Goal: Task Accomplishment & Management: Manage account settings

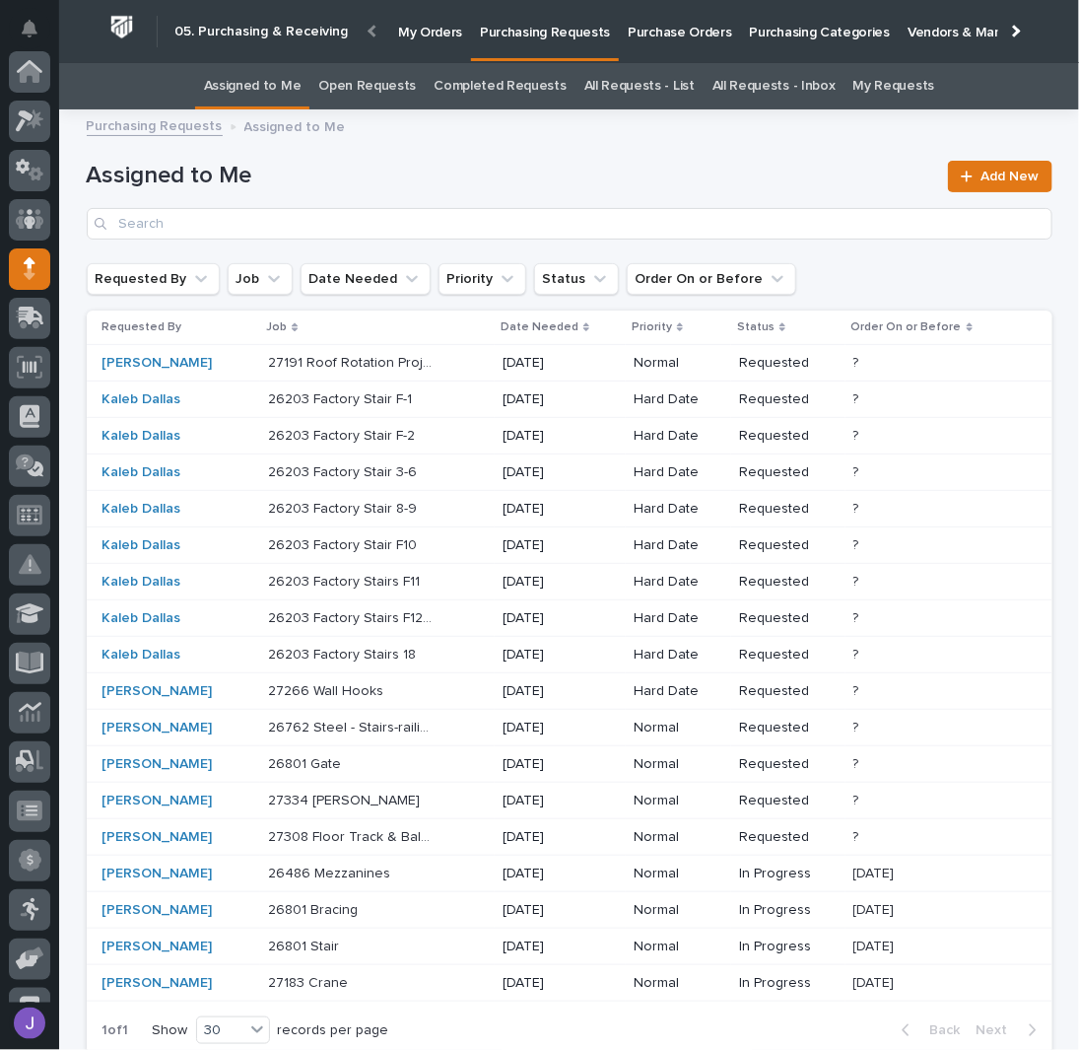
scroll to position [197, 0]
click at [442, 397] on div "26203 Factory Stair F-1 26203 Factory Stair F-1" at bounding box center [377, 399] width 219 height 33
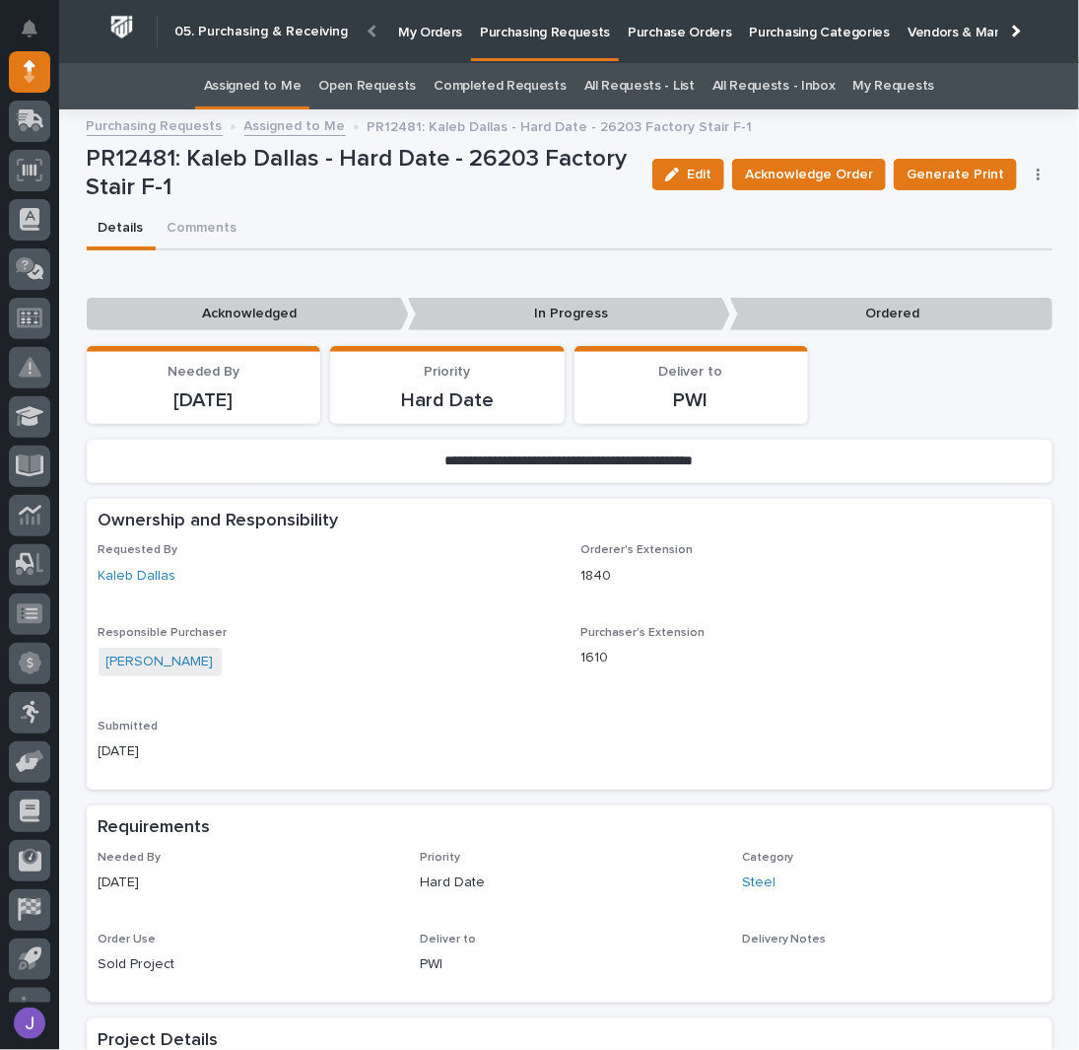
click at [818, 156] on div "Edit Acknowledge Order Generate Print Cancel Order Edit Linked PO's" at bounding box center [849, 174] width 408 height 59
click at [818, 181] on span "Acknowledge Order" at bounding box center [809, 175] width 128 height 24
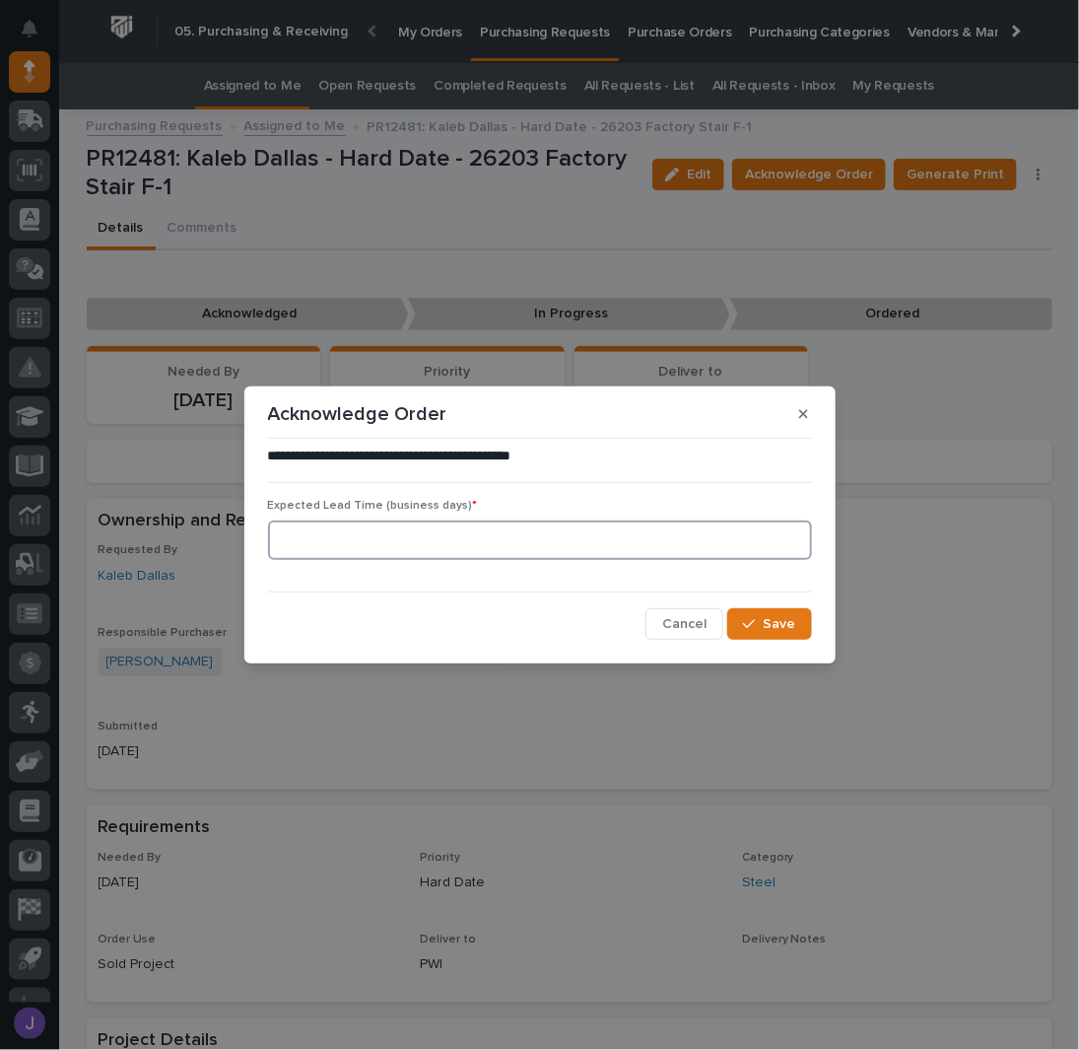
click at [443, 520] on input at bounding box center [540, 539] width 544 height 39
type input "0"
click at [750, 622] on icon "button" at bounding box center [749, 624] width 12 height 14
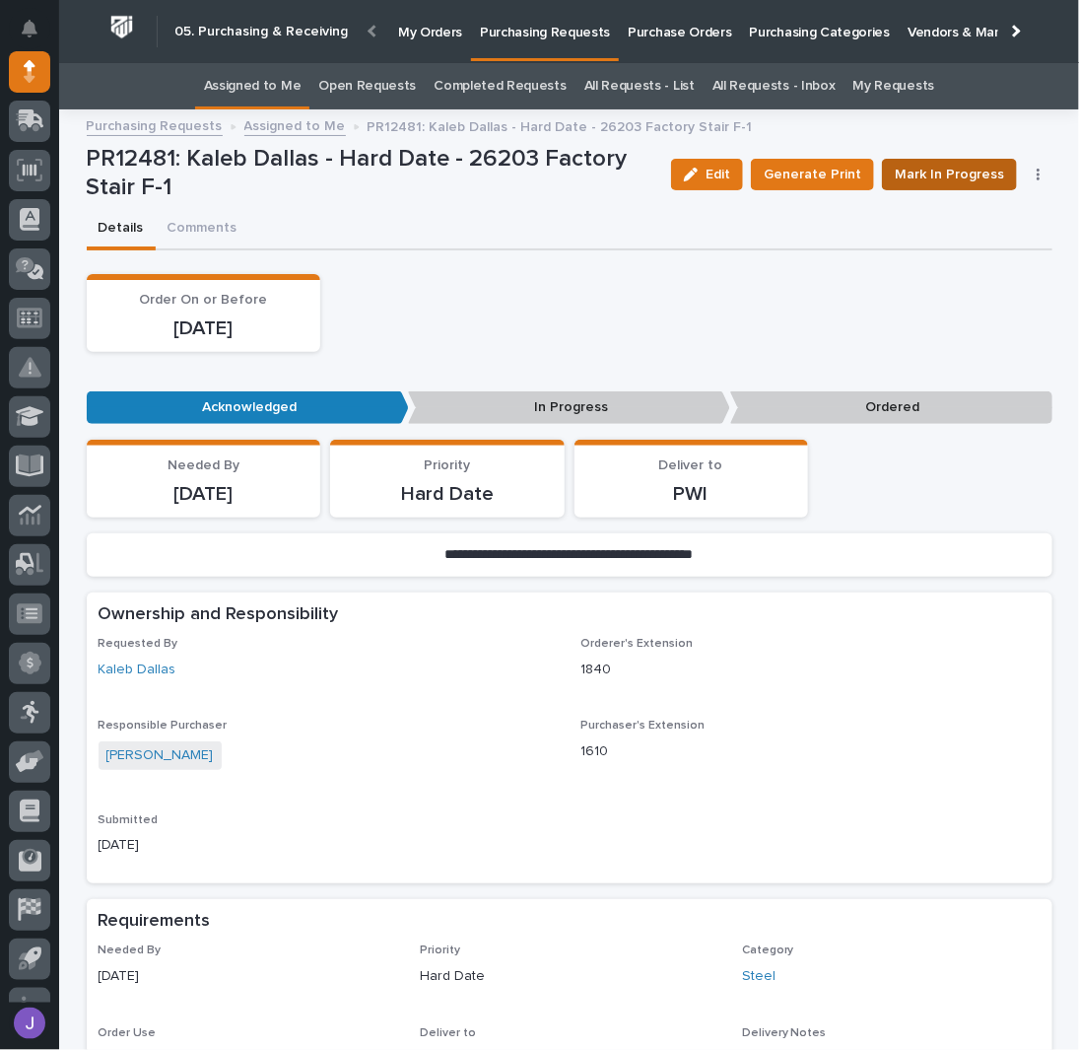
click at [954, 174] on span "Mark In Progress" at bounding box center [949, 175] width 109 height 24
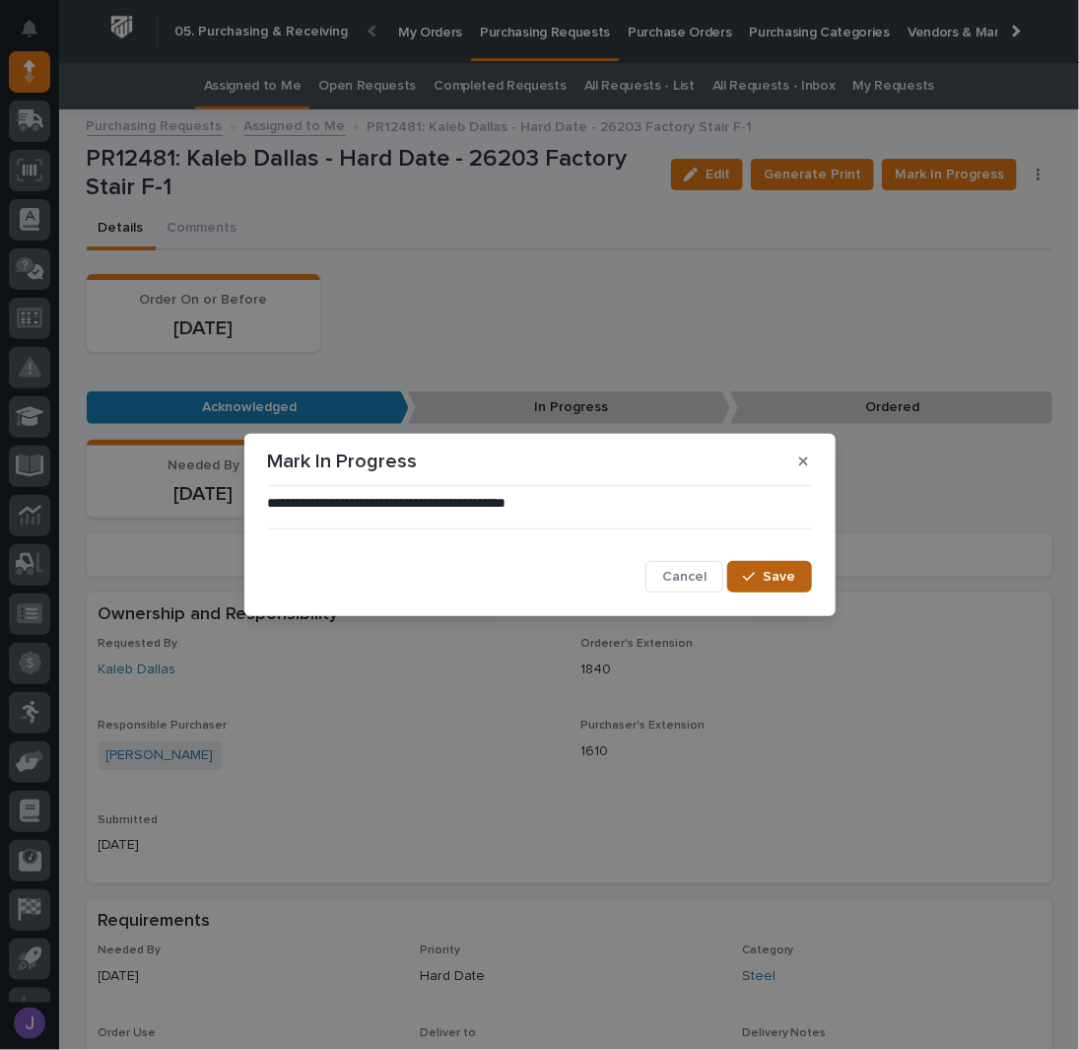
click at [793, 584] on span "Save" at bounding box center [780, 577] width 33 height 18
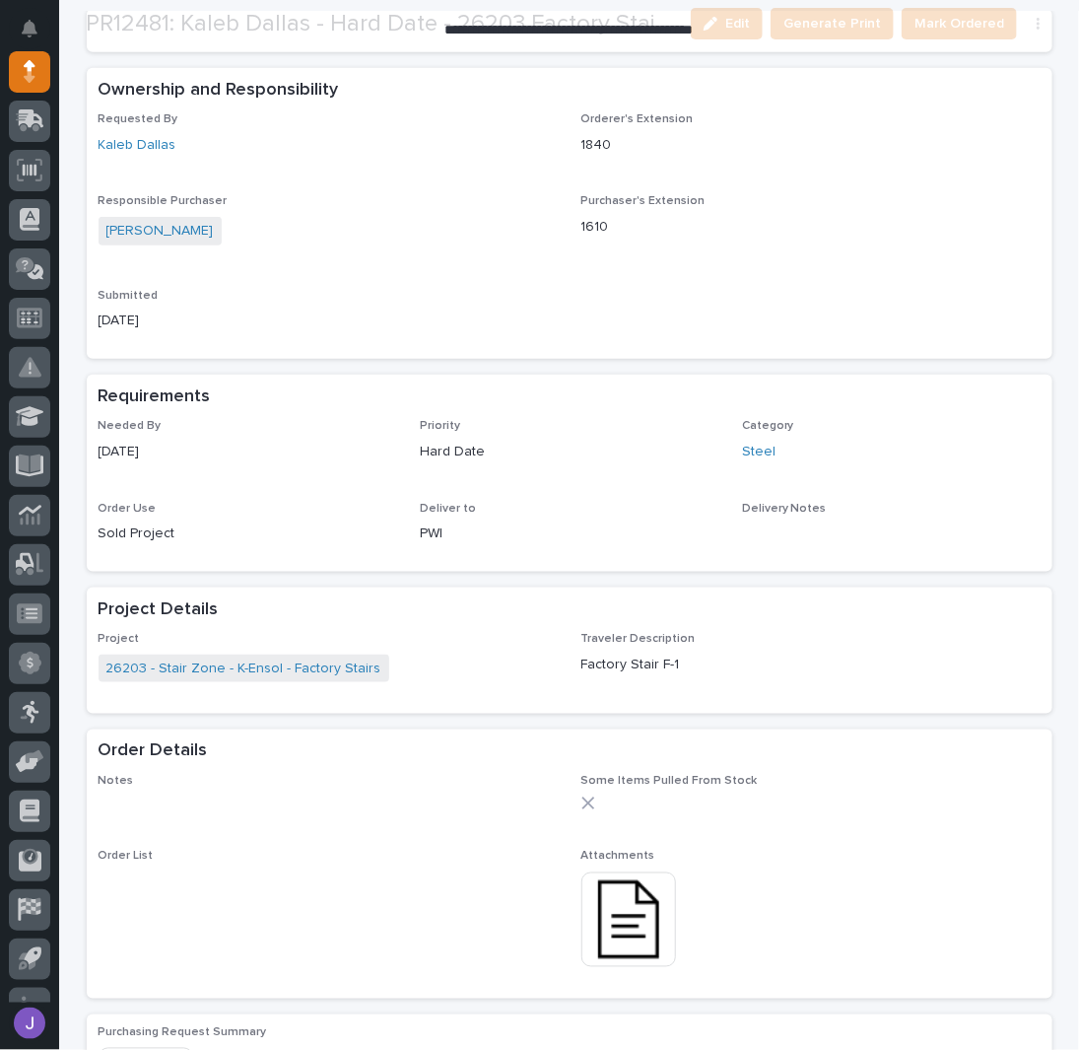
scroll to position [525, 0]
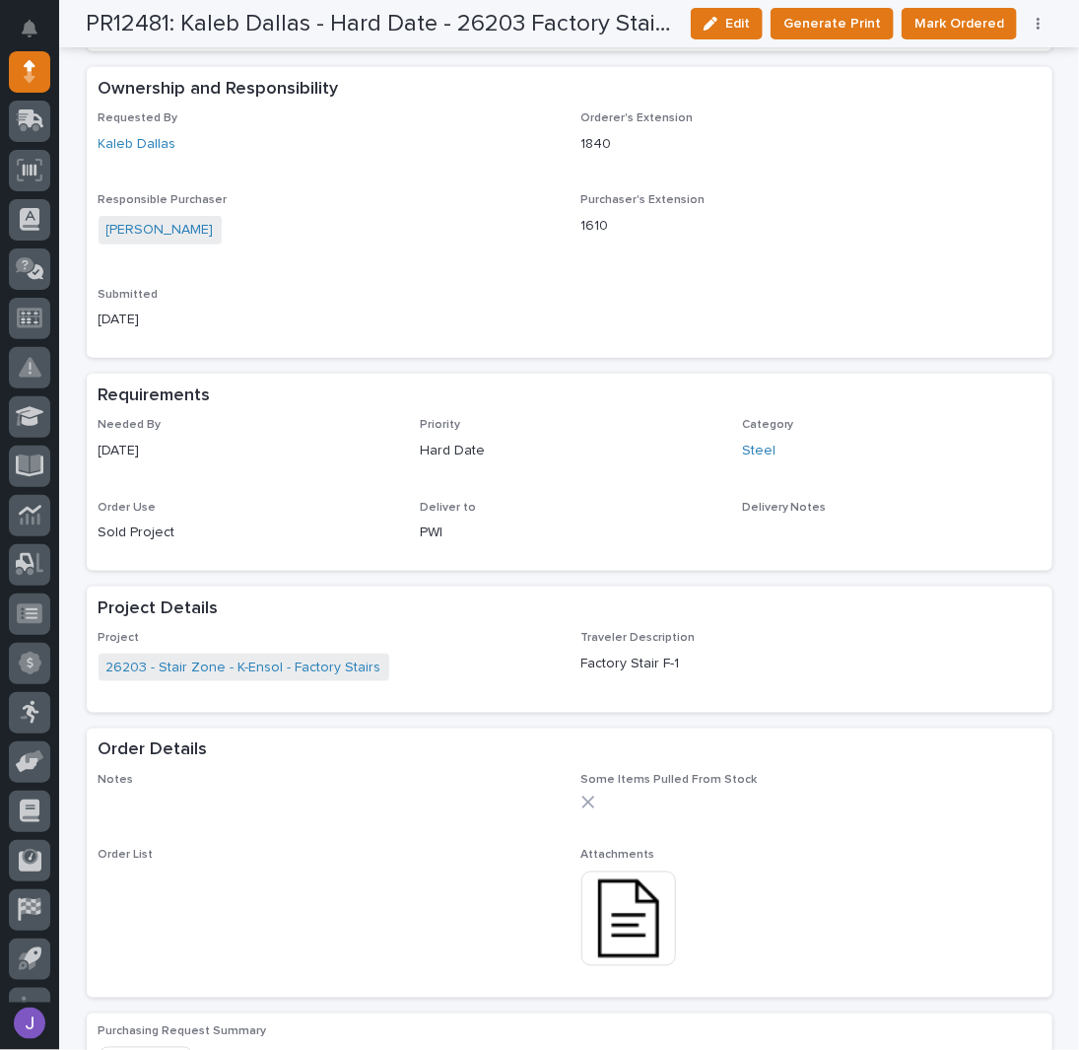
click at [622, 941] on img at bounding box center [629, 918] width 95 height 95
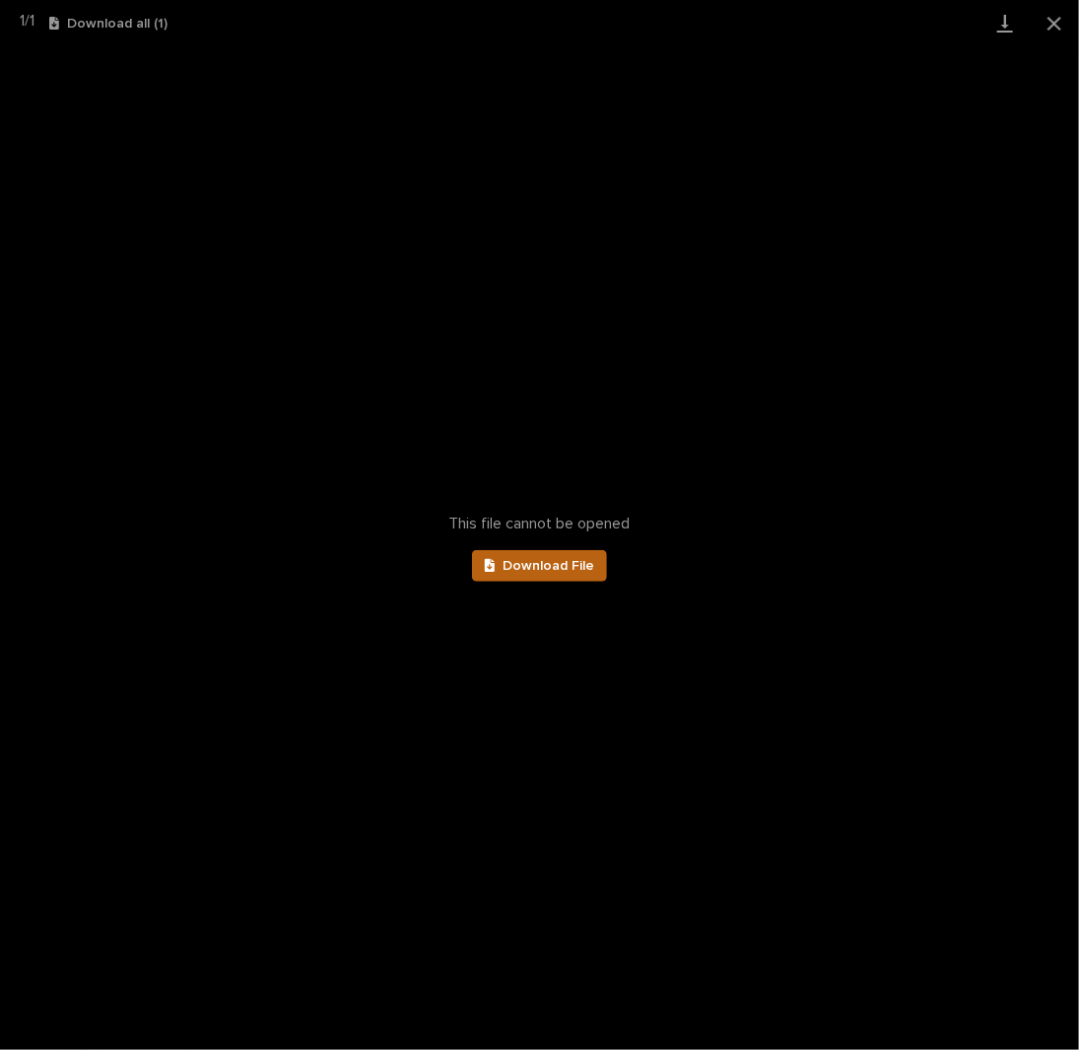
click at [556, 568] on span "Download File" at bounding box center [549, 566] width 92 height 14
click at [1061, 29] on button "Close gallery" at bounding box center [1054, 23] width 49 height 46
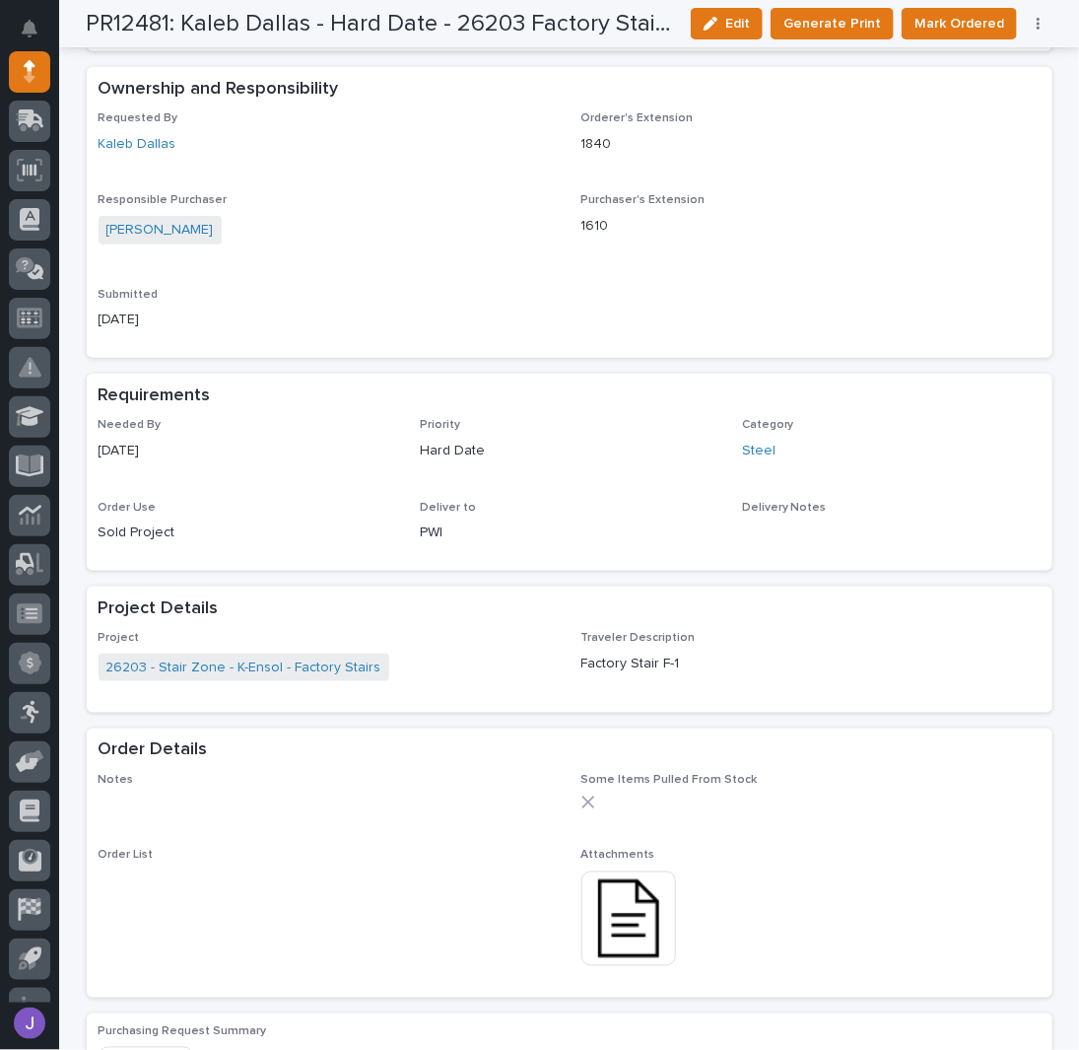
click at [406, 296] on p "Submitted" at bounding box center [328, 295] width 459 height 14
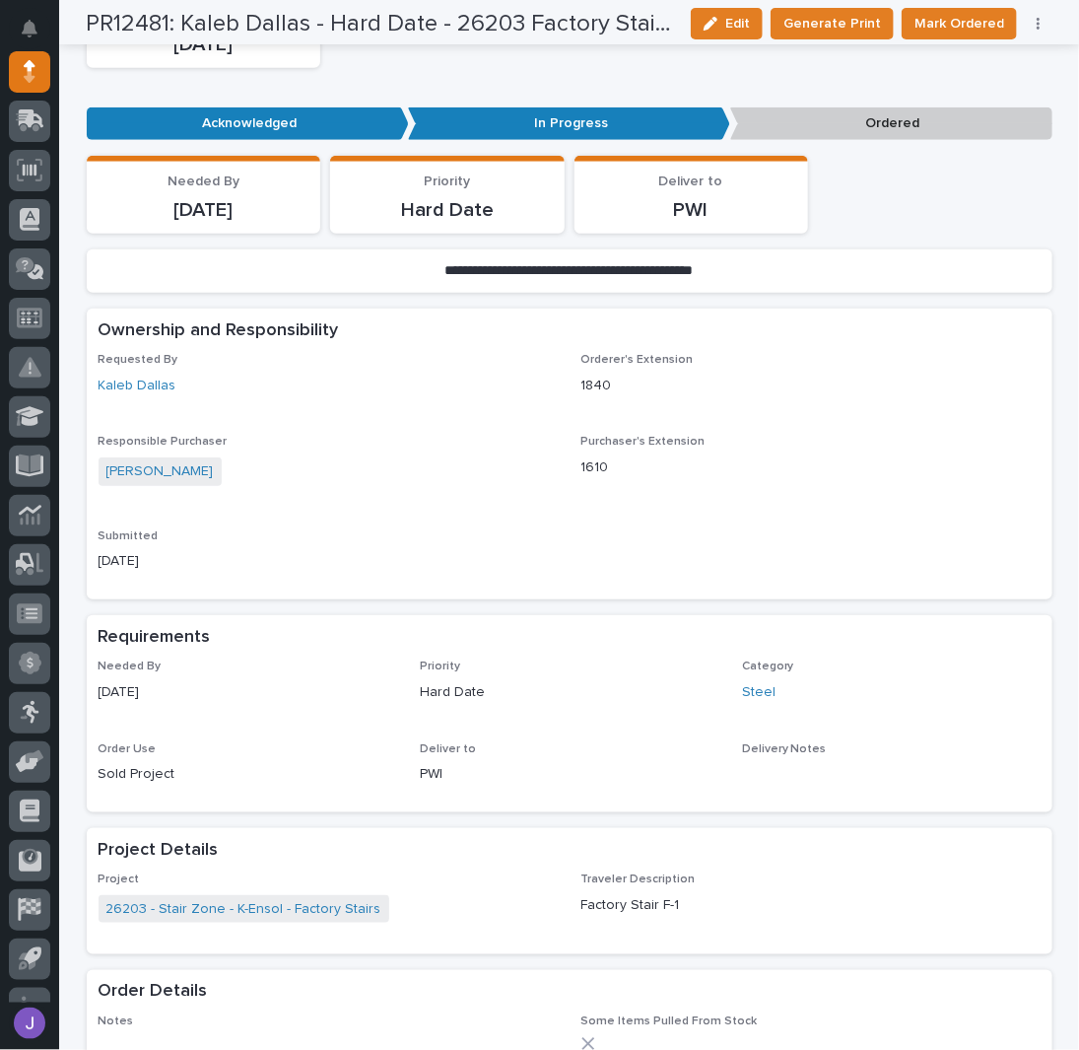
scroll to position [0, 0]
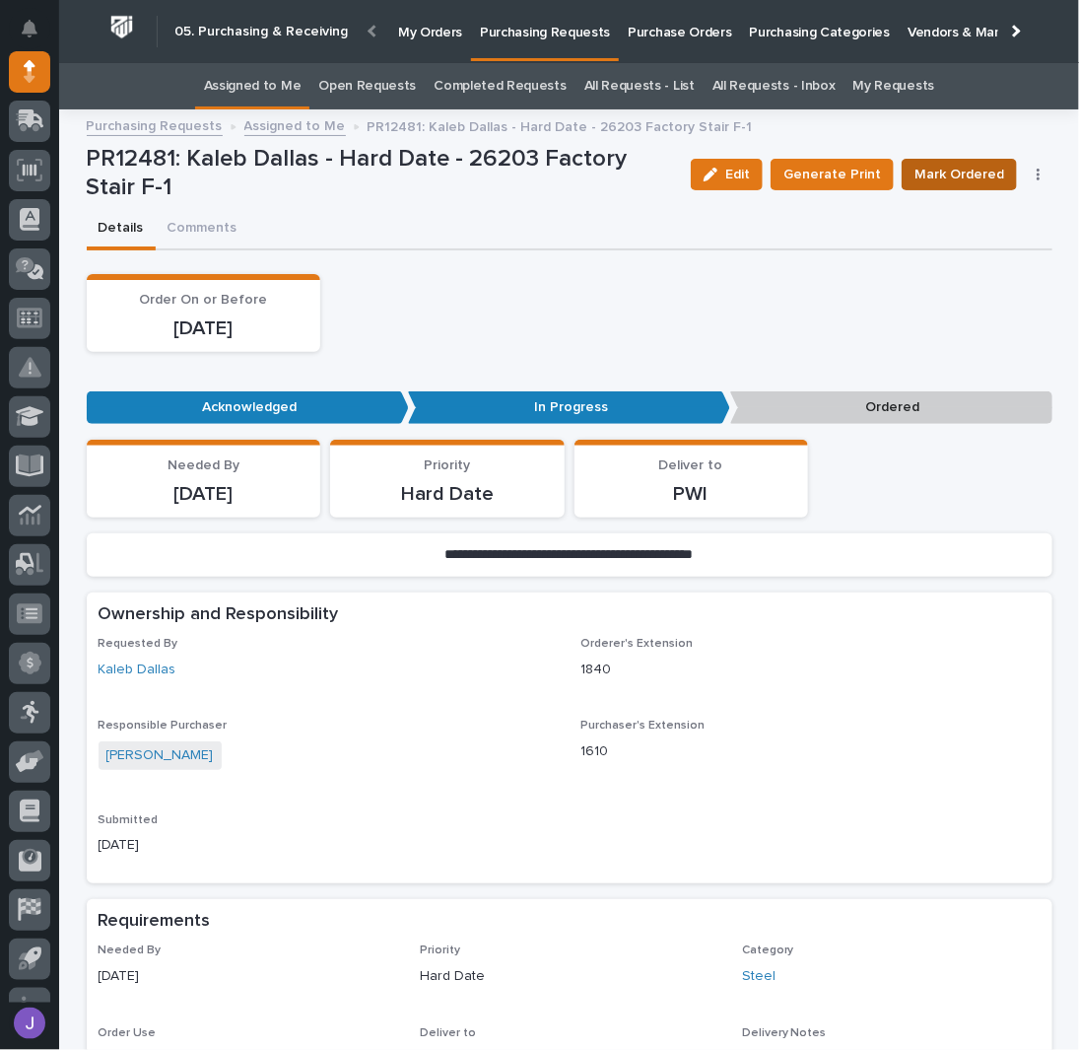
click at [968, 172] on span "Mark Ordered" at bounding box center [960, 175] width 90 height 24
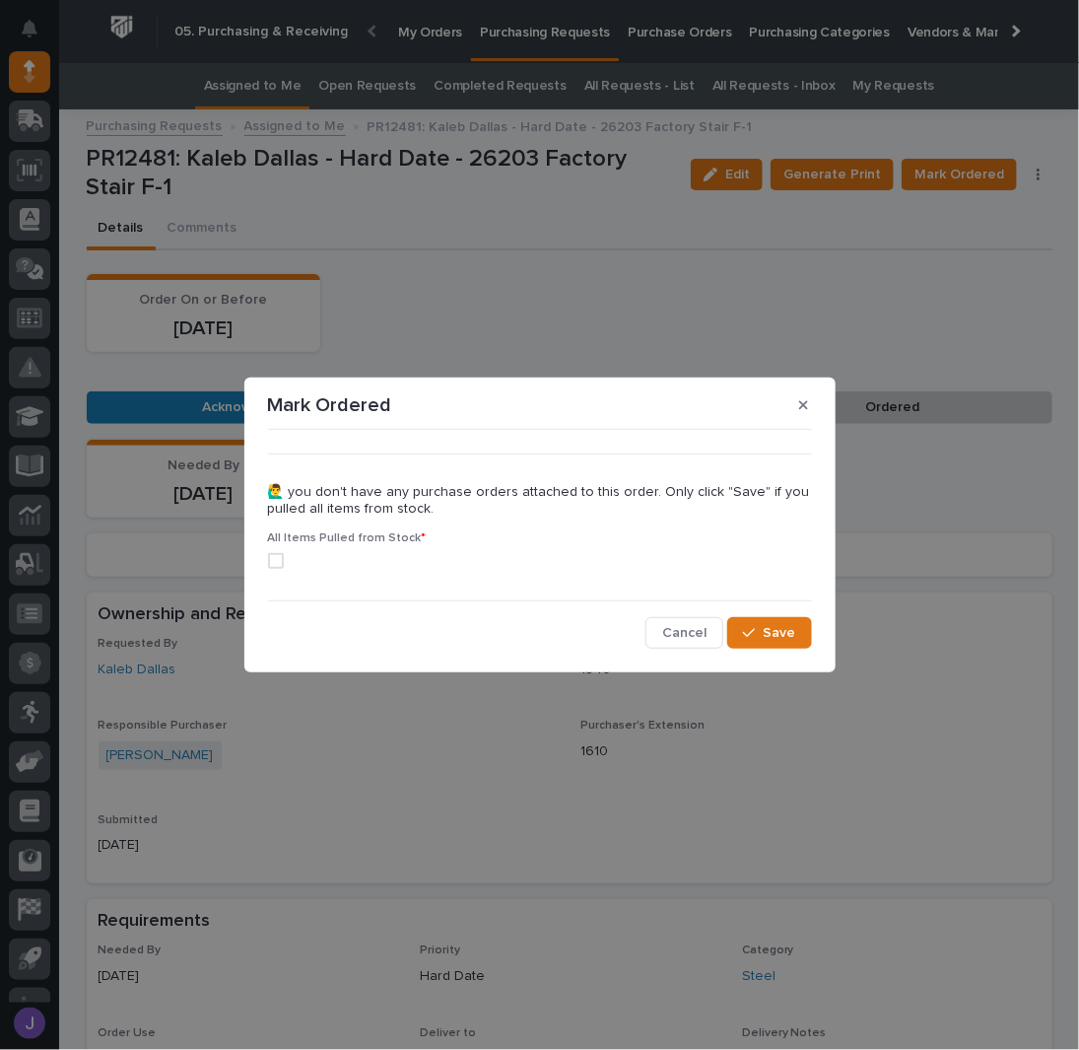
click at [285, 562] on label at bounding box center [540, 561] width 544 height 16
click at [761, 636] on div "button" at bounding box center [753, 633] width 20 height 14
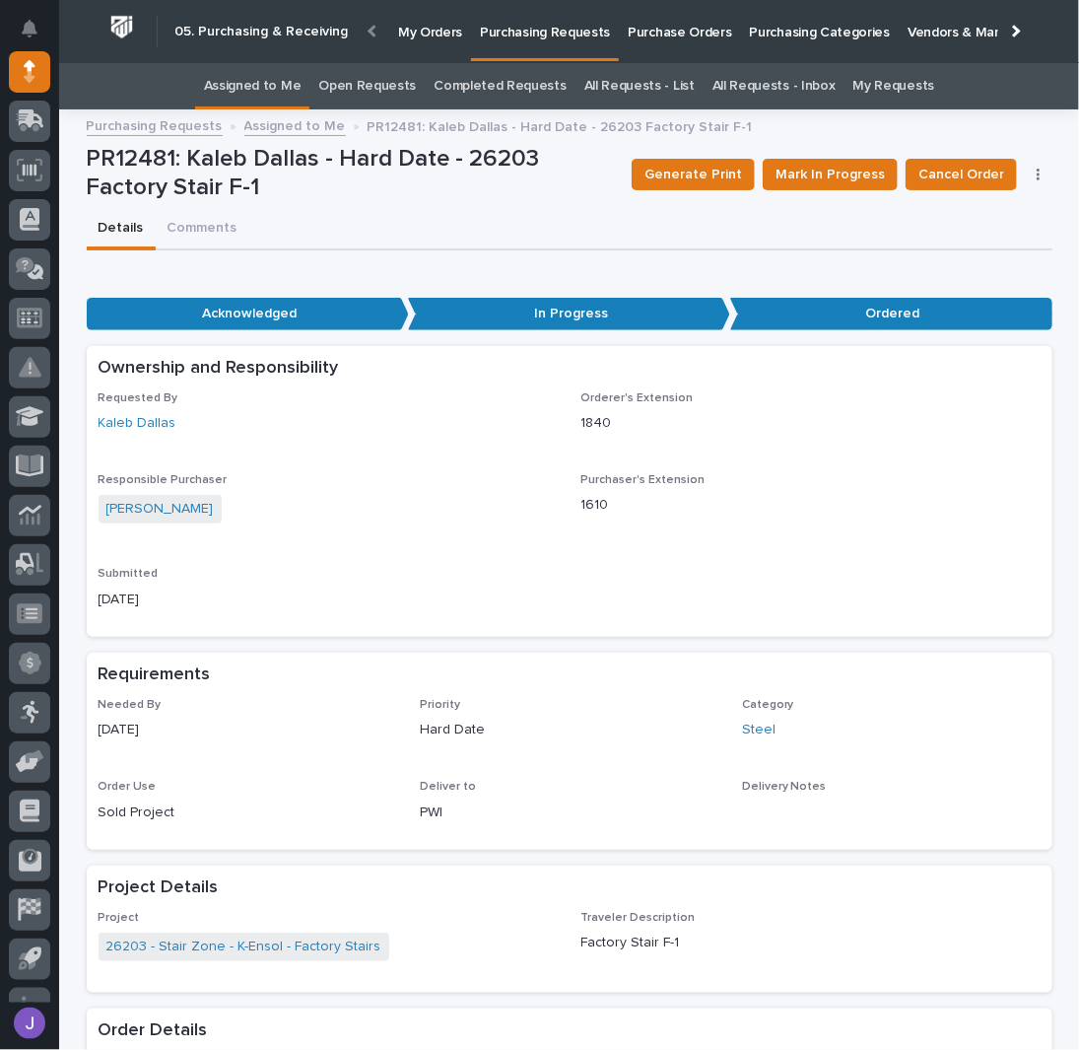
click at [302, 84] on link "Assigned to Me" at bounding box center [253, 86] width 98 height 46
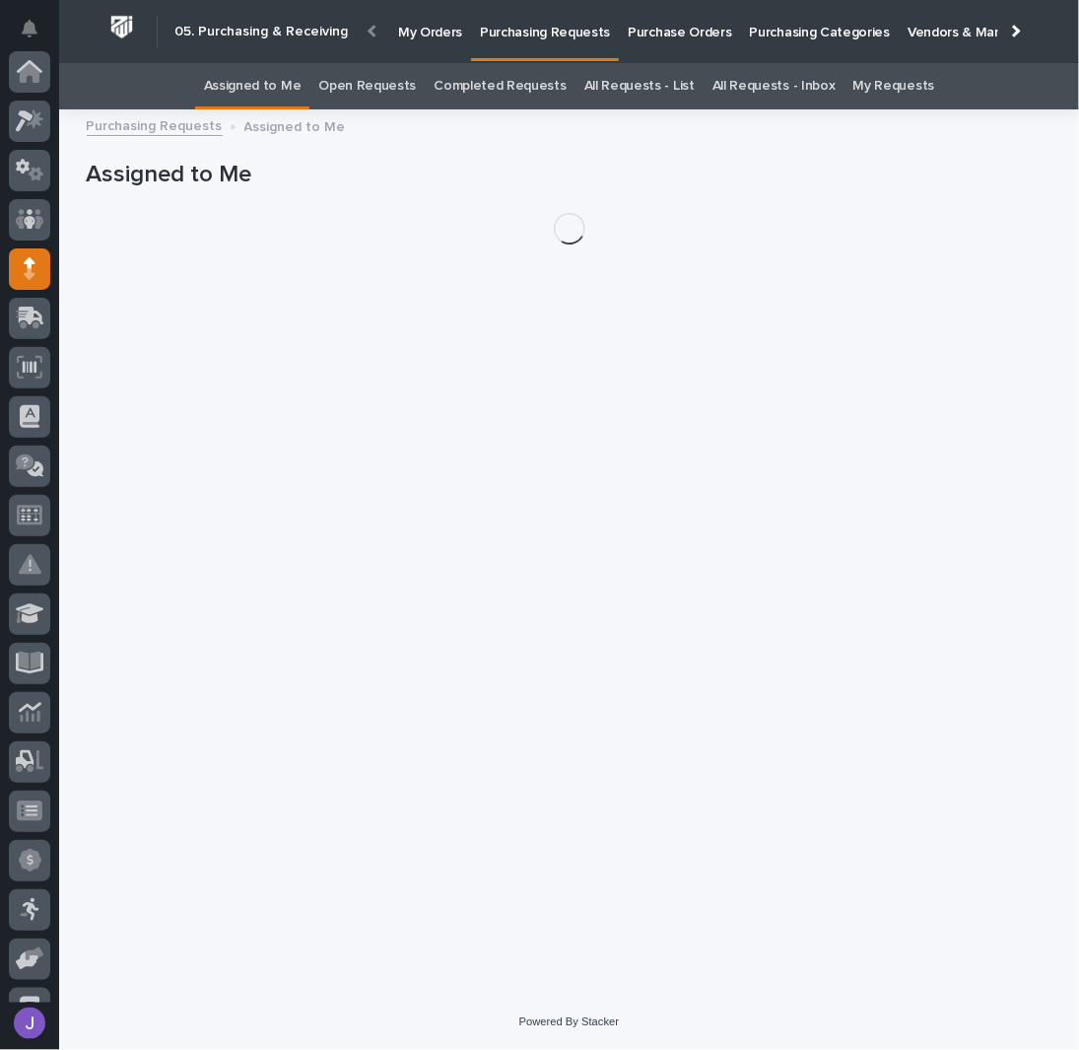
scroll to position [197, 0]
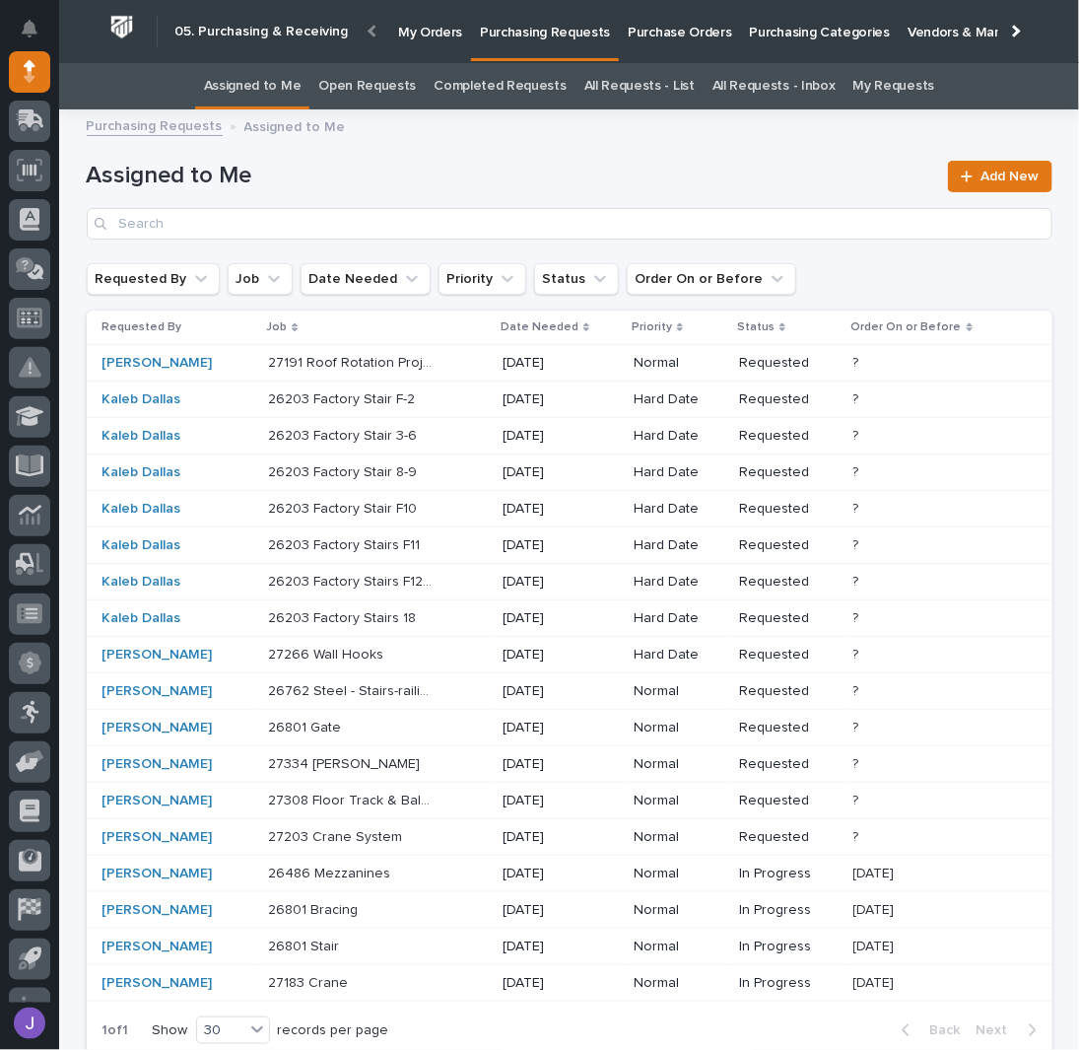
click at [434, 404] on div "26203 Factory Stair F-2 26203 Factory Stair F-2" at bounding box center [377, 399] width 219 height 33
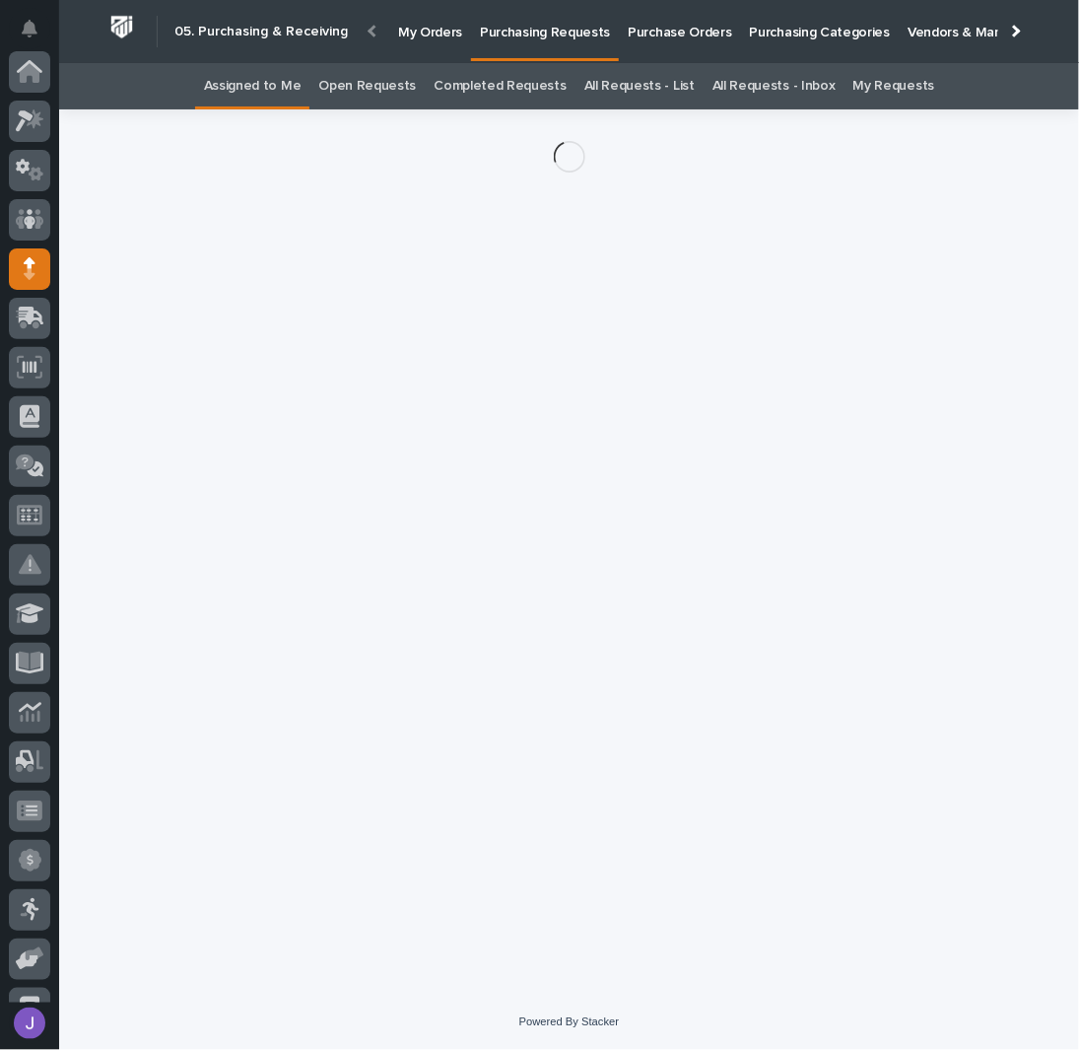
scroll to position [197, 0]
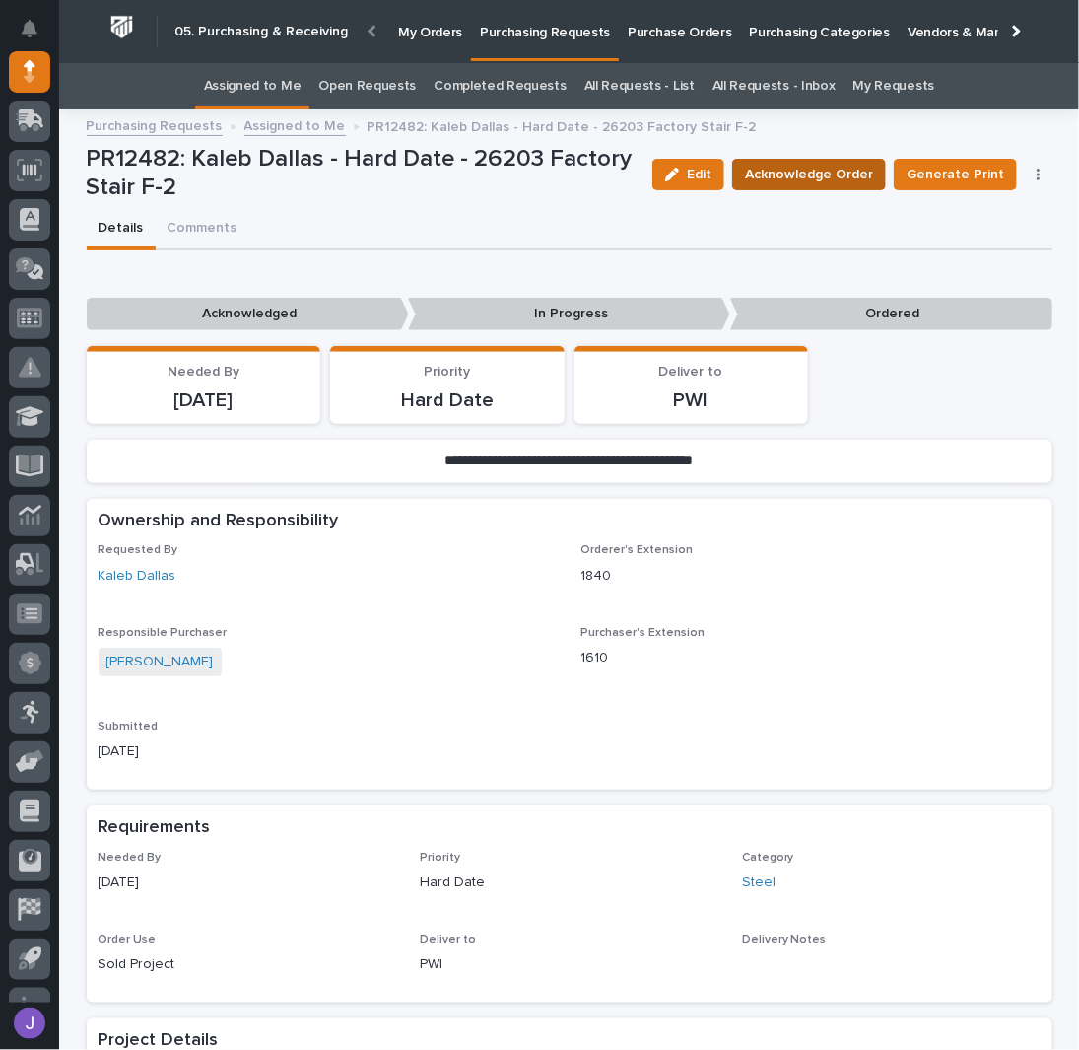
click at [773, 182] on span "Acknowledge Order" at bounding box center [809, 175] width 128 height 24
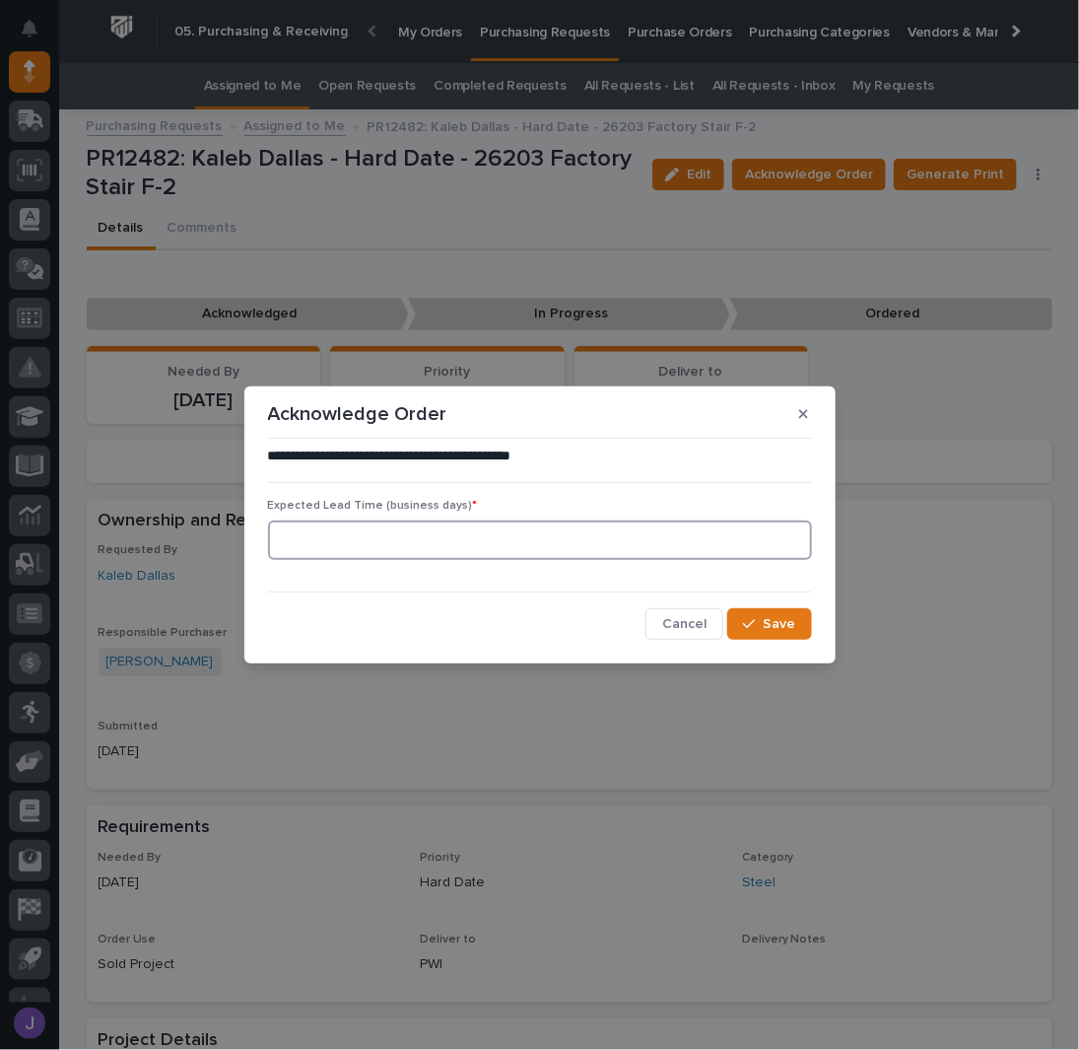
click at [409, 529] on input at bounding box center [540, 539] width 544 height 39
type input "0"
click at [773, 630] on span "Save" at bounding box center [780, 624] width 33 height 18
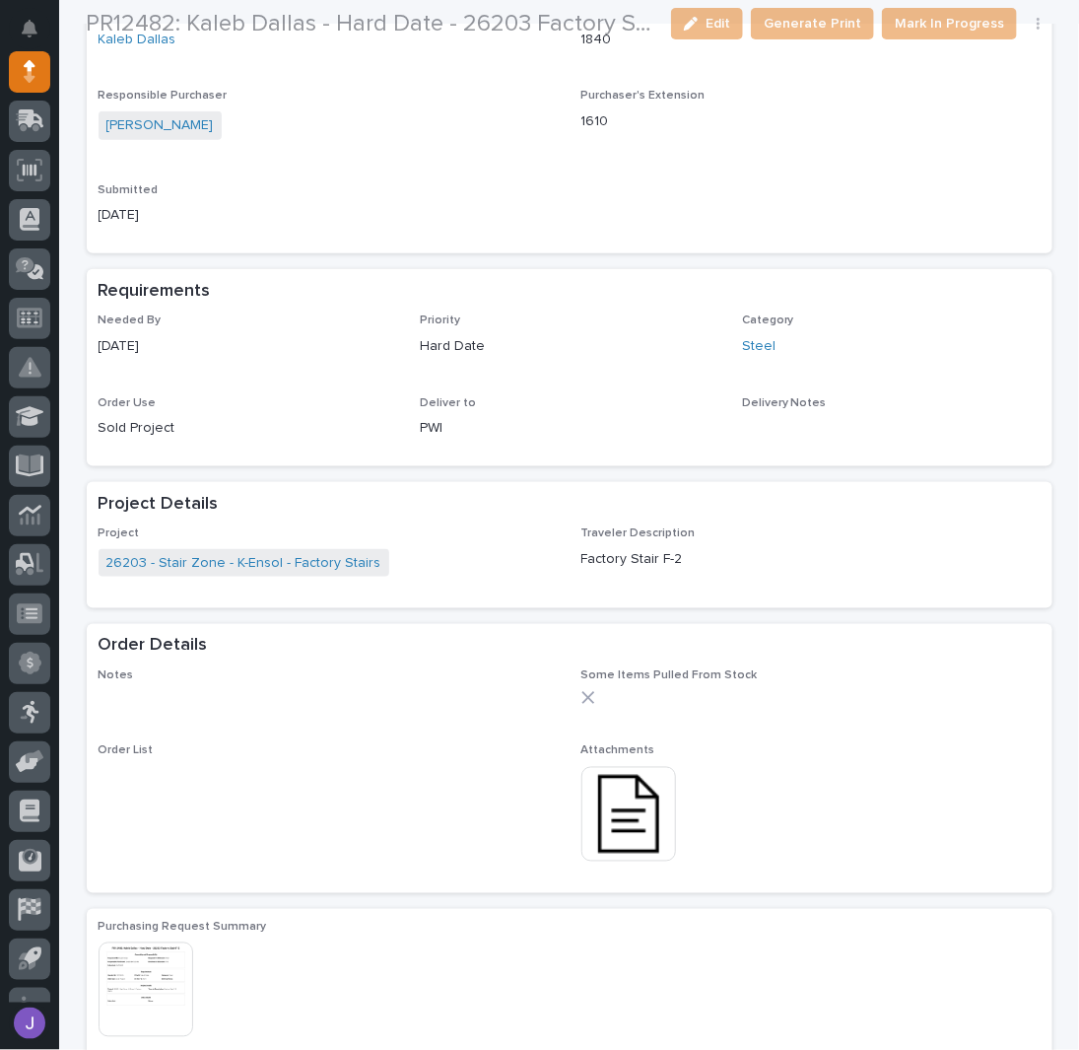
scroll to position [656, 0]
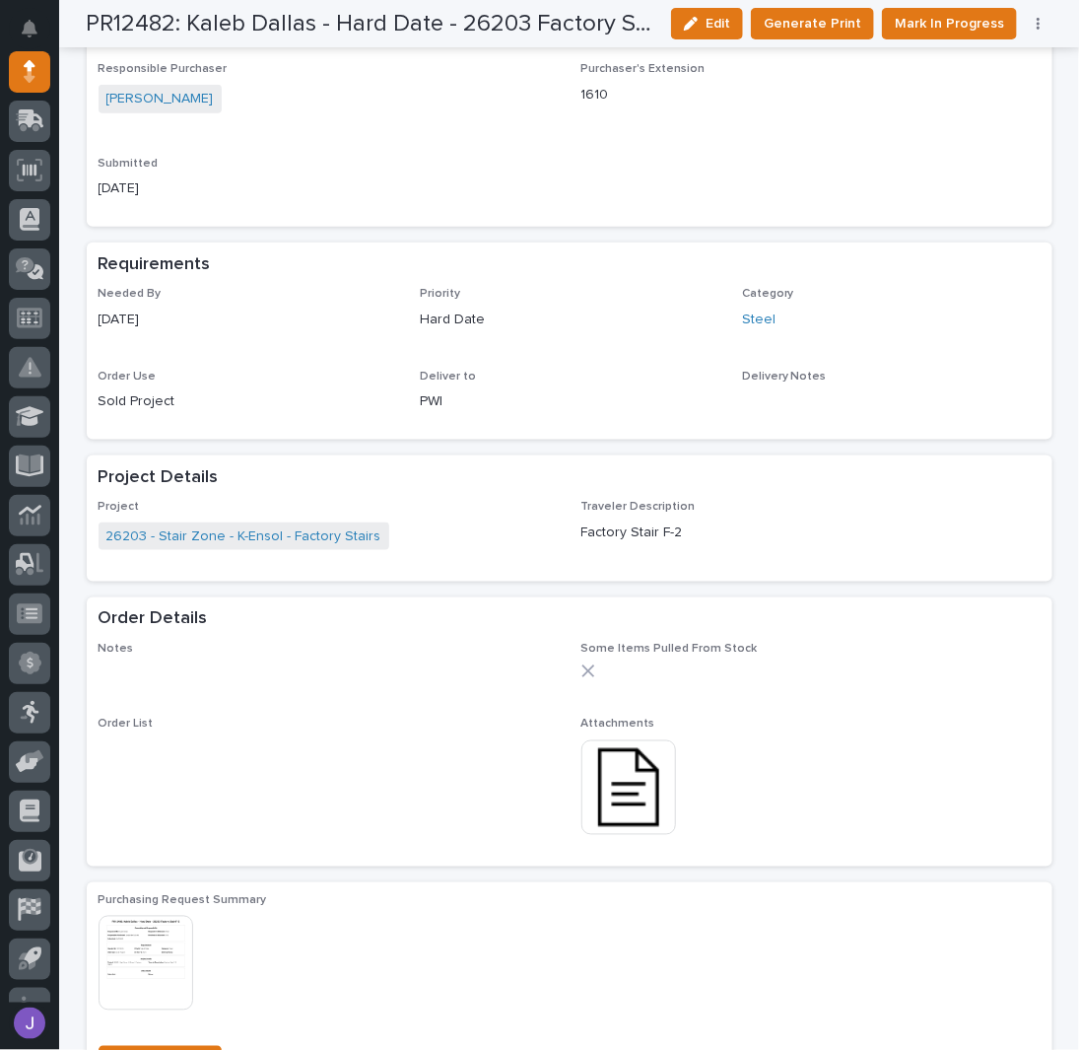
click at [620, 799] on img at bounding box center [629, 787] width 95 height 95
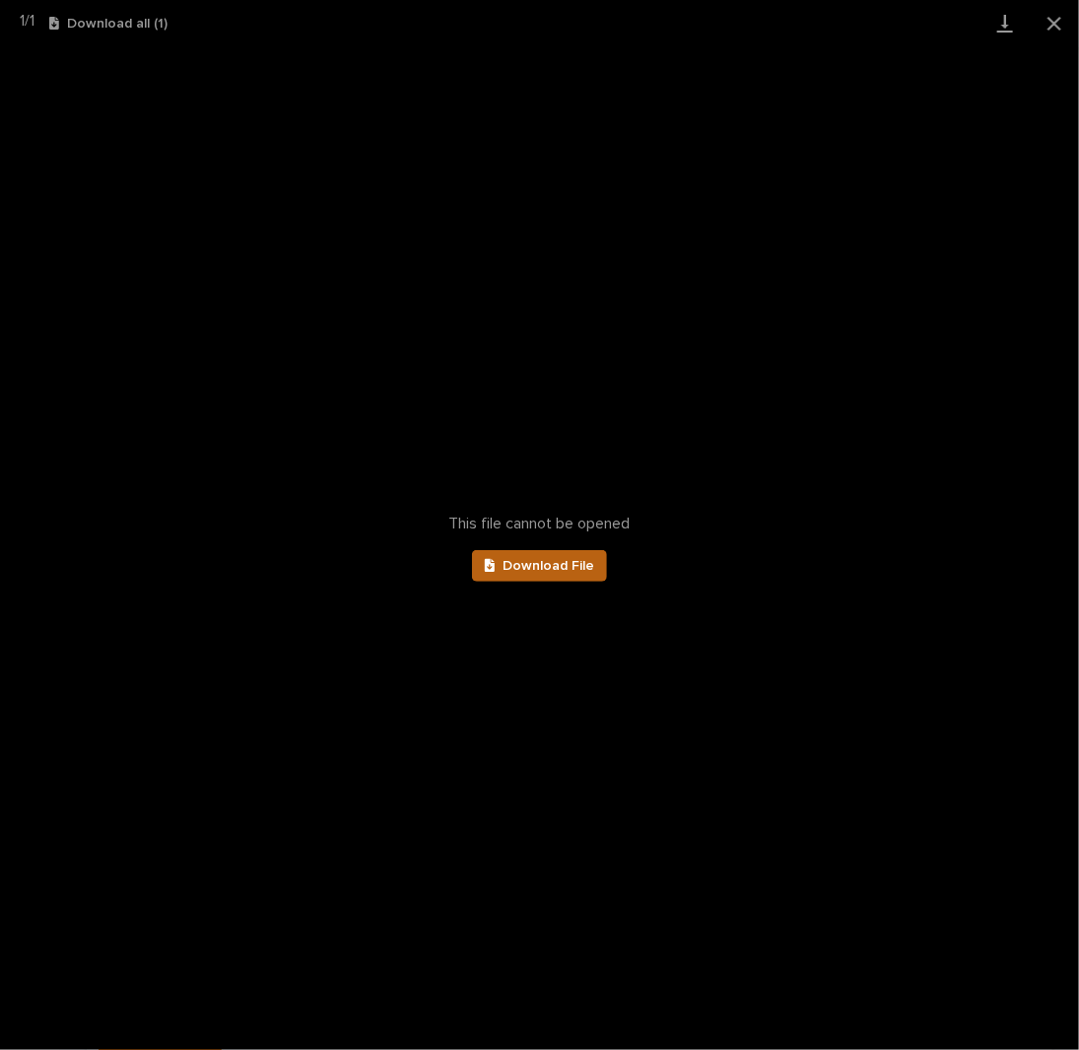
click at [547, 561] on span "Download File" at bounding box center [549, 566] width 92 height 14
click at [1054, 27] on button "Close gallery" at bounding box center [1054, 23] width 49 height 46
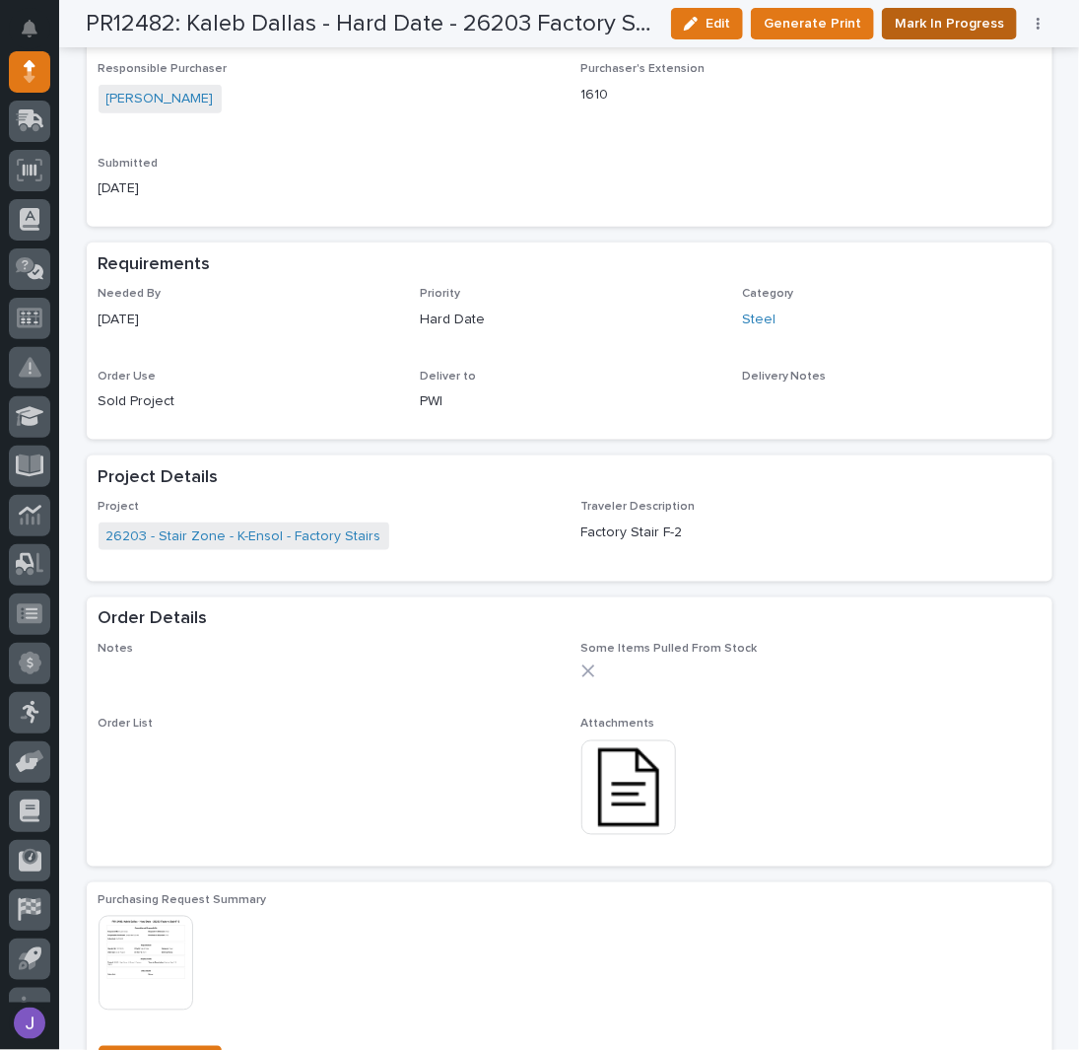
click at [964, 20] on span "Mark In Progress" at bounding box center [949, 24] width 109 height 24
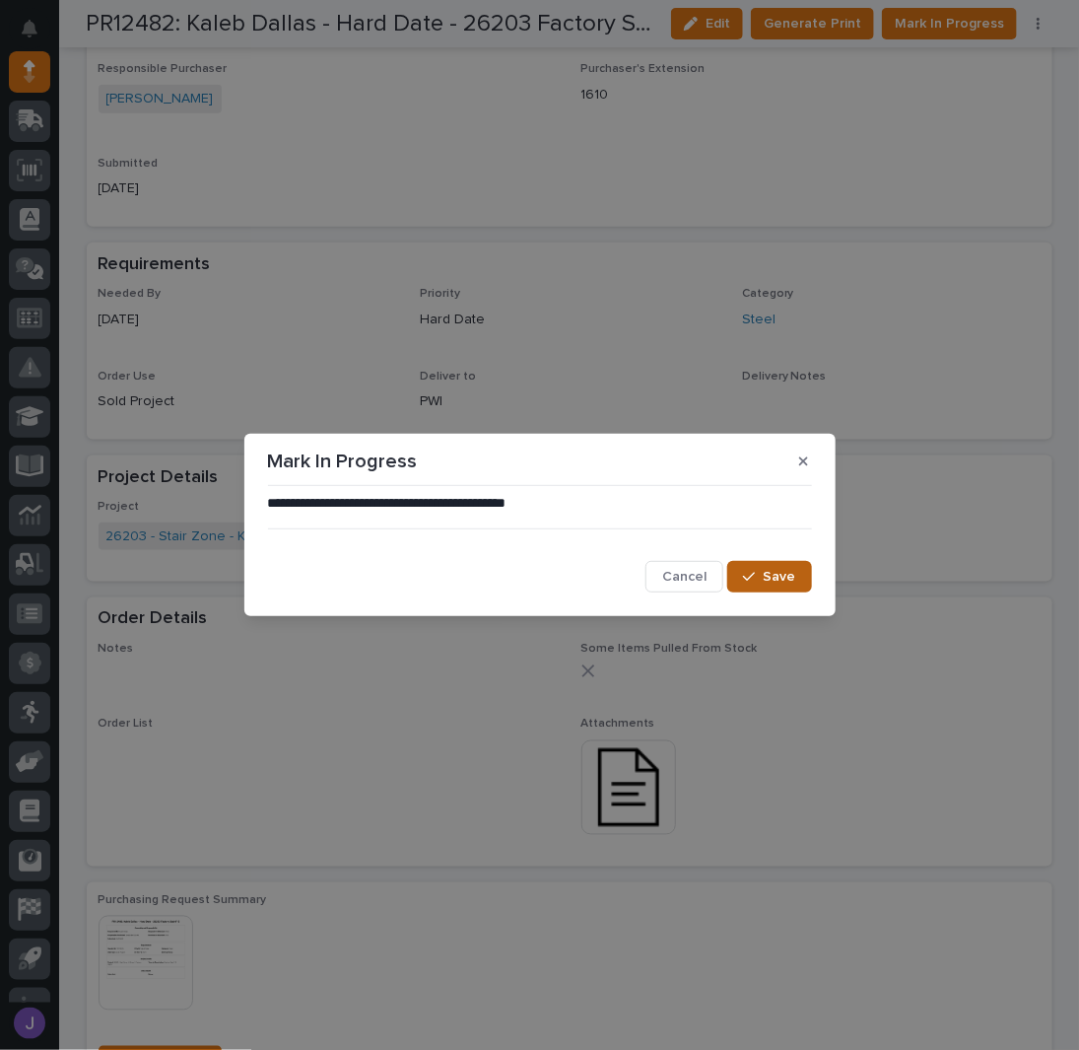
click at [785, 566] on button "Save" at bounding box center [769, 577] width 84 height 32
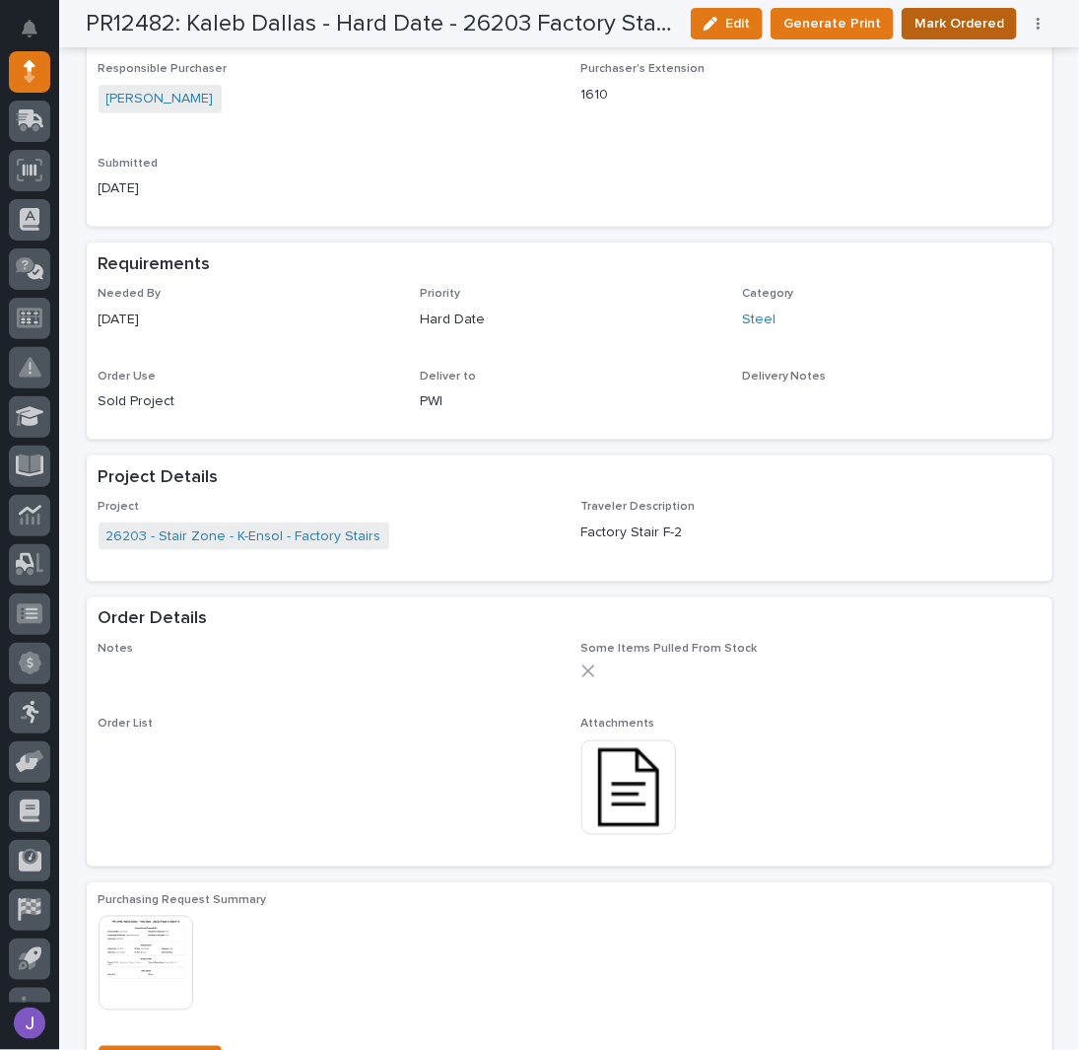
click at [970, 27] on span "Mark Ordered" at bounding box center [960, 24] width 90 height 24
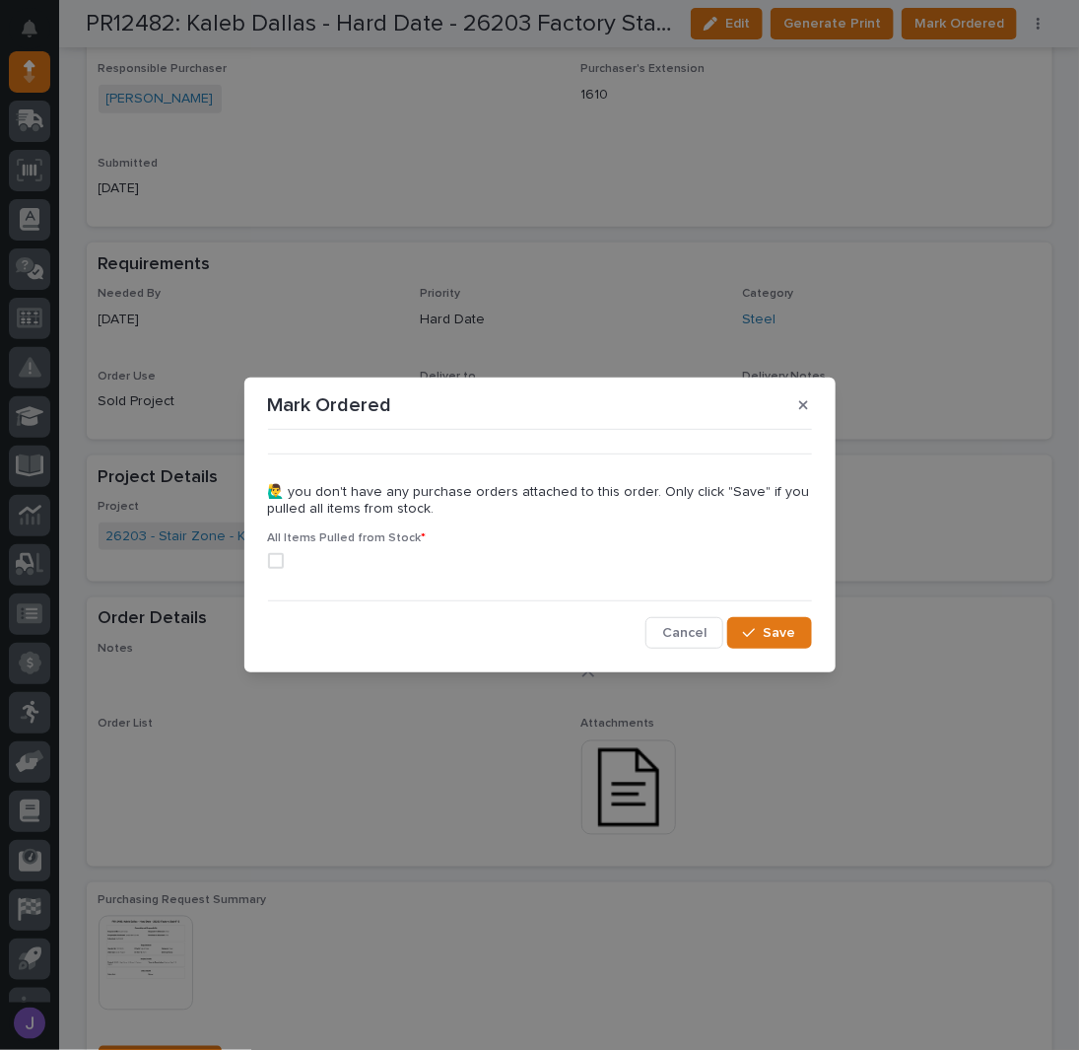
click at [277, 558] on span at bounding box center [276, 561] width 16 height 16
click at [778, 637] on span "Save" at bounding box center [780, 633] width 33 height 18
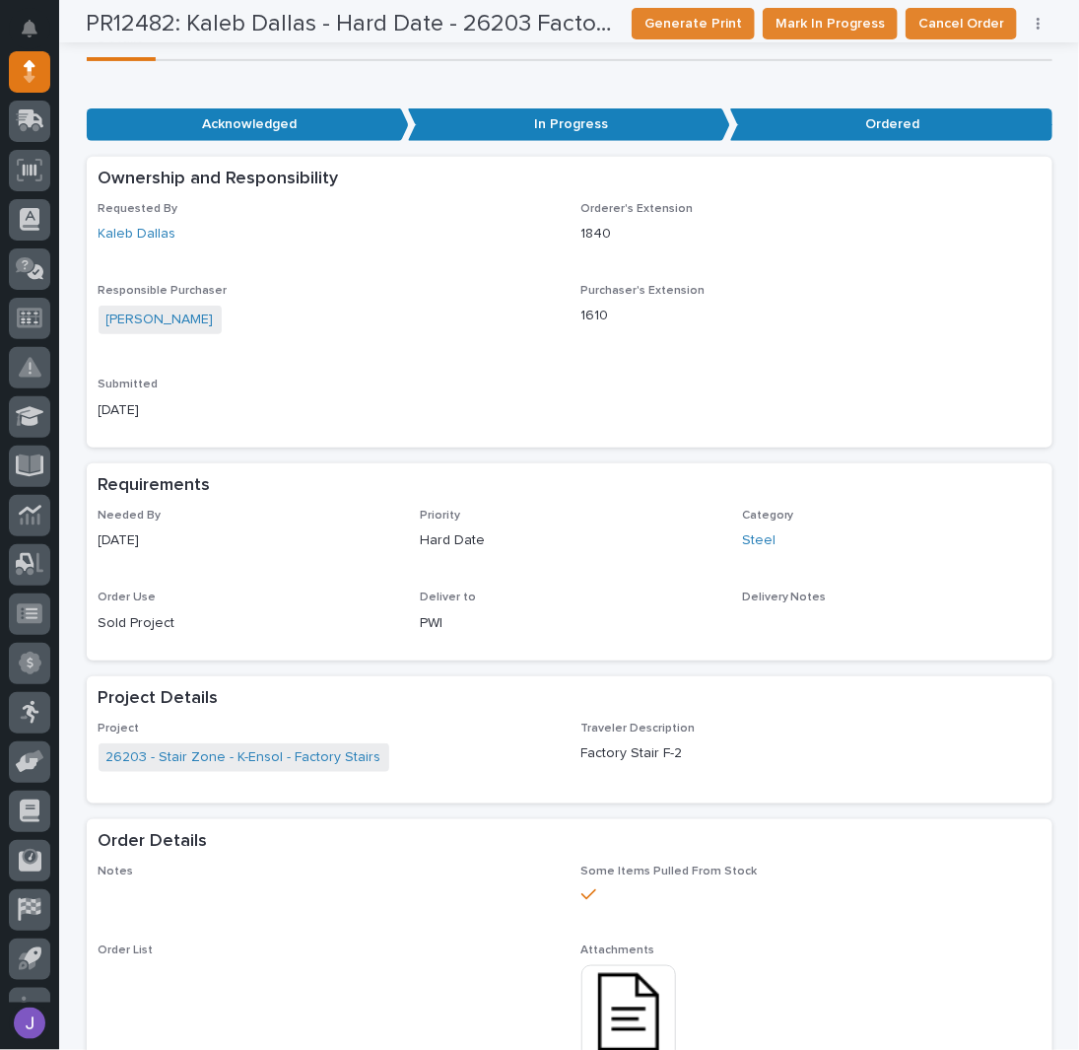
scroll to position [0, 0]
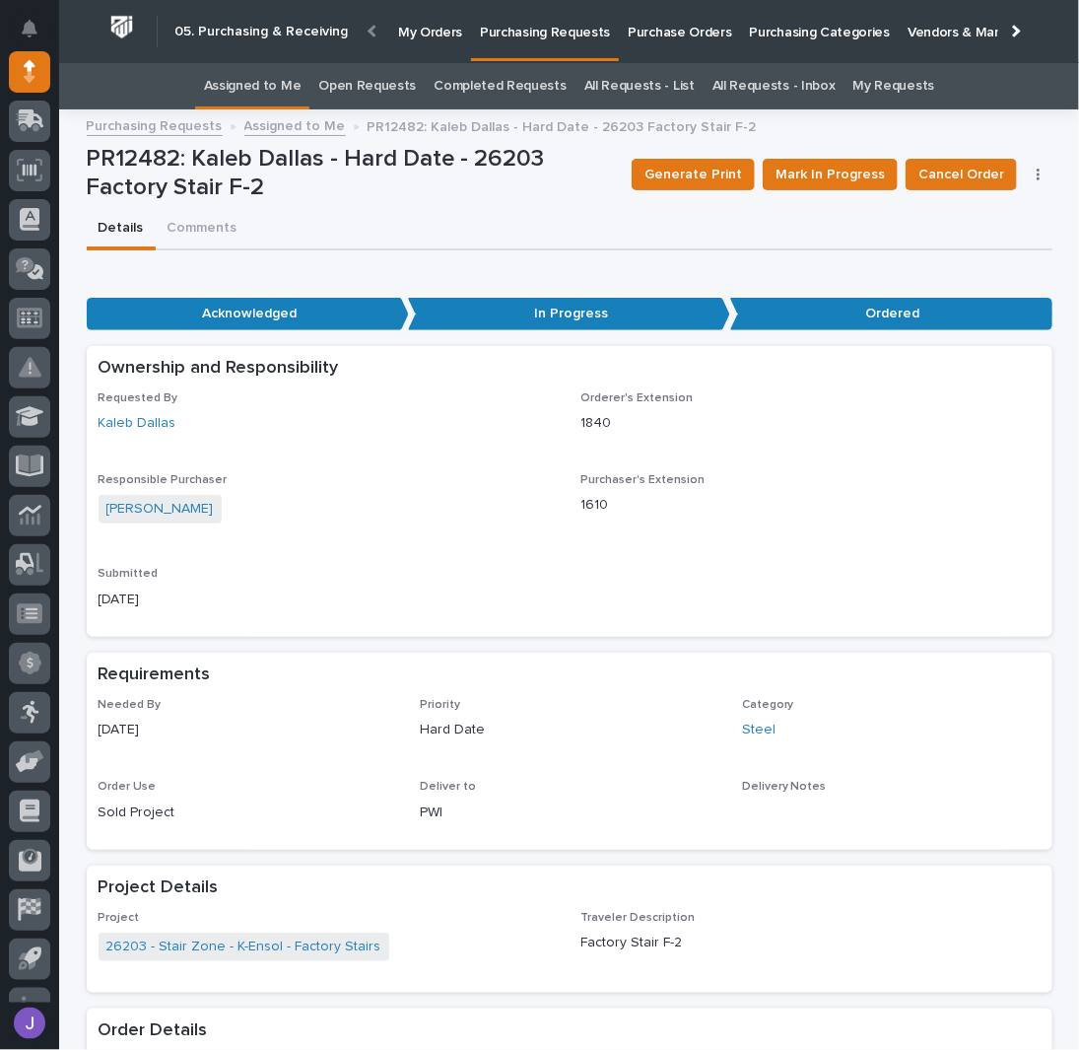
click at [290, 89] on link "Assigned to Me" at bounding box center [253, 86] width 98 height 46
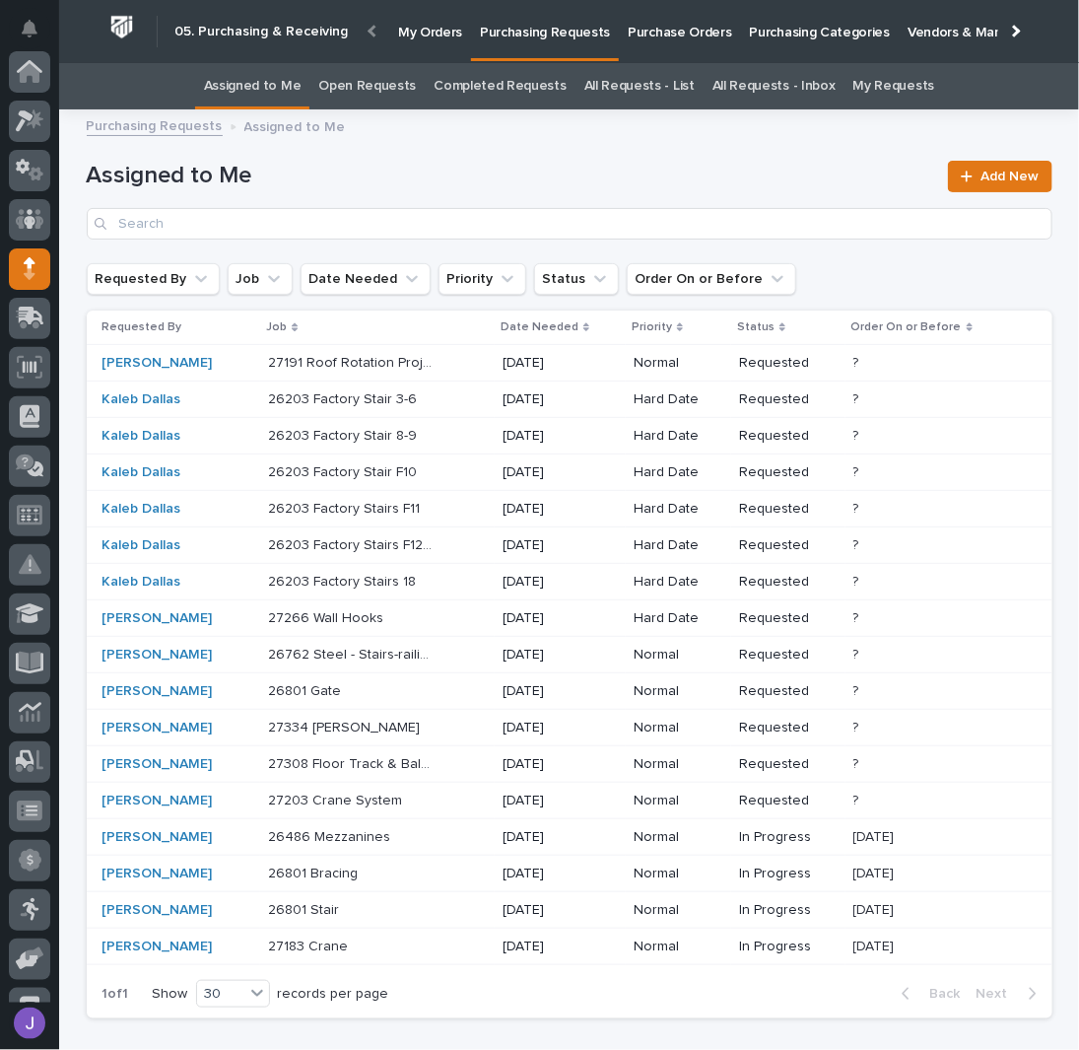
scroll to position [197, 0]
click at [443, 398] on div "26203 Factory Stair 3-6 26203 Factory Stair 3-6" at bounding box center [377, 399] width 219 height 33
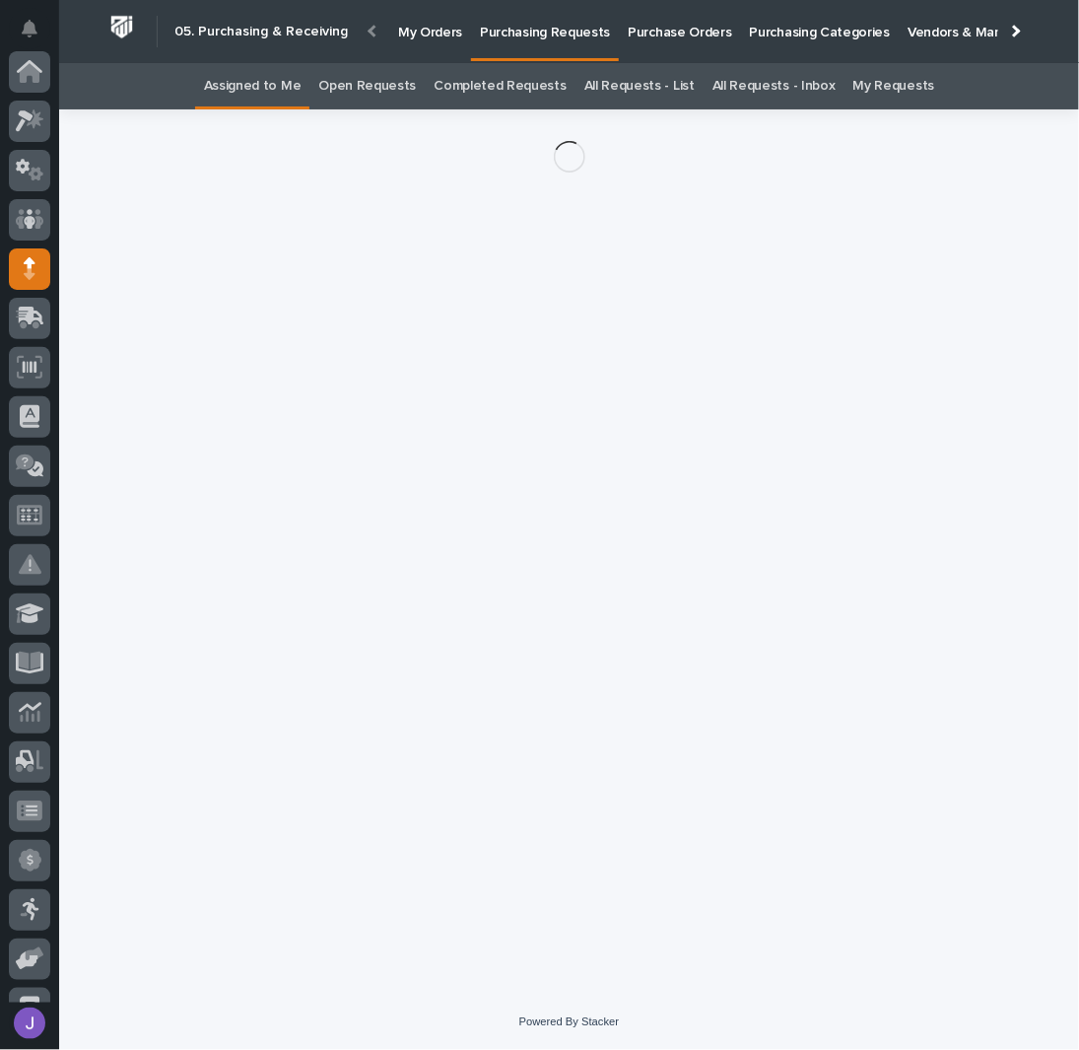
scroll to position [197, 0]
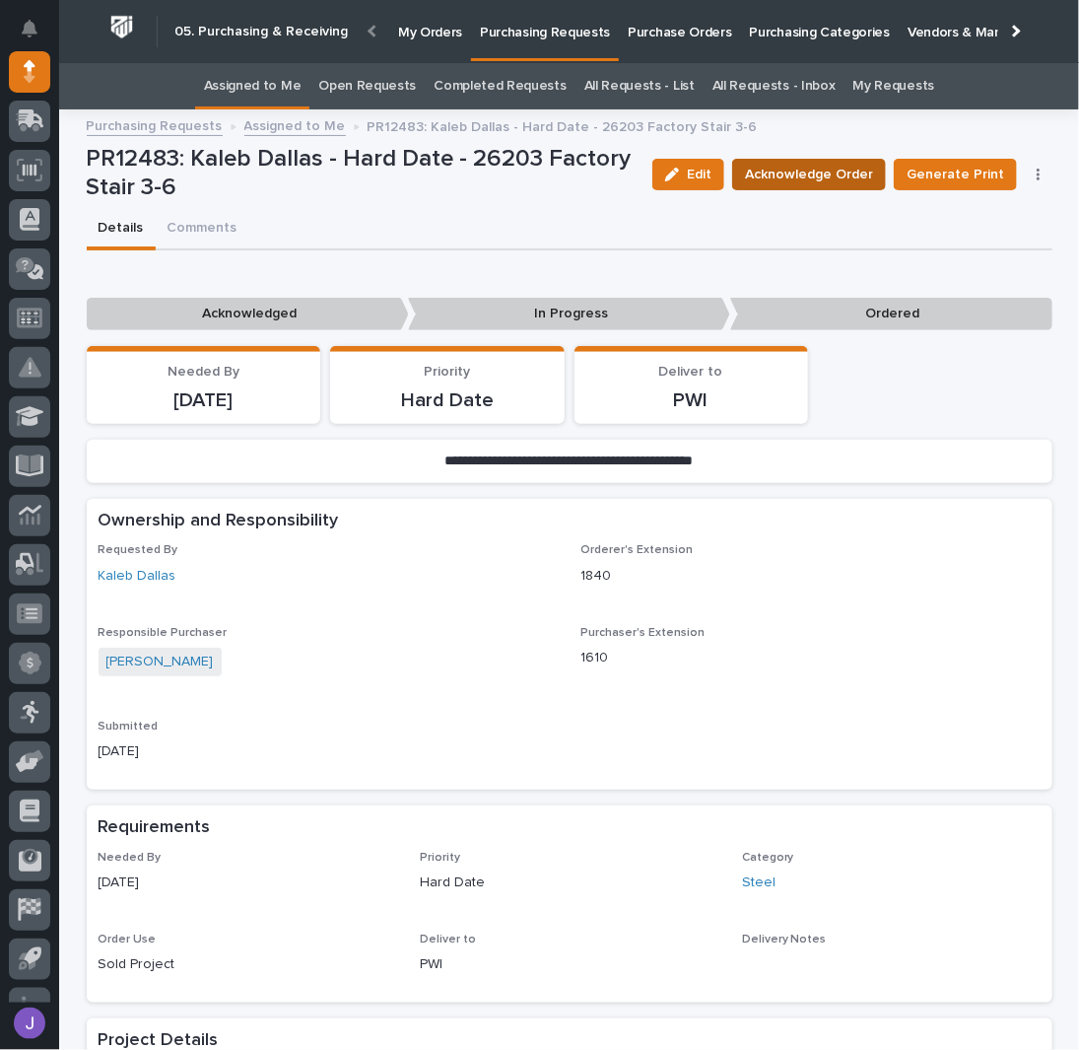
click at [818, 183] on span "Acknowledge Order" at bounding box center [809, 175] width 128 height 24
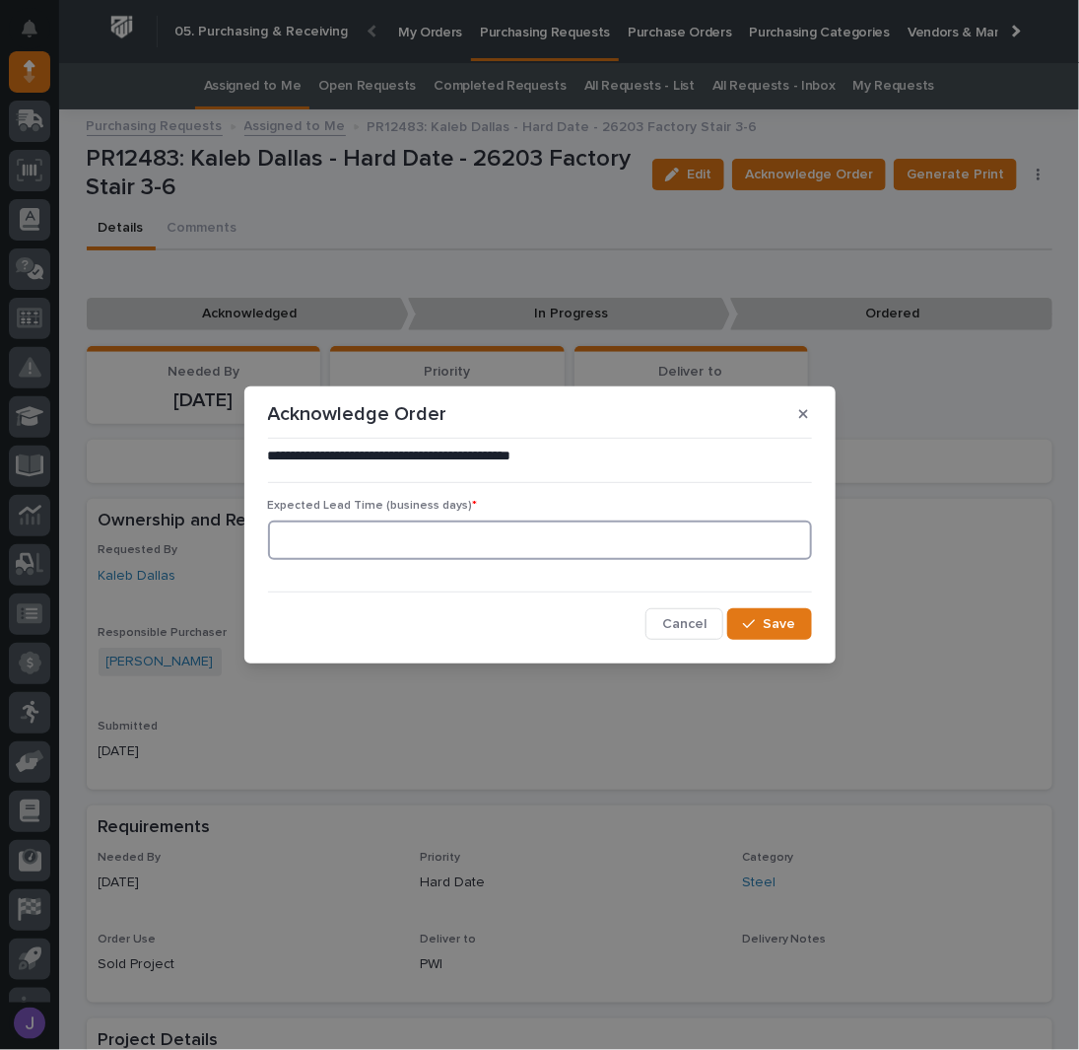
click at [311, 536] on input at bounding box center [540, 539] width 544 height 39
type input "0"
click at [750, 628] on icon "button" at bounding box center [749, 624] width 12 height 14
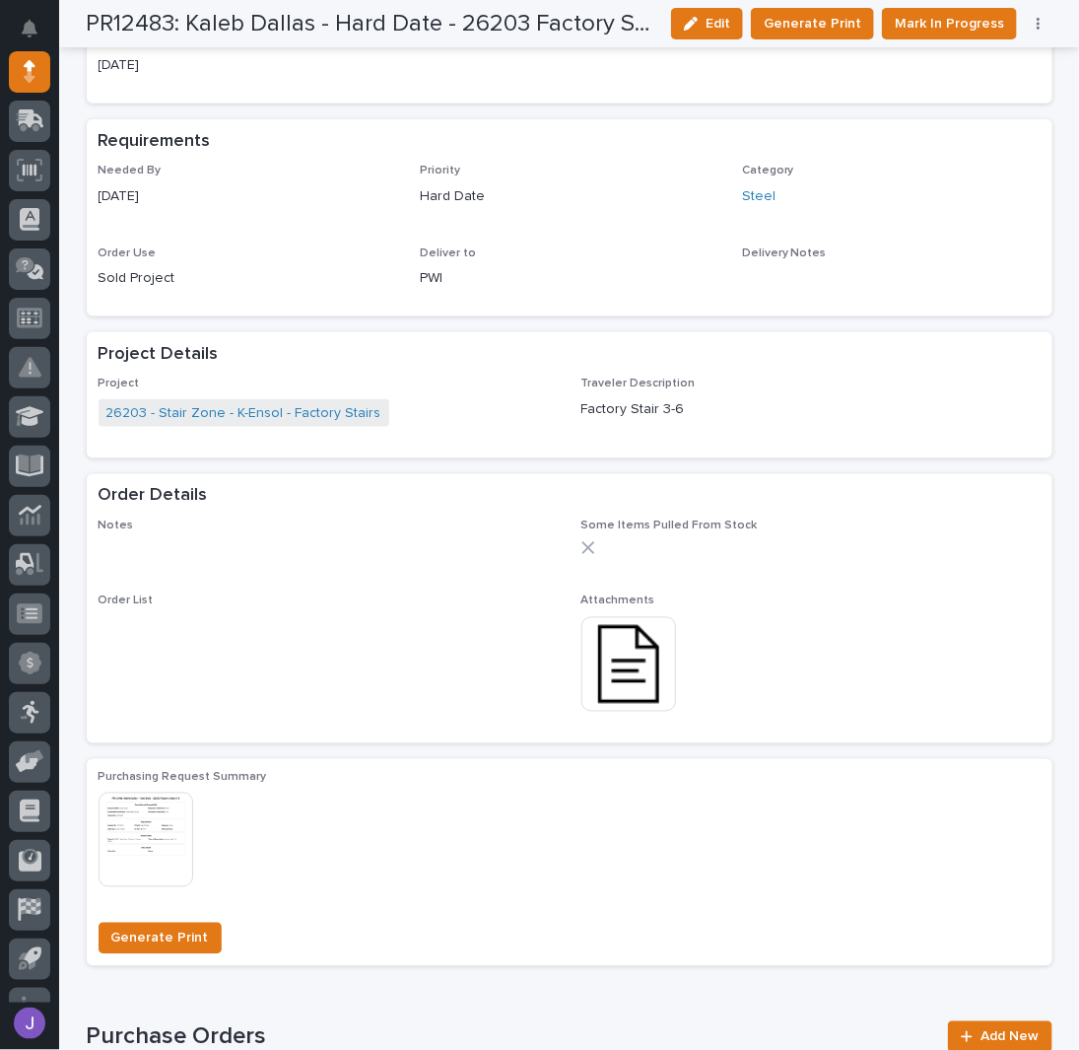
scroll to position [789, 0]
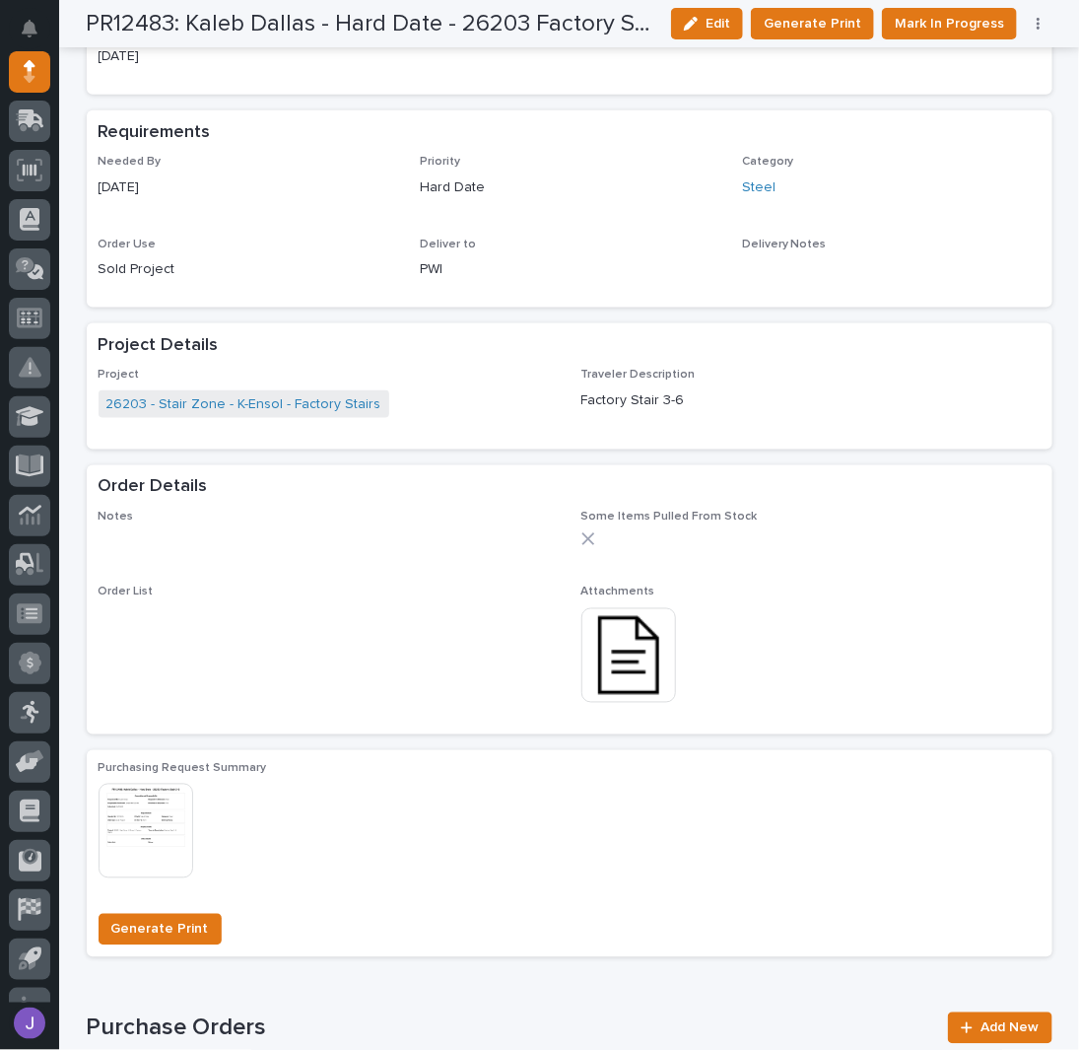
click at [643, 658] on img at bounding box center [629, 655] width 95 height 95
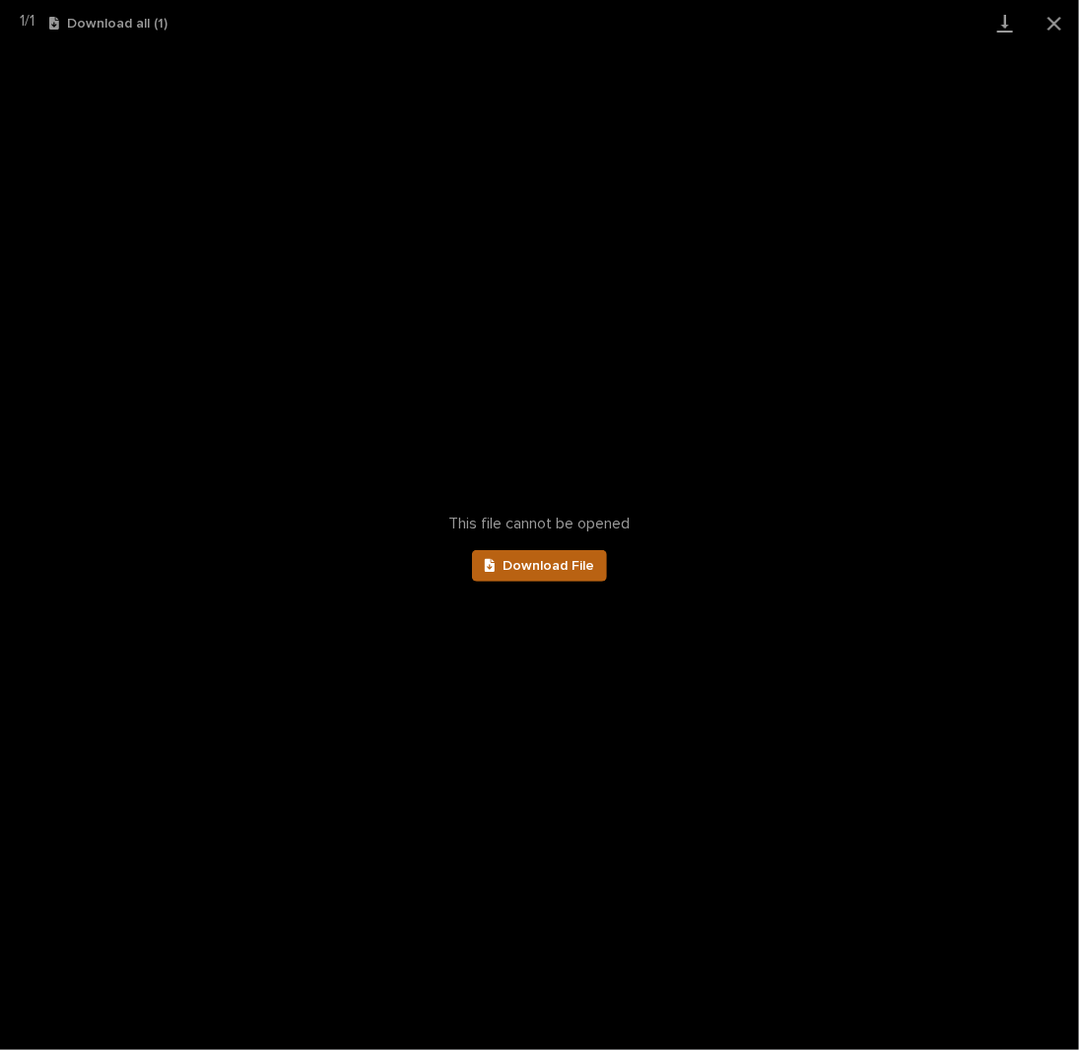
click at [568, 572] on span "Download File" at bounding box center [549, 566] width 92 height 14
click at [1062, 23] on button "Close gallery" at bounding box center [1054, 23] width 49 height 46
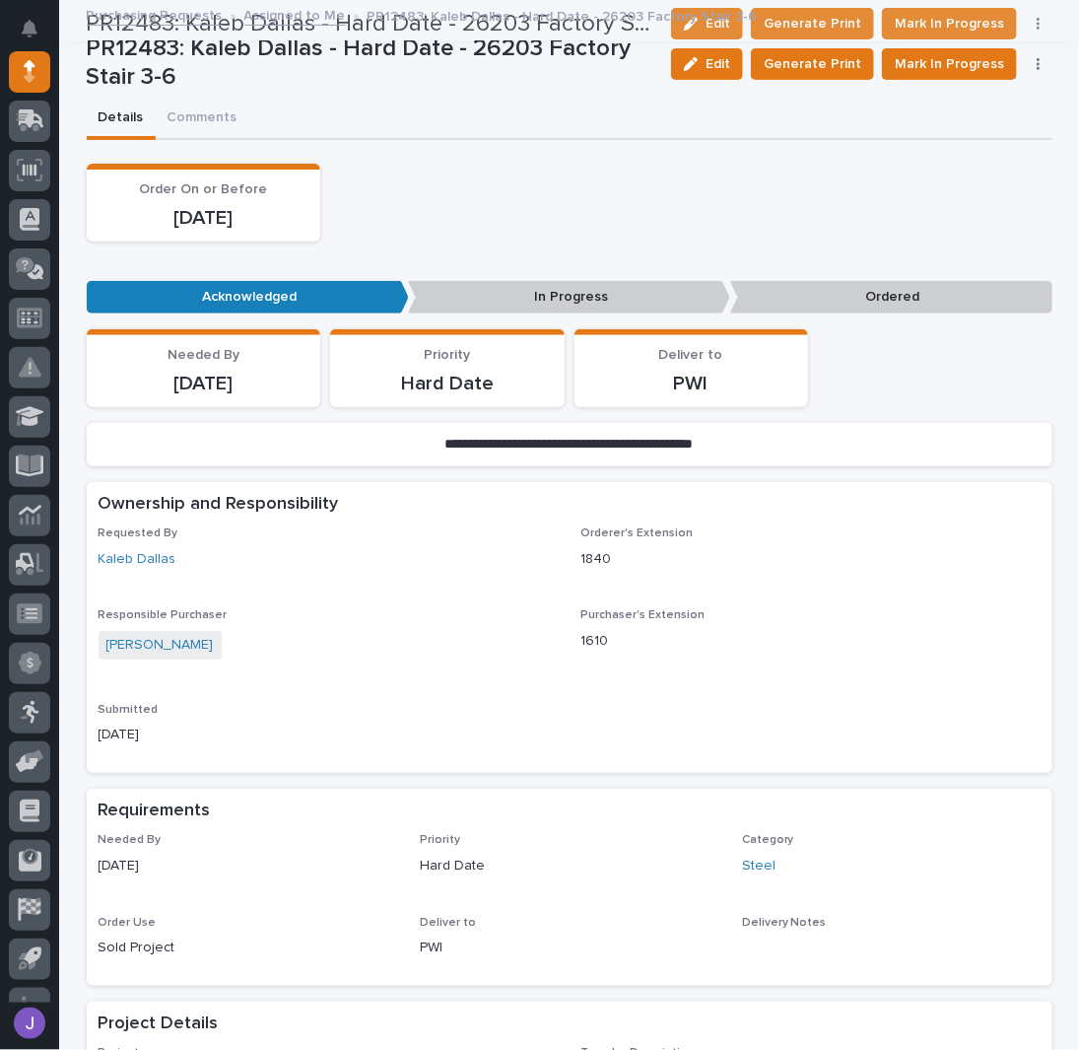
scroll to position [0, 0]
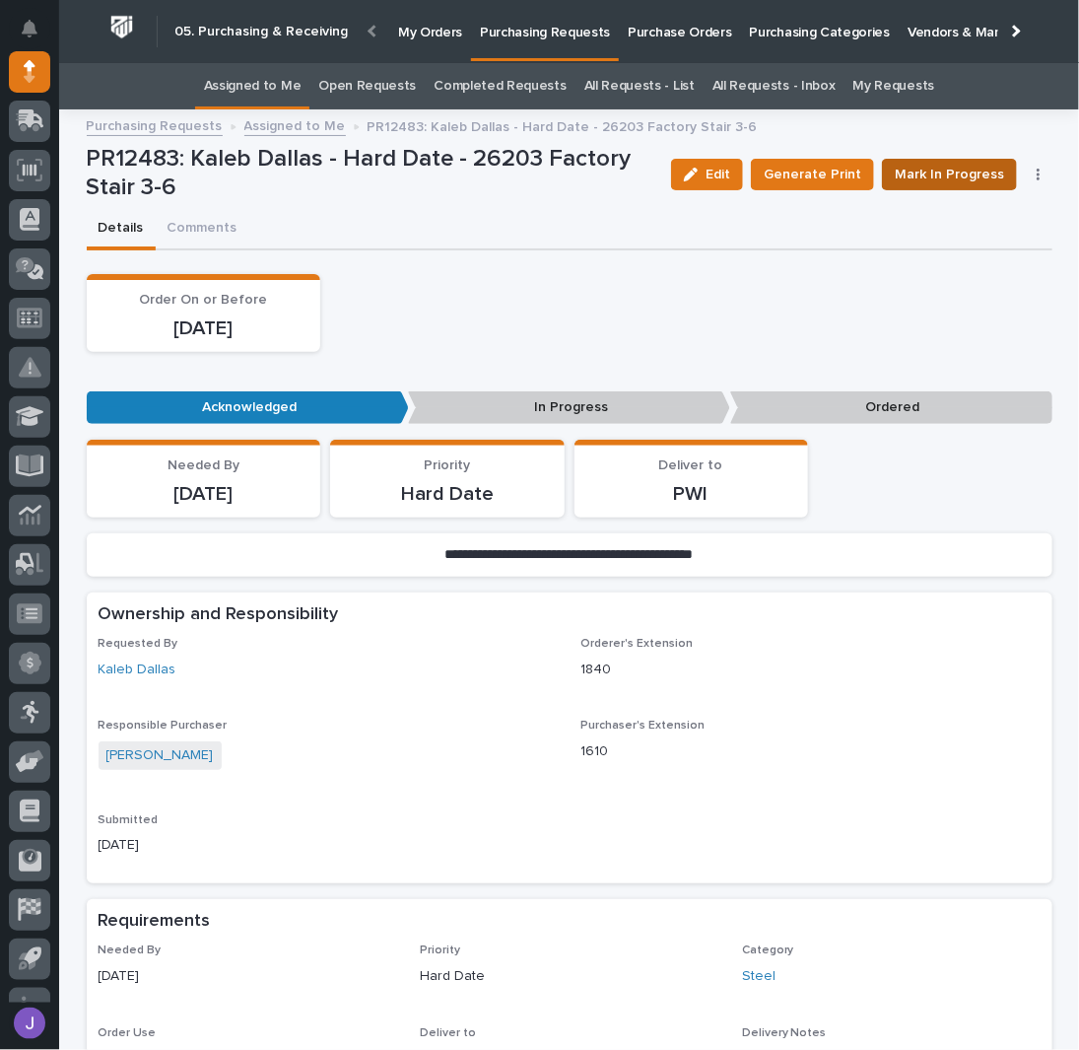
click at [985, 163] on span "Mark In Progress" at bounding box center [949, 175] width 109 height 24
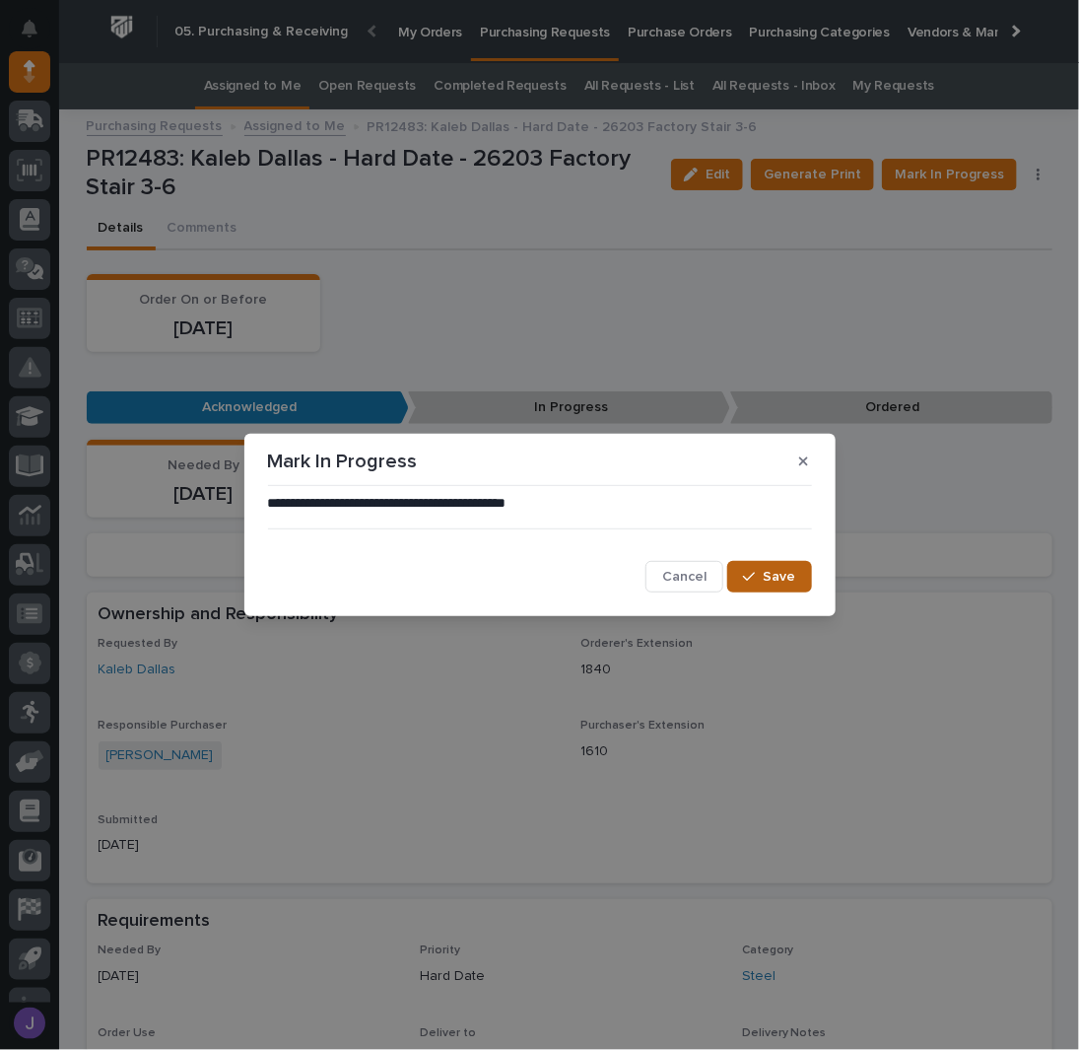
click at [783, 582] on span "Save" at bounding box center [780, 577] width 33 height 18
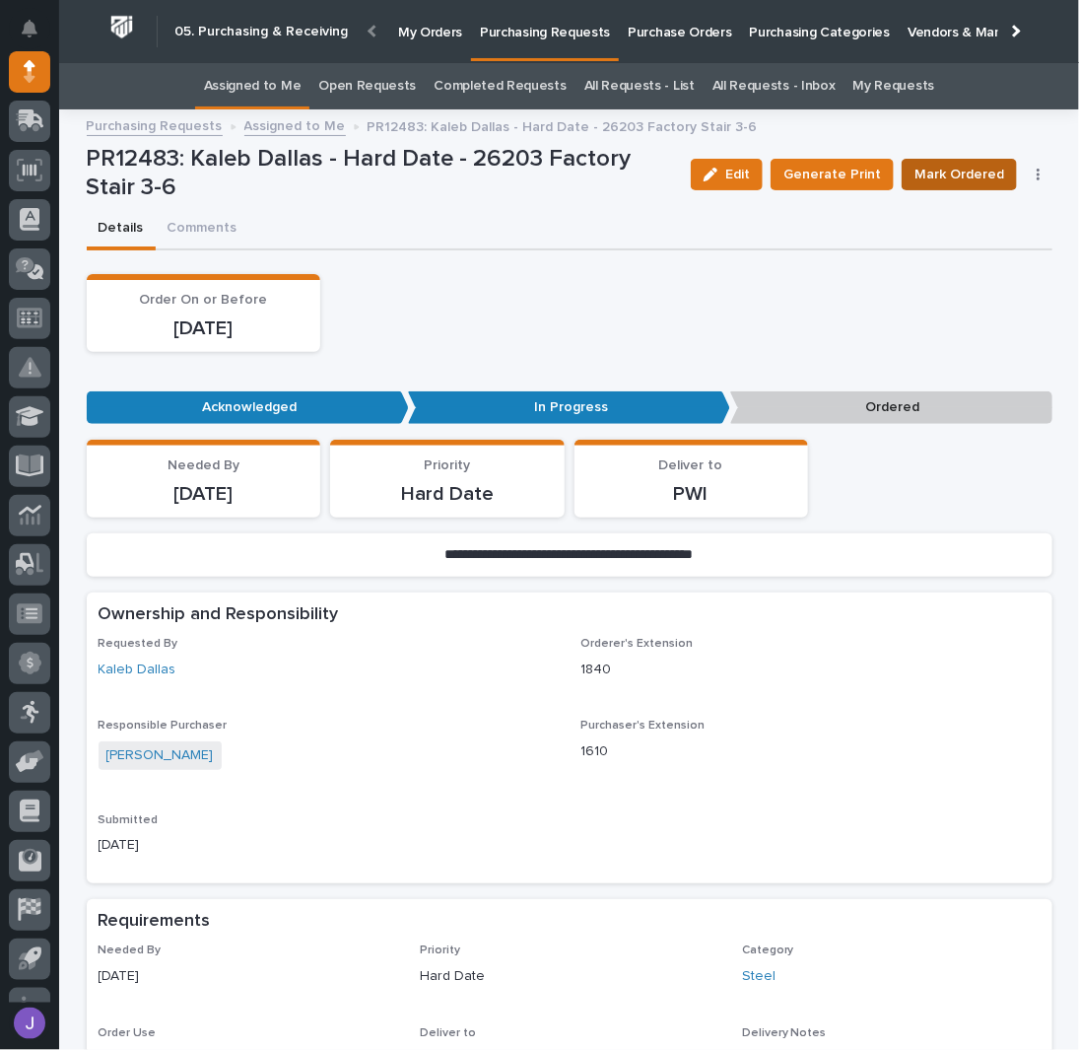
click at [966, 176] on span "Mark Ordered" at bounding box center [960, 175] width 90 height 24
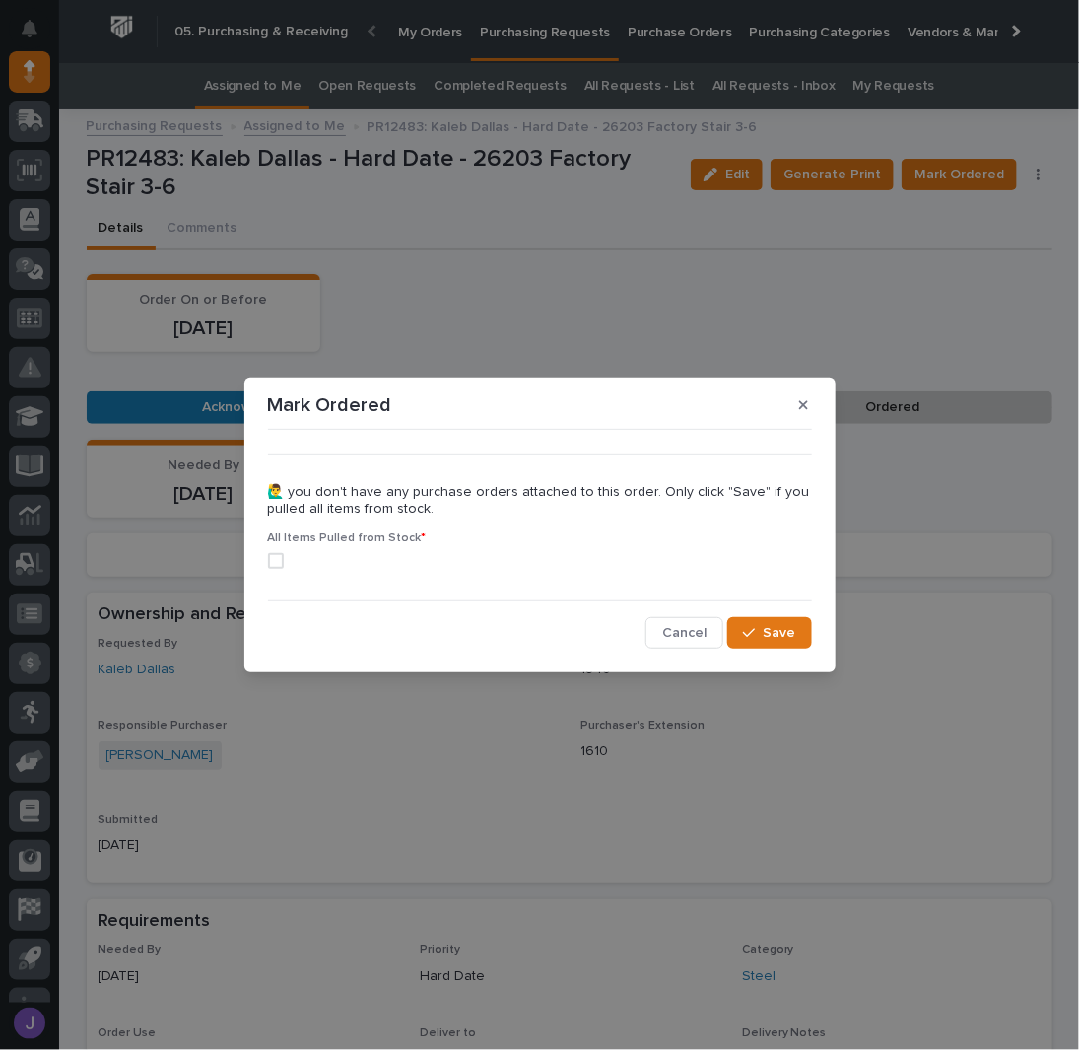
click at [274, 565] on span at bounding box center [276, 561] width 16 height 16
click at [747, 633] on icon "button" at bounding box center [749, 633] width 12 height 9
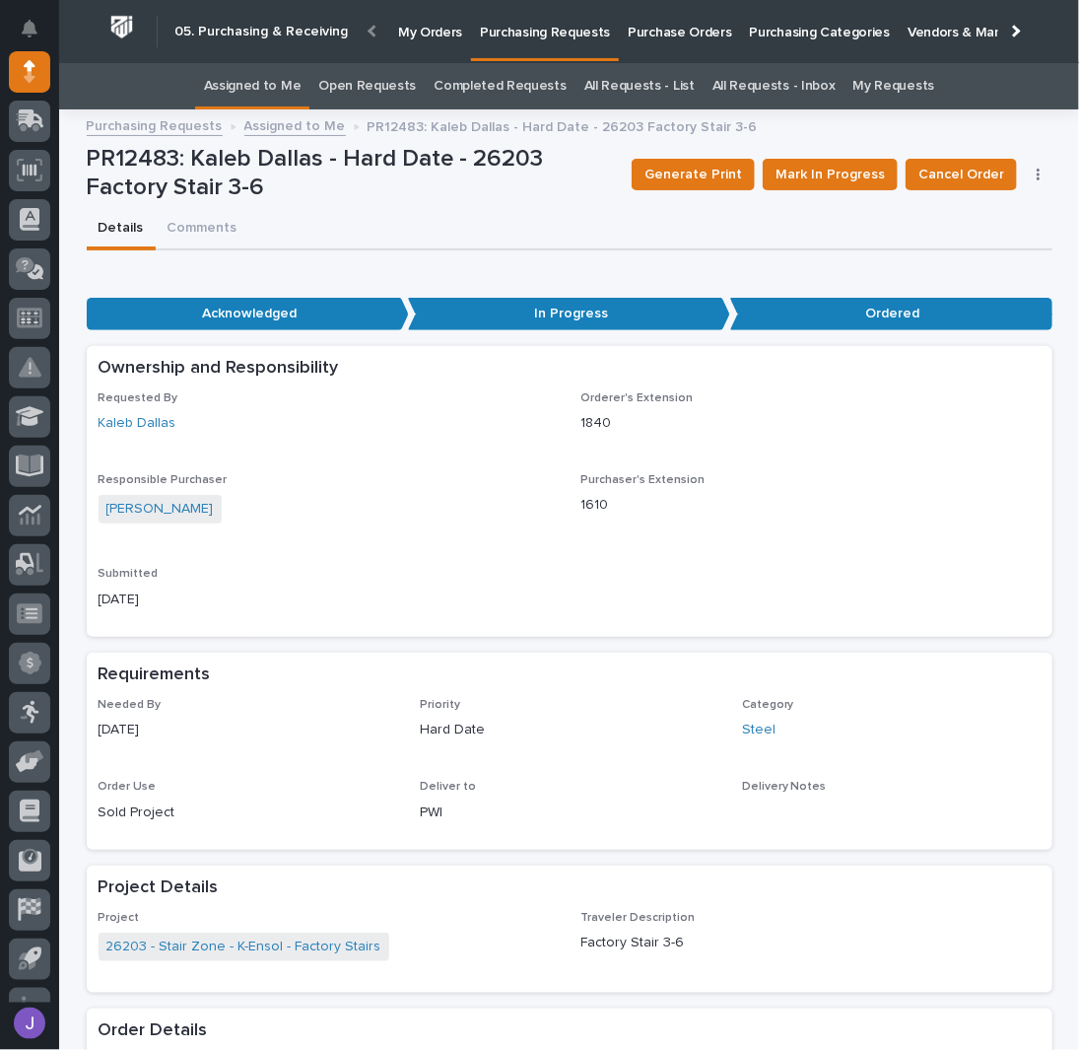
click at [273, 93] on link "Assigned to Me" at bounding box center [253, 86] width 98 height 46
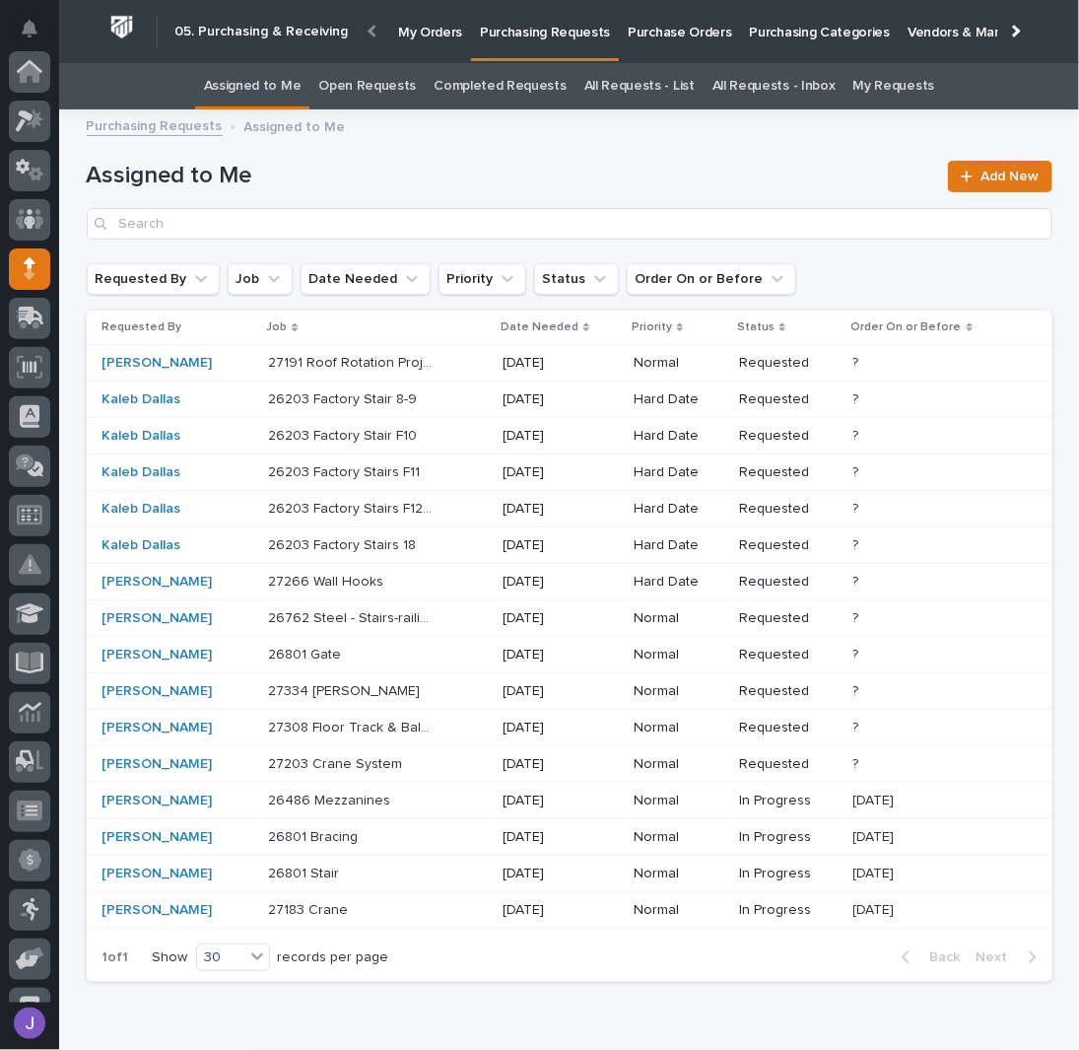
scroll to position [197, 0]
click at [451, 404] on div "26203 Factory Stair 8-9 26203 Factory Stair 8-9" at bounding box center [377, 399] width 219 height 33
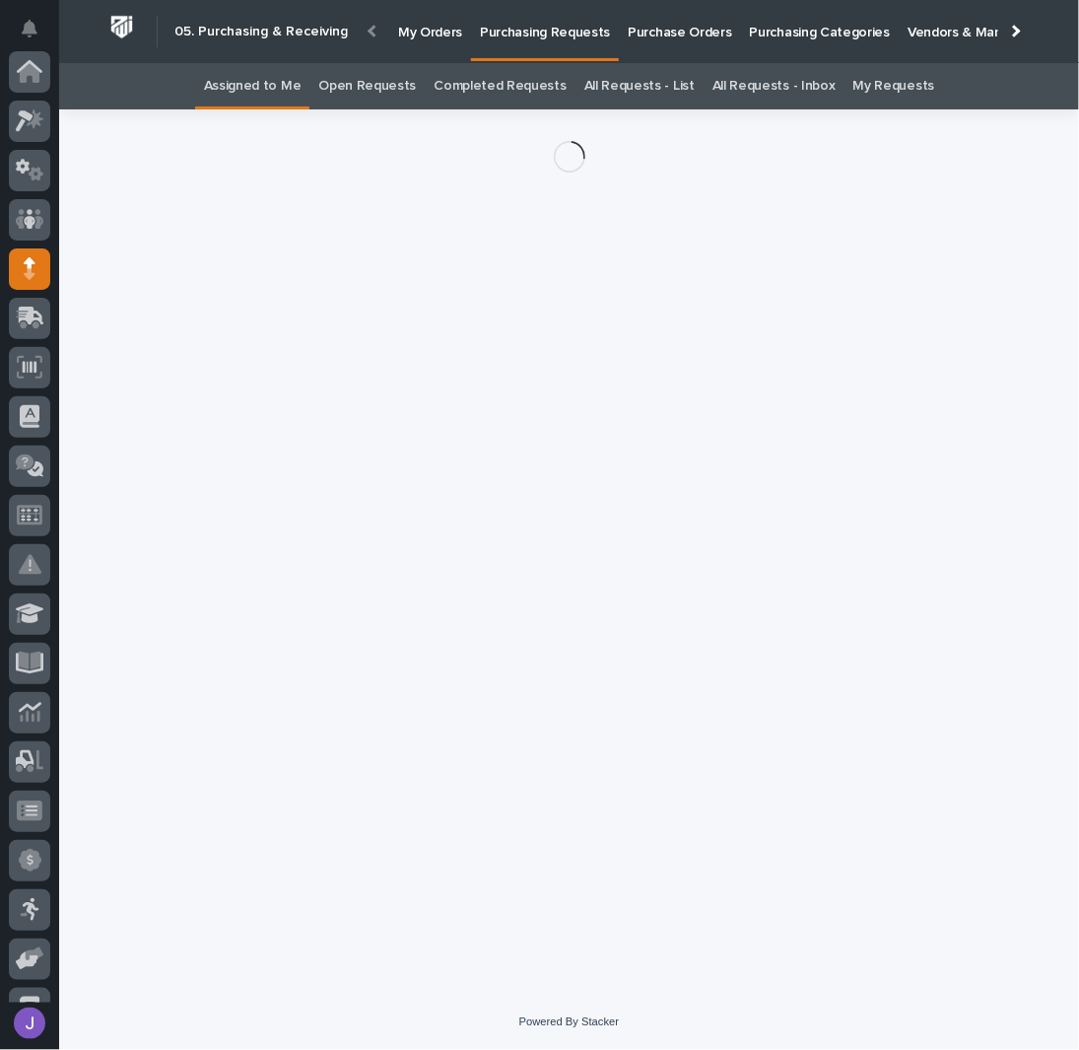
scroll to position [197, 0]
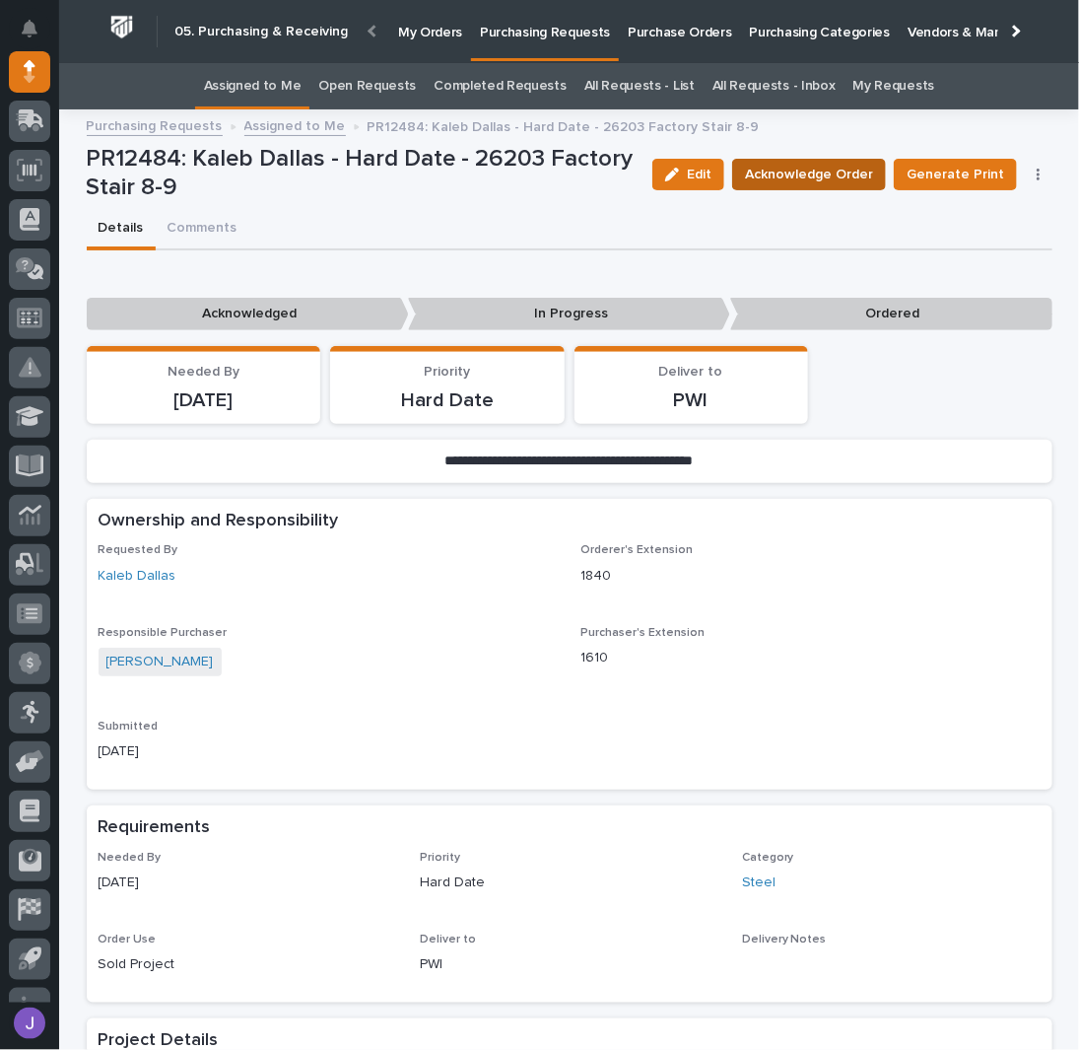
click at [797, 176] on span "Acknowledge Order" at bounding box center [809, 175] width 128 height 24
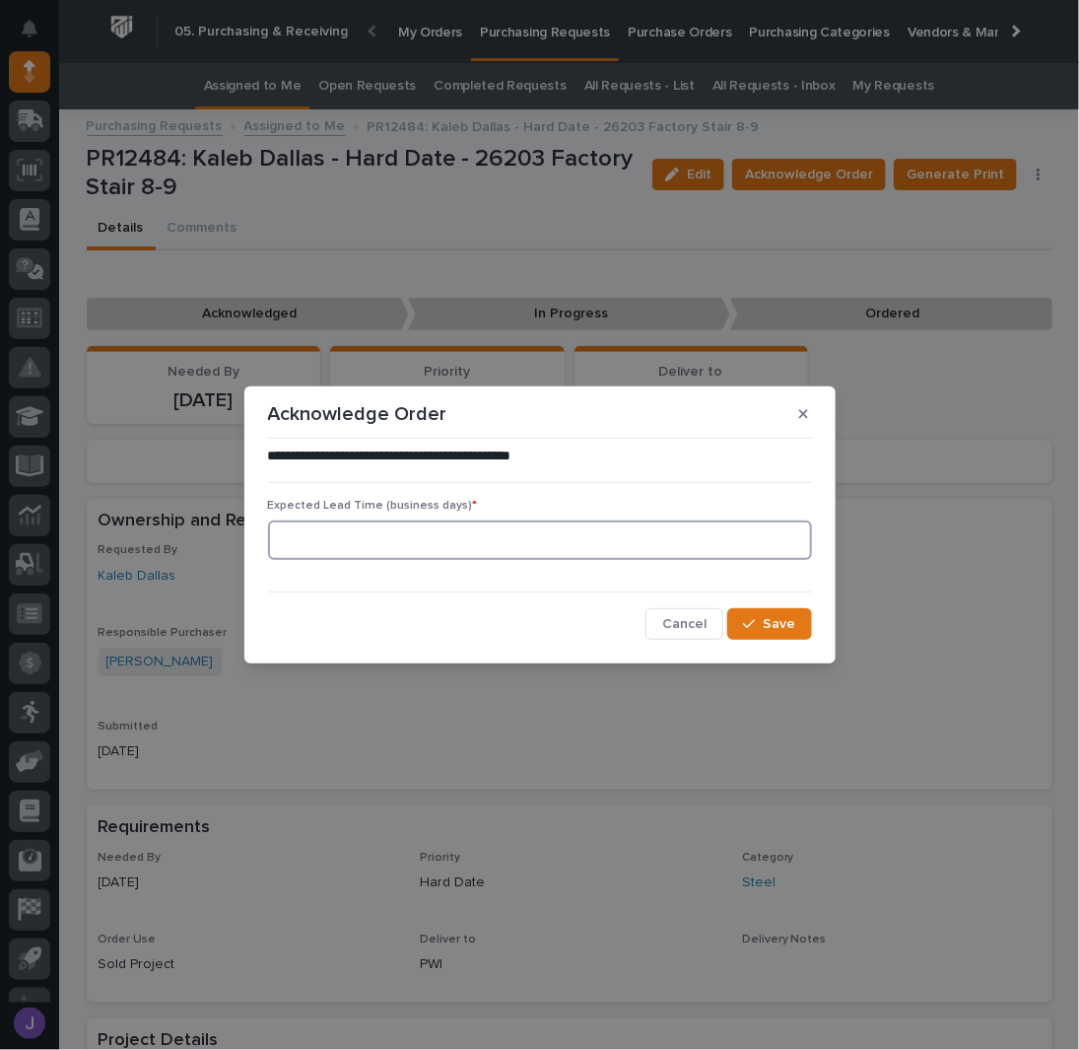
click at [373, 541] on input at bounding box center [540, 539] width 544 height 39
type input "0"
click at [759, 610] on button "Save" at bounding box center [769, 624] width 84 height 32
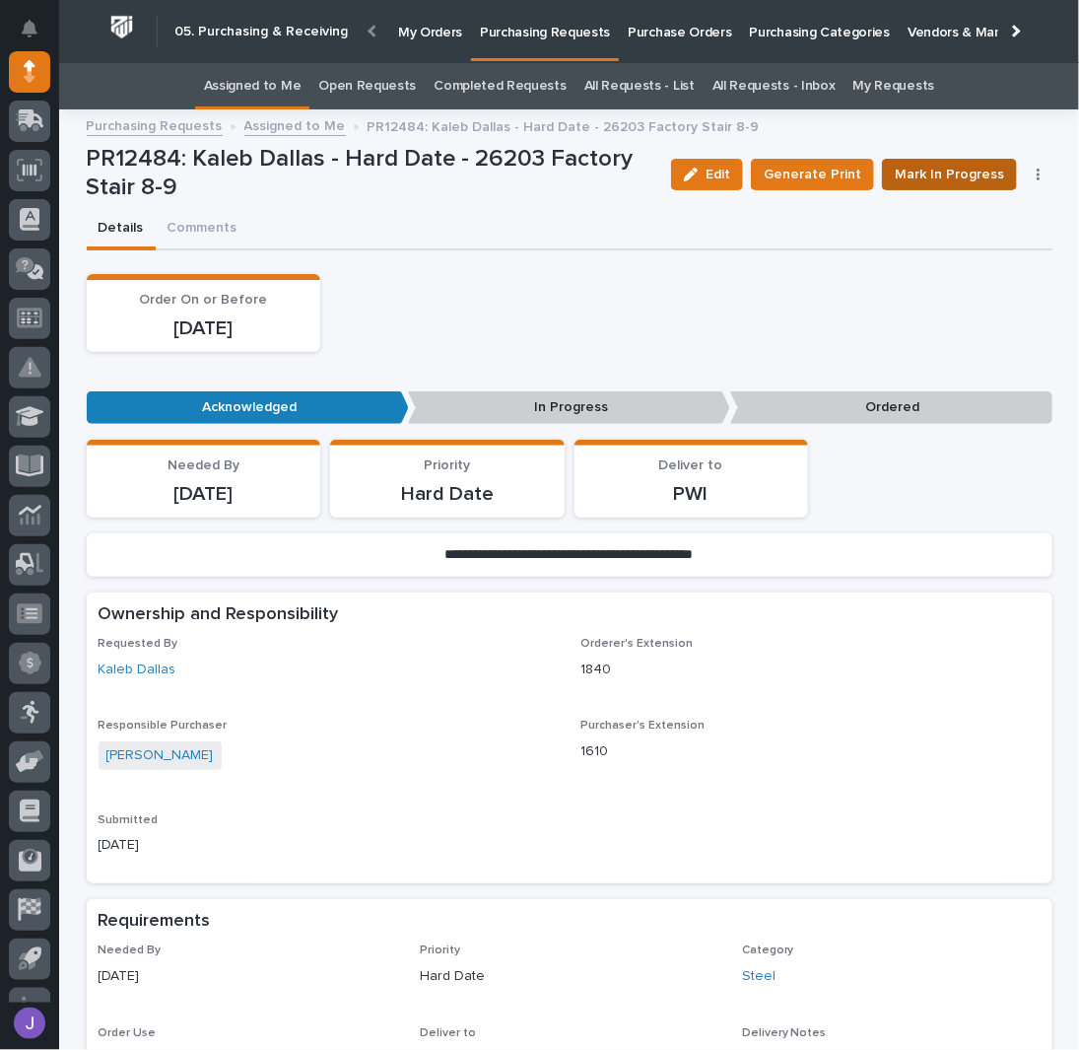
click at [980, 185] on button "Mark In Progress" at bounding box center [949, 175] width 135 height 32
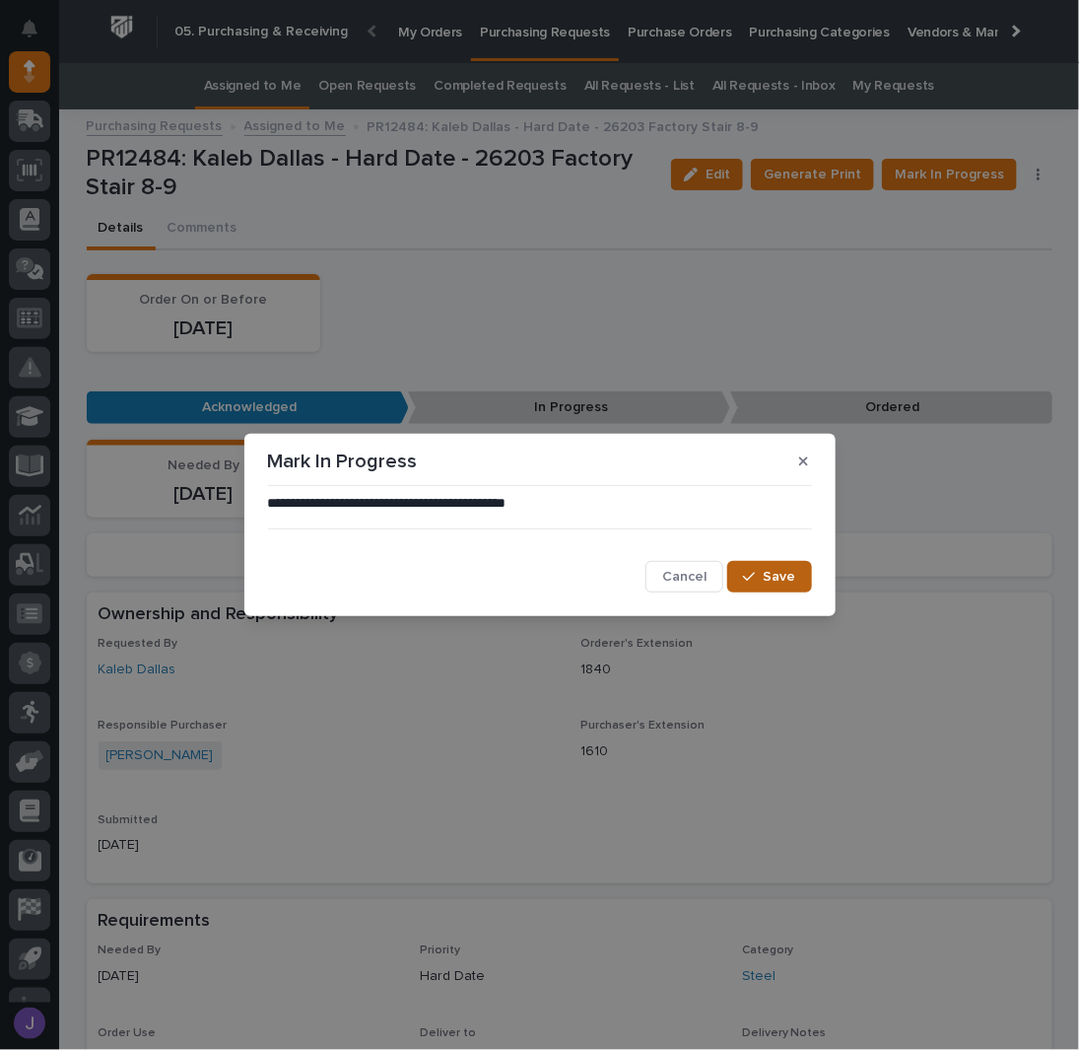
click at [769, 573] on span "Save" at bounding box center [780, 577] width 33 height 18
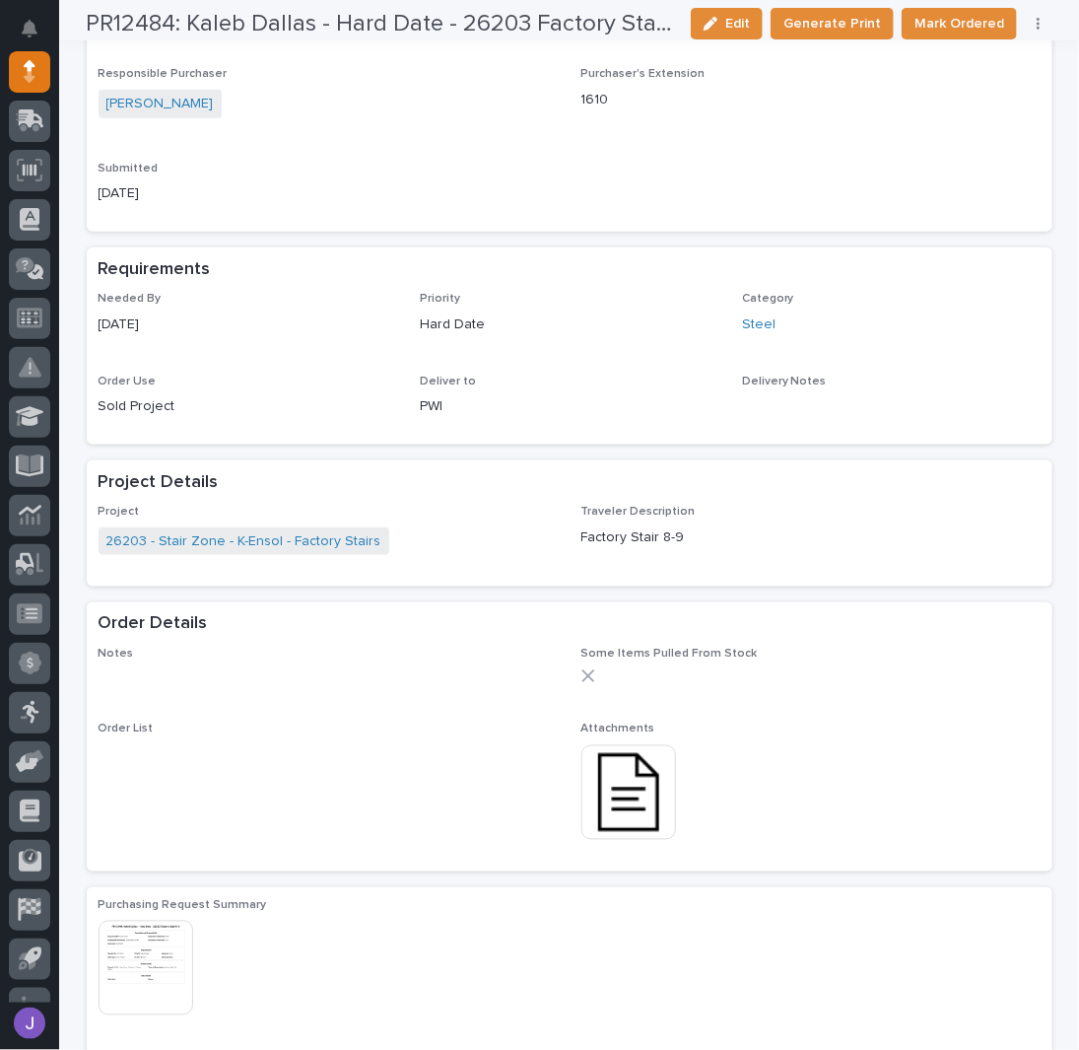
scroll to position [656, 0]
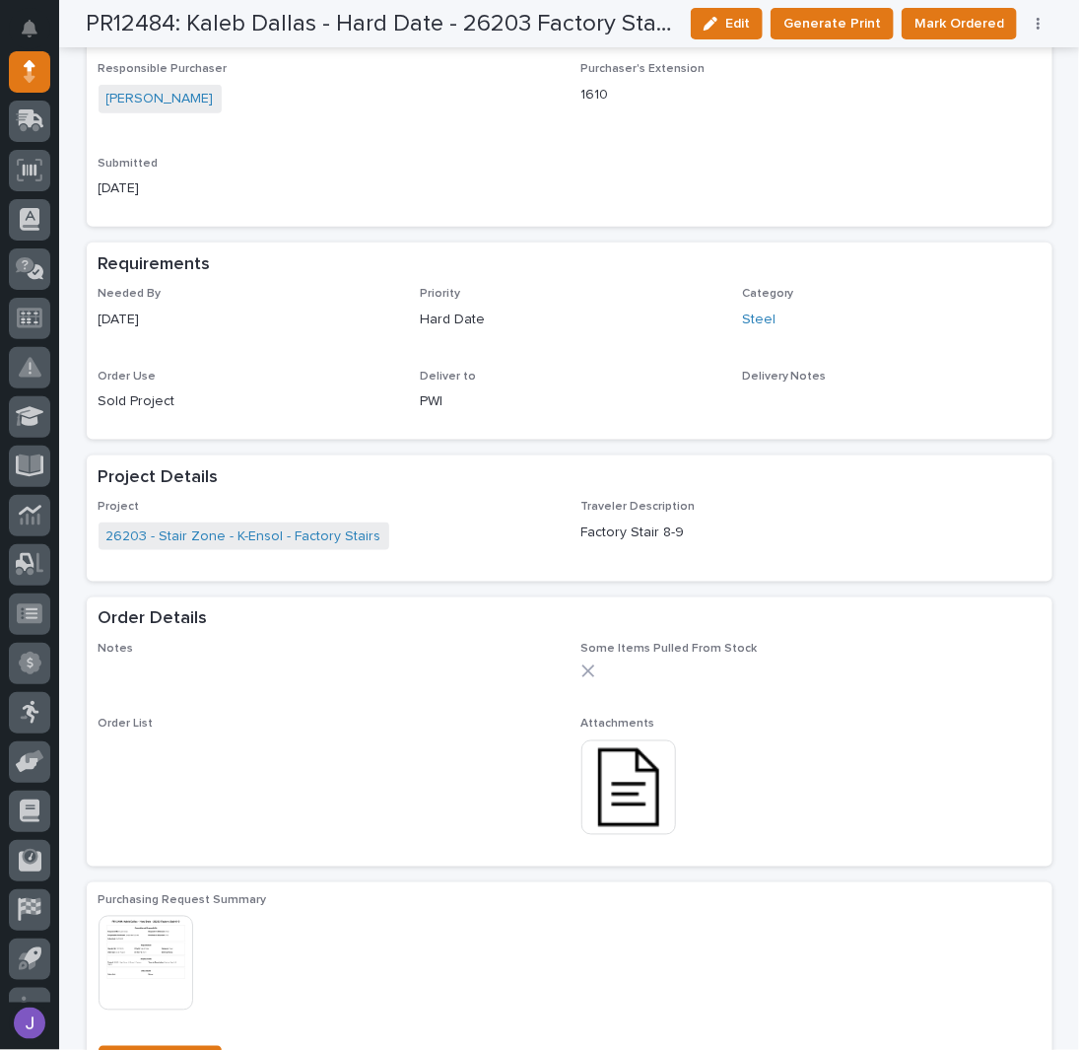
click at [617, 793] on img at bounding box center [629, 787] width 95 height 95
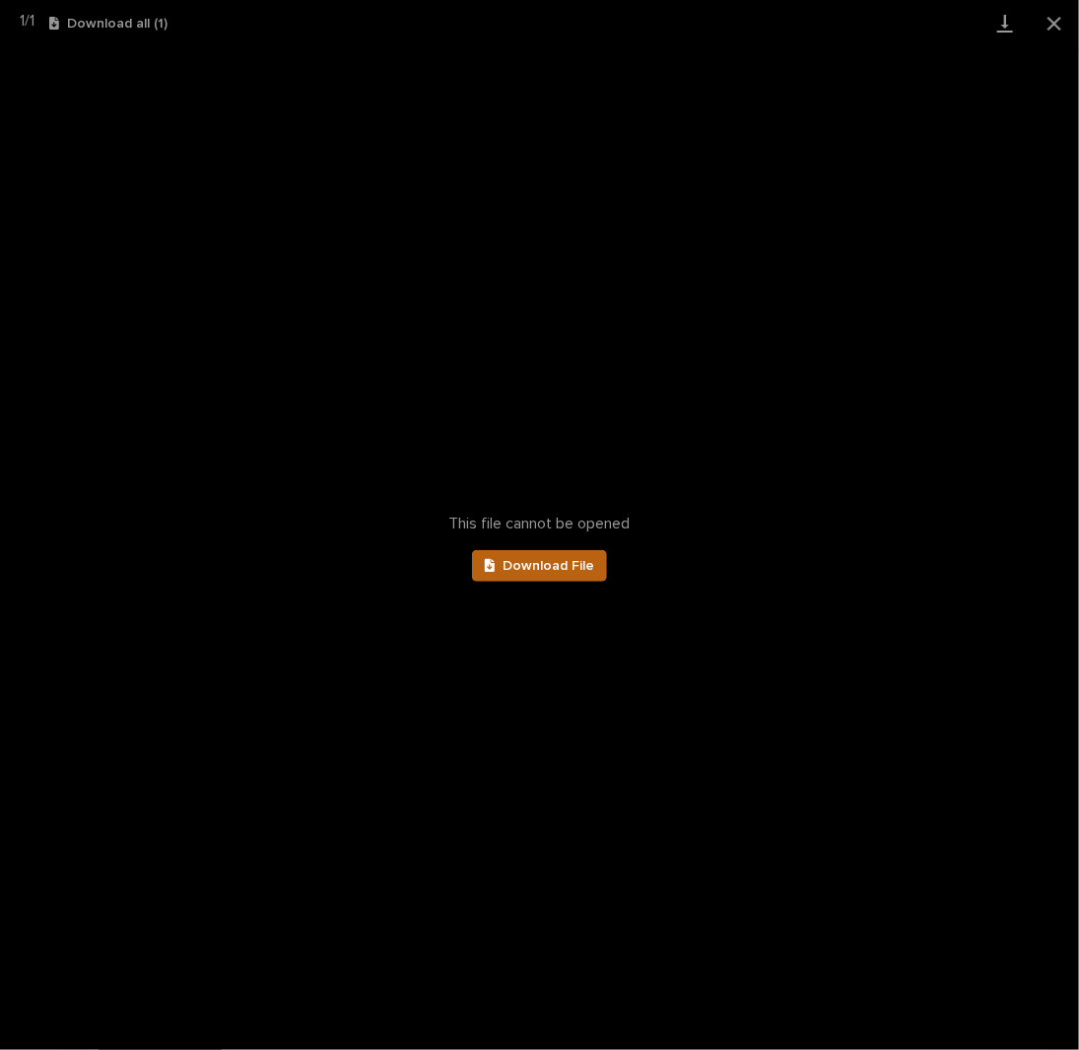
click at [515, 557] on link "Download File" at bounding box center [540, 566] width 136 height 32
click at [1050, 20] on button "Close gallery" at bounding box center [1054, 23] width 49 height 46
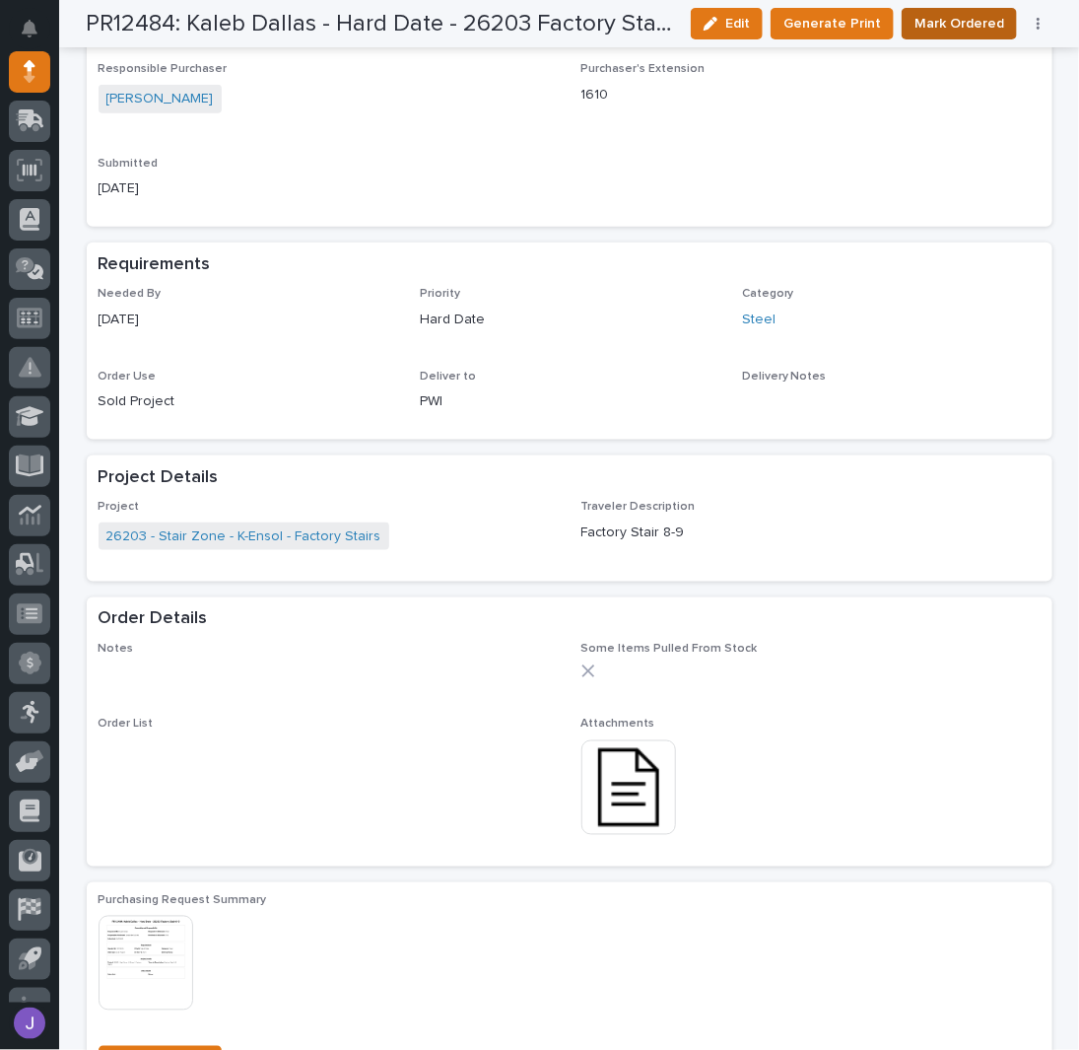
click at [972, 34] on span "Mark Ordered" at bounding box center [960, 24] width 90 height 24
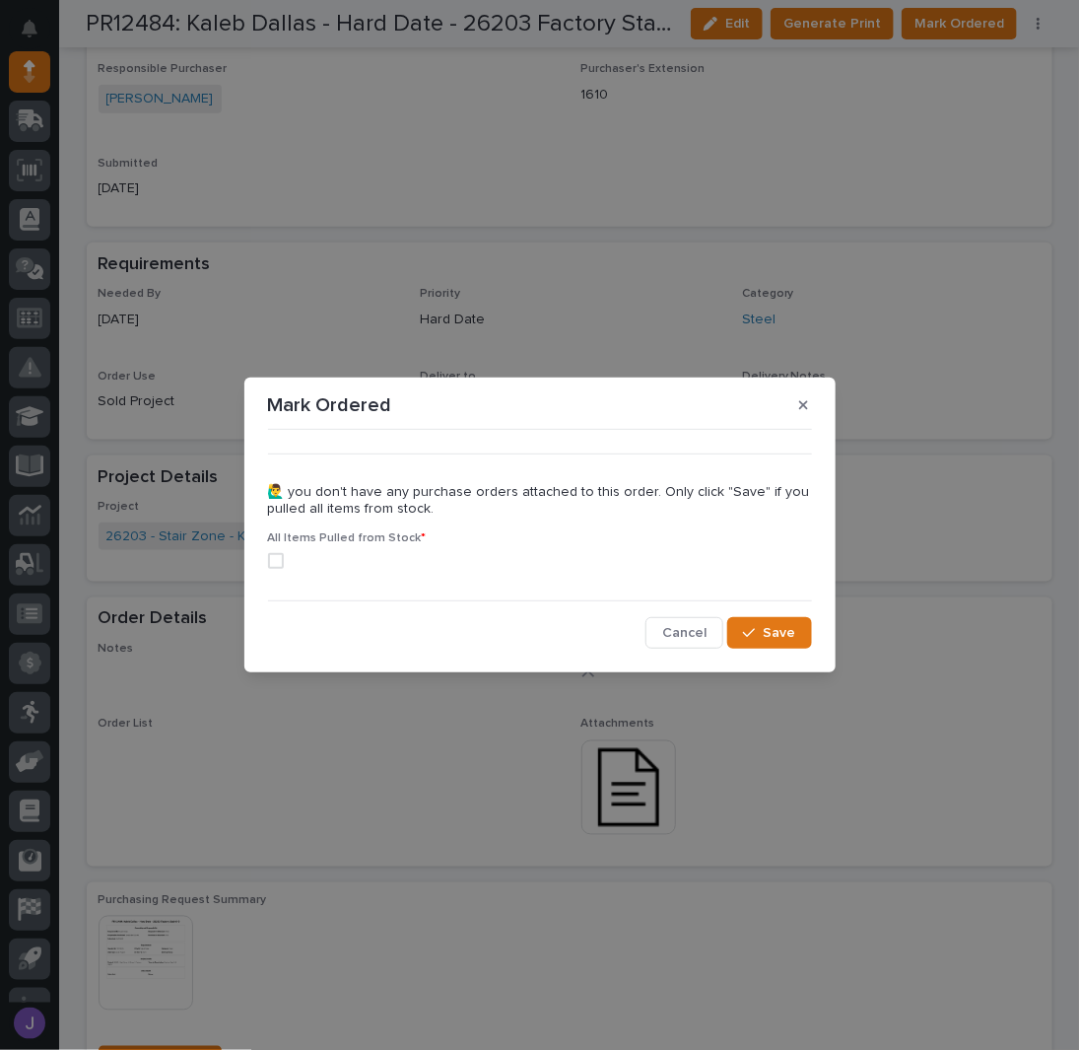
click at [278, 556] on span at bounding box center [276, 561] width 16 height 16
click at [749, 635] on icon "button" at bounding box center [749, 633] width 12 height 9
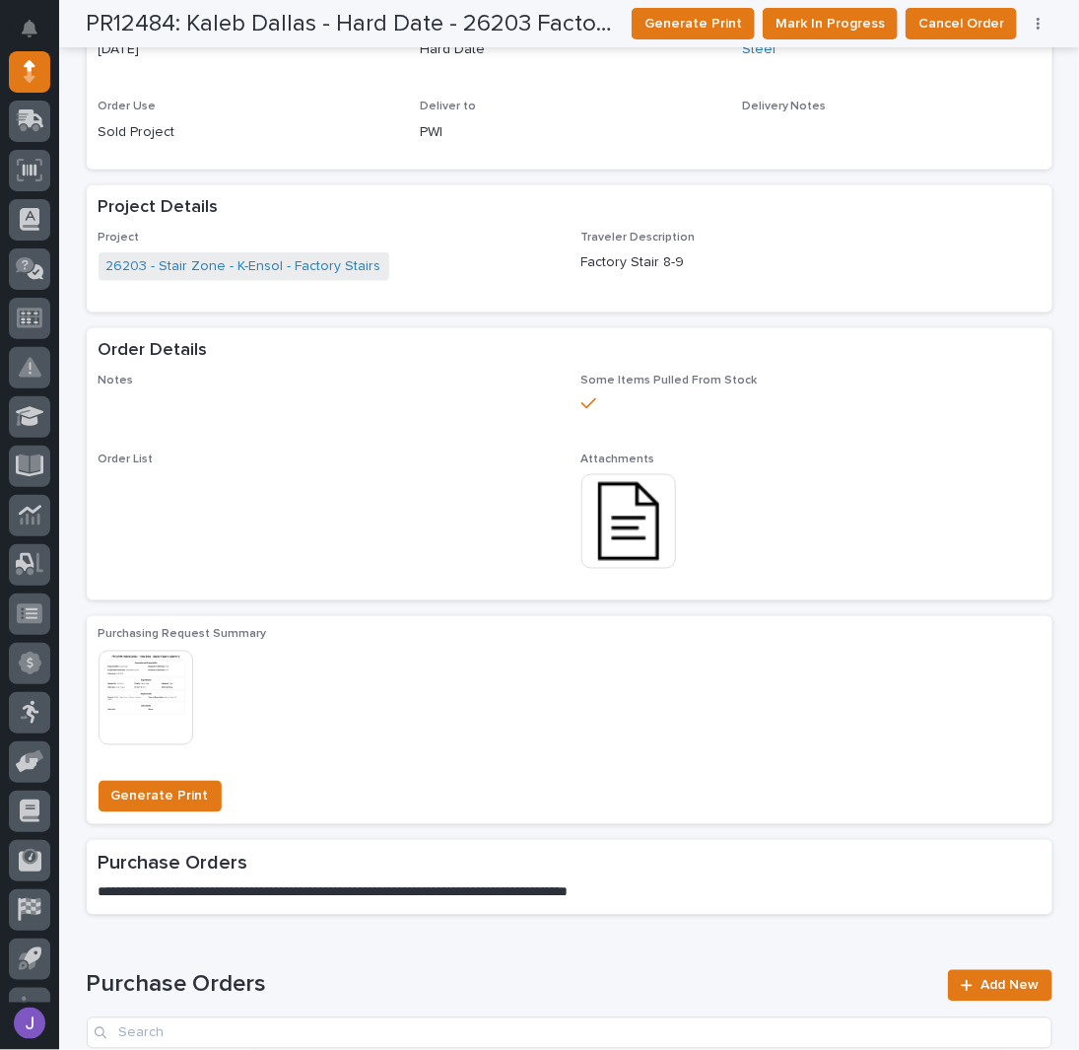
scroll to position [0, 0]
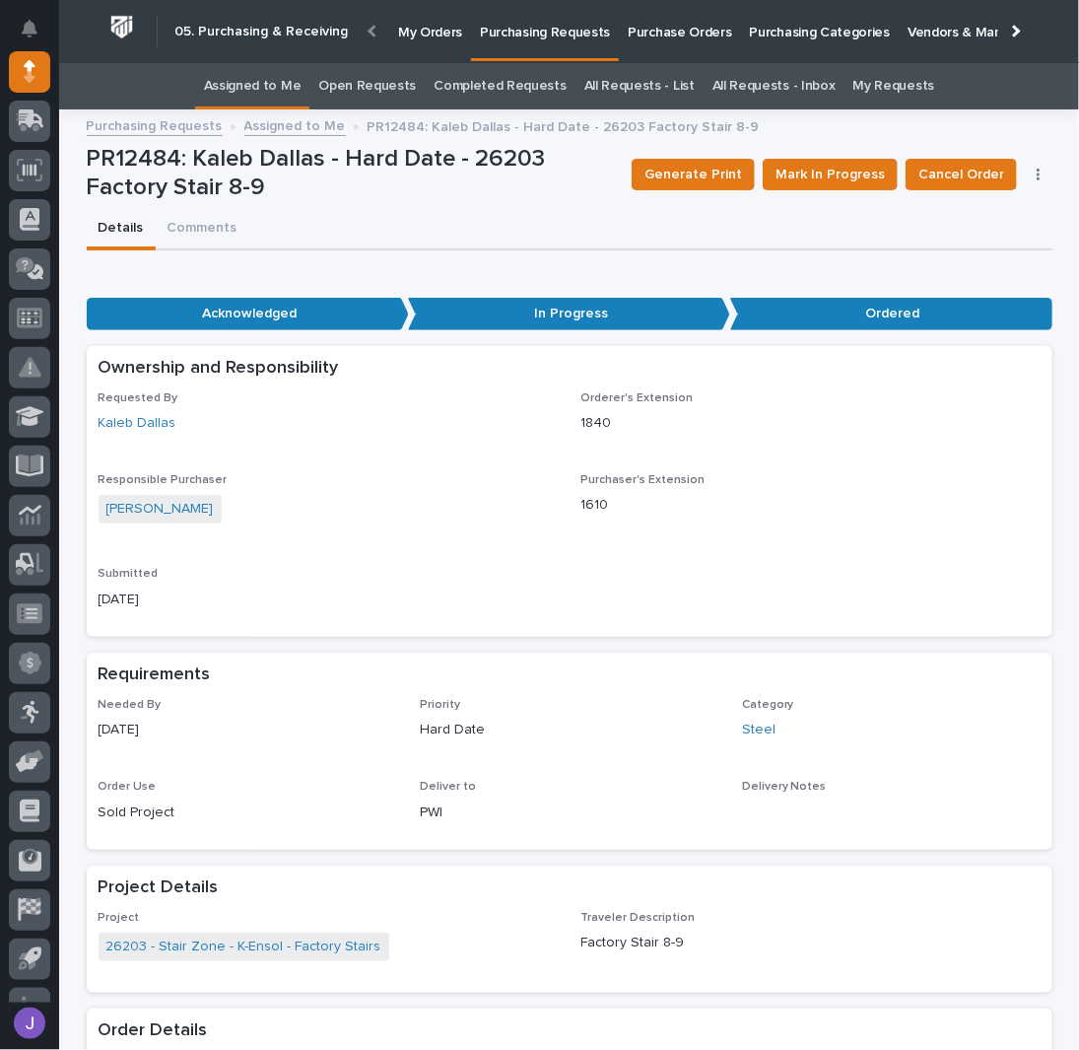
click at [266, 85] on link "Assigned to Me" at bounding box center [253, 86] width 98 height 46
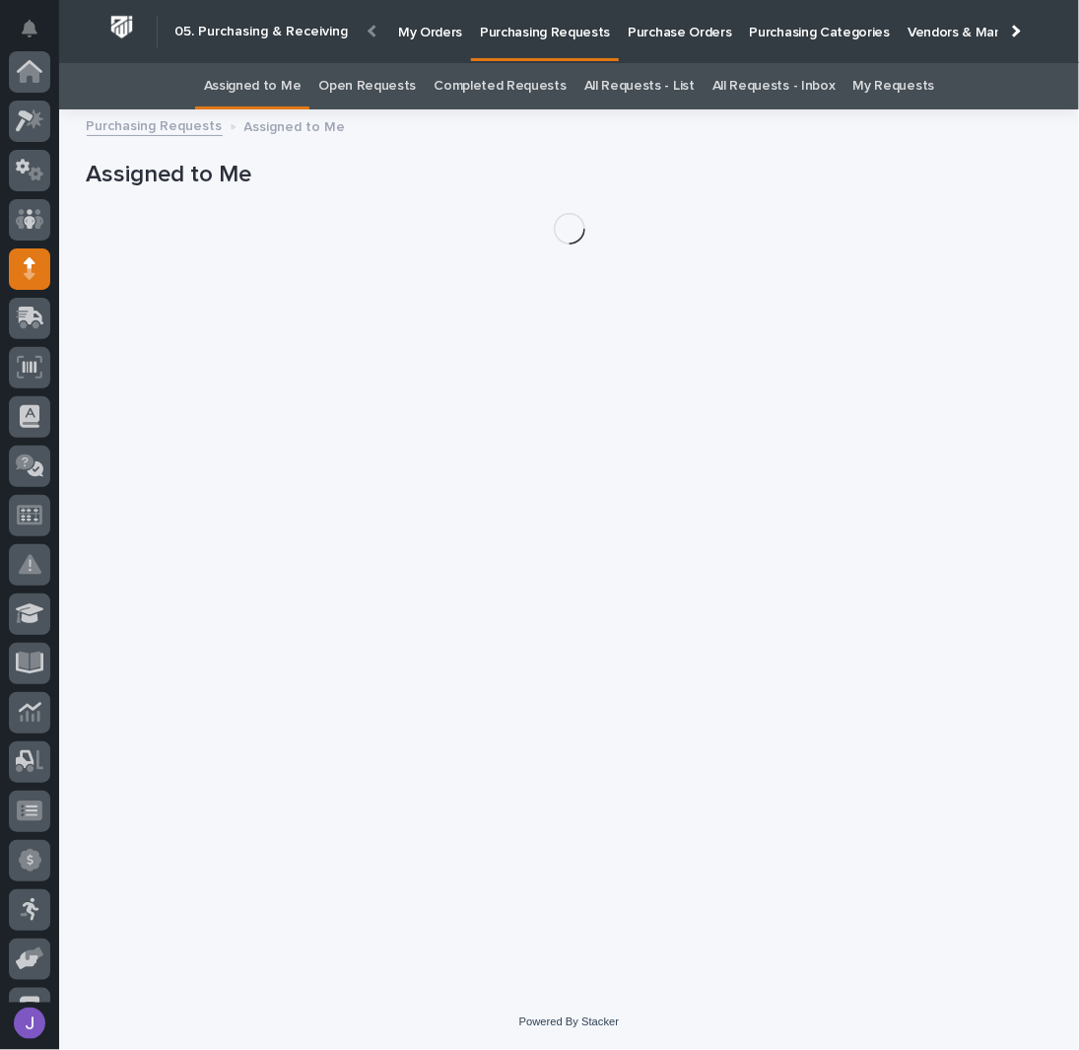
scroll to position [197, 0]
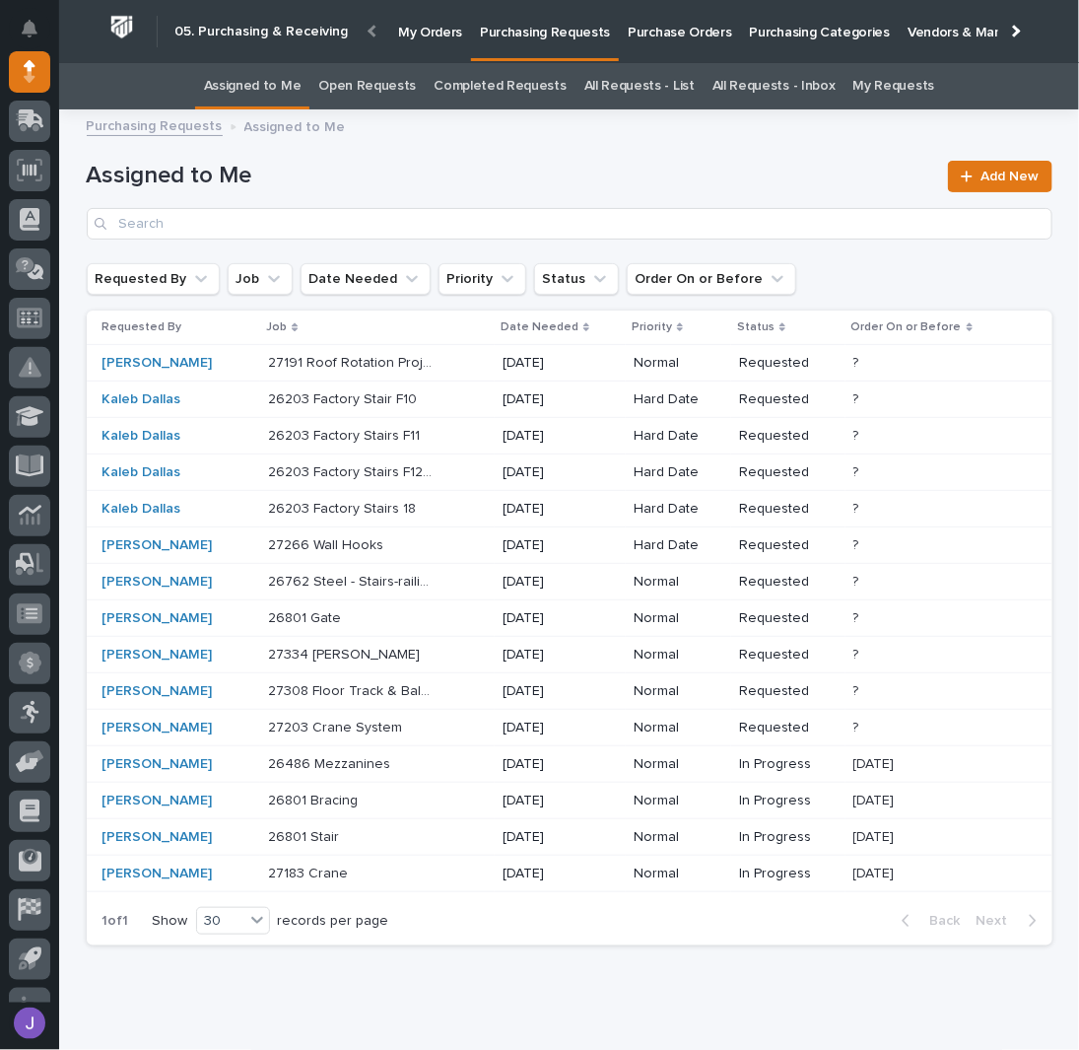
click at [443, 402] on div "26203 Factory Stair F10 26203 Factory Stair F10" at bounding box center [377, 399] width 219 height 33
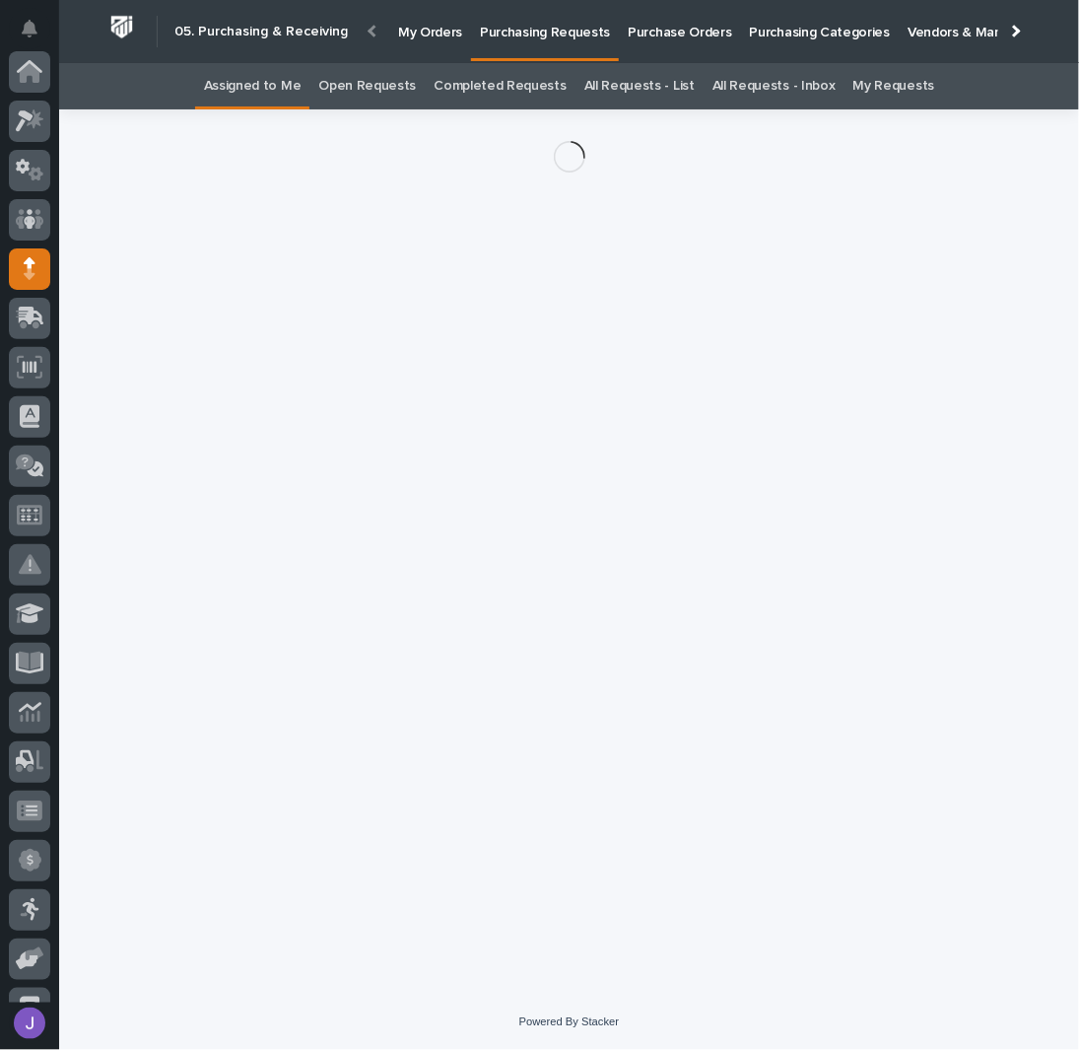
scroll to position [197, 0]
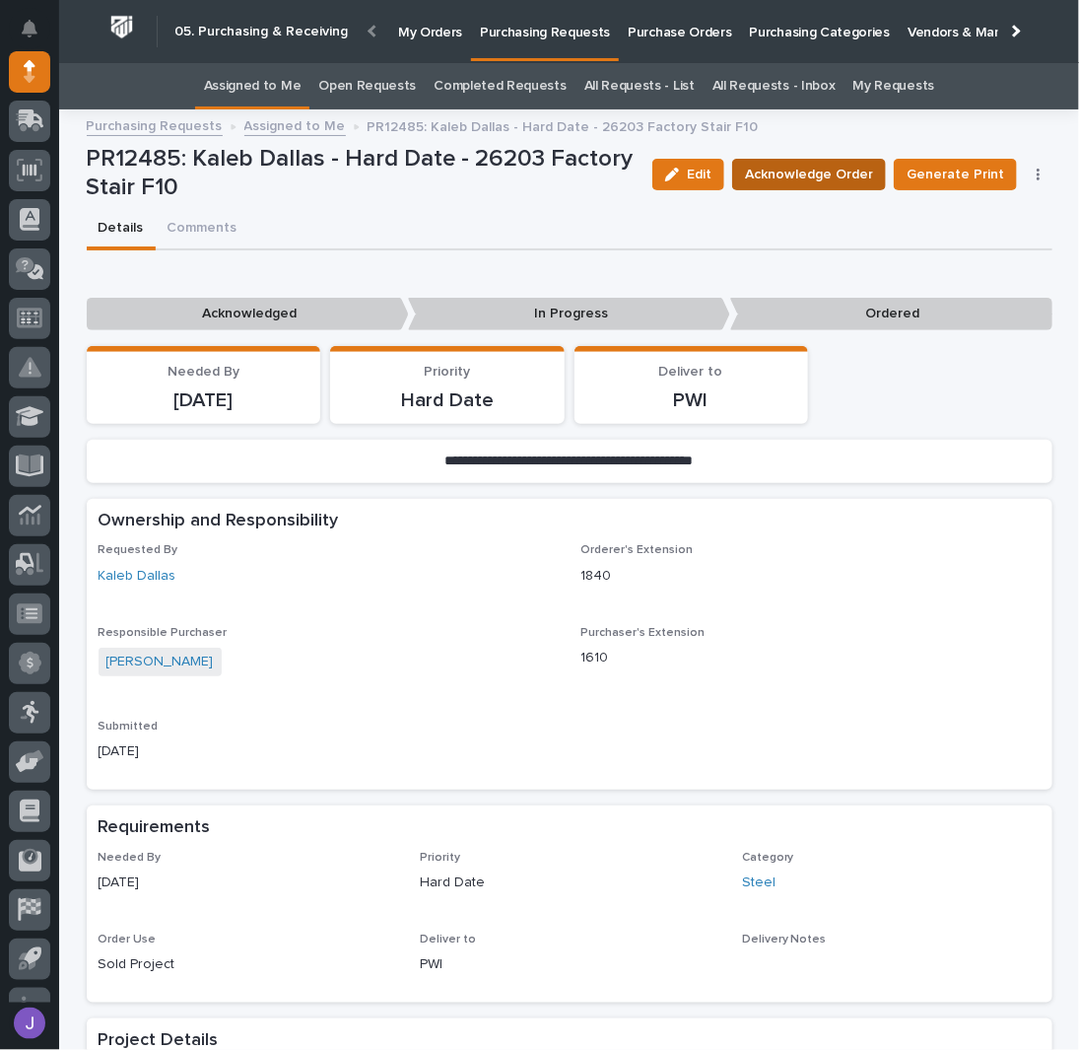
click at [802, 180] on span "Acknowledge Order" at bounding box center [809, 175] width 128 height 24
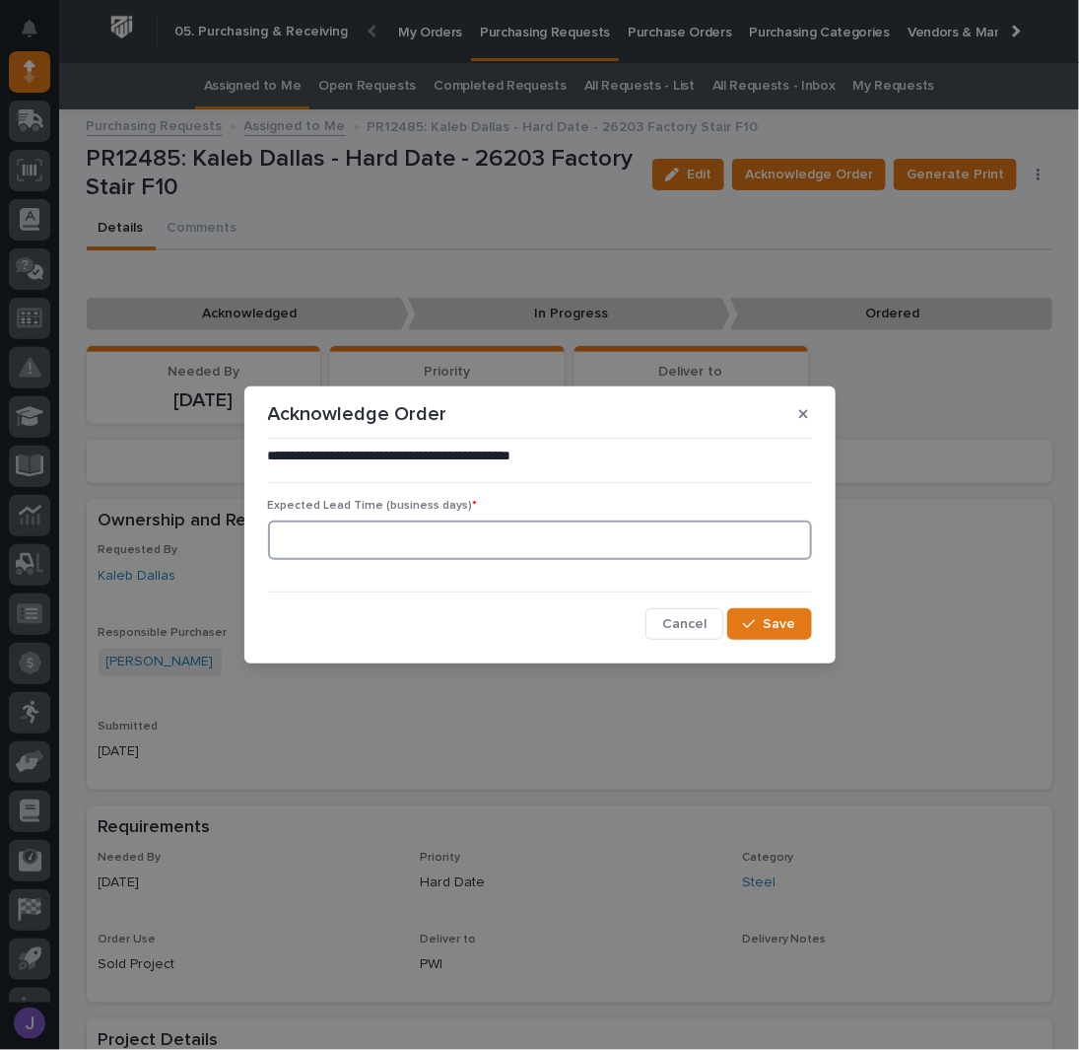
click at [388, 556] on input at bounding box center [540, 539] width 544 height 39
type input "0"
click at [754, 624] on icon "button" at bounding box center [749, 624] width 12 height 14
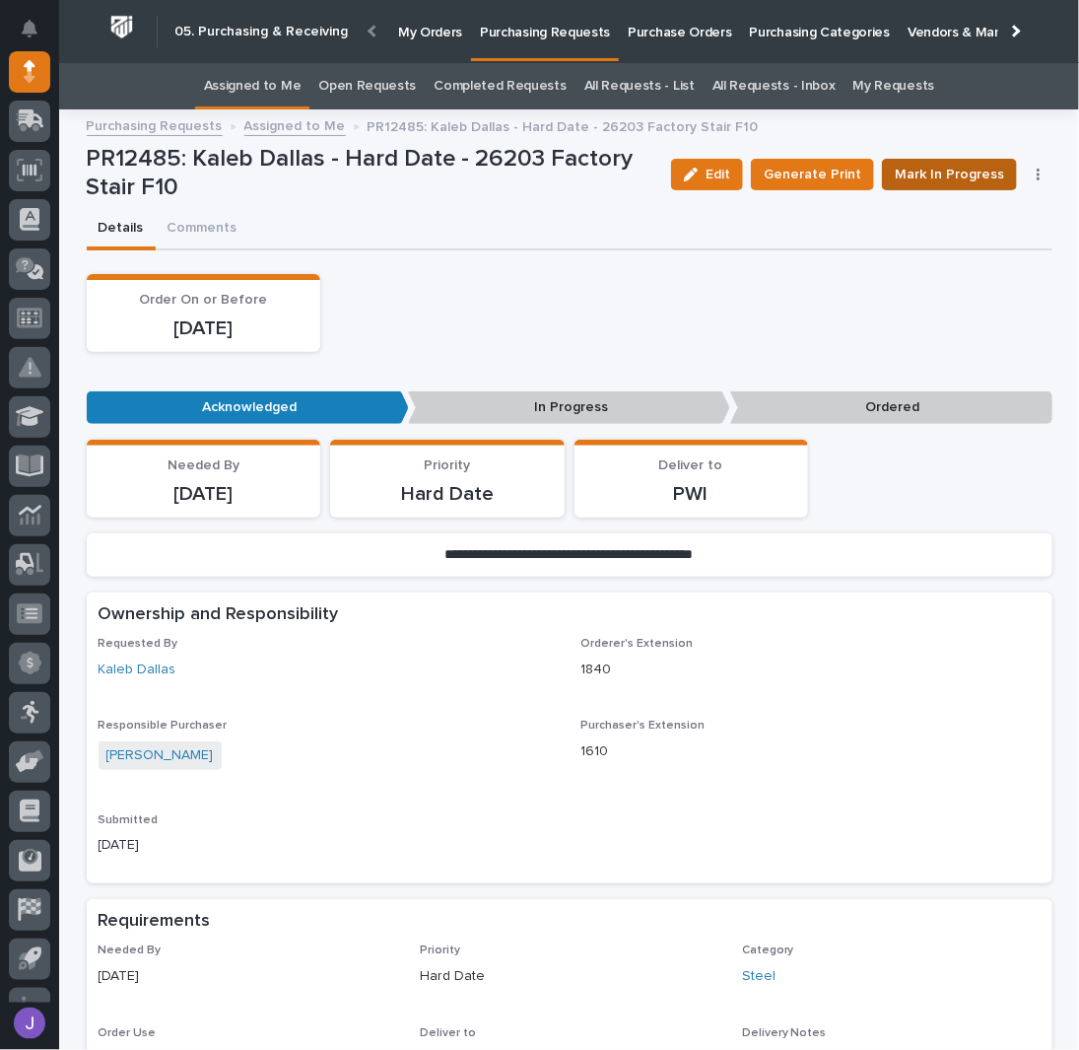
click at [883, 166] on button "Mark In Progress" at bounding box center [949, 175] width 135 height 32
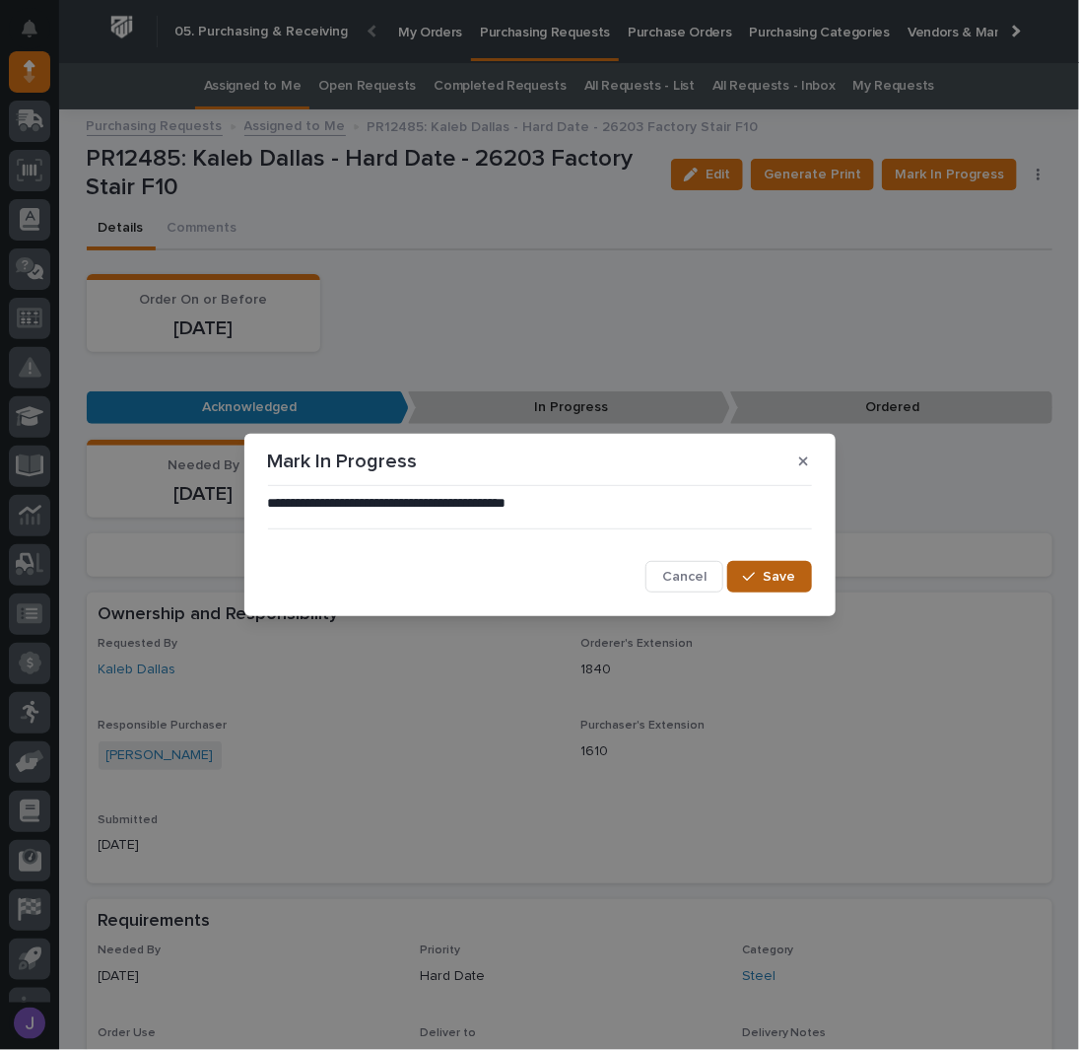
click at [783, 586] on button "Save" at bounding box center [769, 577] width 84 height 32
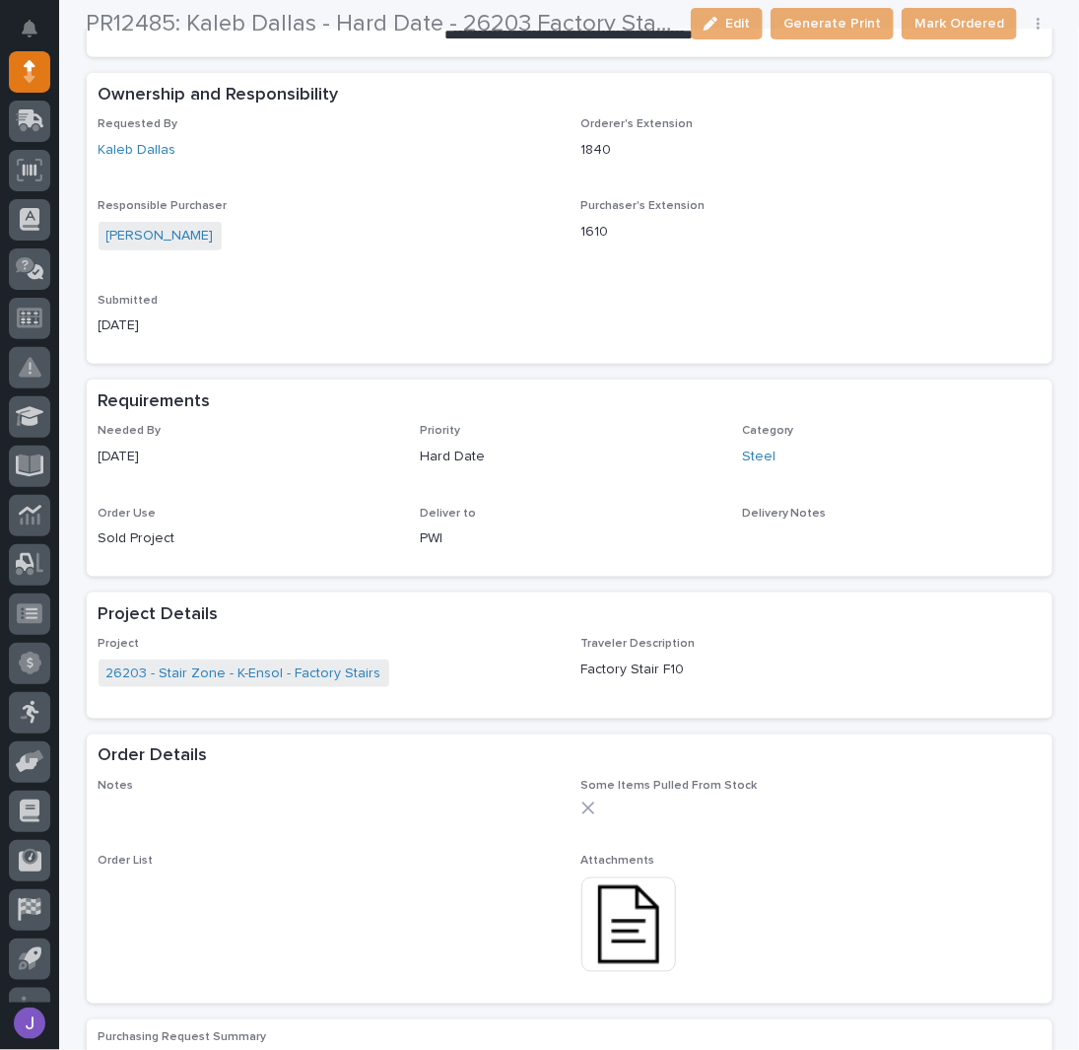
scroll to position [525, 0]
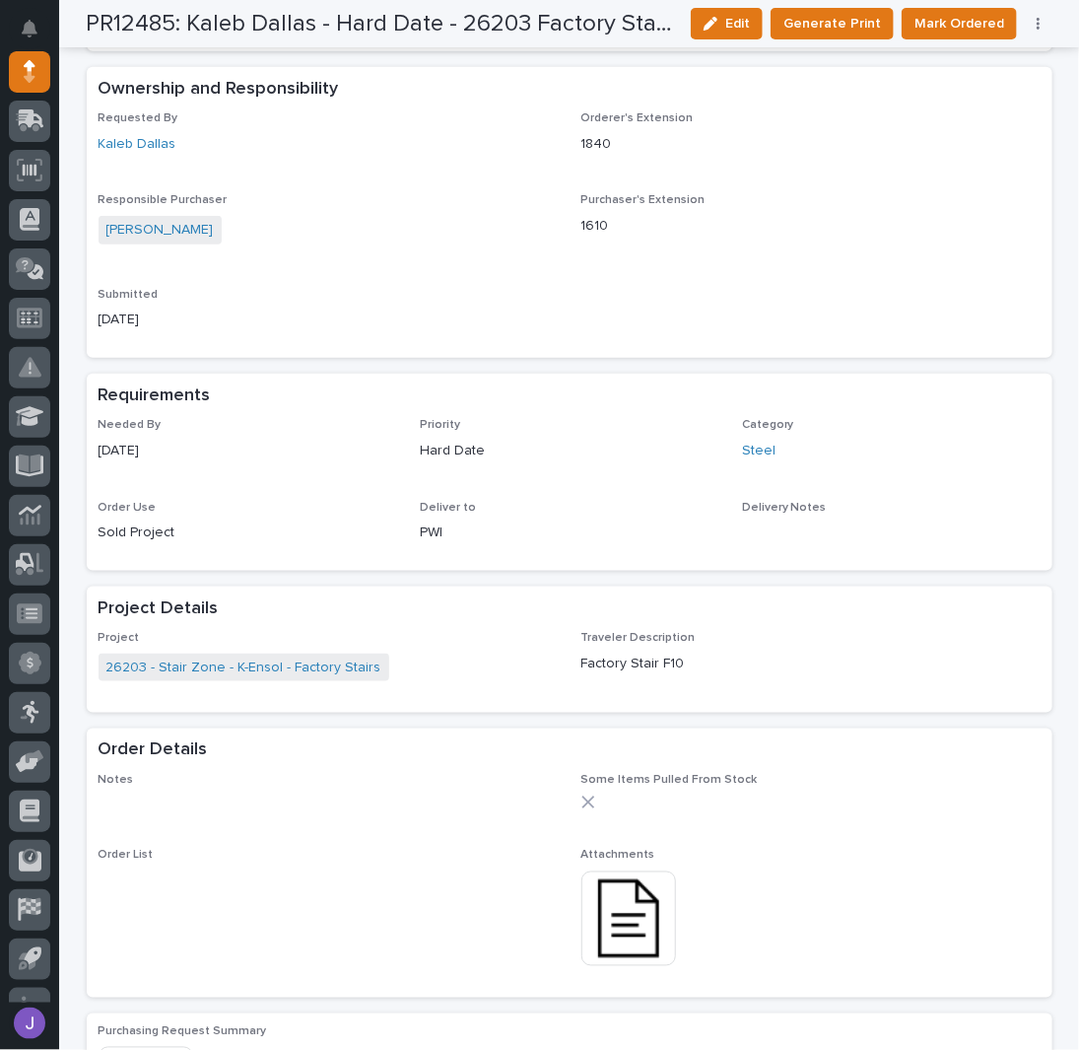
click at [632, 950] on img at bounding box center [629, 918] width 95 height 95
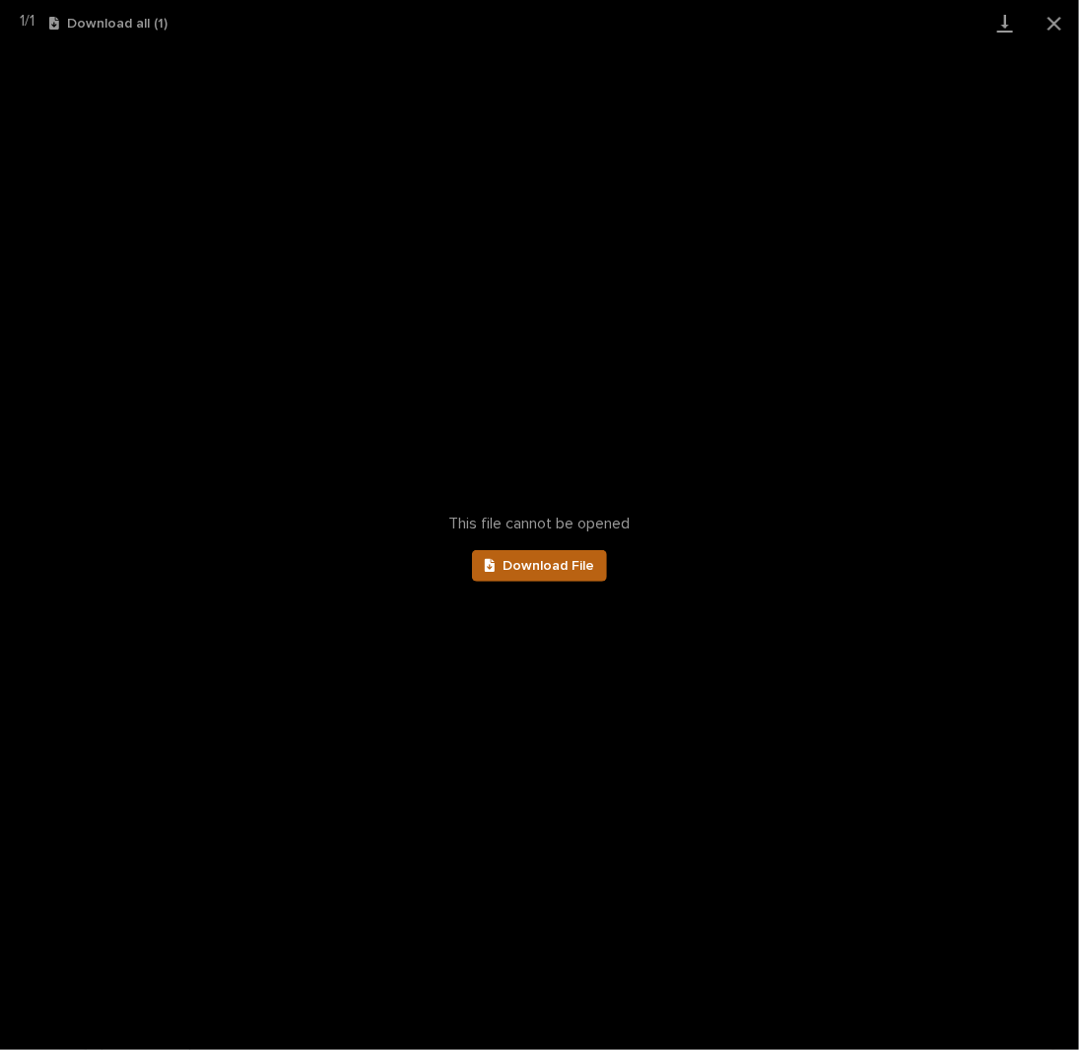
click at [570, 569] on span "Download File" at bounding box center [549, 566] width 92 height 14
click at [1057, 24] on button "Close gallery" at bounding box center [1054, 23] width 49 height 46
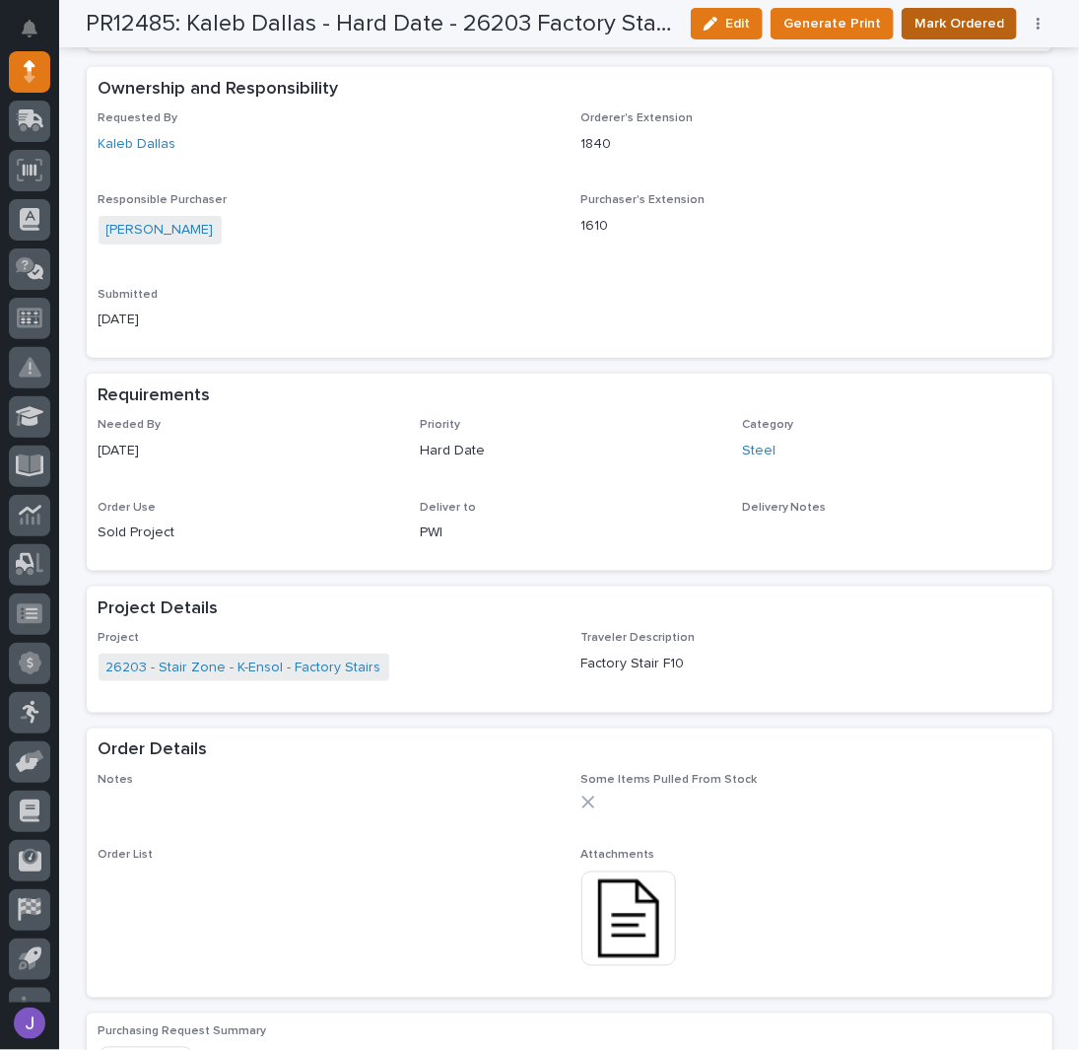
click at [955, 23] on span "Mark Ordered" at bounding box center [960, 24] width 90 height 24
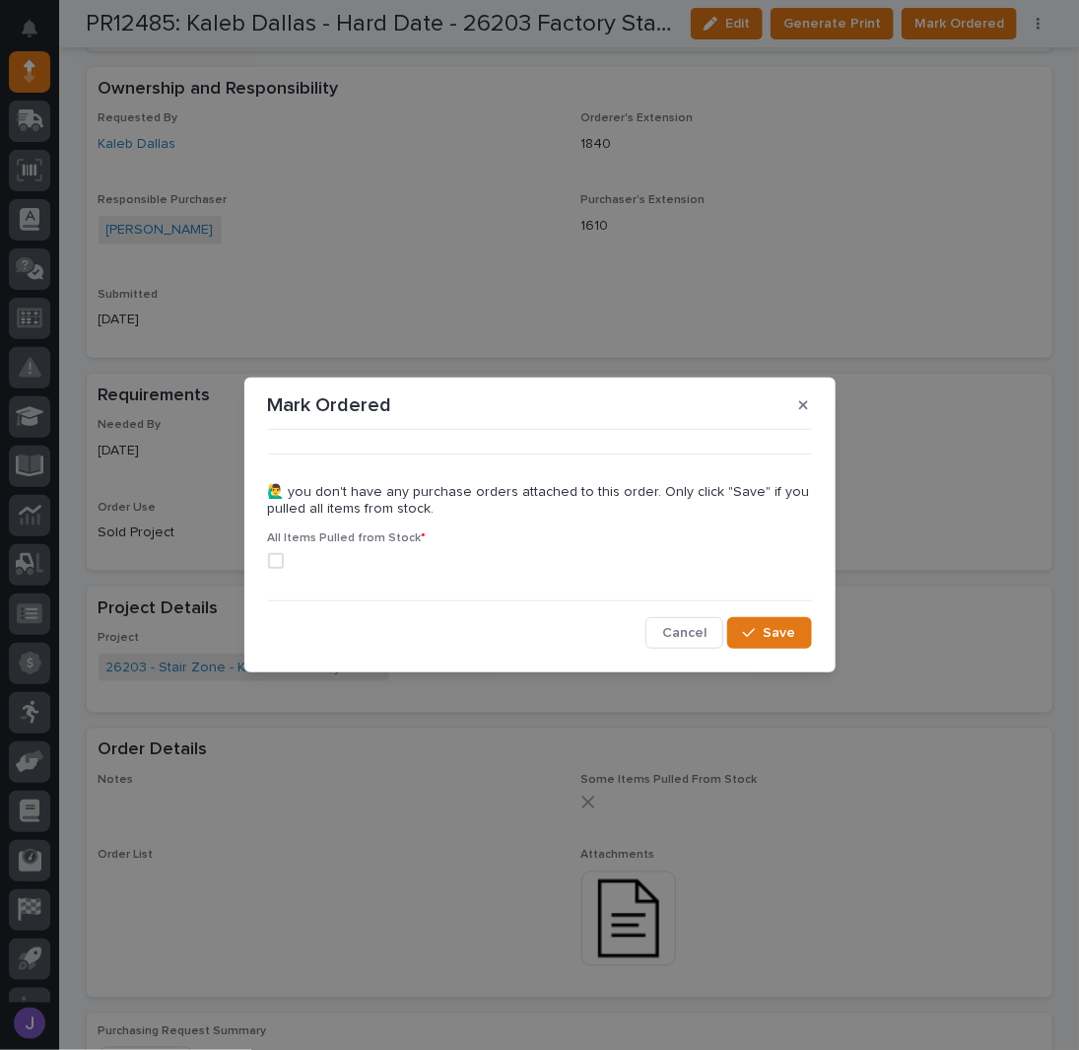
click at [277, 557] on span at bounding box center [276, 561] width 16 height 16
click at [775, 641] on span "Save" at bounding box center [780, 633] width 33 height 18
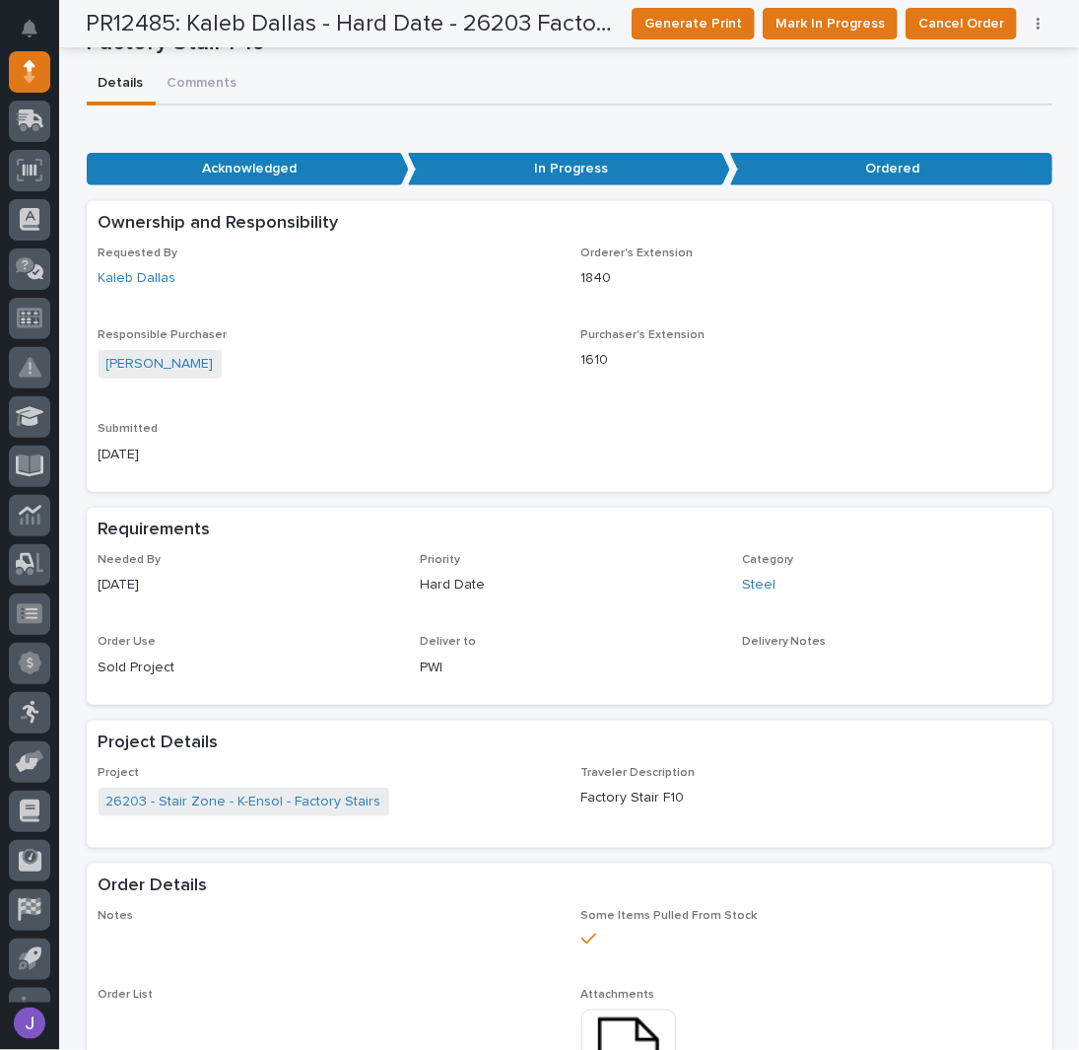
scroll to position [0, 0]
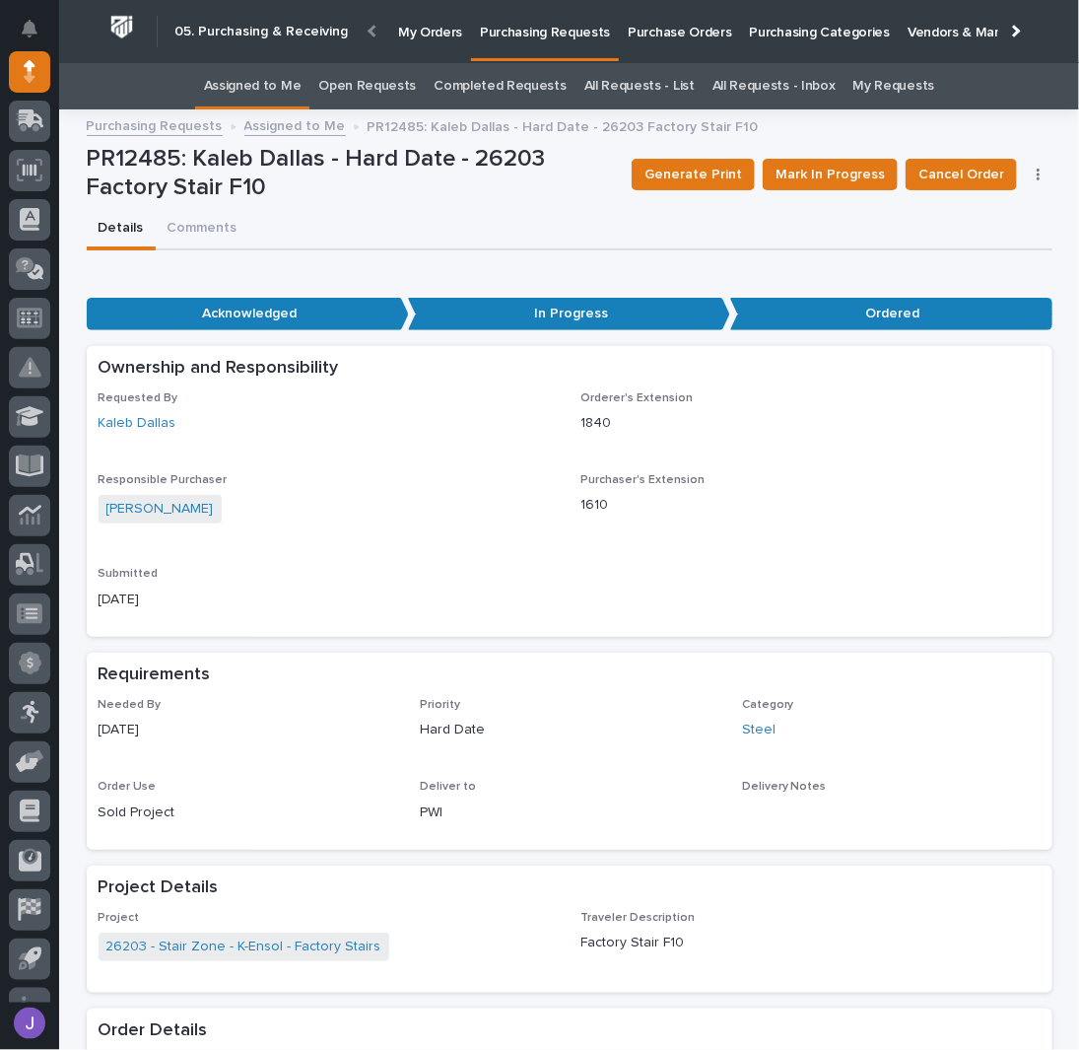
click at [302, 86] on link "Assigned to Me" at bounding box center [253, 86] width 98 height 46
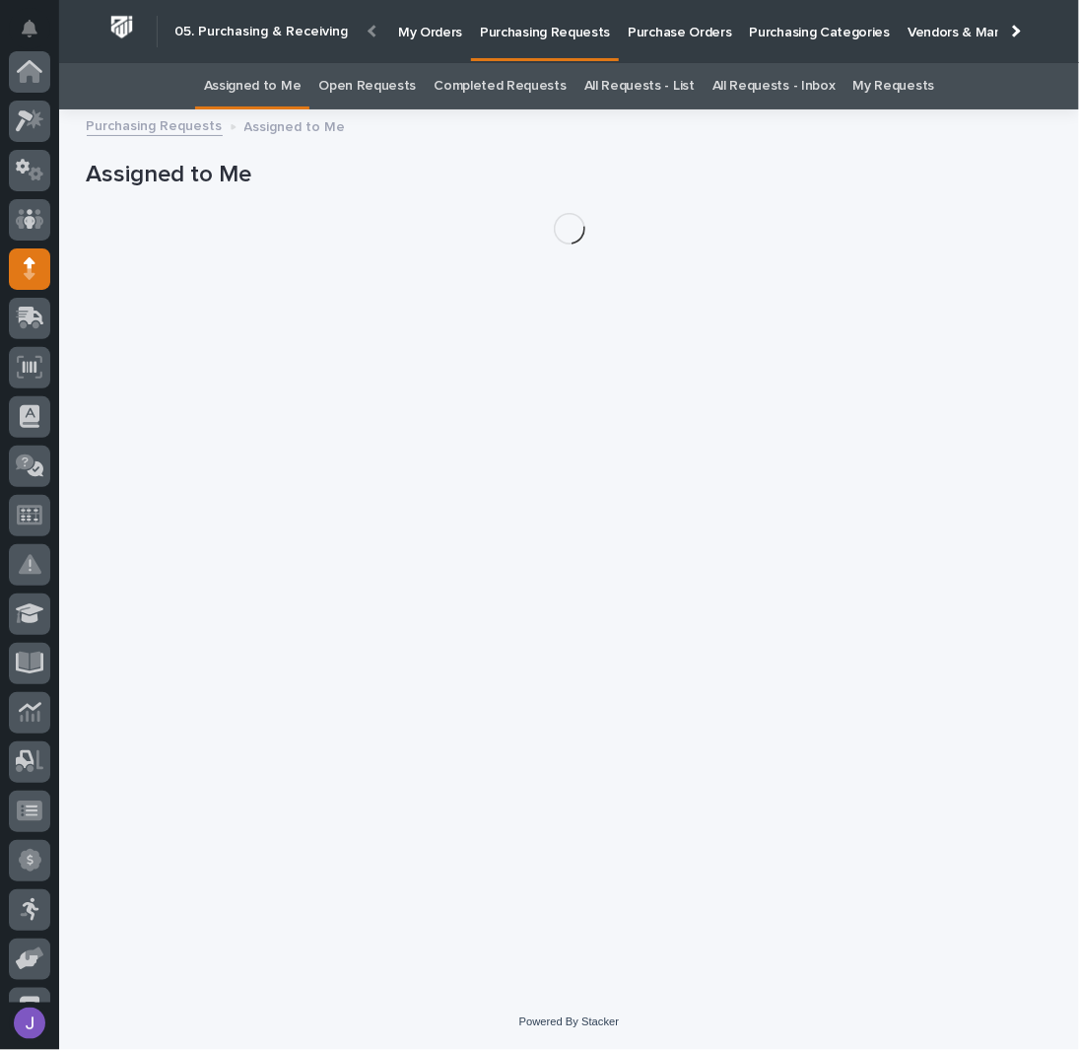
scroll to position [197, 0]
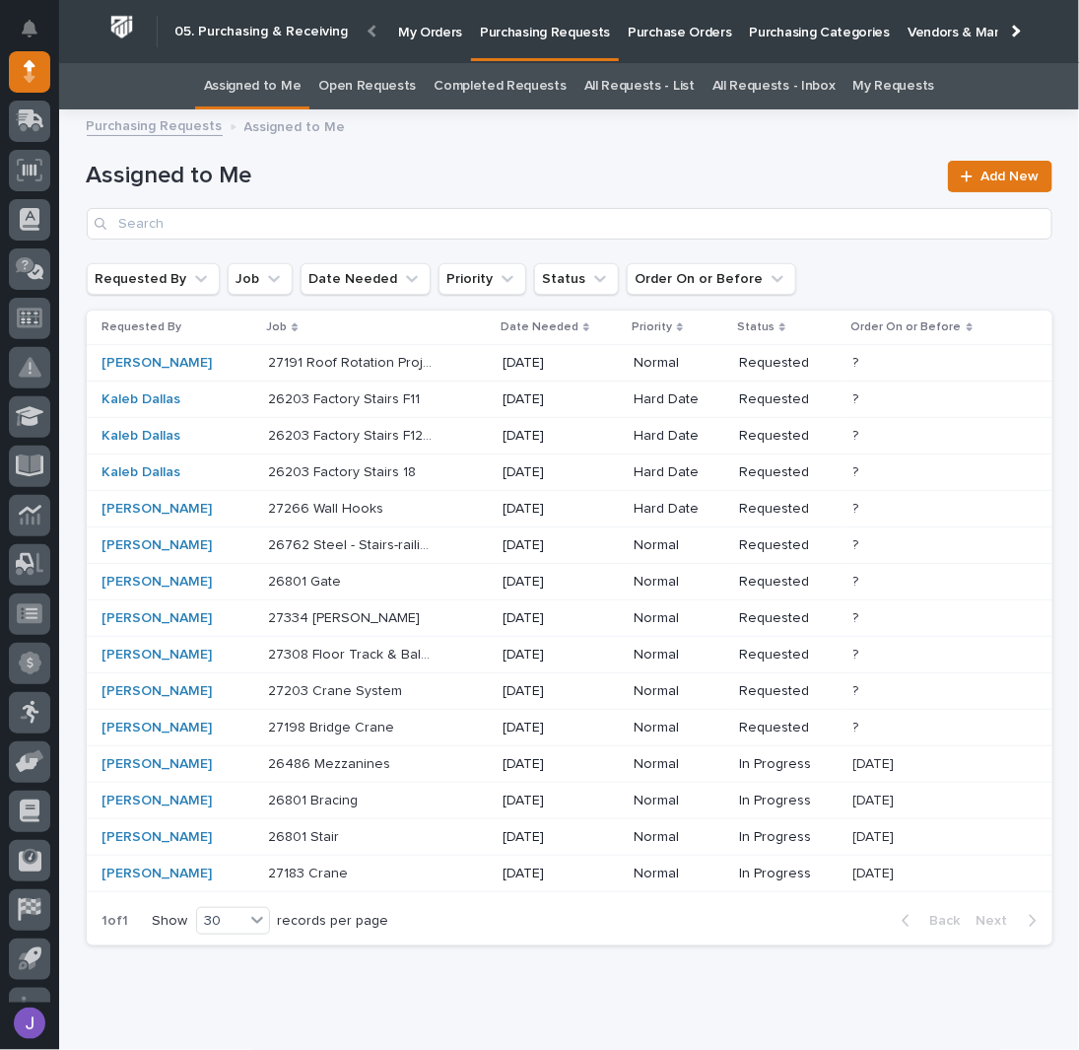
click at [429, 405] on p at bounding box center [350, 399] width 165 height 17
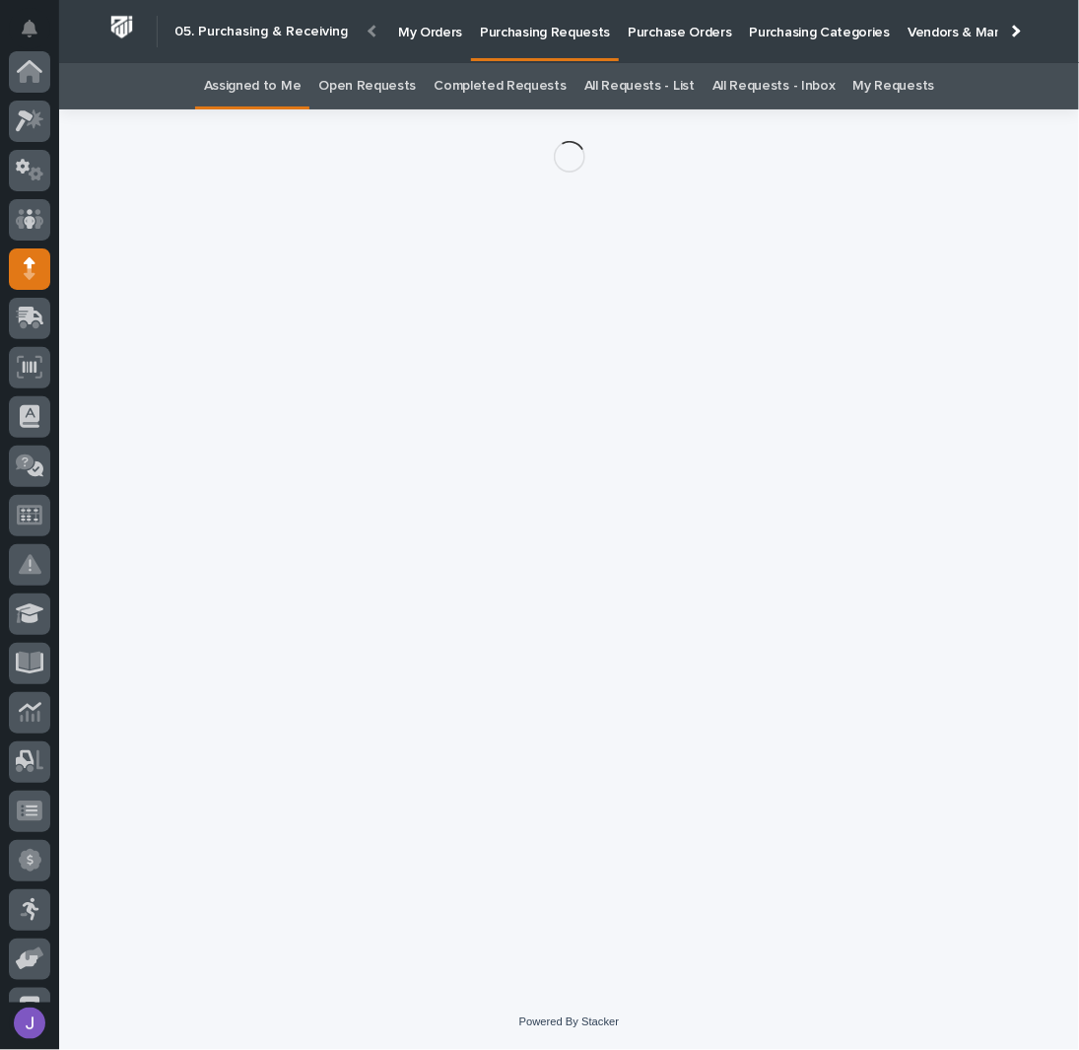
scroll to position [197, 0]
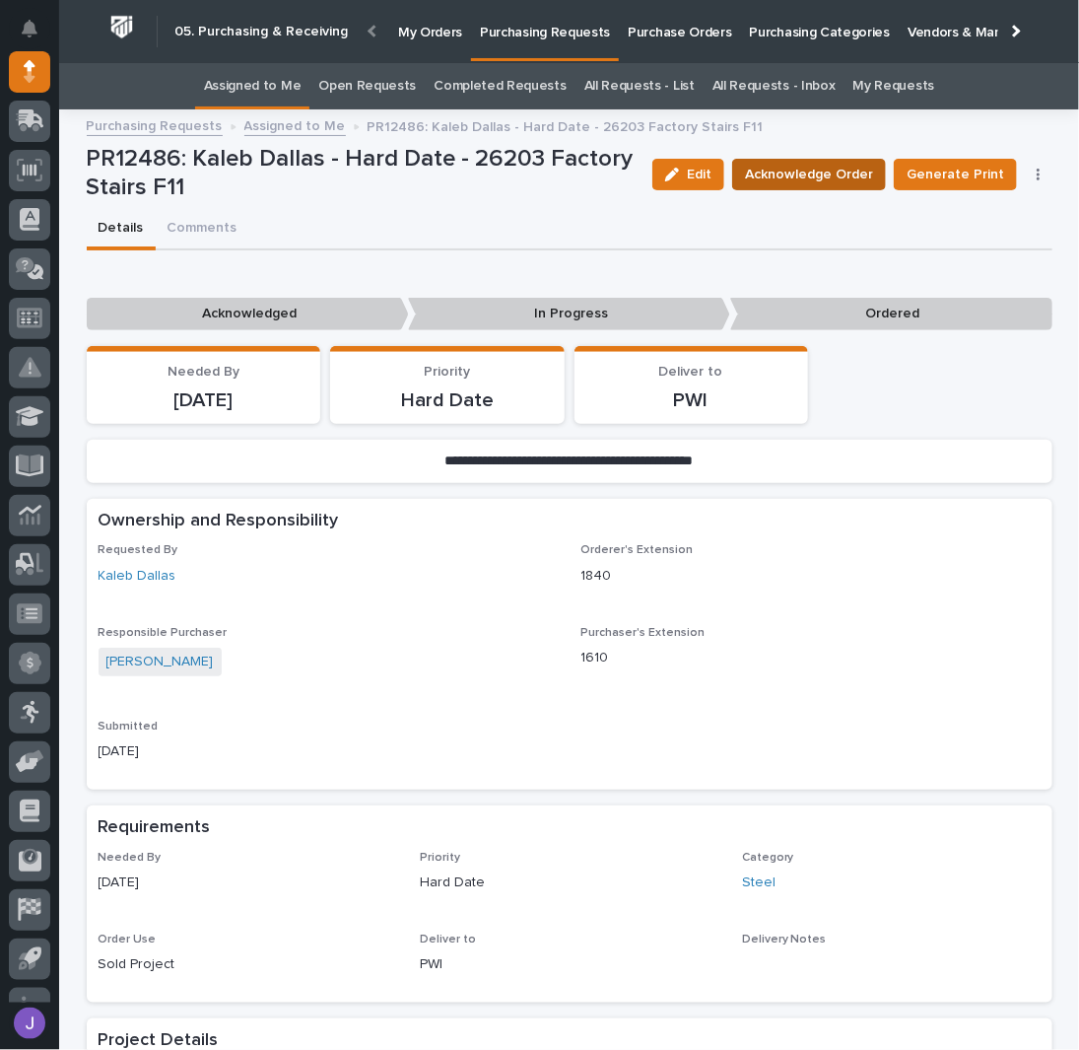
click at [771, 174] on span "Acknowledge Order" at bounding box center [809, 175] width 128 height 24
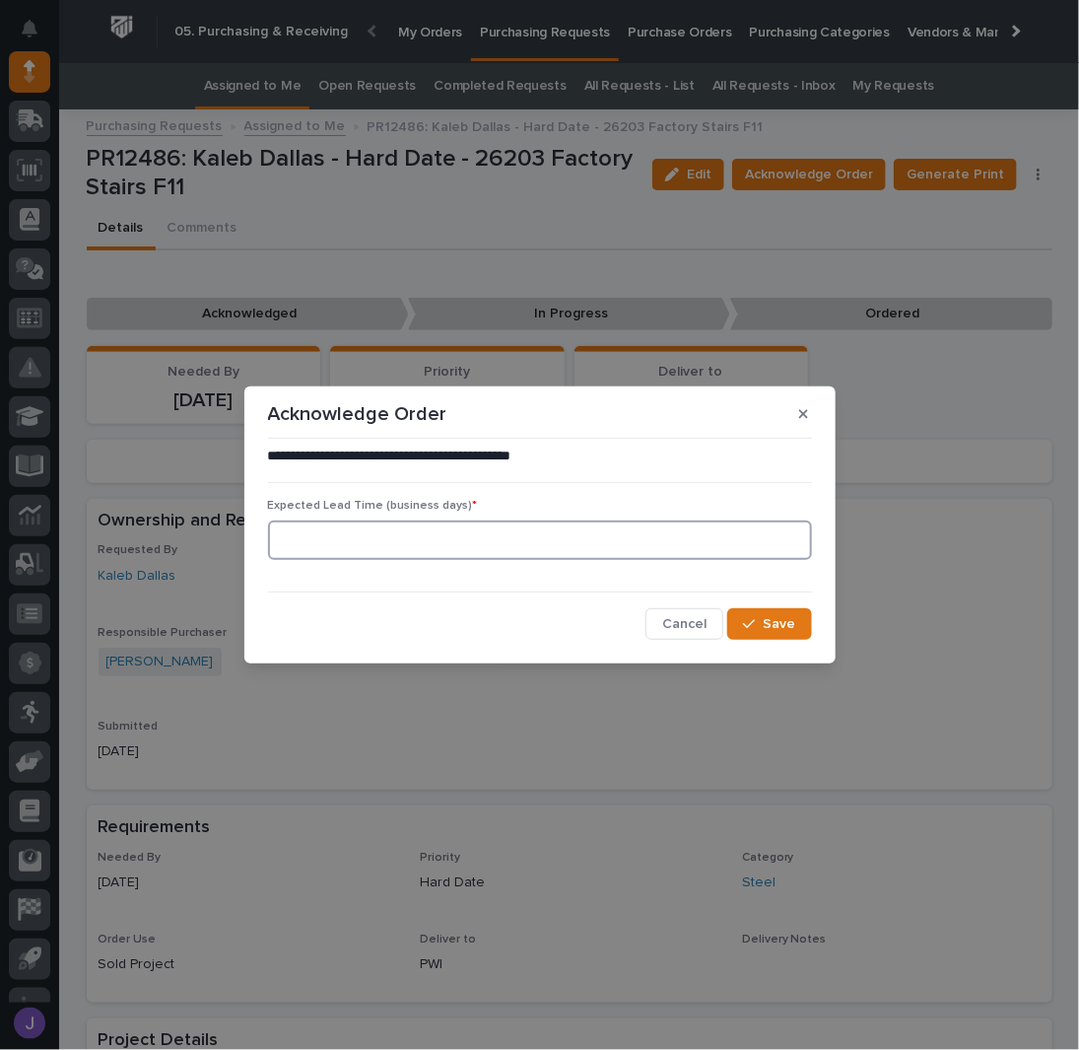
click at [396, 543] on input at bounding box center [540, 539] width 544 height 39
type input "0"
click at [741, 621] on button "Save" at bounding box center [769, 624] width 84 height 32
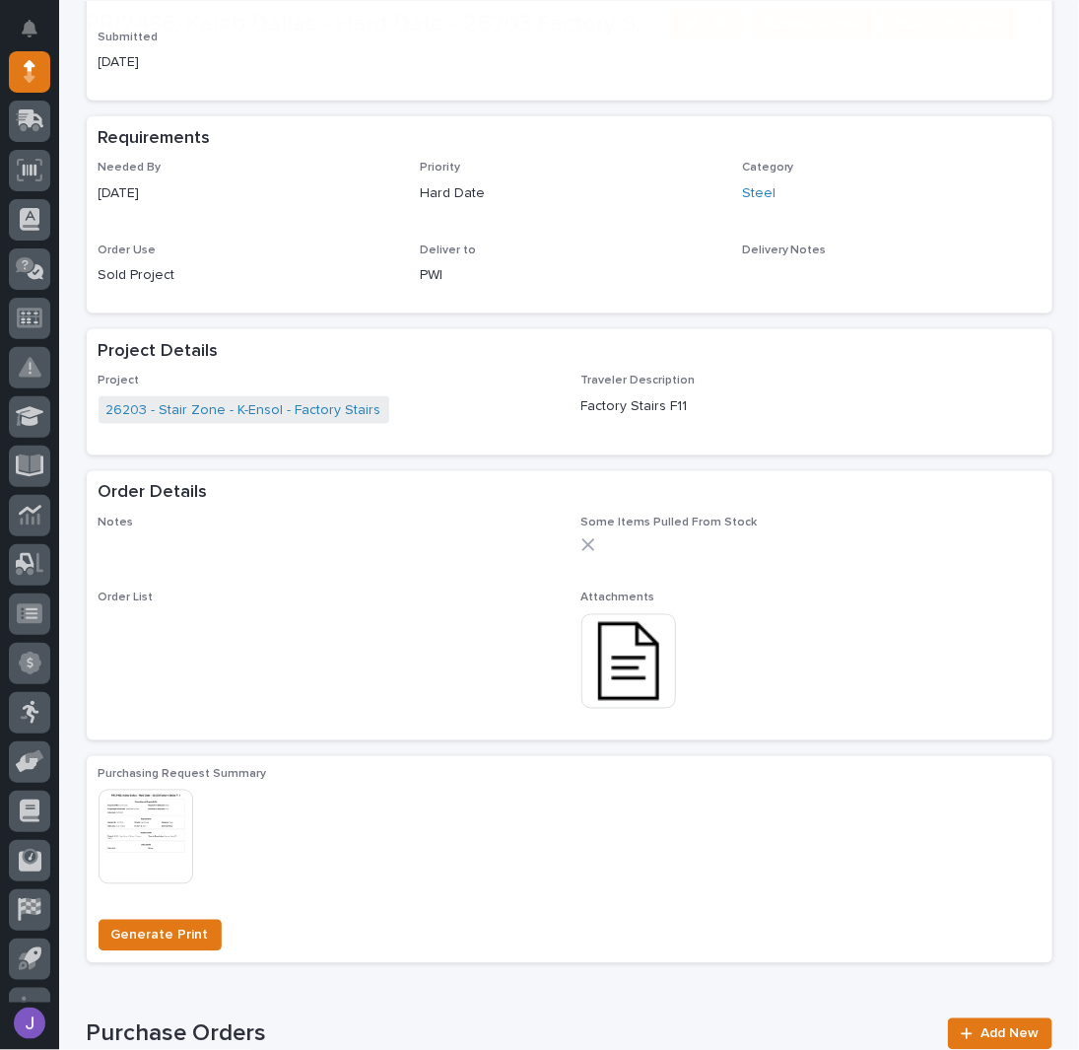
scroll to position [789, 0]
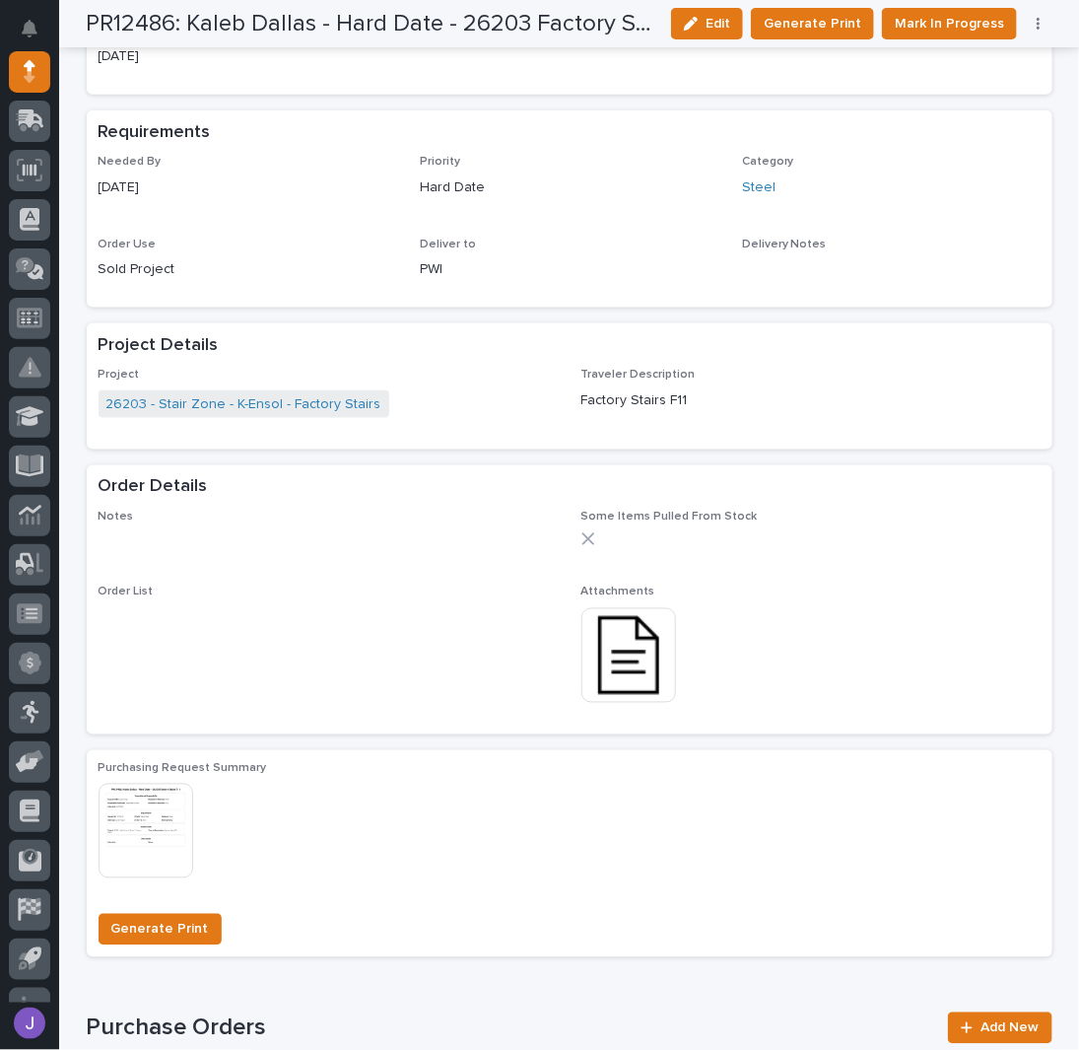
click at [615, 670] on img at bounding box center [629, 655] width 95 height 95
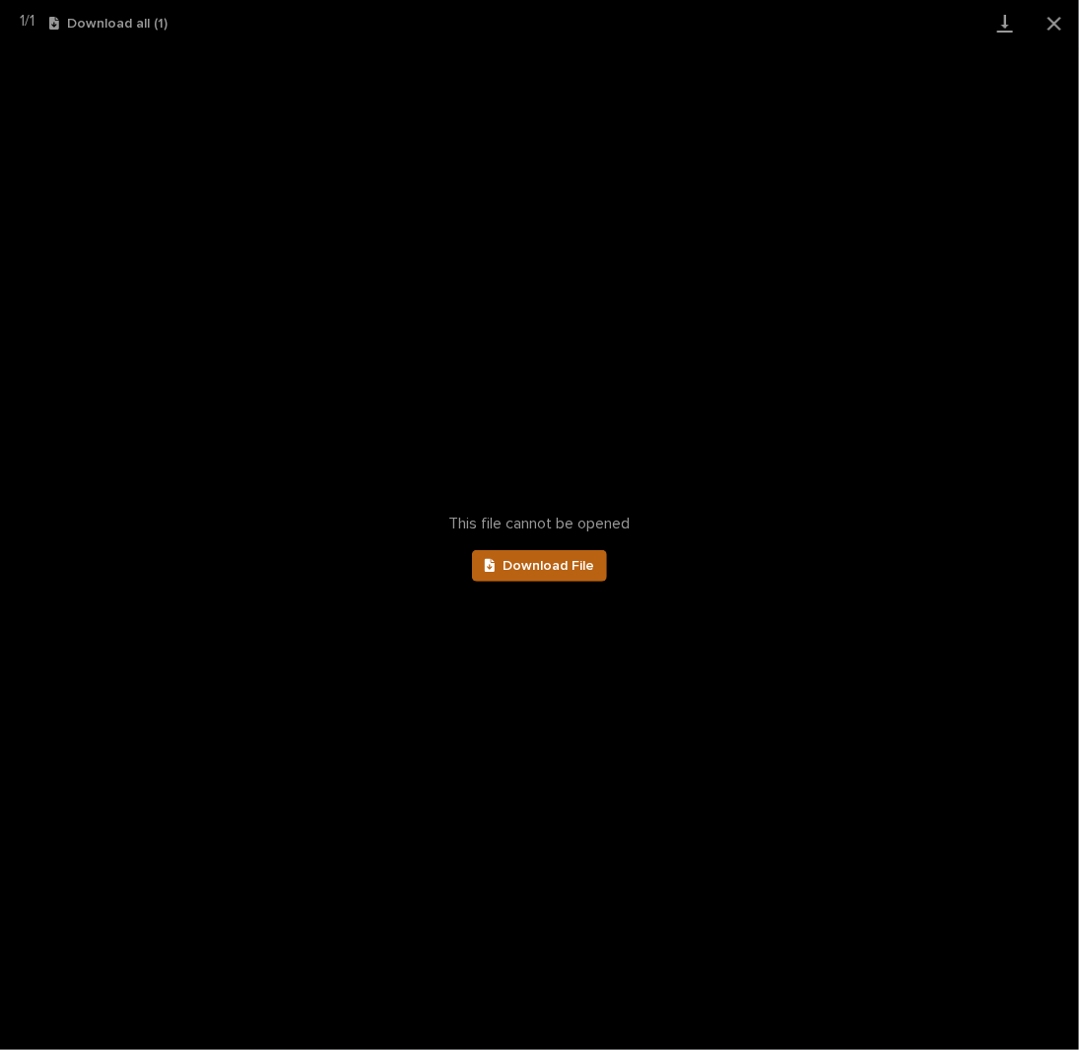
click at [501, 560] on div at bounding box center [494, 566] width 19 height 14
click at [1043, 17] on button "Close gallery" at bounding box center [1054, 23] width 49 height 46
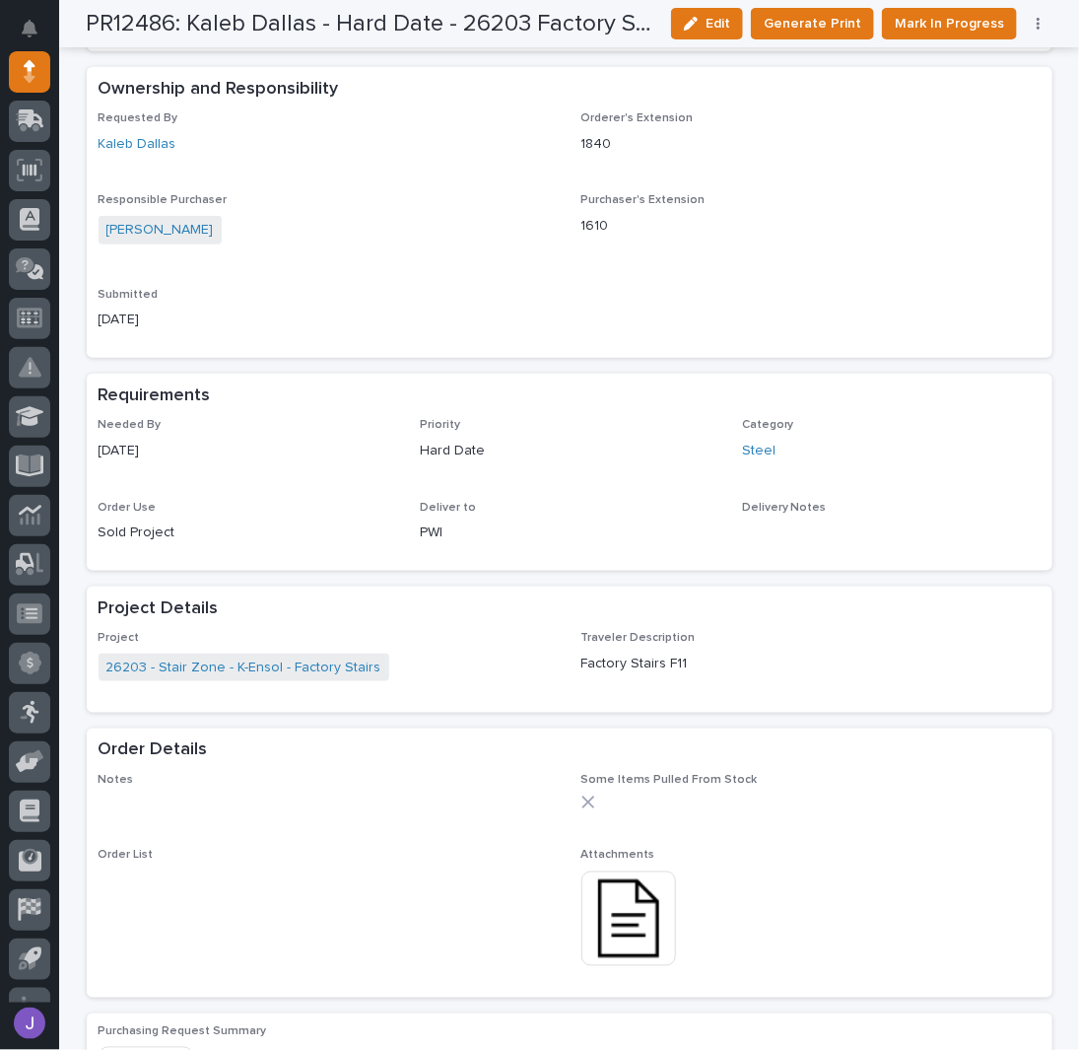
scroll to position [131, 0]
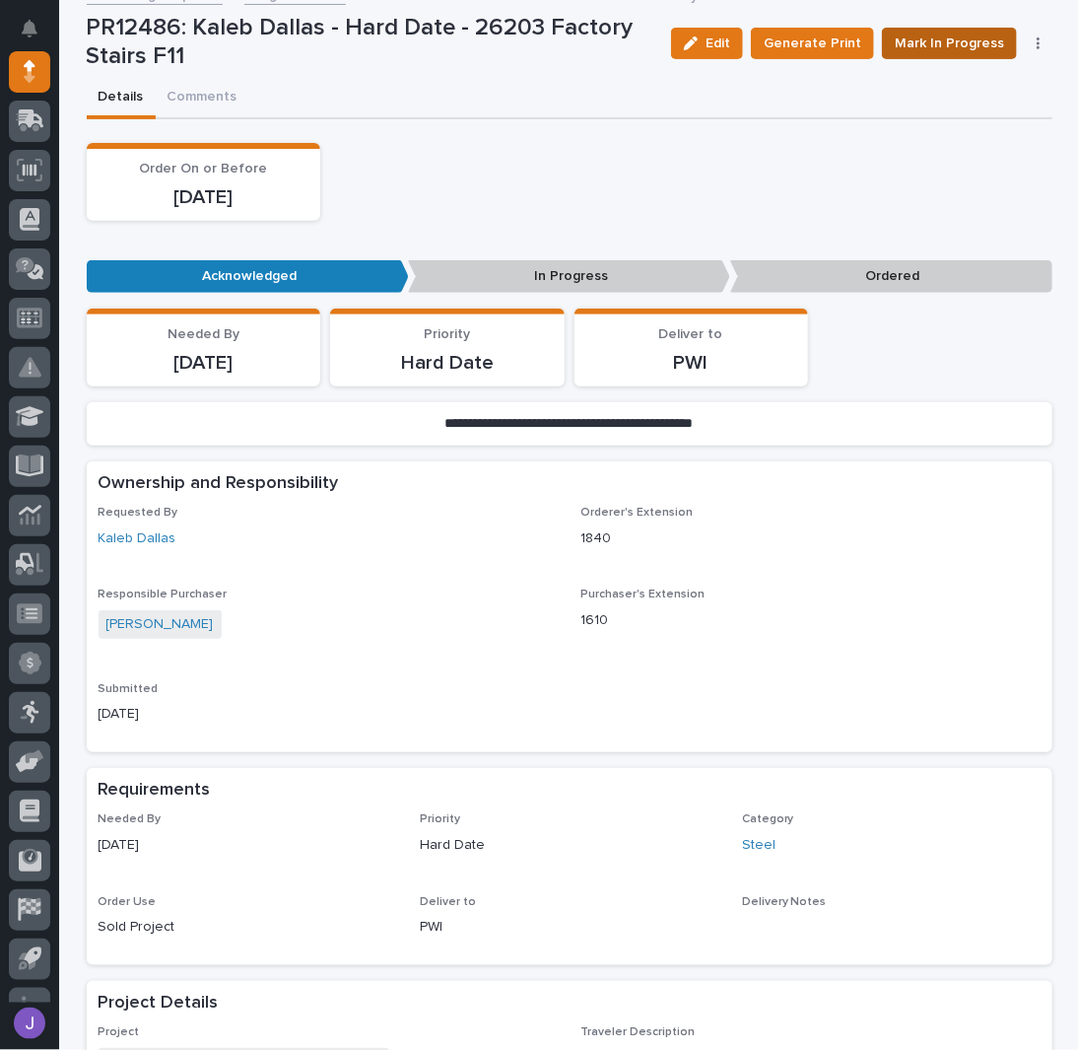
click at [931, 47] on span "Mark In Progress" at bounding box center [949, 44] width 109 height 24
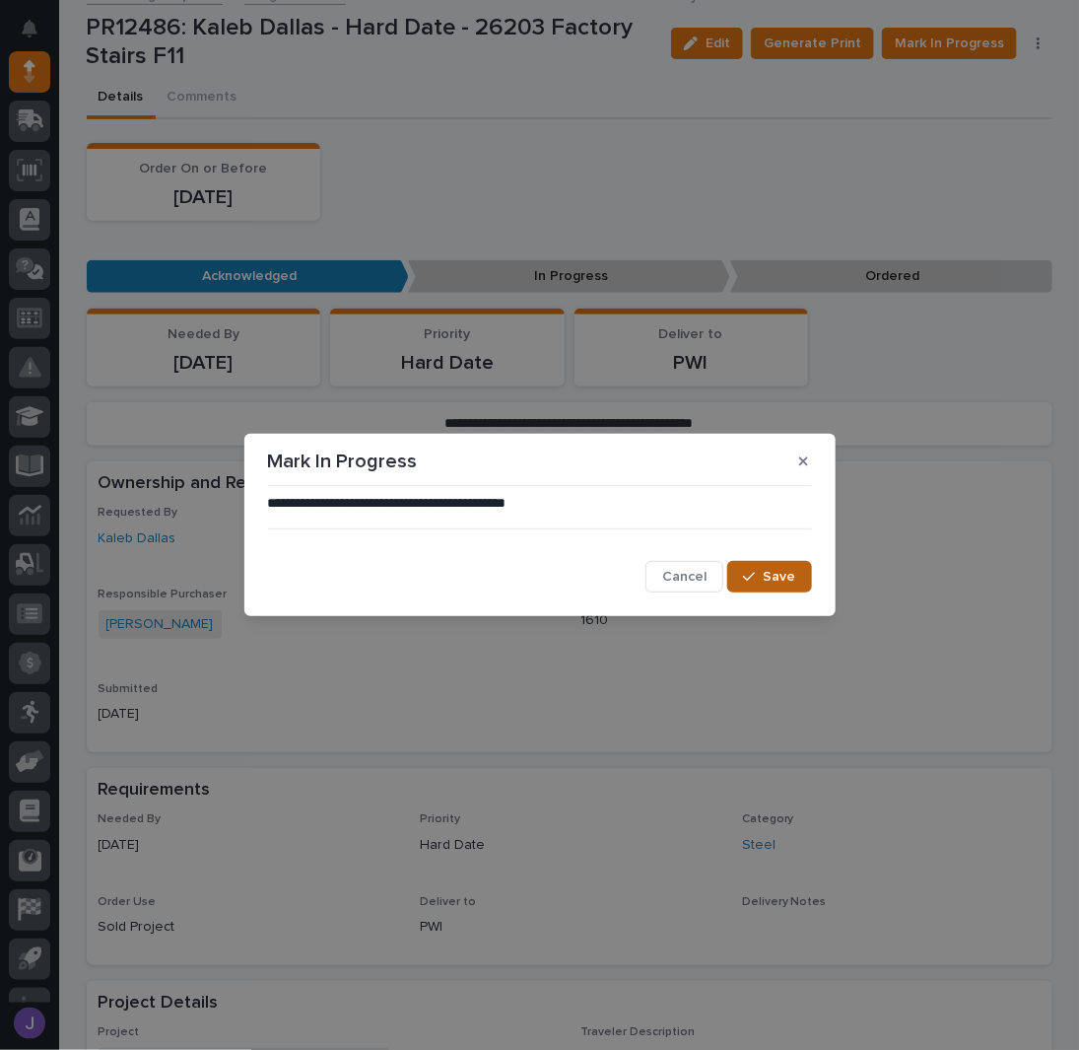
click at [806, 572] on button "Save" at bounding box center [769, 577] width 84 height 32
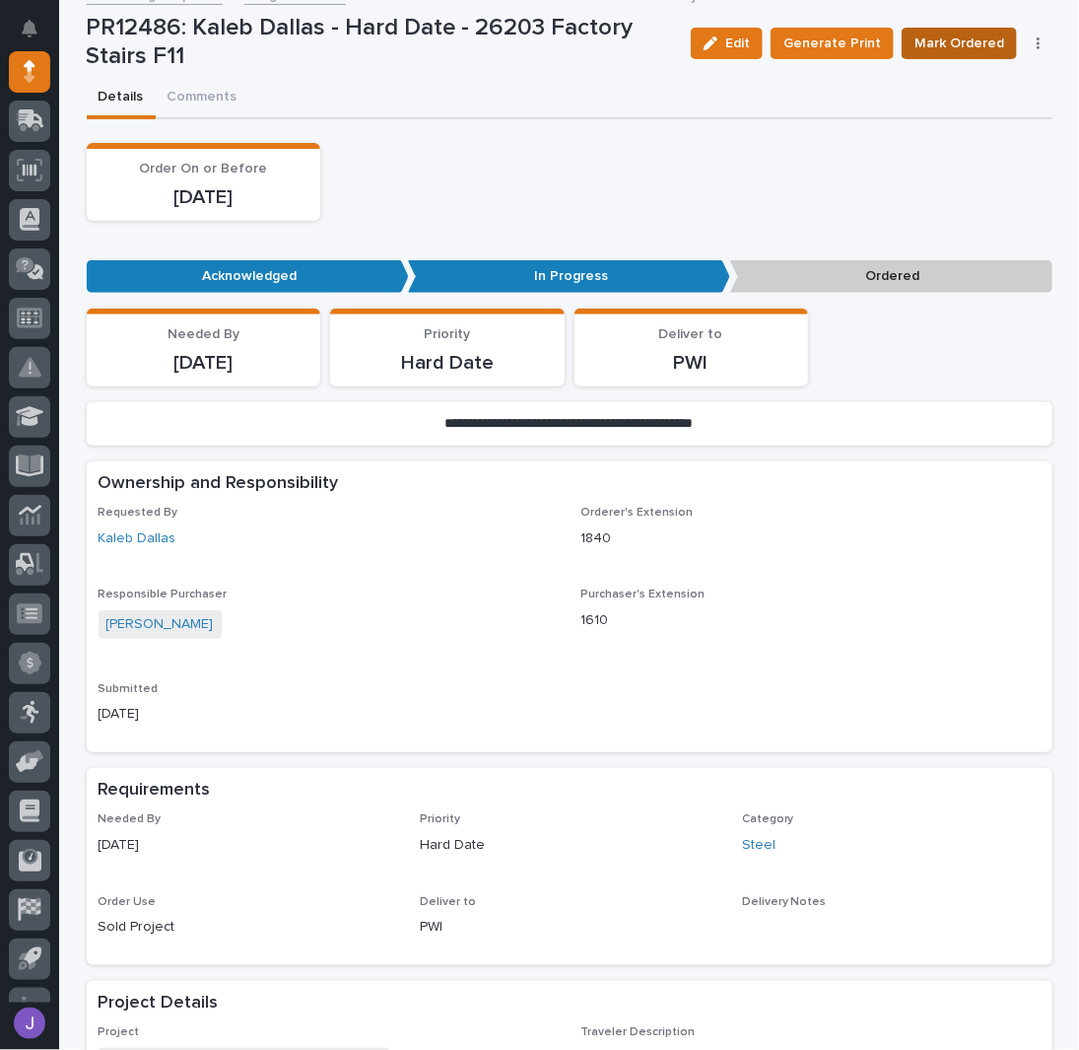
click at [967, 47] on span "Mark Ordered" at bounding box center [960, 44] width 90 height 24
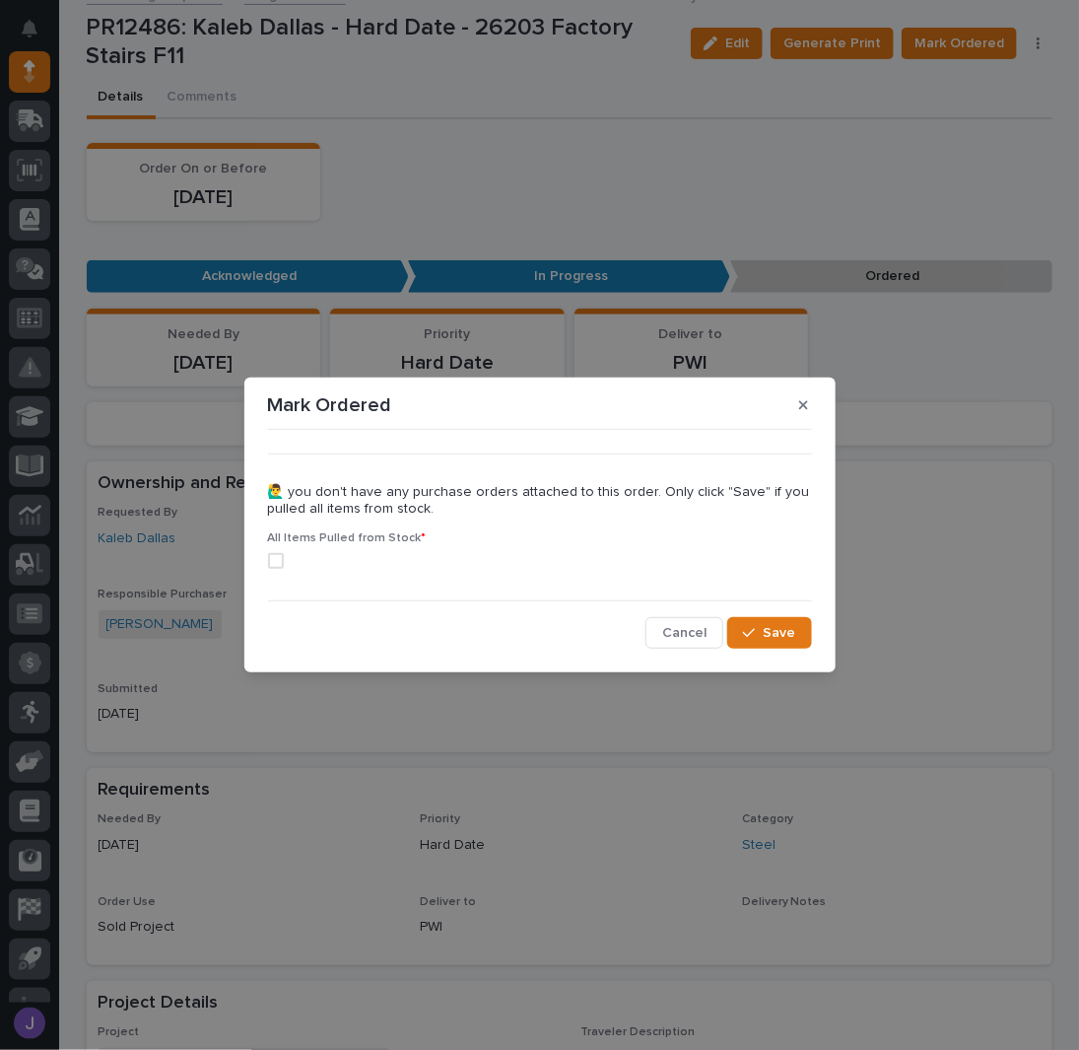
click at [274, 558] on span at bounding box center [276, 561] width 16 height 16
click at [751, 631] on icon "button" at bounding box center [749, 633] width 12 height 14
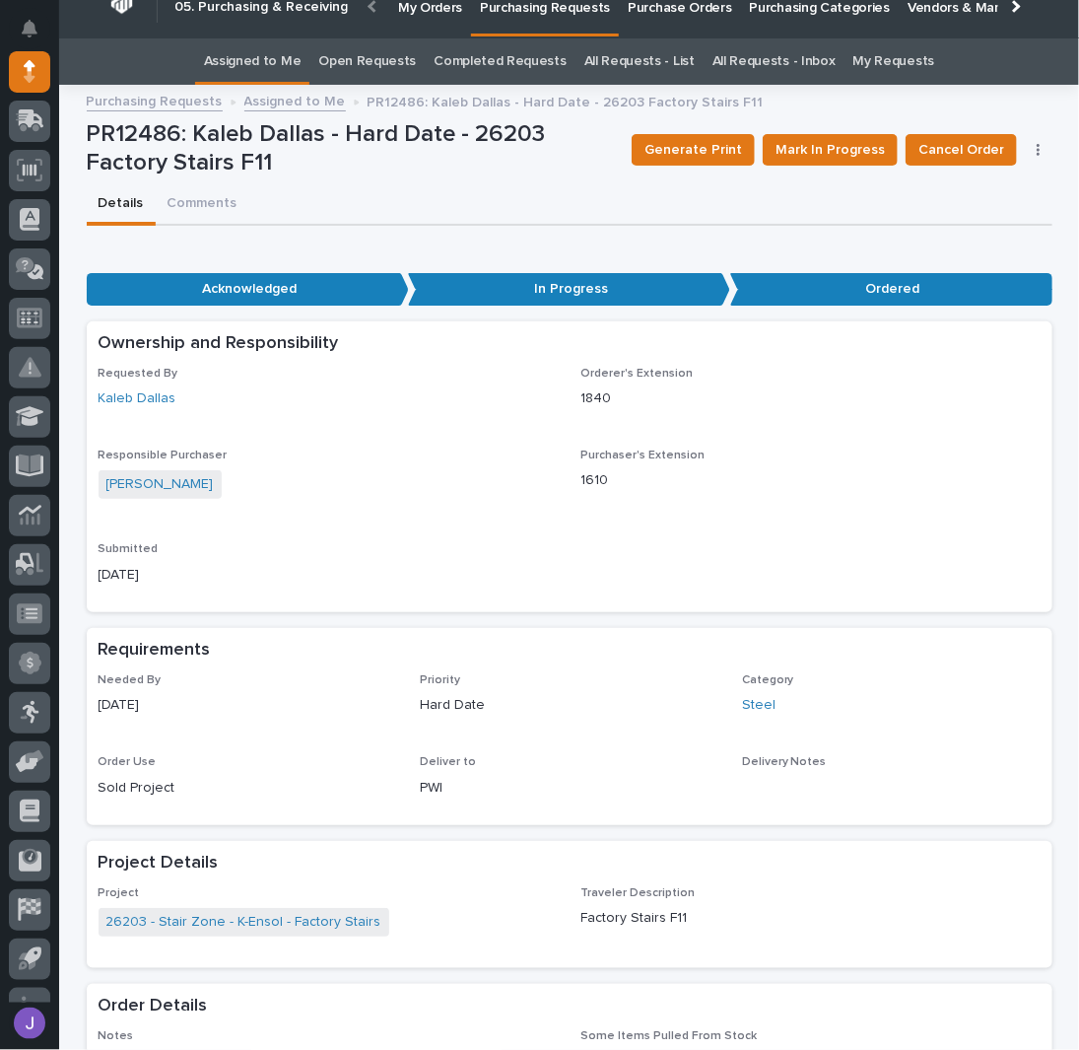
scroll to position [0, 0]
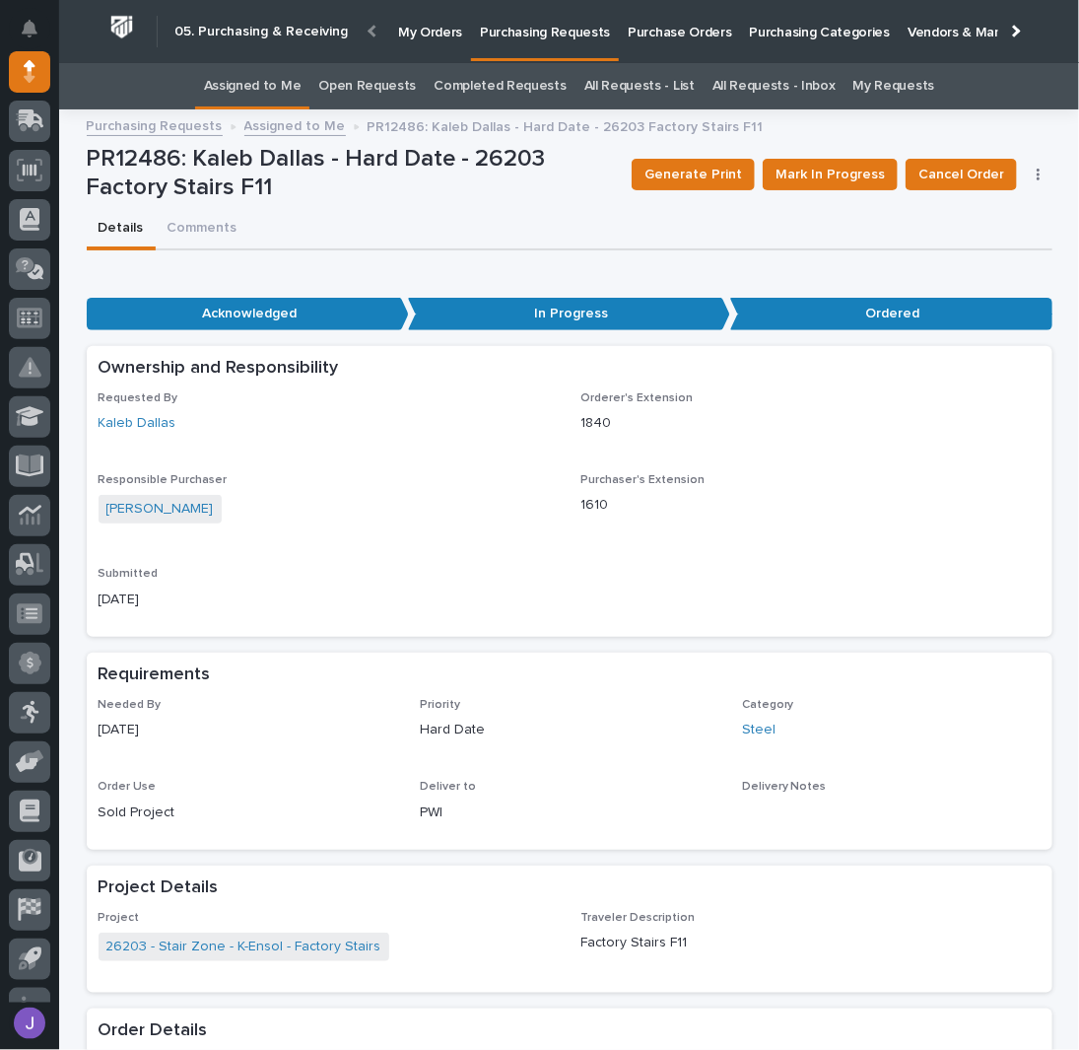
click at [250, 85] on link "Assigned to Me" at bounding box center [253, 86] width 98 height 46
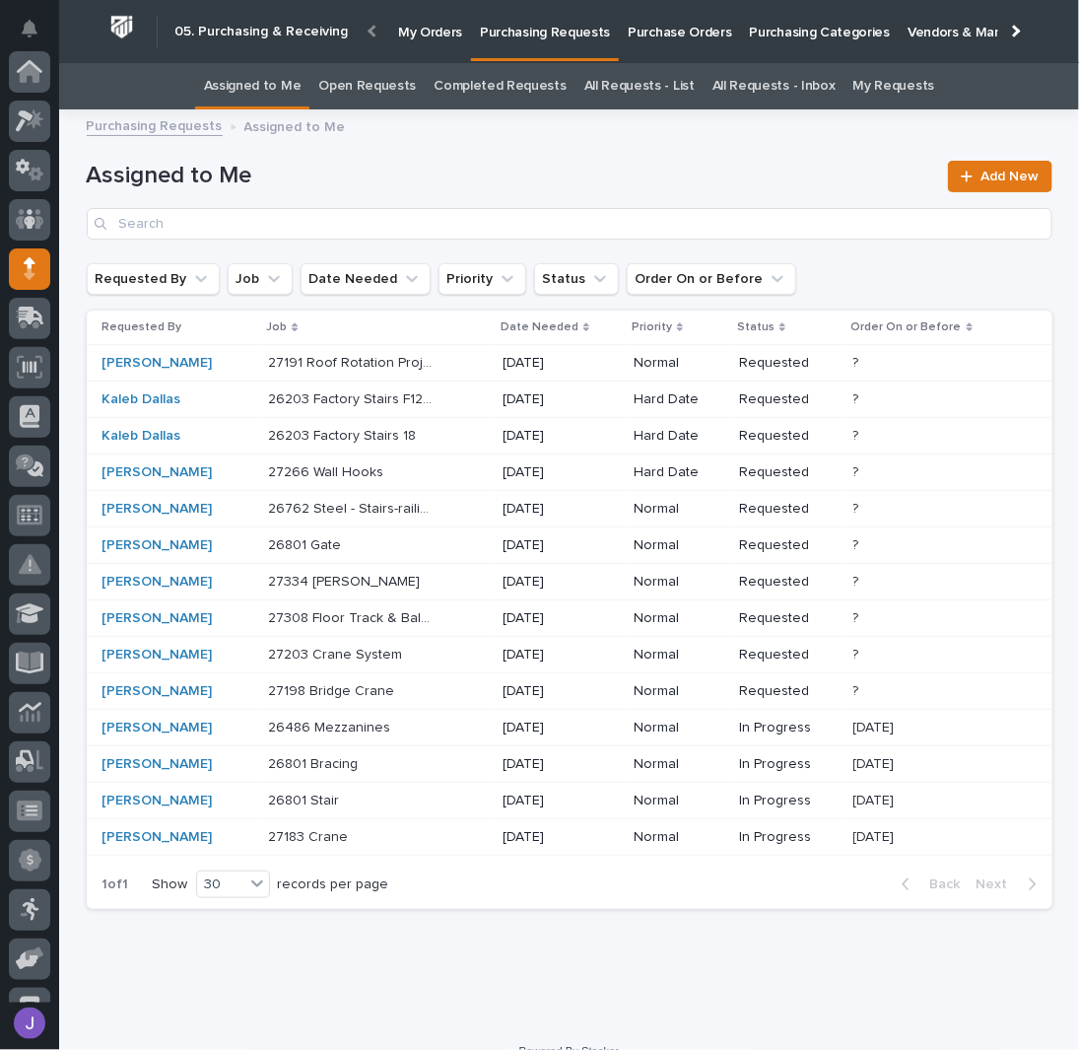
scroll to position [197, 0]
click at [447, 397] on div "26203 Factory Stairs F12-17 26203 Factory Stairs F12-17" at bounding box center [377, 399] width 219 height 33
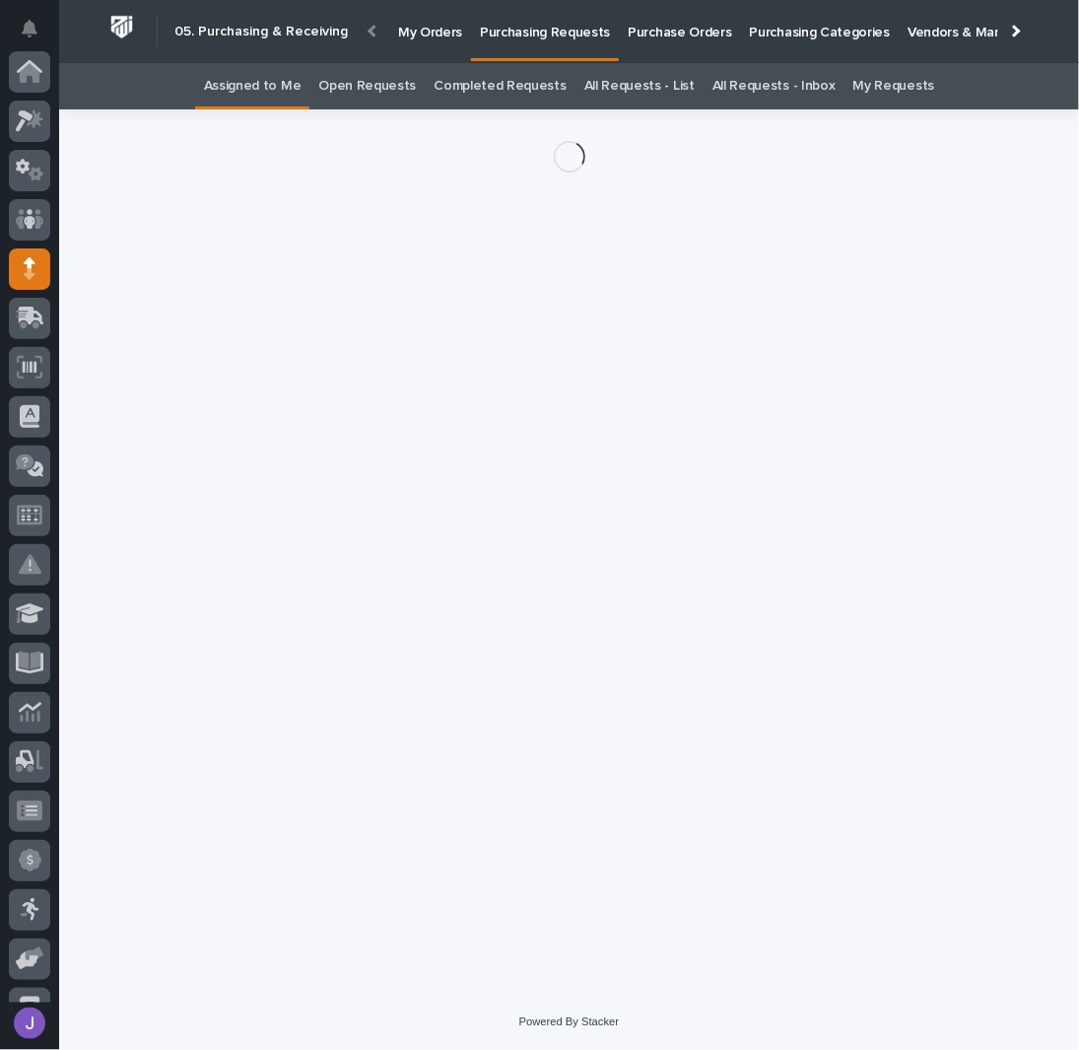
scroll to position [197, 0]
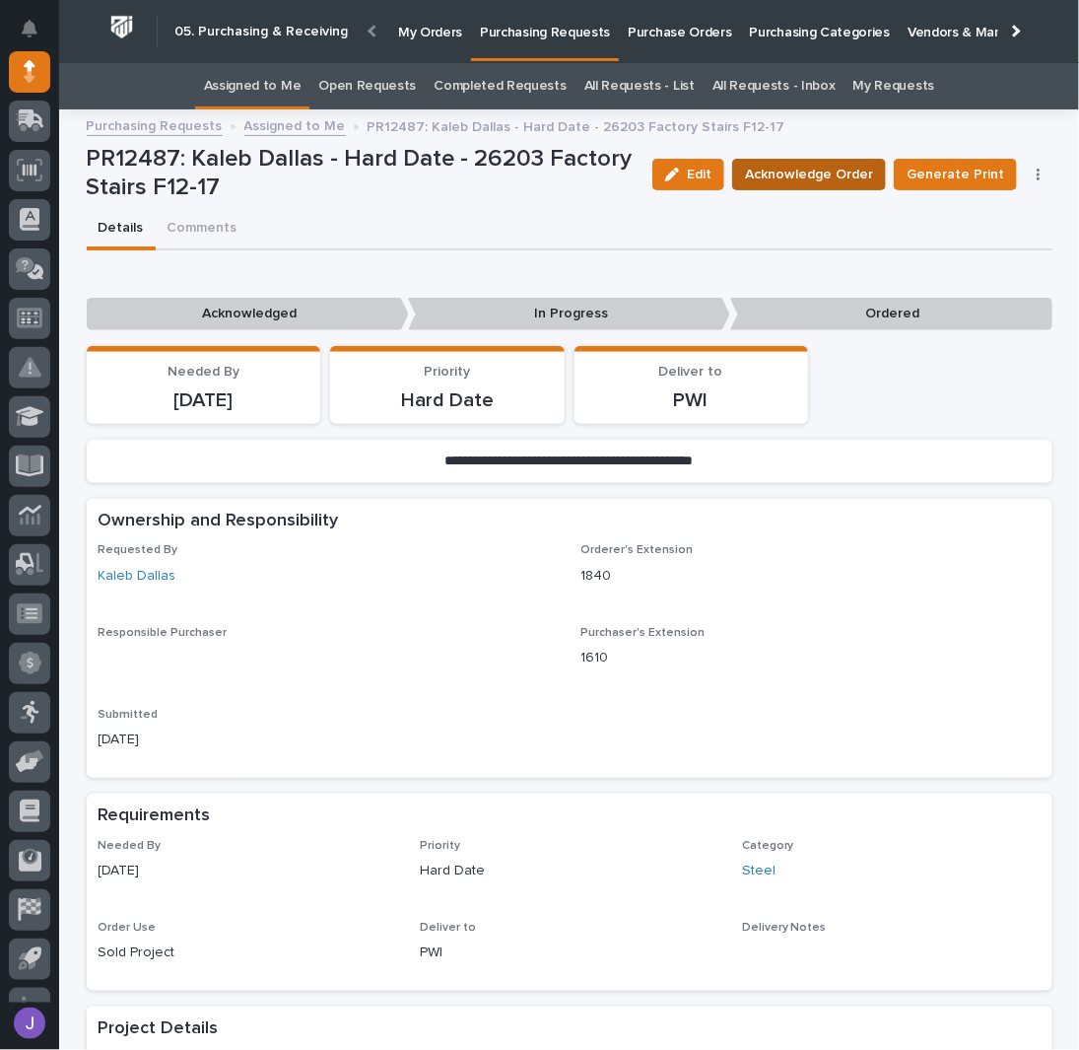
click at [862, 172] on span "Acknowledge Order" at bounding box center [809, 175] width 128 height 24
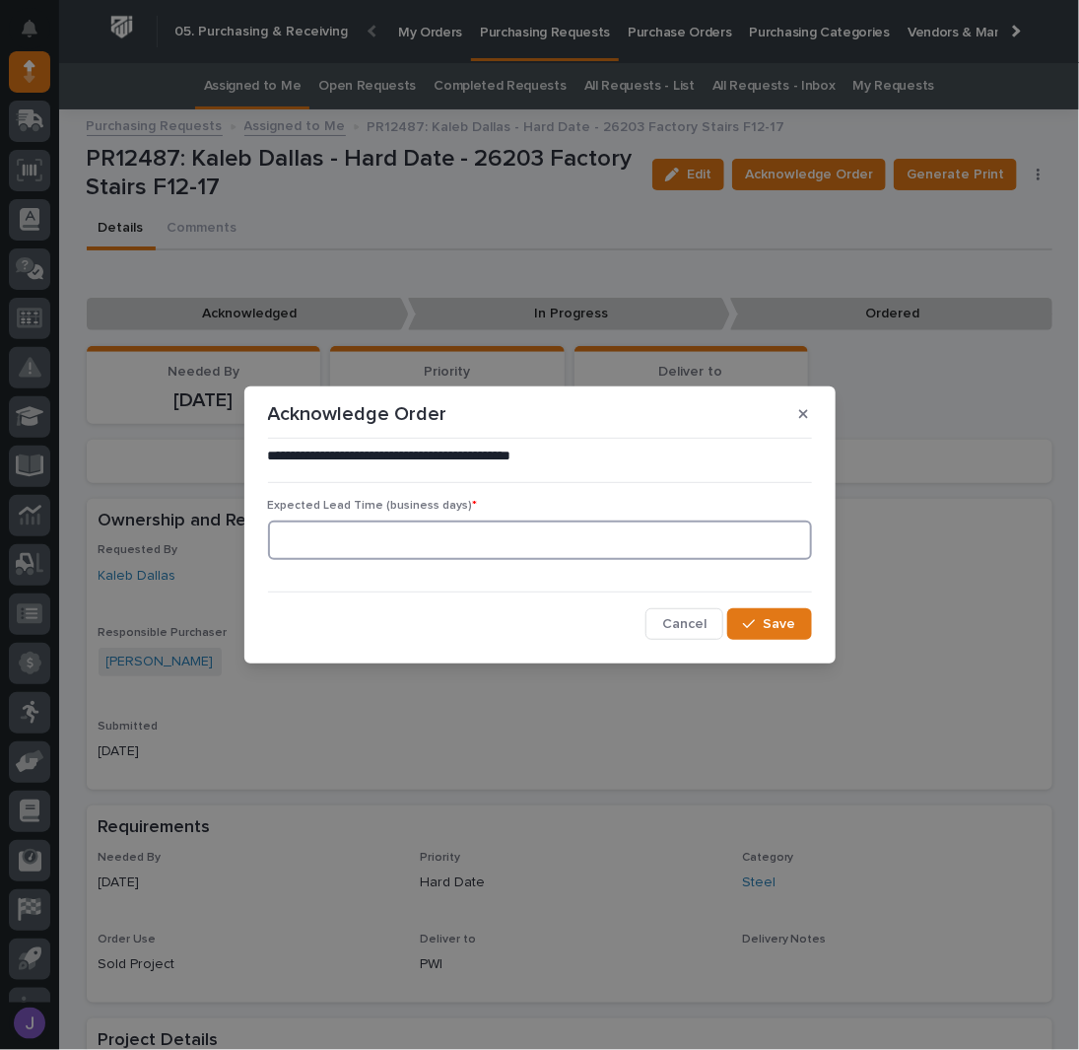
click at [357, 548] on input at bounding box center [540, 539] width 544 height 39
type input "0"
click at [752, 617] on icon "button" at bounding box center [749, 624] width 12 height 14
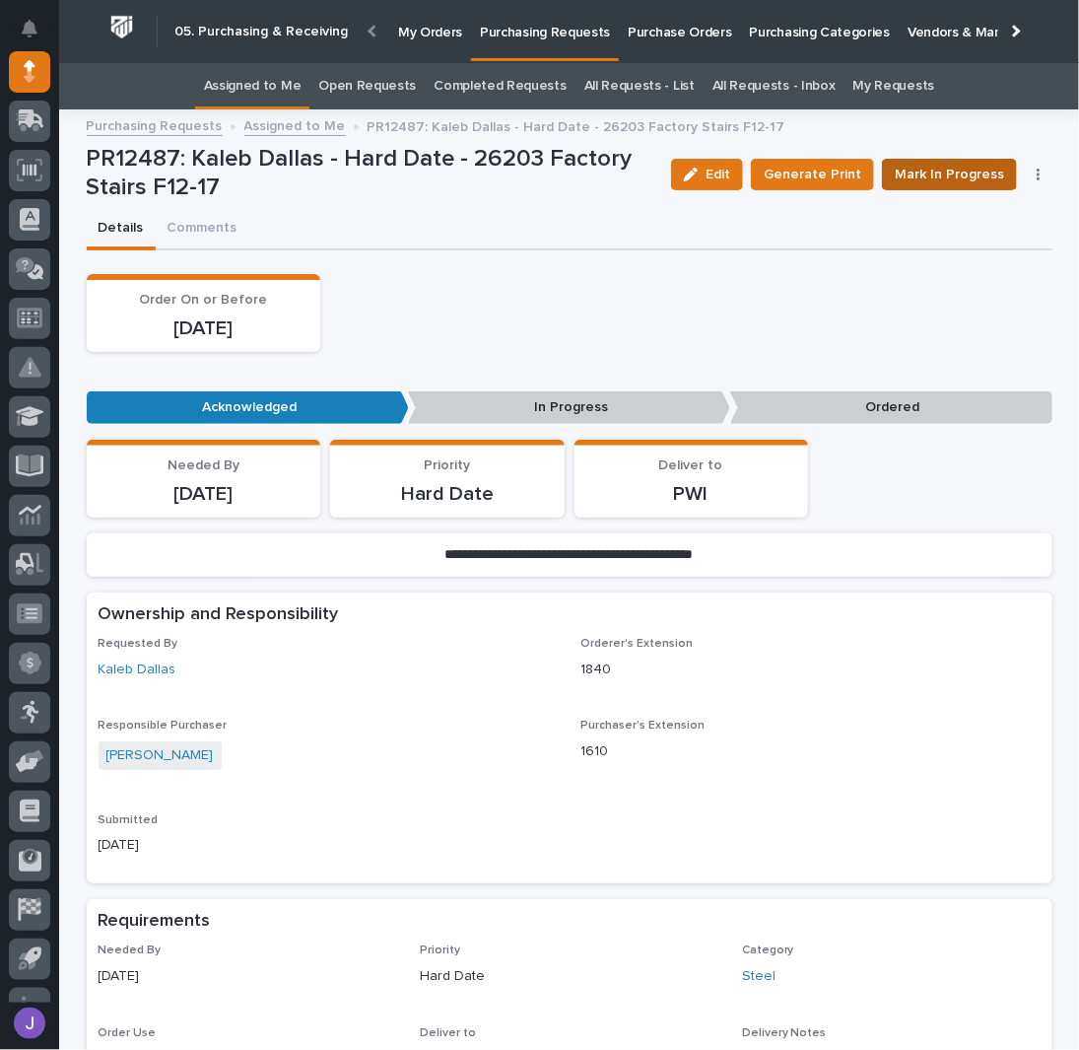
click at [940, 170] on span "Mark In Progress" at bounding box center [949, 175] width 109 height 24
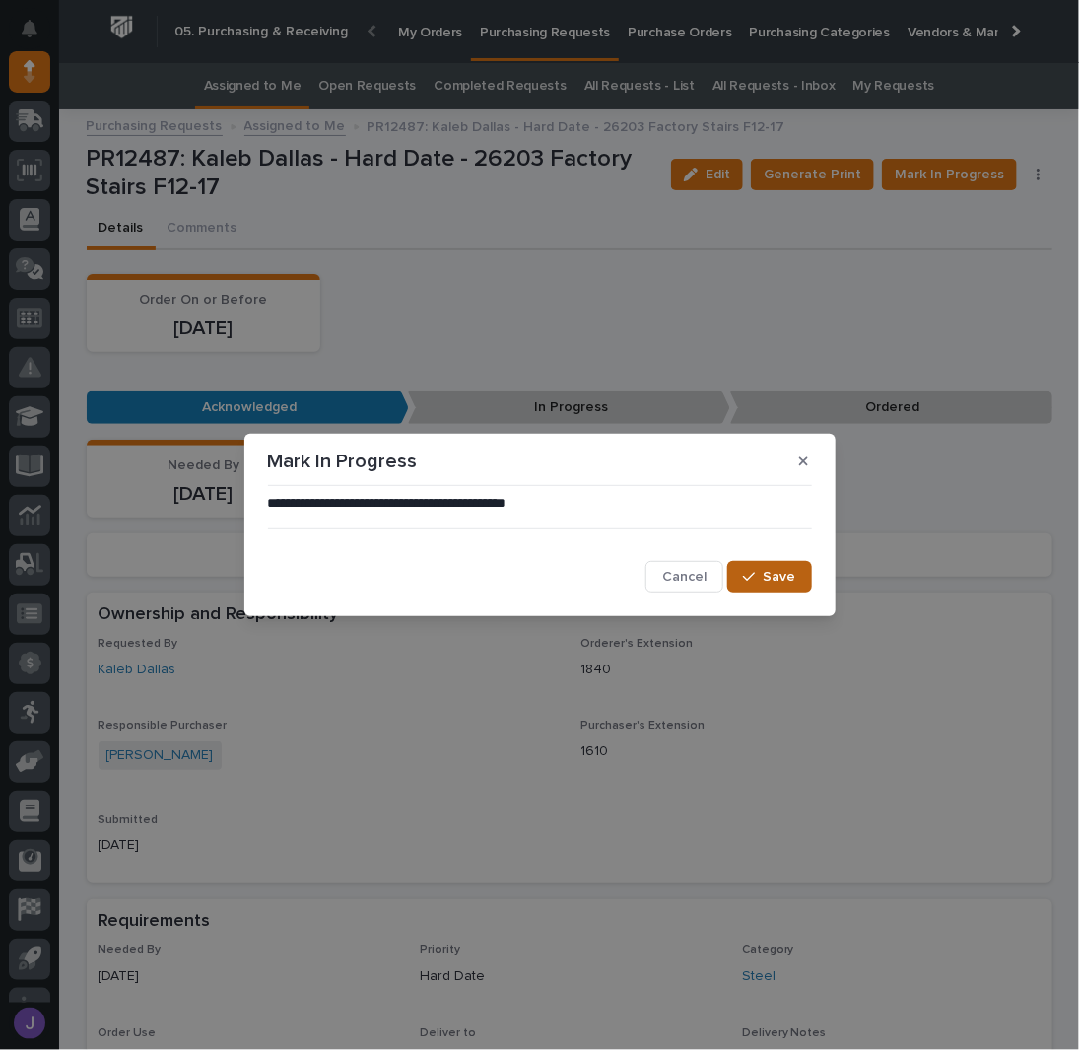
click at [770, 579] on span "Save" at bounding box center [780, 577] width 33 height 18
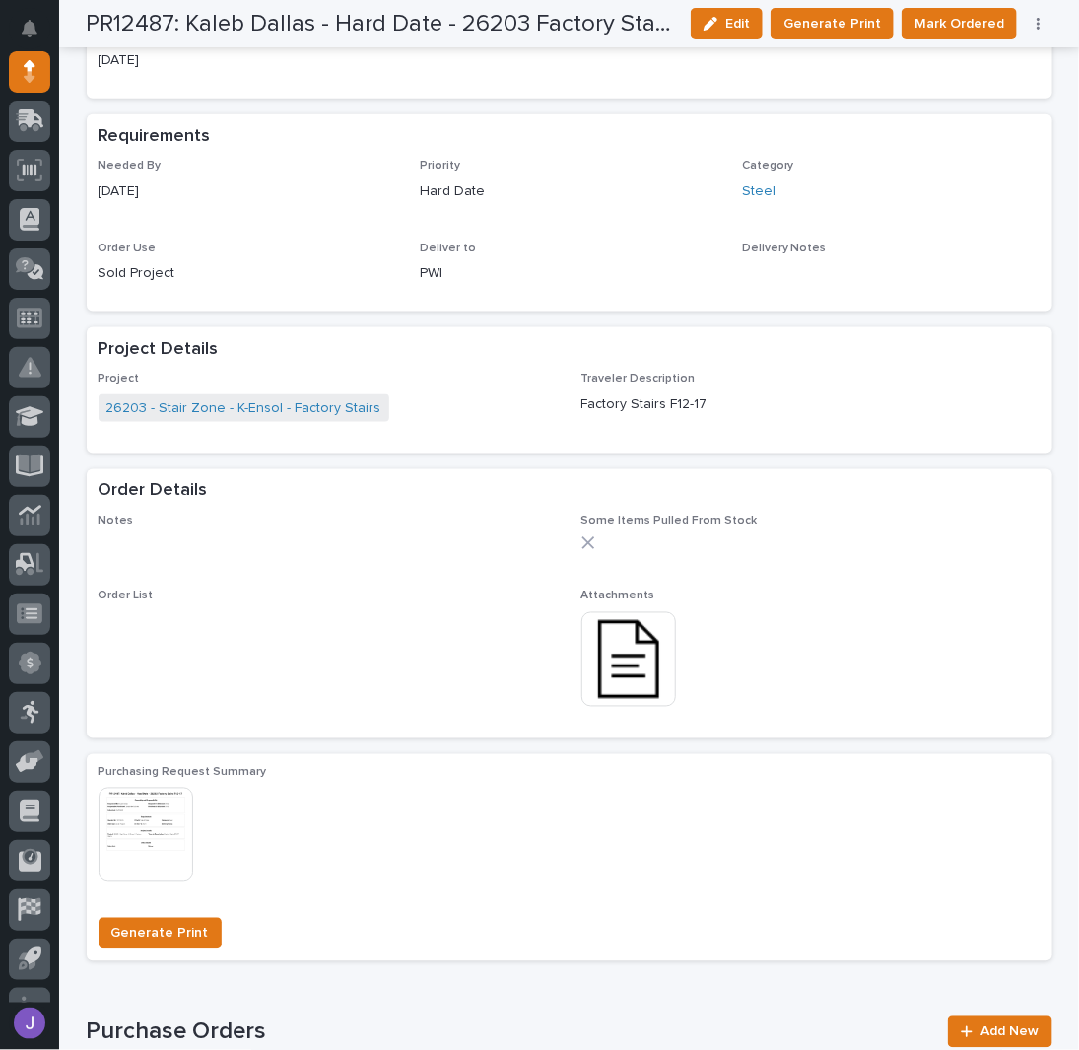
scroll to position [789, 0]
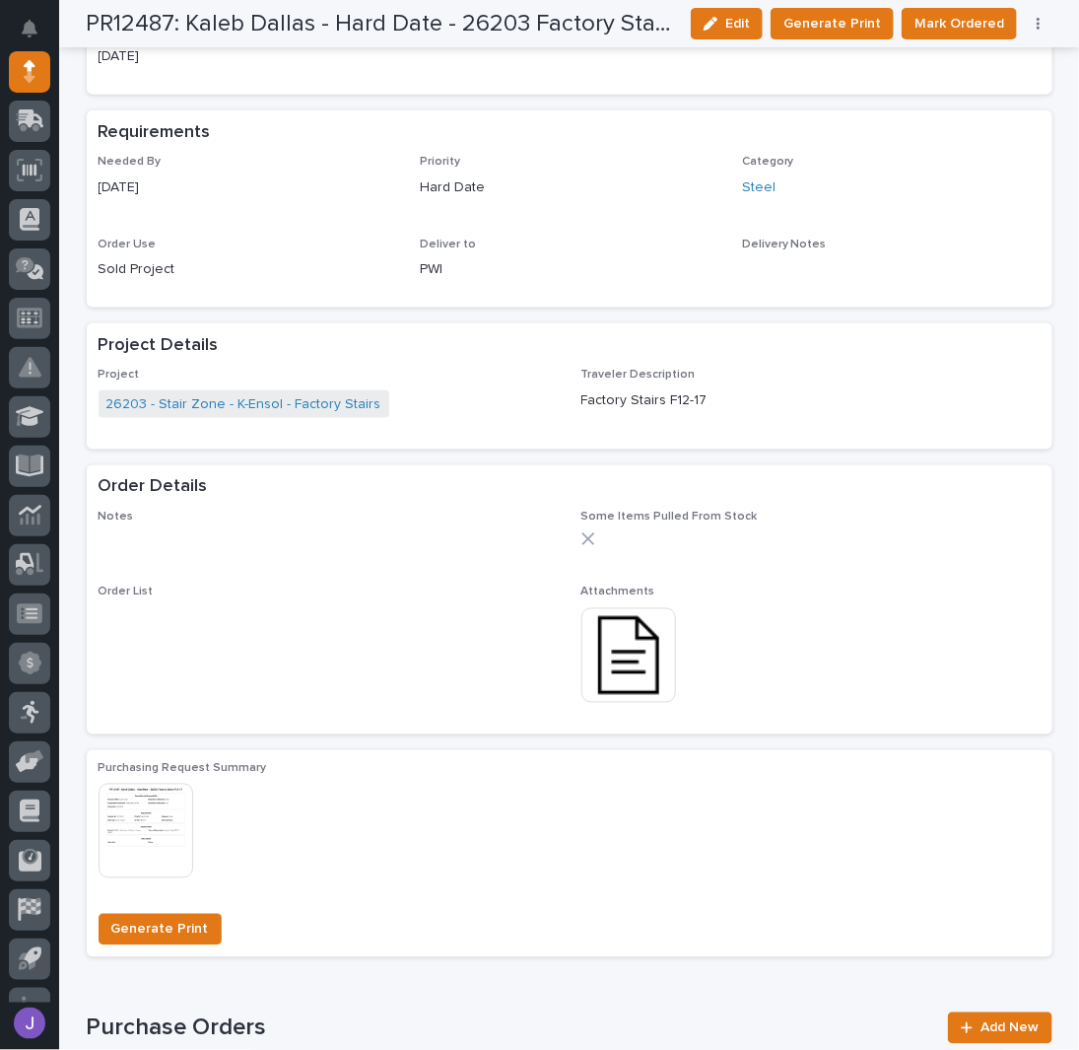
click at [635, 666] on img at bounding box center [629, 655] width 95 height 95
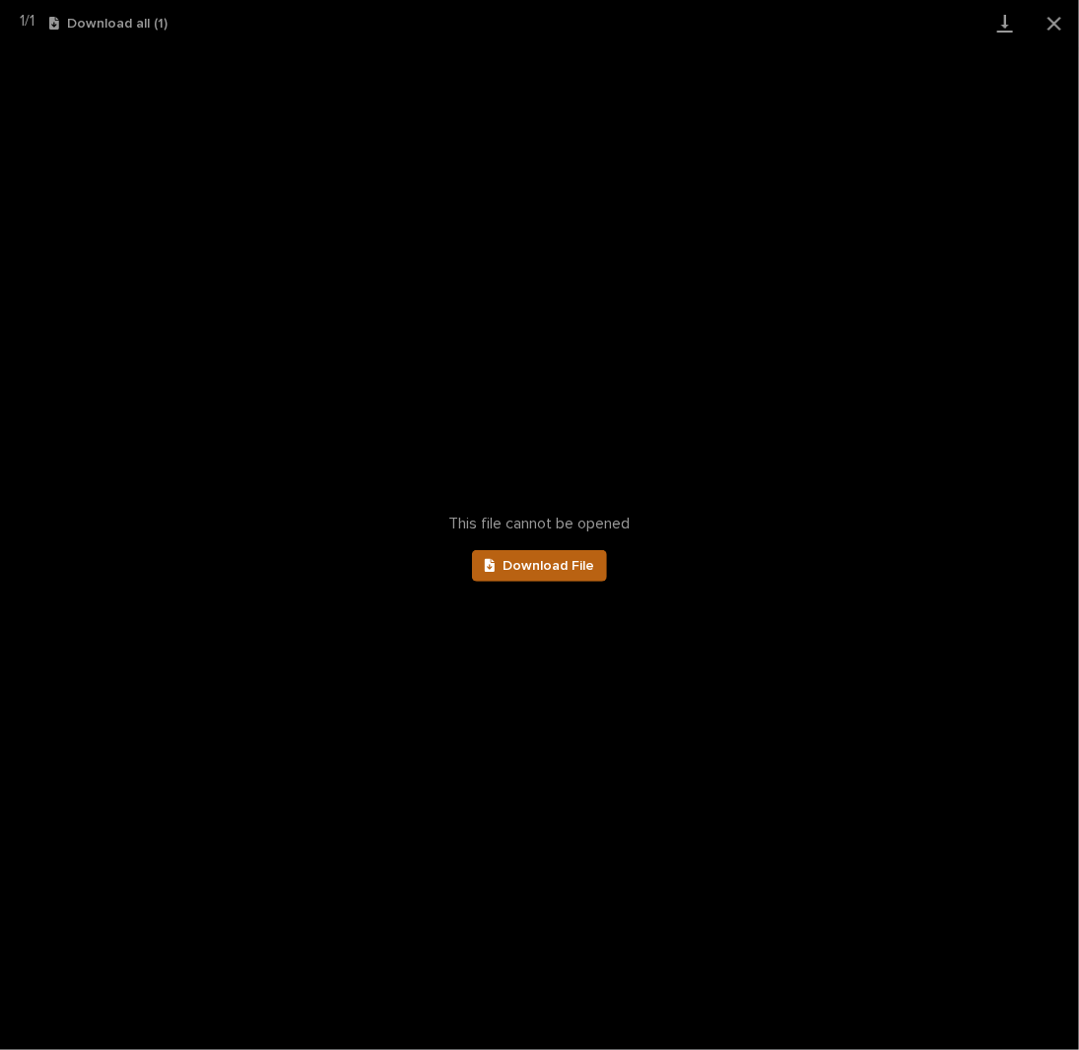
click at [567, 568] on span "Download File" at bounding box center [549, 566] width 92 height 14
click at [1057, 25] on button "Close gallery" at bounding box center [1054, 23] width 49 height 46
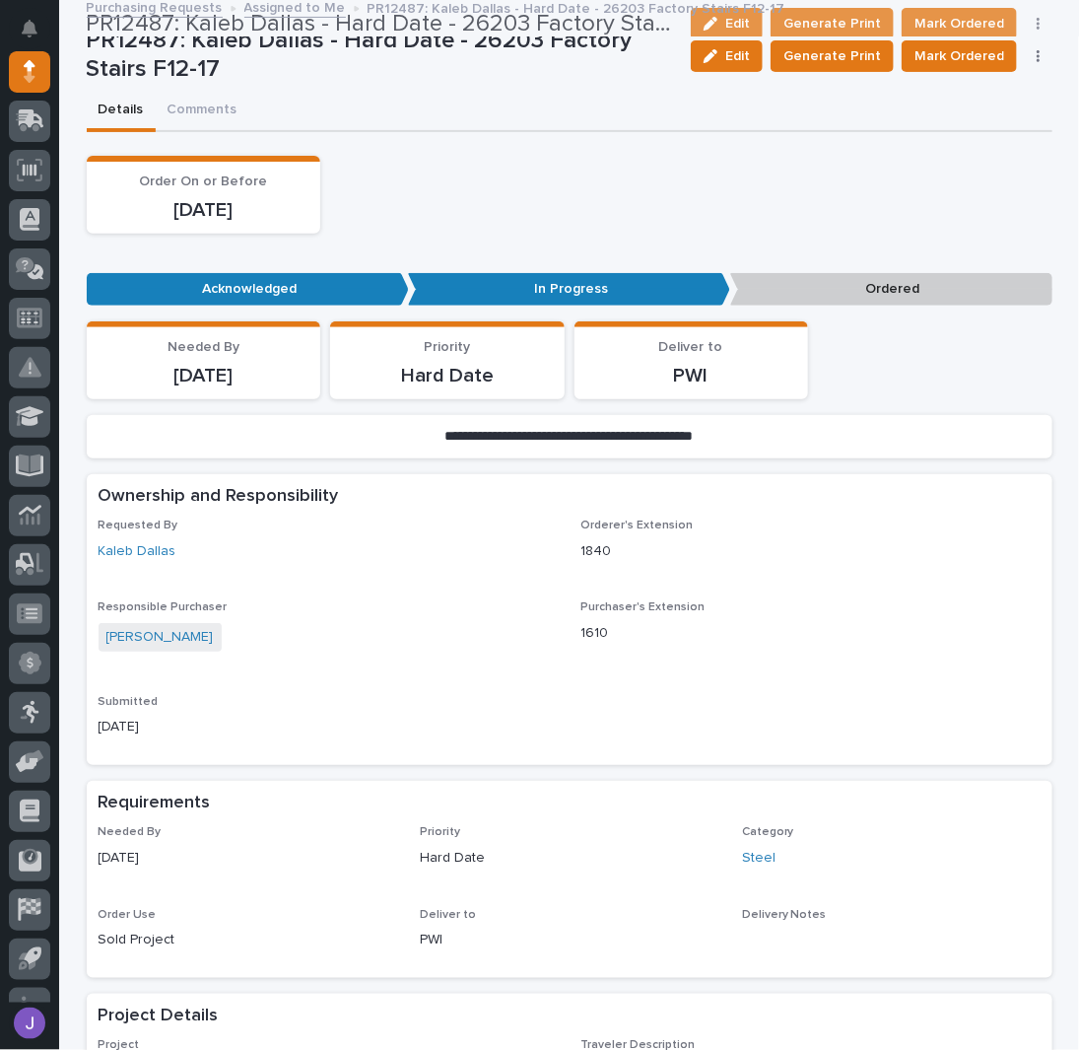
scroll to position [0, 0]
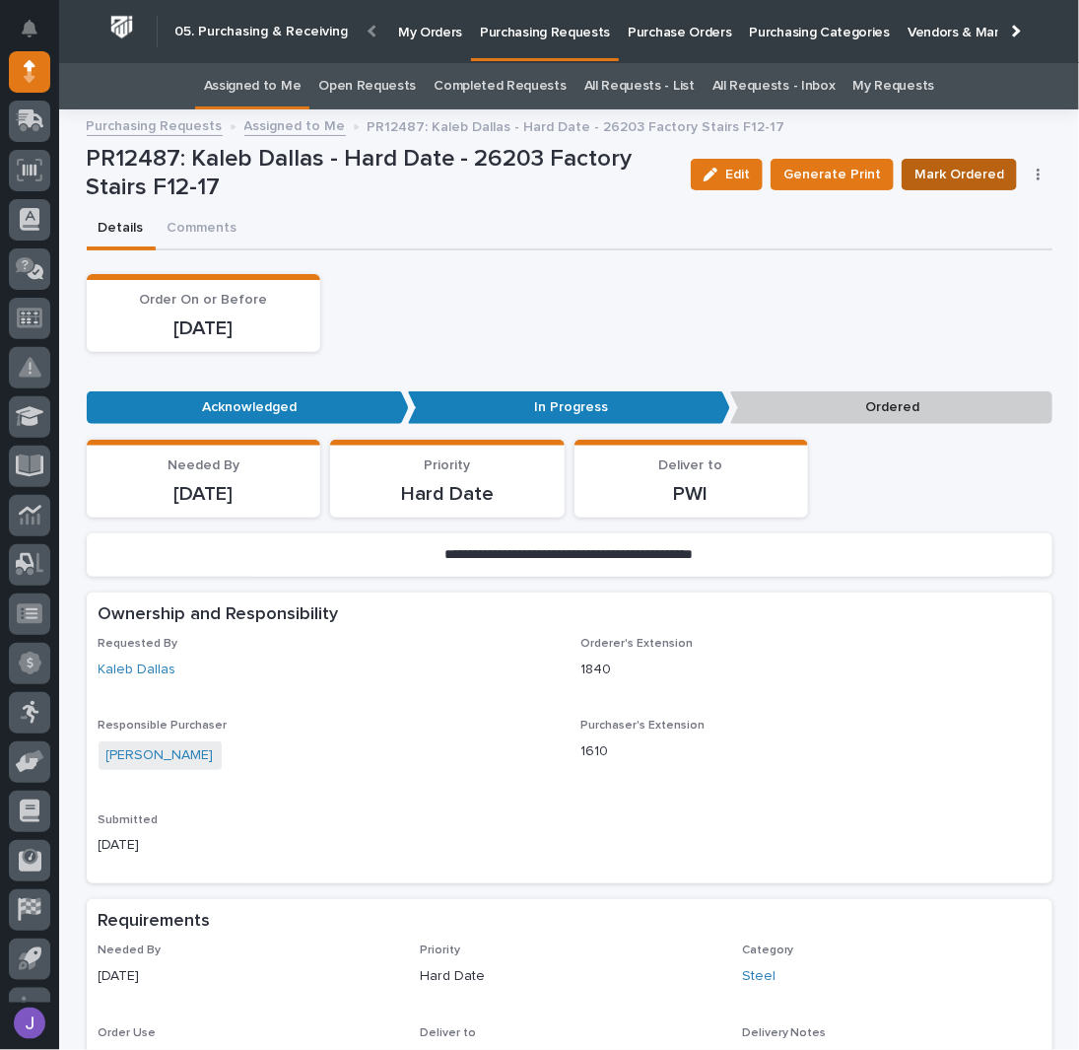
click at [975, 179] on span "Mark Ordered" at bounding box center [960, 175] width 90 height 24
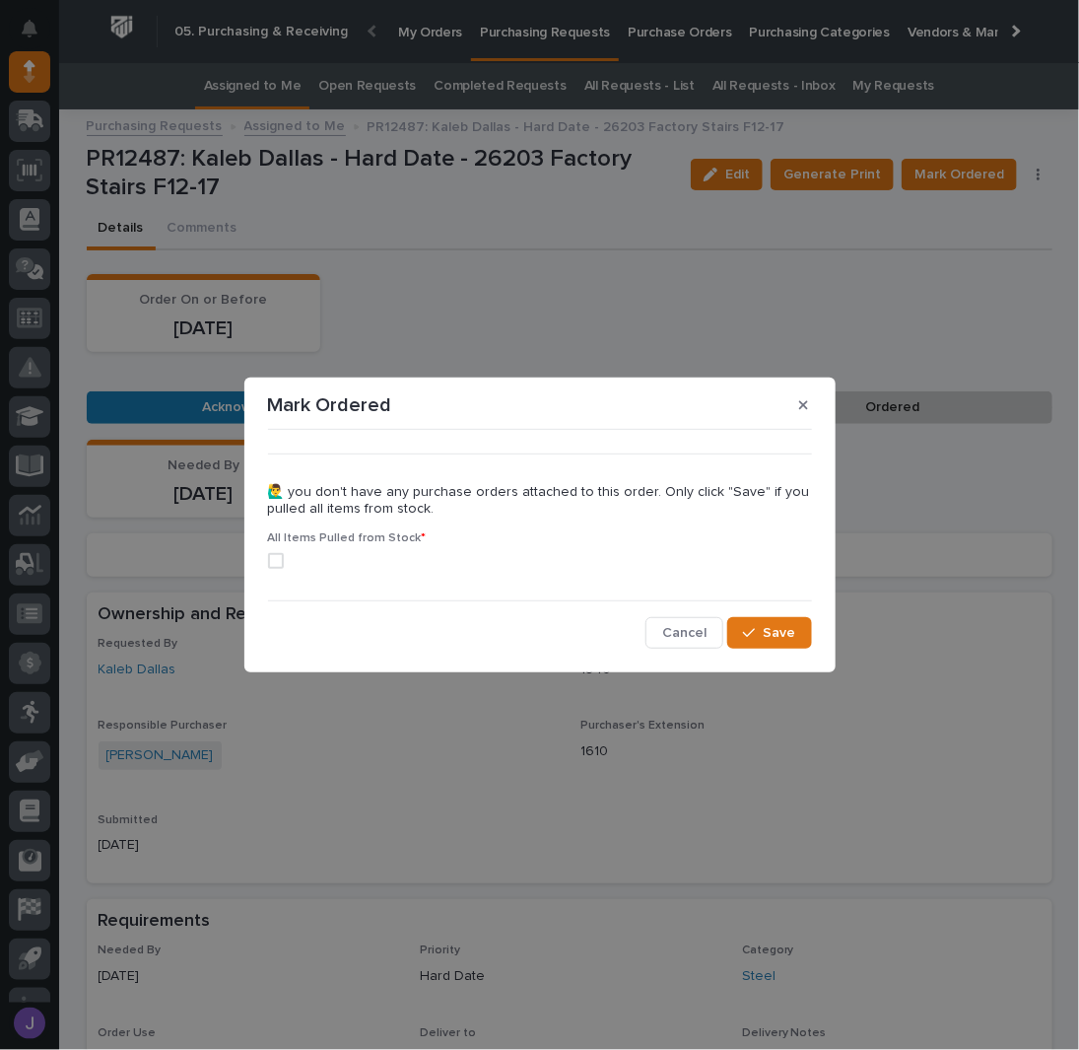
click at [289, 561] on label at bounding box center [540, 561] width 544 height 16
click at [754, 634] on icon "button" at bounding box center [749, 633] width 12 height 14
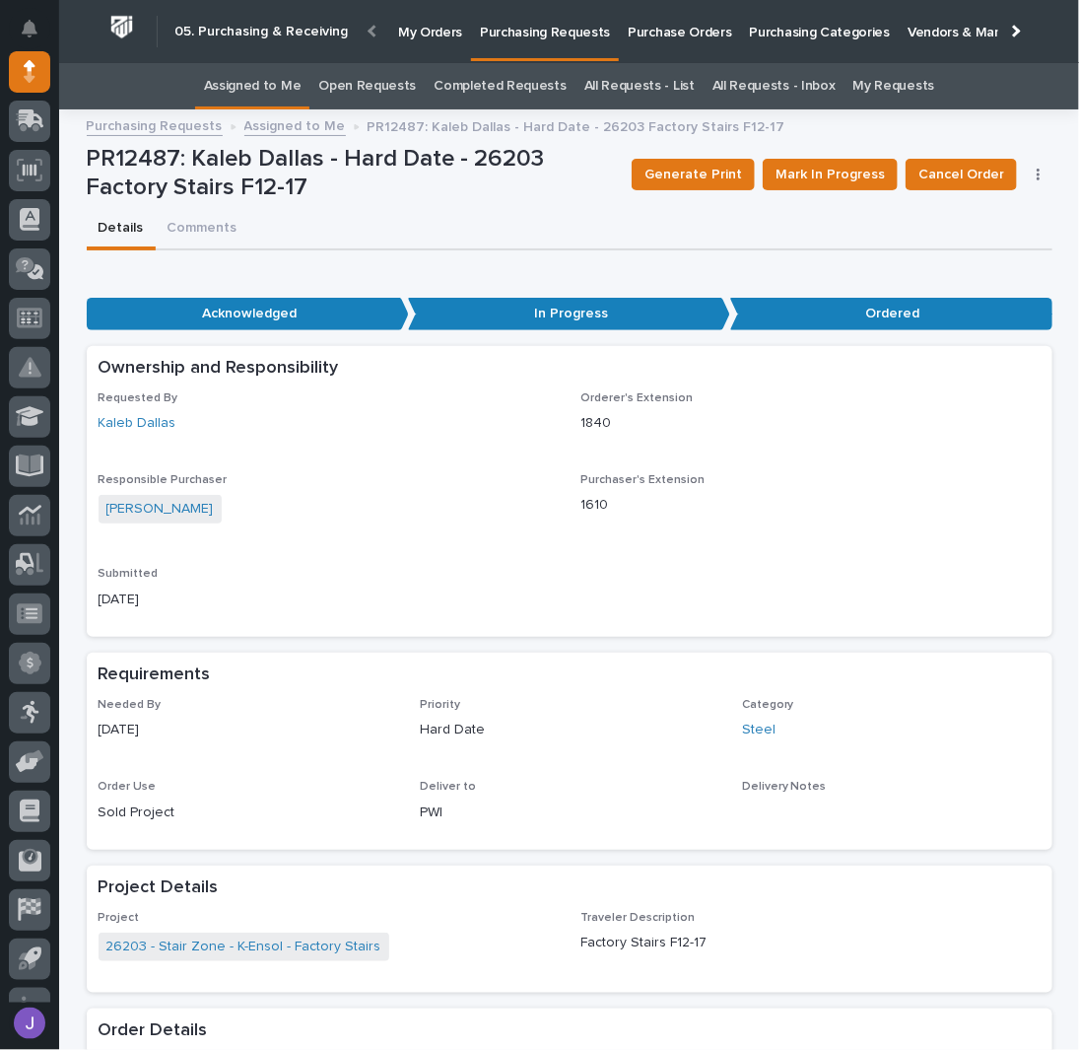
click at [284, 74] on link "Assigned to Me" at bounding box center [253, 86] width 98 height 46
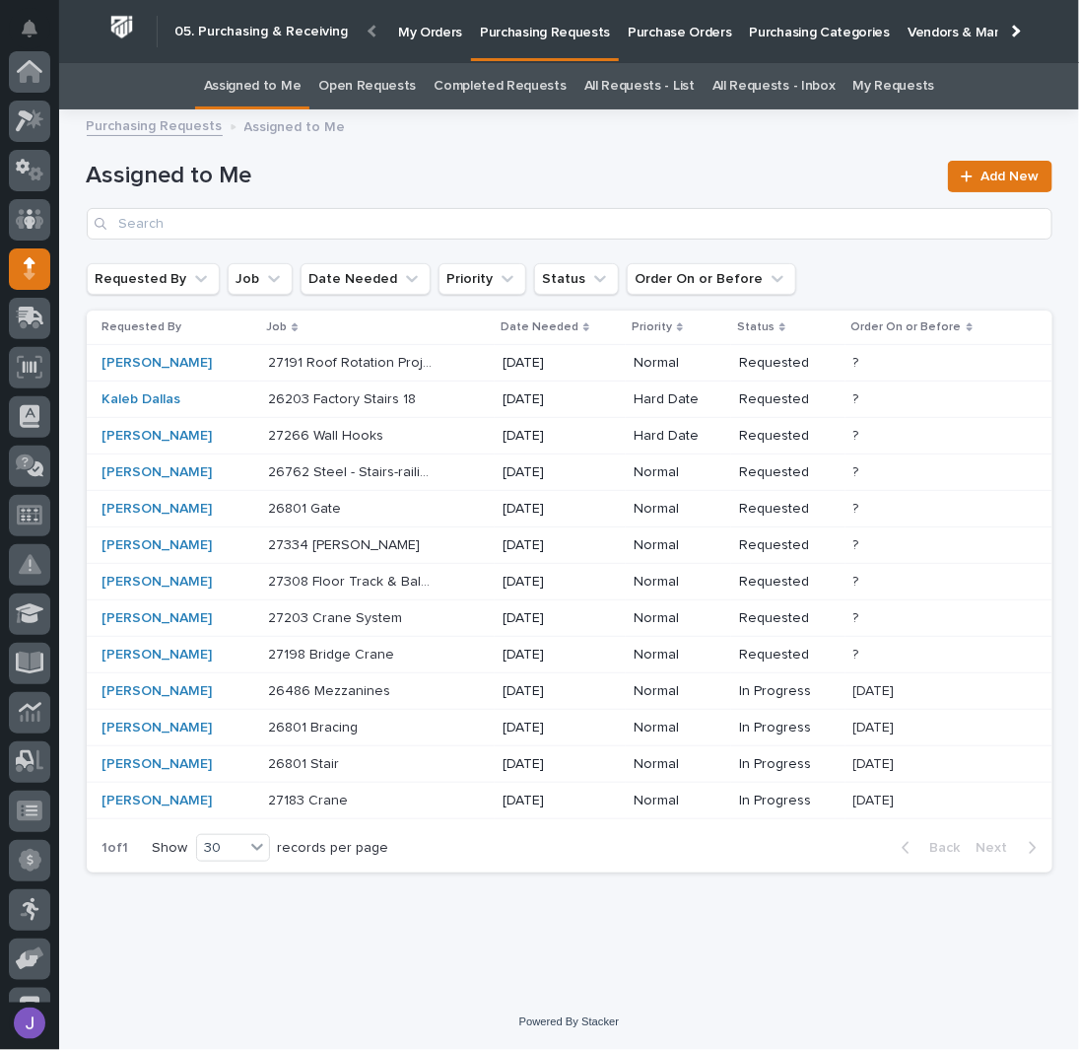
scroll to position [197, 0]
click at [446, 399] on div "26203 Factory Stairs 18 26203 Factory Stairs 18" at bounding box center [377, 399] width 219 height 33
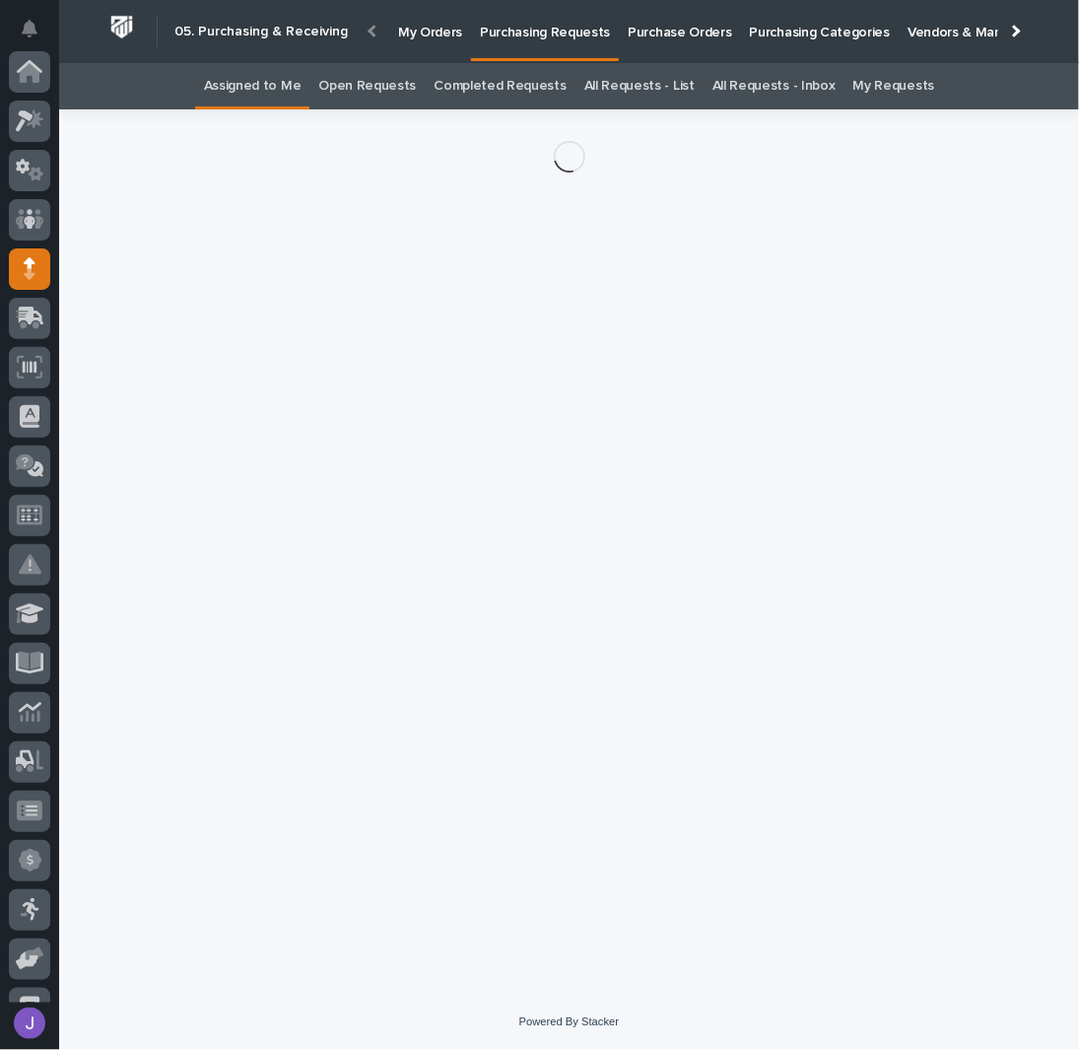
scroll to position [197, 0]
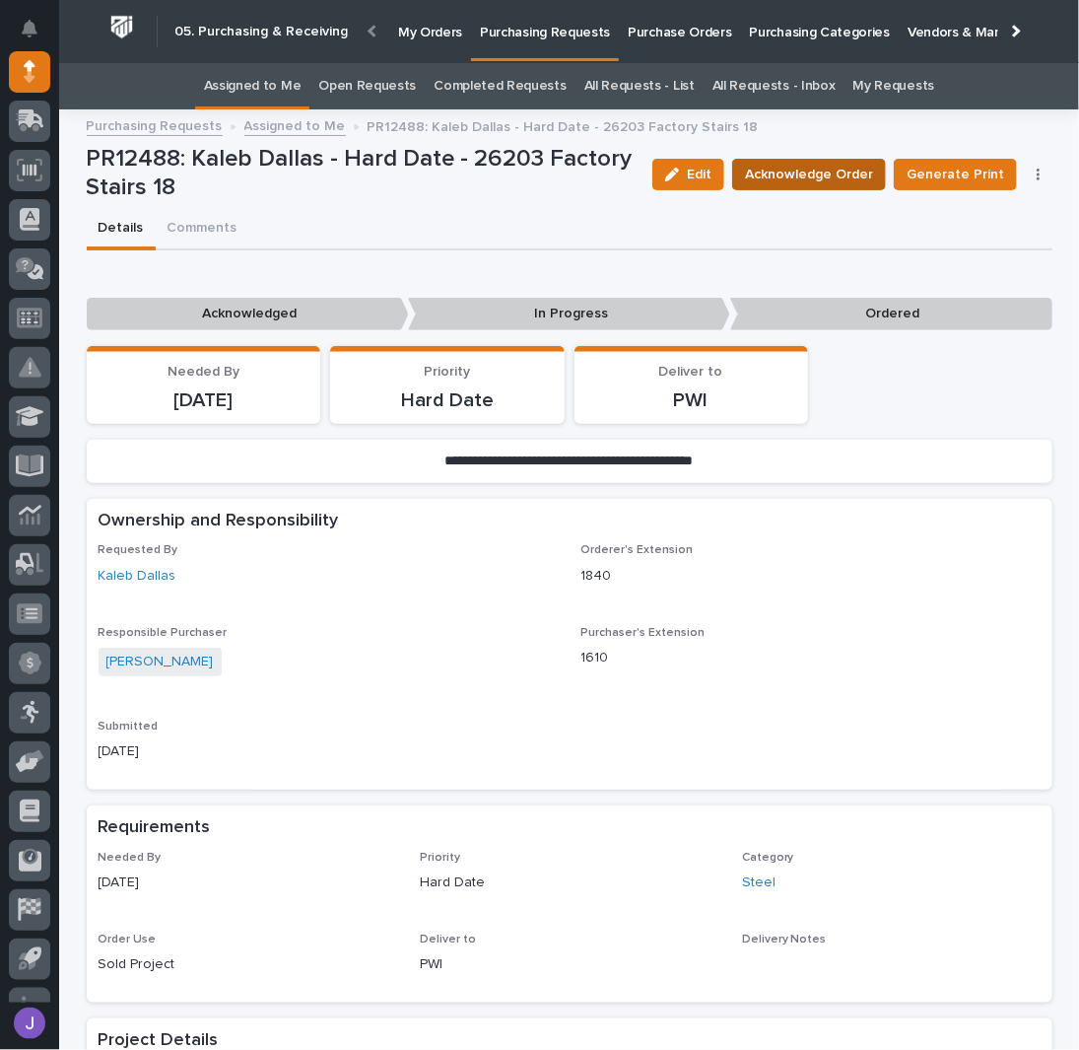
click at [807, 173] on span "Acknowledge Order" at bounding box center [809, 175] width 128 height 24
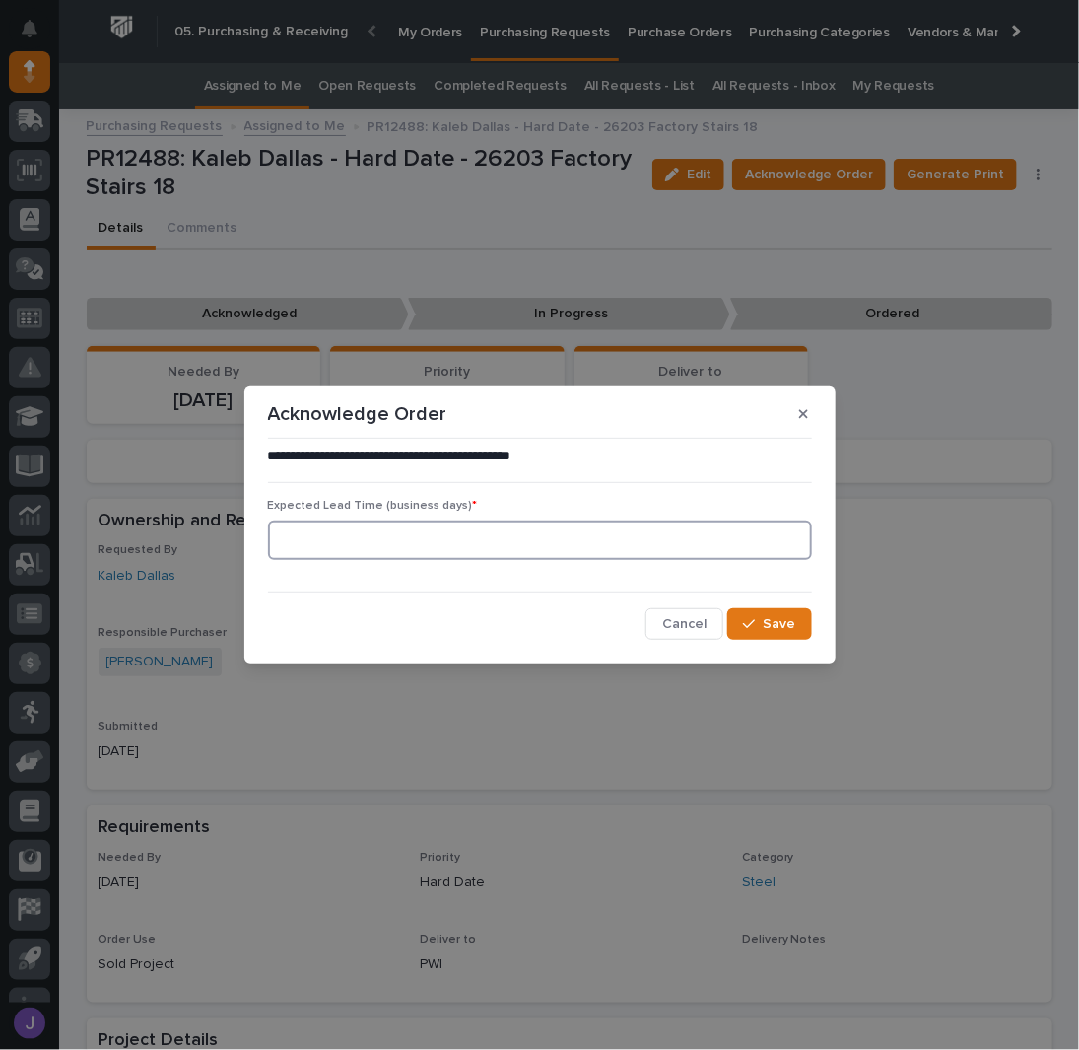
click at [358, 539] on input at bounding box center [540, 539] width 544 height 39
type input "0"
click at [755, 617] on button "Save" at bounding box center [769, 624] width 84 height 32
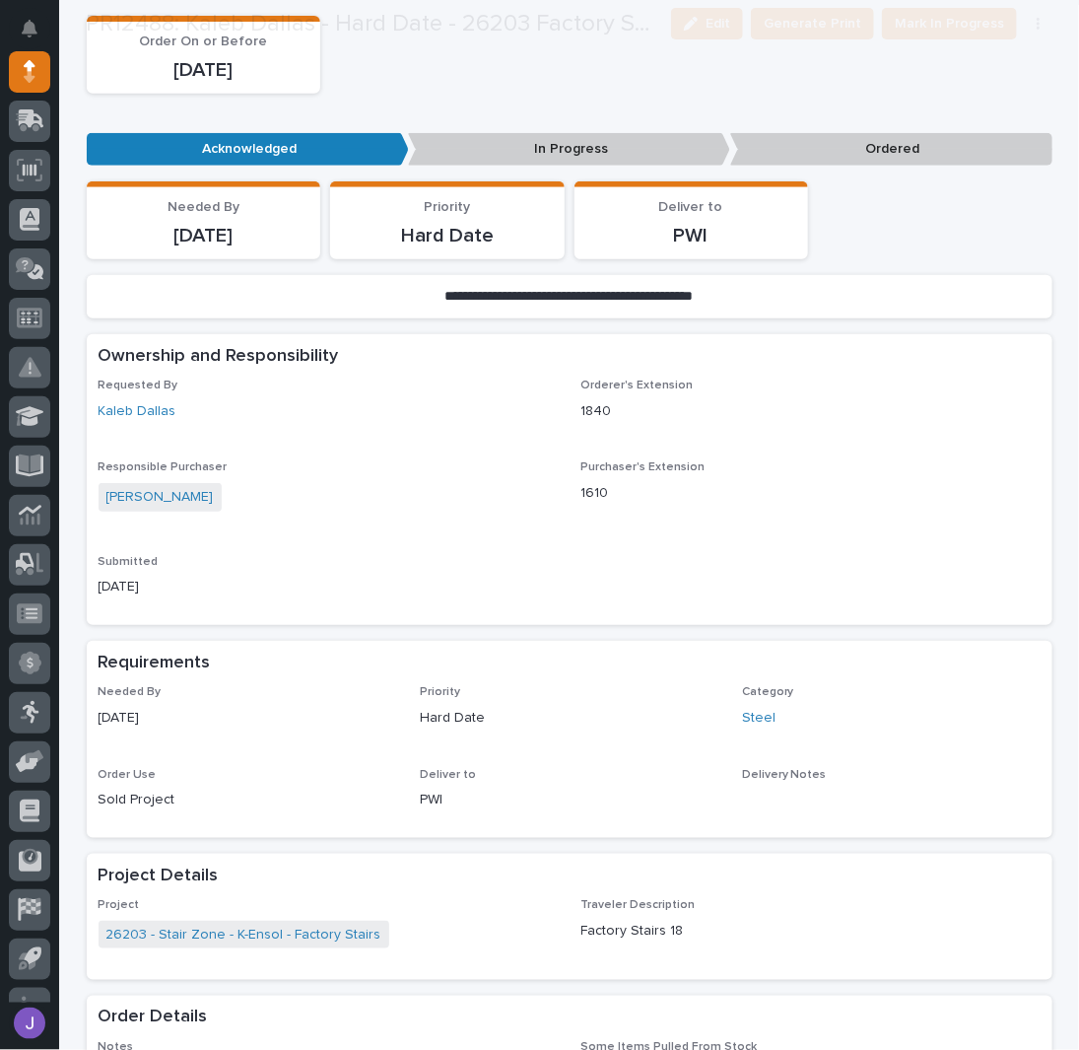
scroll to position [643, 0]
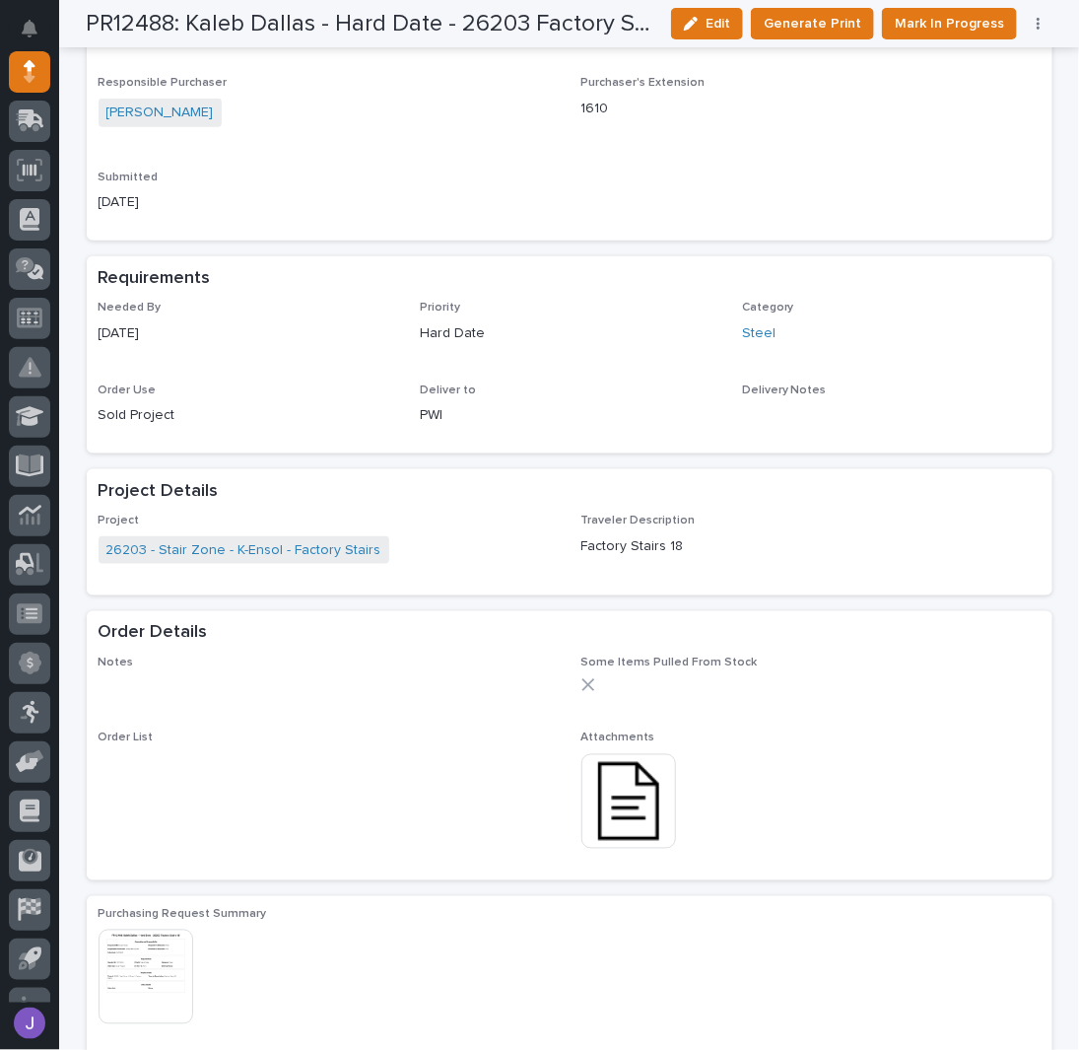
click at [613, 813] on img at bounding box center [629, 801] width 95 height 95
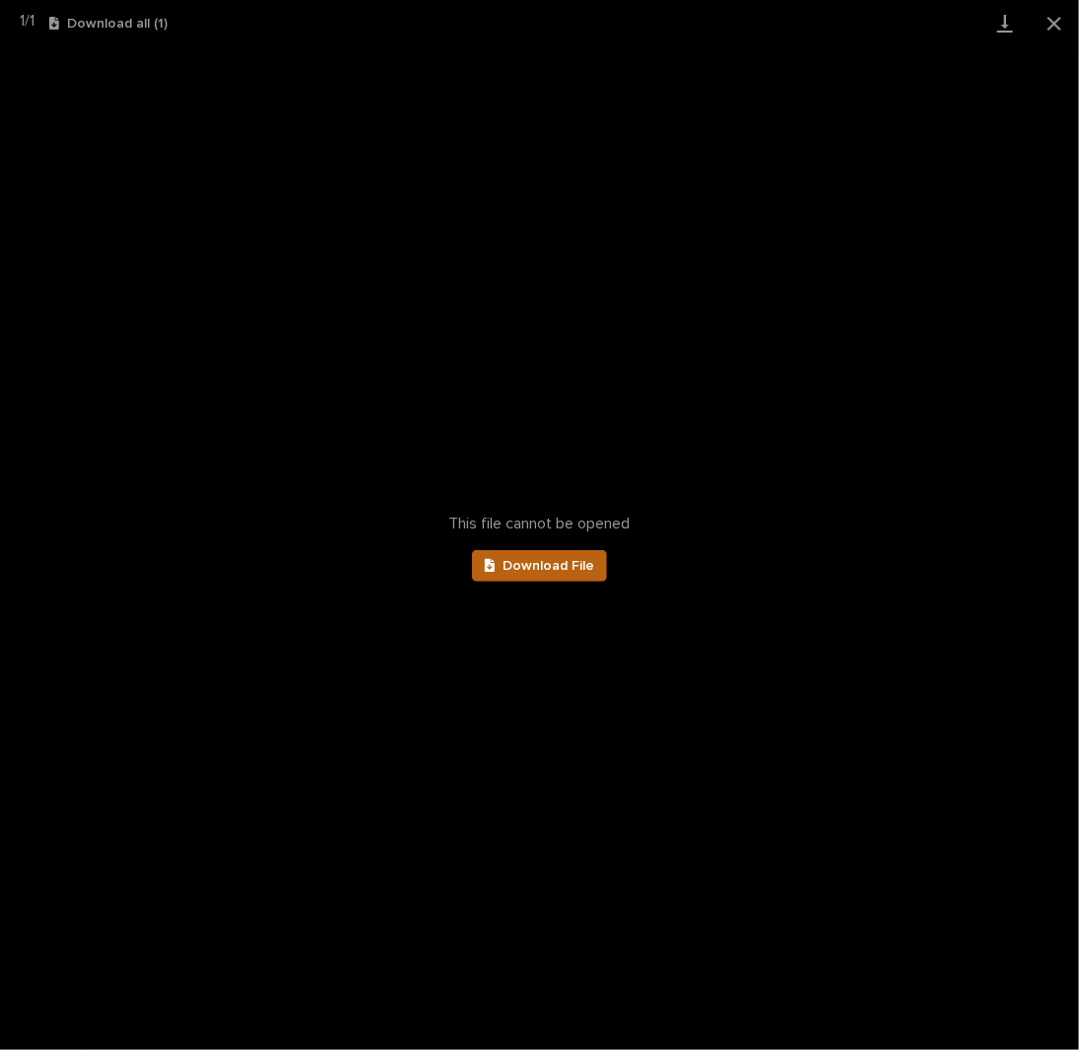
click at [588, 580] on link "Download File" at bounding box center [540, 566] width 136 height 32
click at [1061, 23] on button "Close gallery" at bounding box center [1054, 23] width 49 height 46
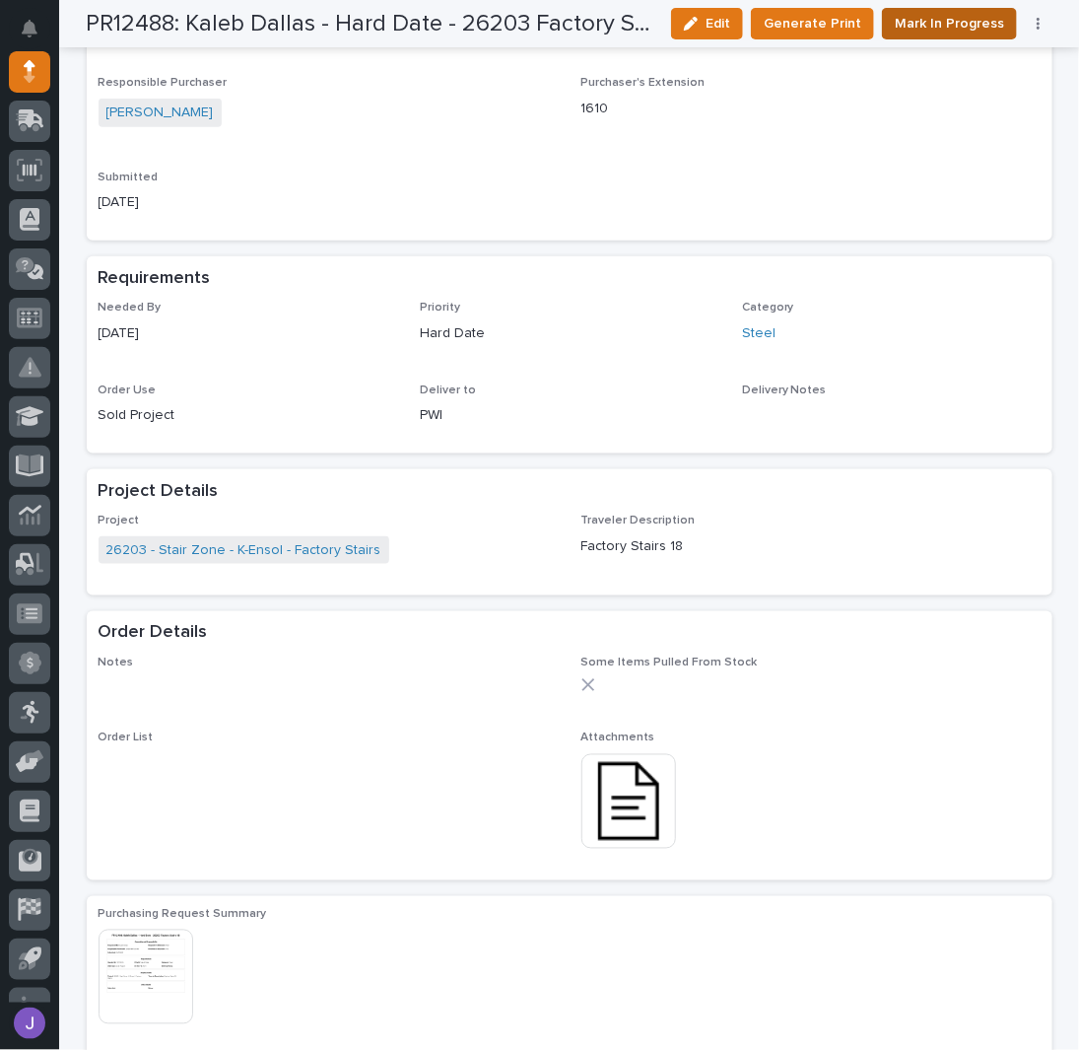
click at [948, 34] on span "Mark In Progress" at bounding box center [949, 24] width 109 height 24
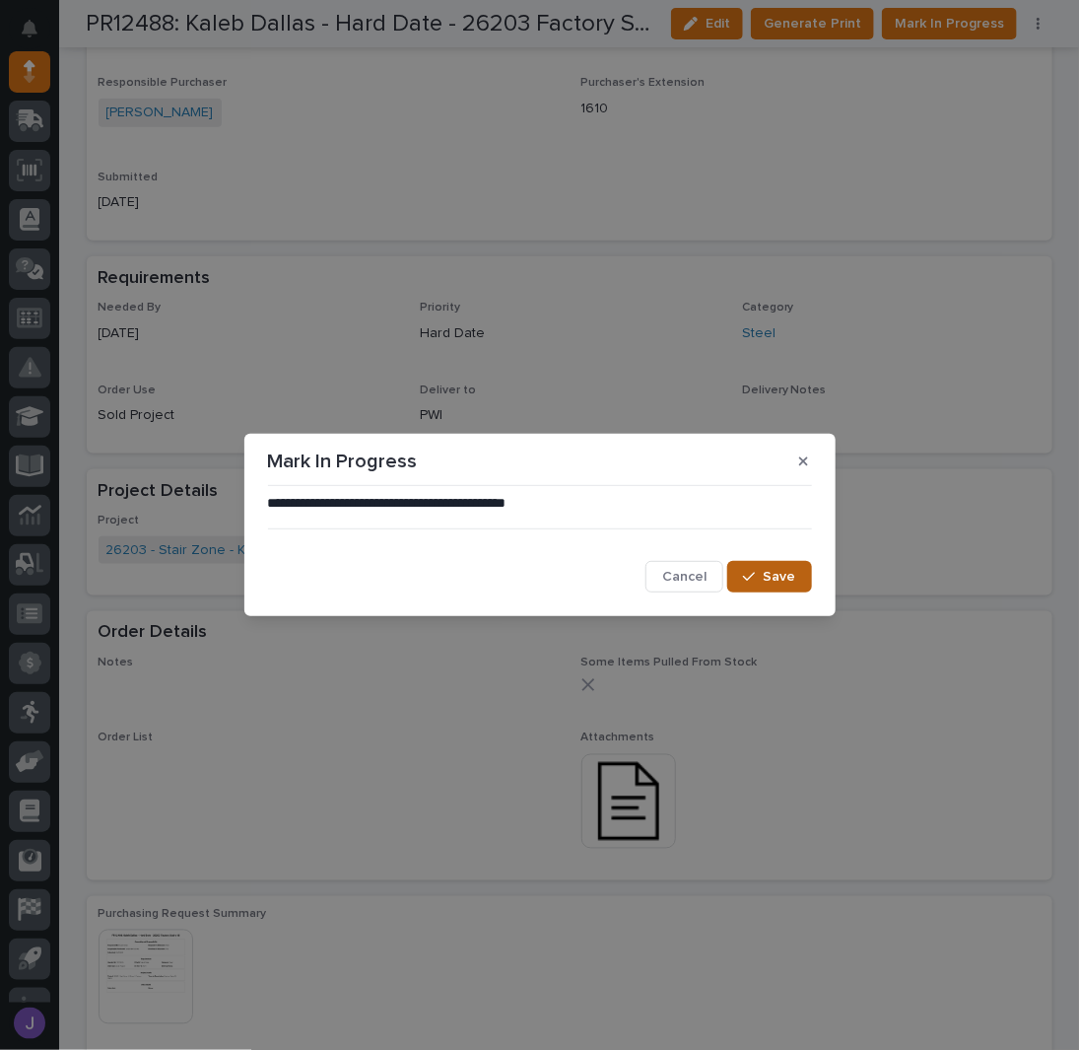
click at [763, 586] on button "Save" at bounding box center [769, 577] width 84 height 32
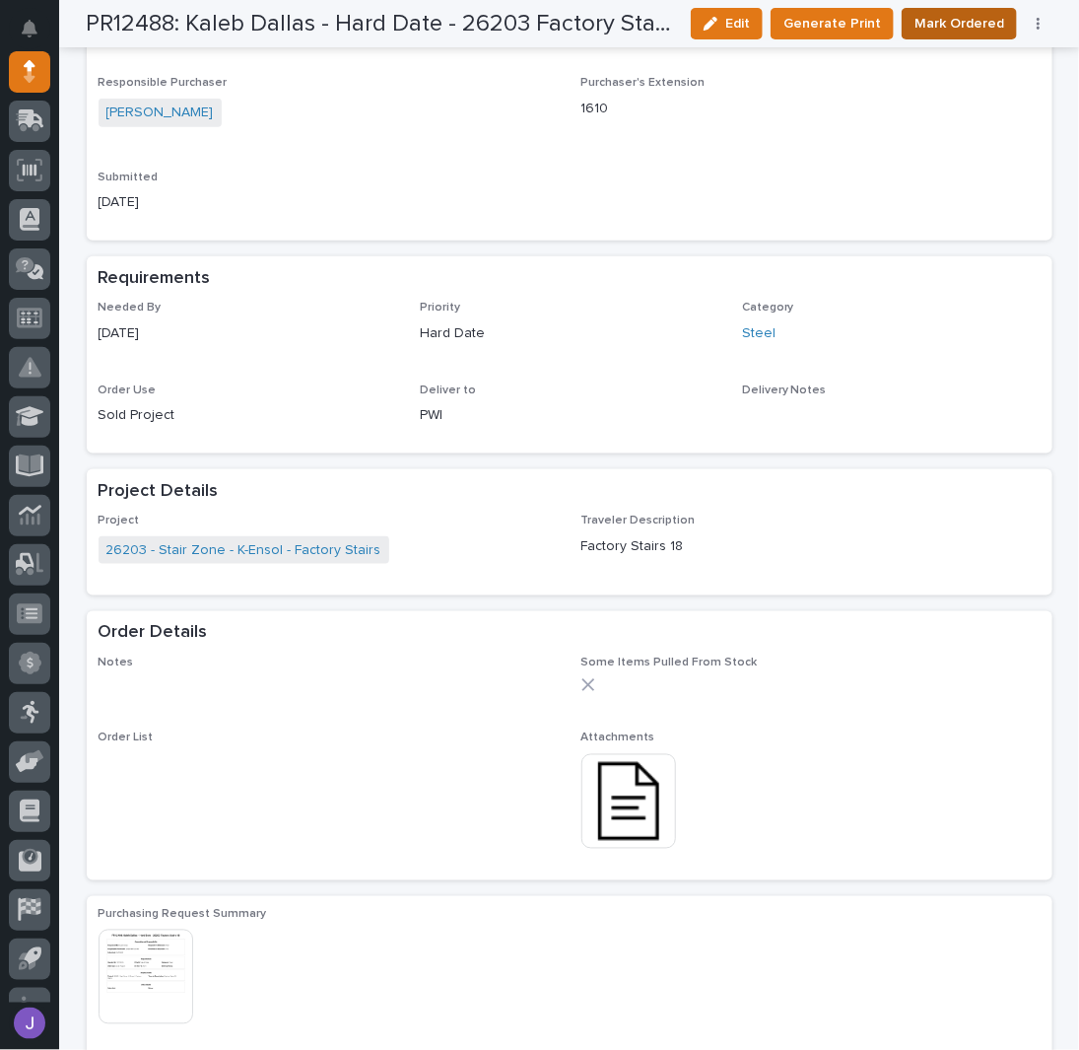
click at [928, 20] on span "Mark Ordered" at bounding box center [960, 24] width 90 height 24
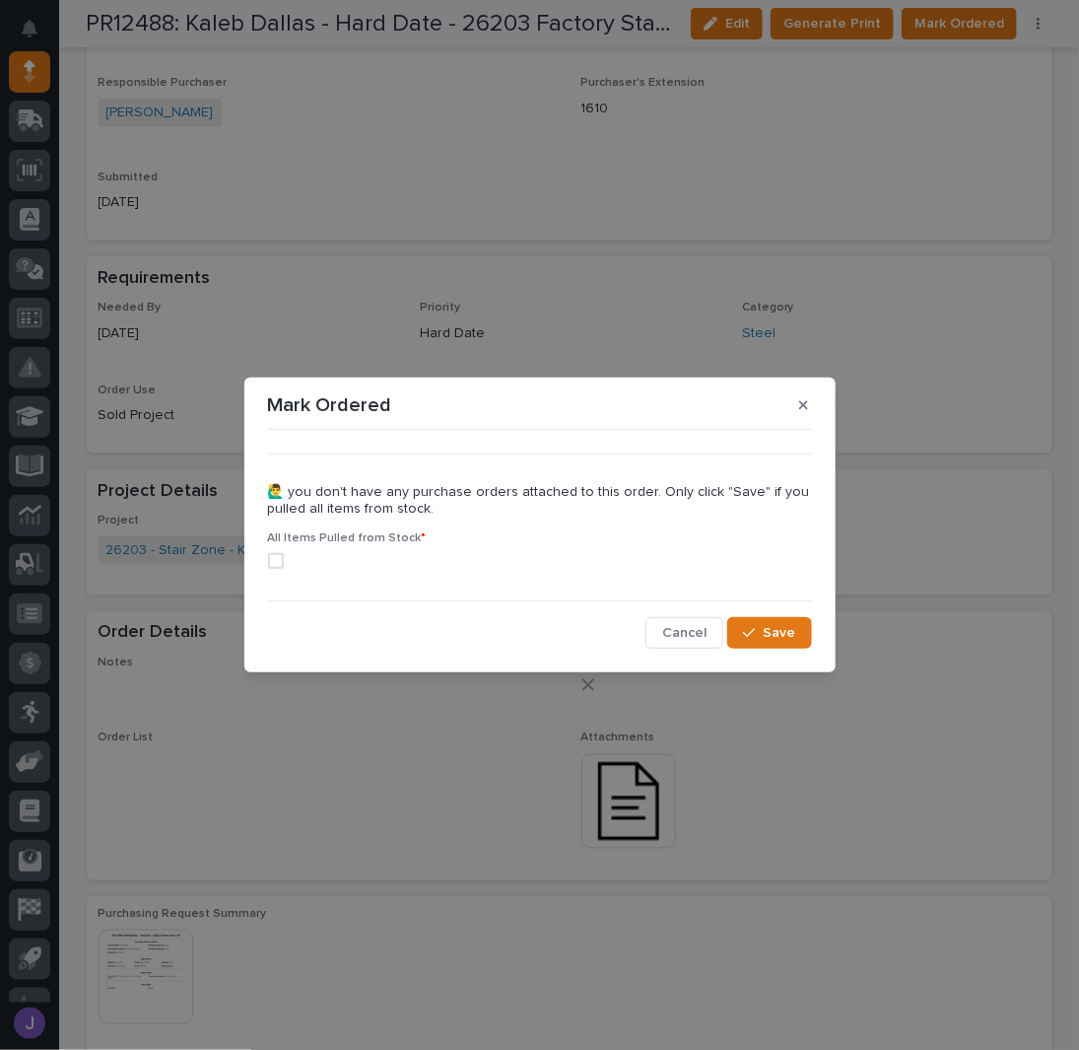
click at [279, 565] on span at bounding box center [276, 561] width 16 height 16
click at [769, 640] on span "Save" at bounding box center [780, 633] width 33 height 18
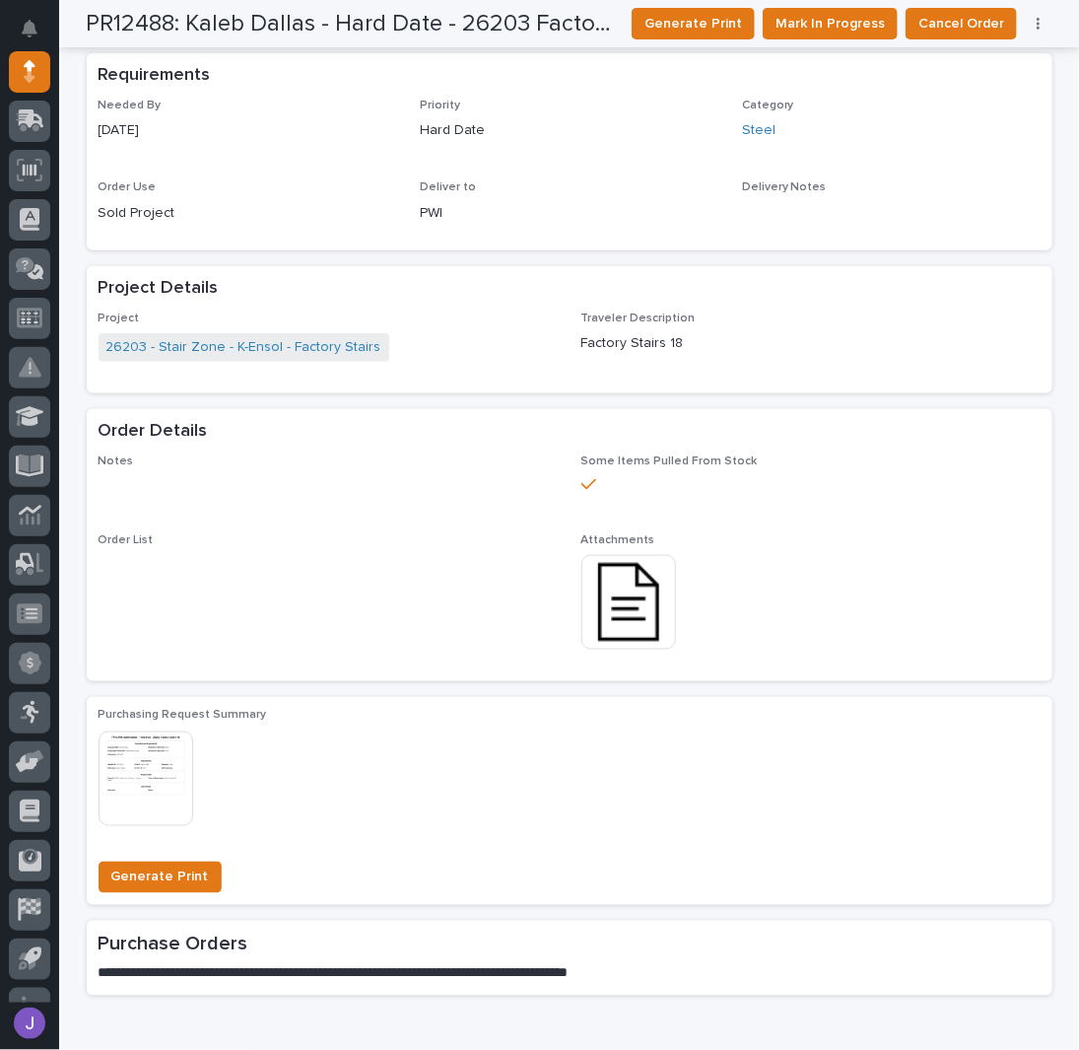
scroll to position [0, 0]
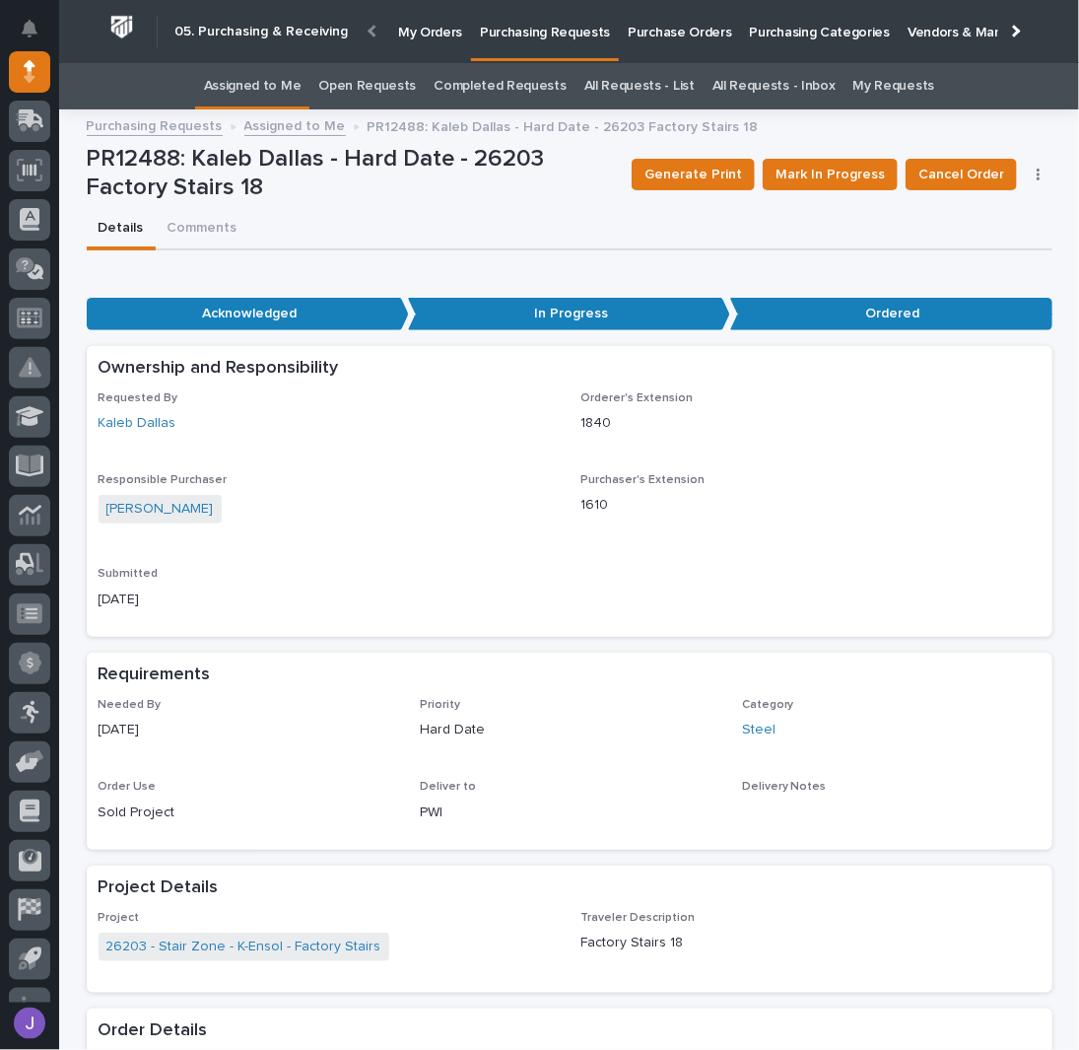
click at [285, 83] on link "Assigned to Me" at bounding box center [253, 86] width 98 height 46
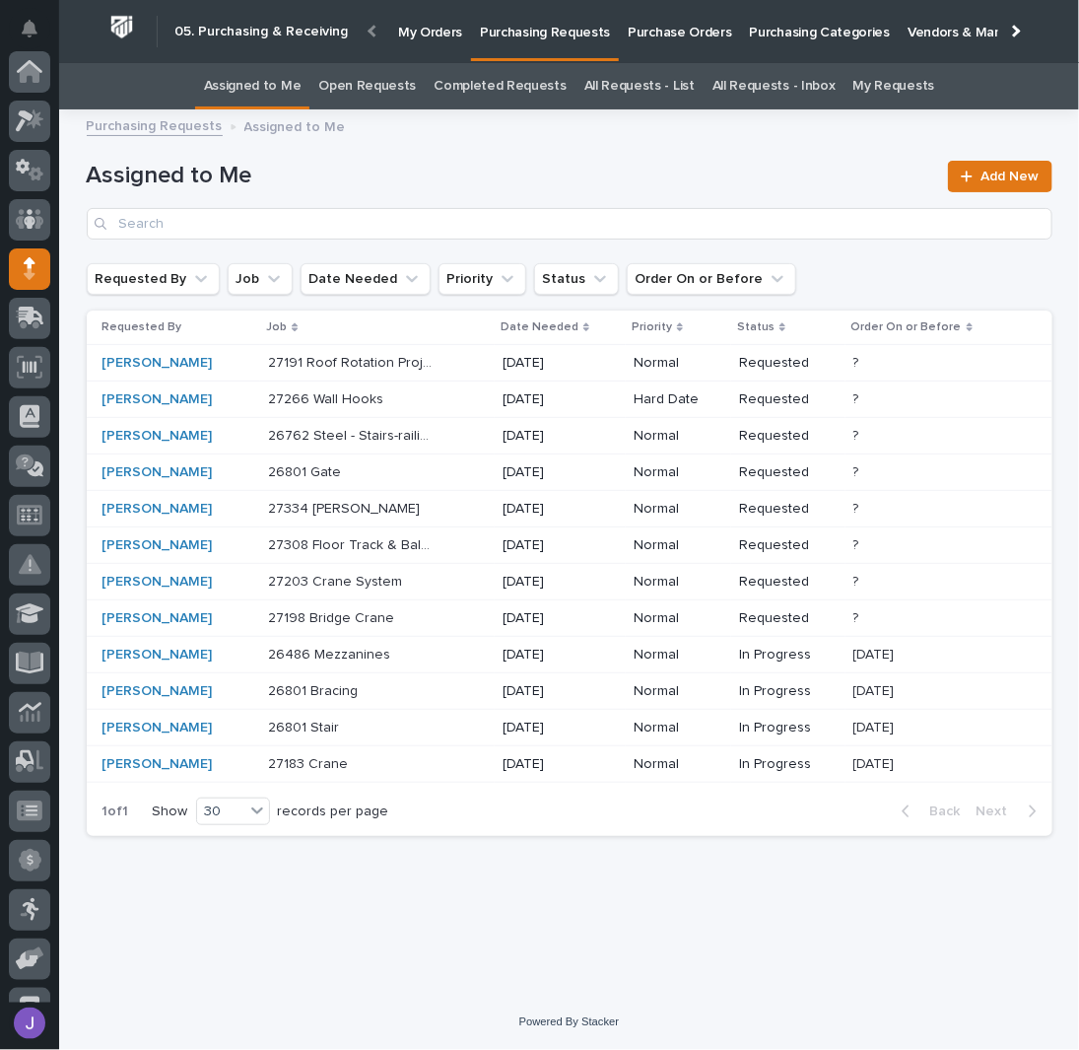
scroll to position [197, 0]
click at [461, 622] on div "27198 Bridge Crane 27198 Bridge Crane" at bounding box center [377, 618] width 219 height 33
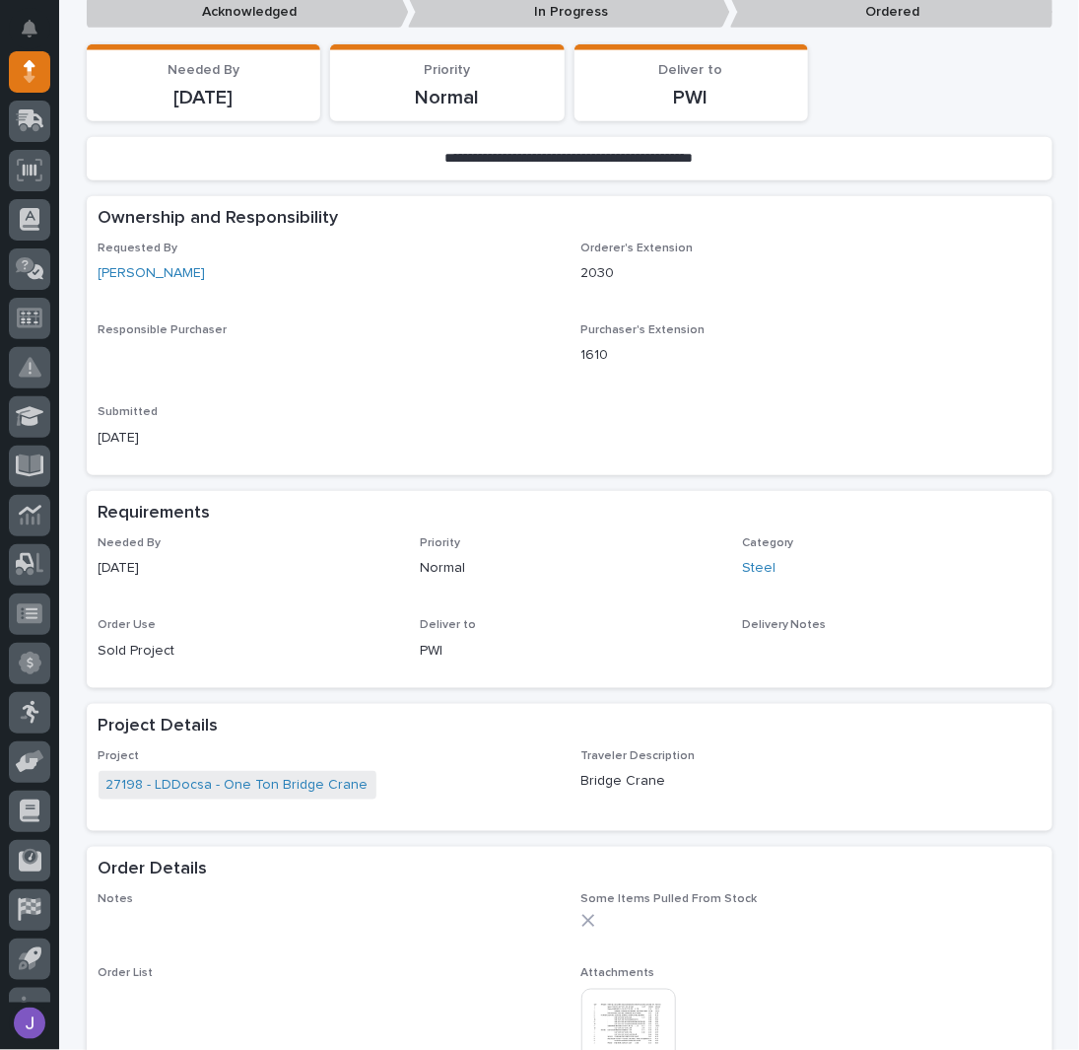
scroll to position [525, 0]
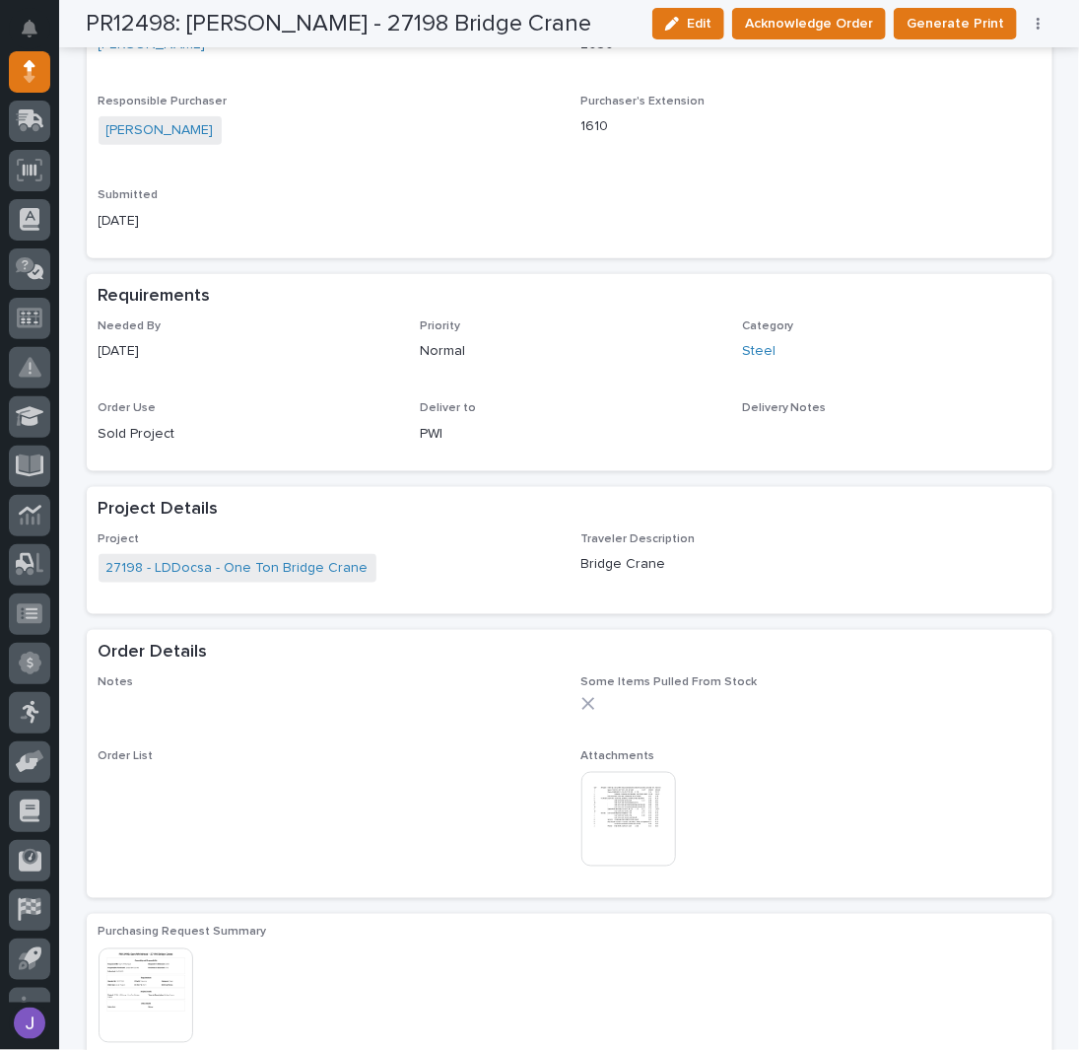
click at [626, 820] on img at bounding box center [629, 819] width 95 height 95
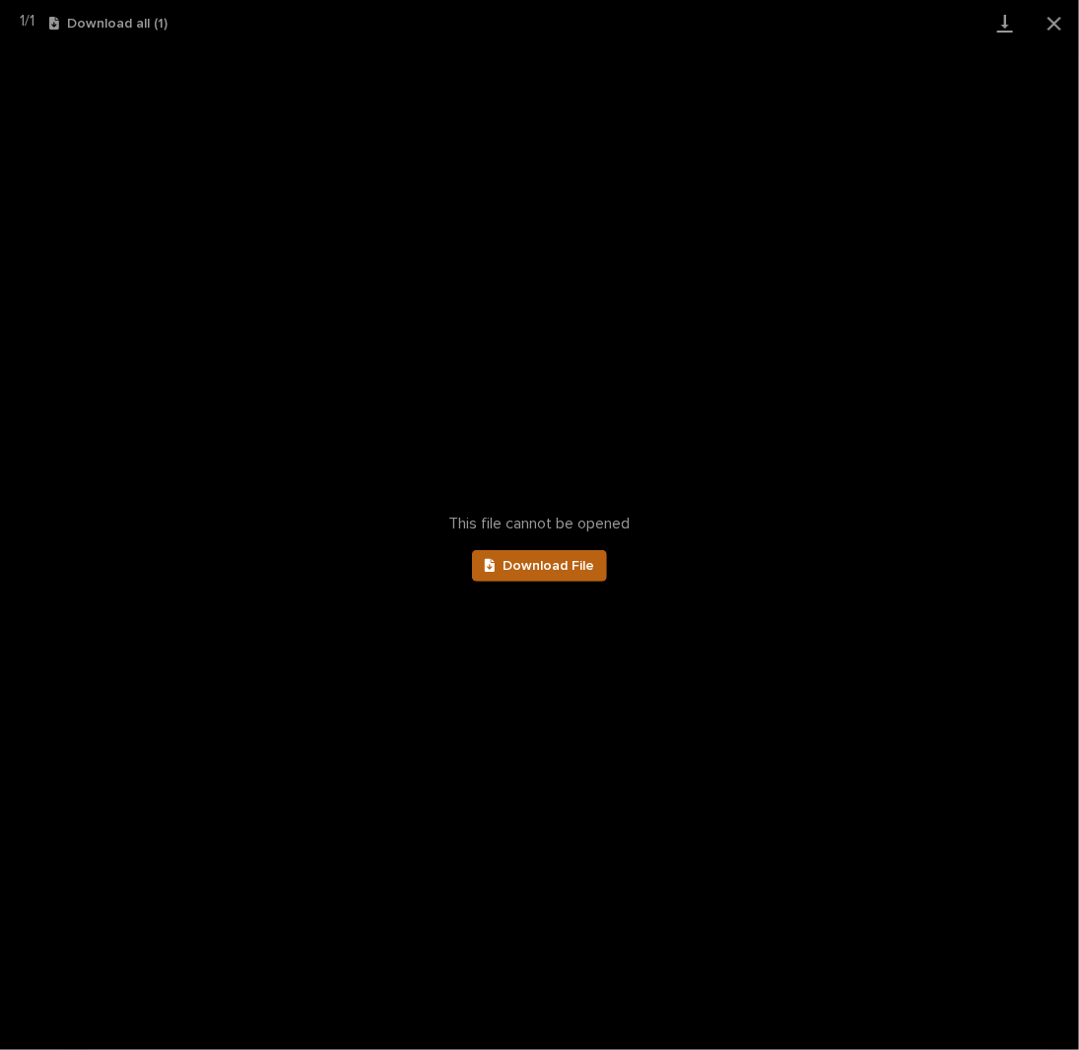
click at [549, 571] on span "Download File" at bounding box center [549, 566] width 92 height 14
click at [1057, 16] on button "Close gallery" at bounding box center [1054, 23] width 49 height 46
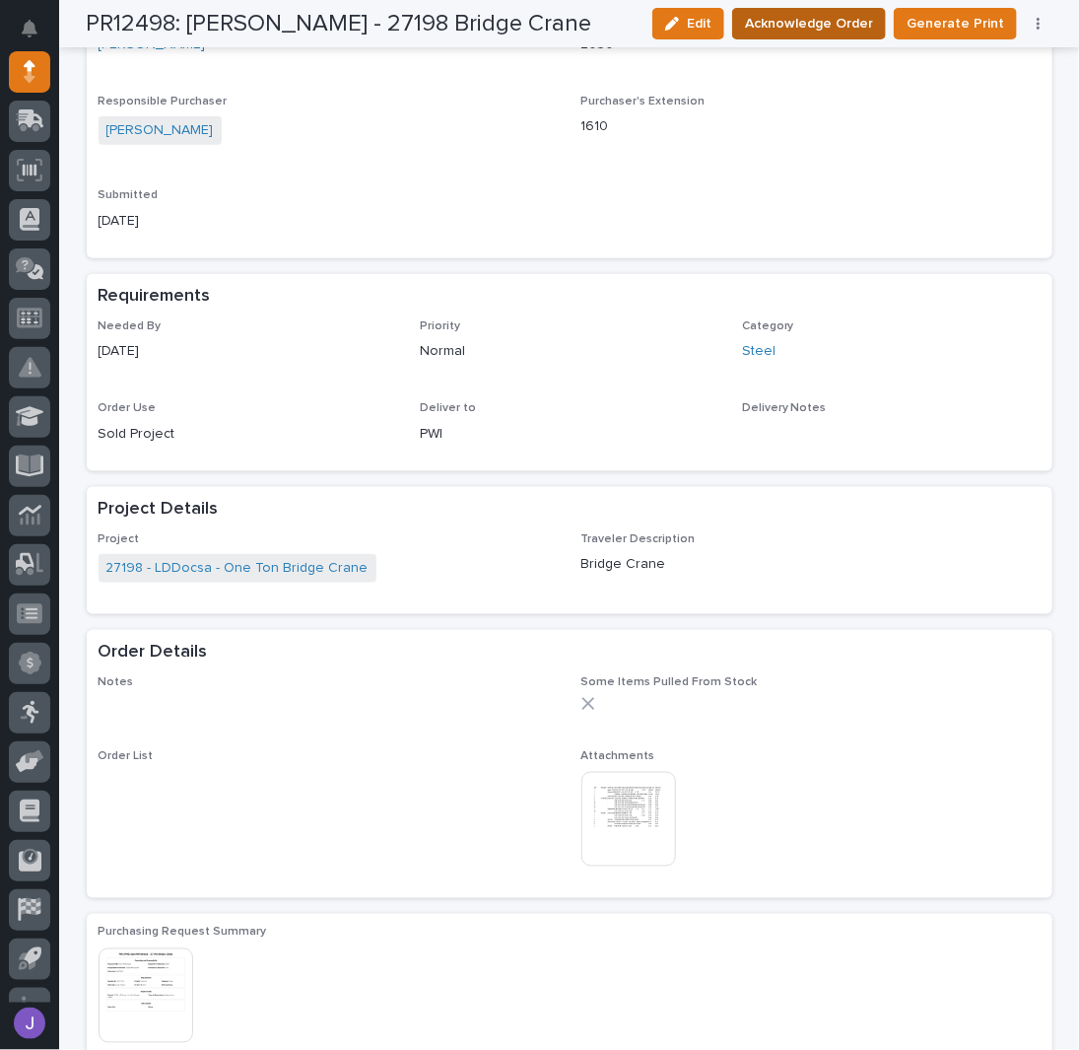
click at [770, 15] on span "Acknowledge Order" at bounding box center [809, 24] width 128 height 24
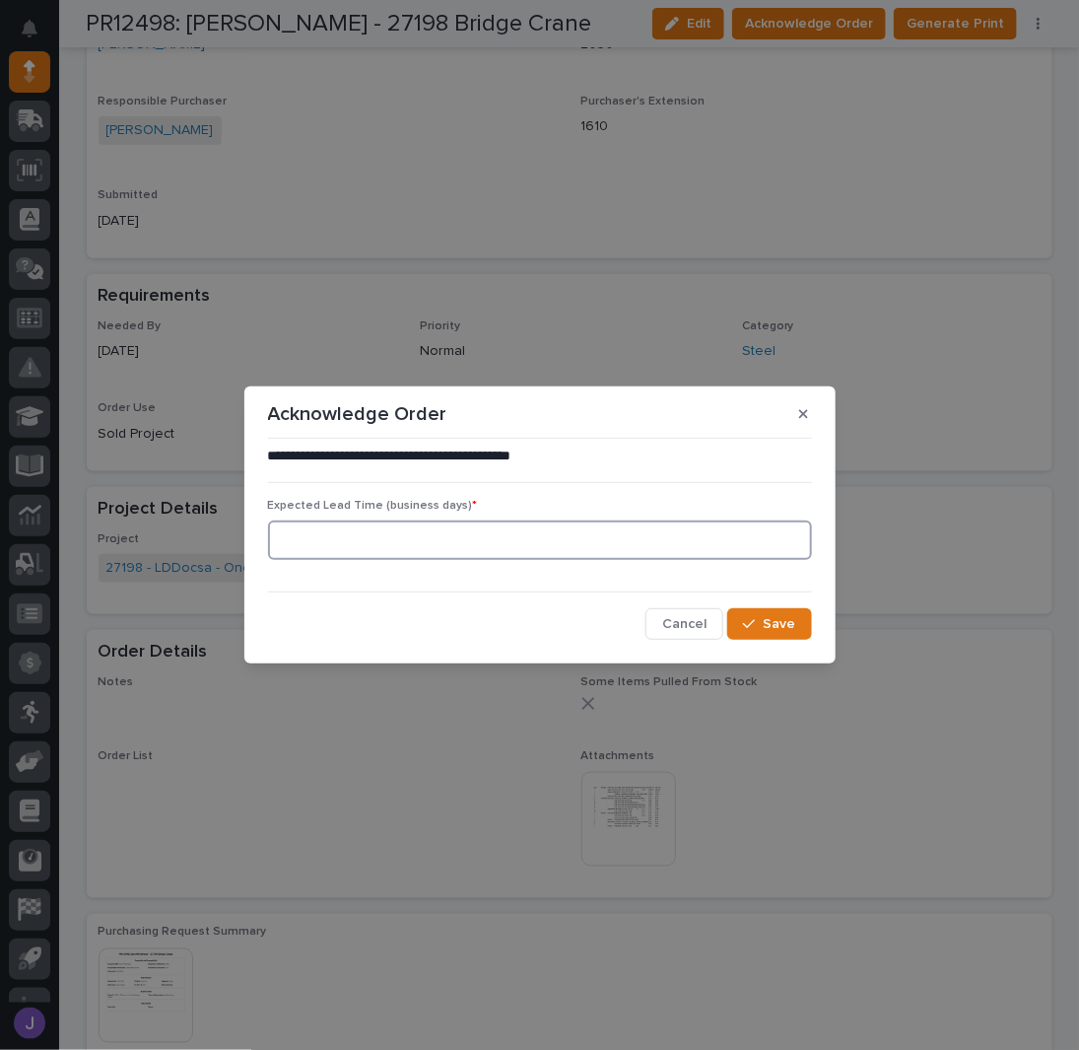
click at [439, 536] on input at bounding box center [540, 539] width 544 height 39
type input "0"
click at [768, 634] on button "Save" at bounding box center [769, 624] width 84 height 32
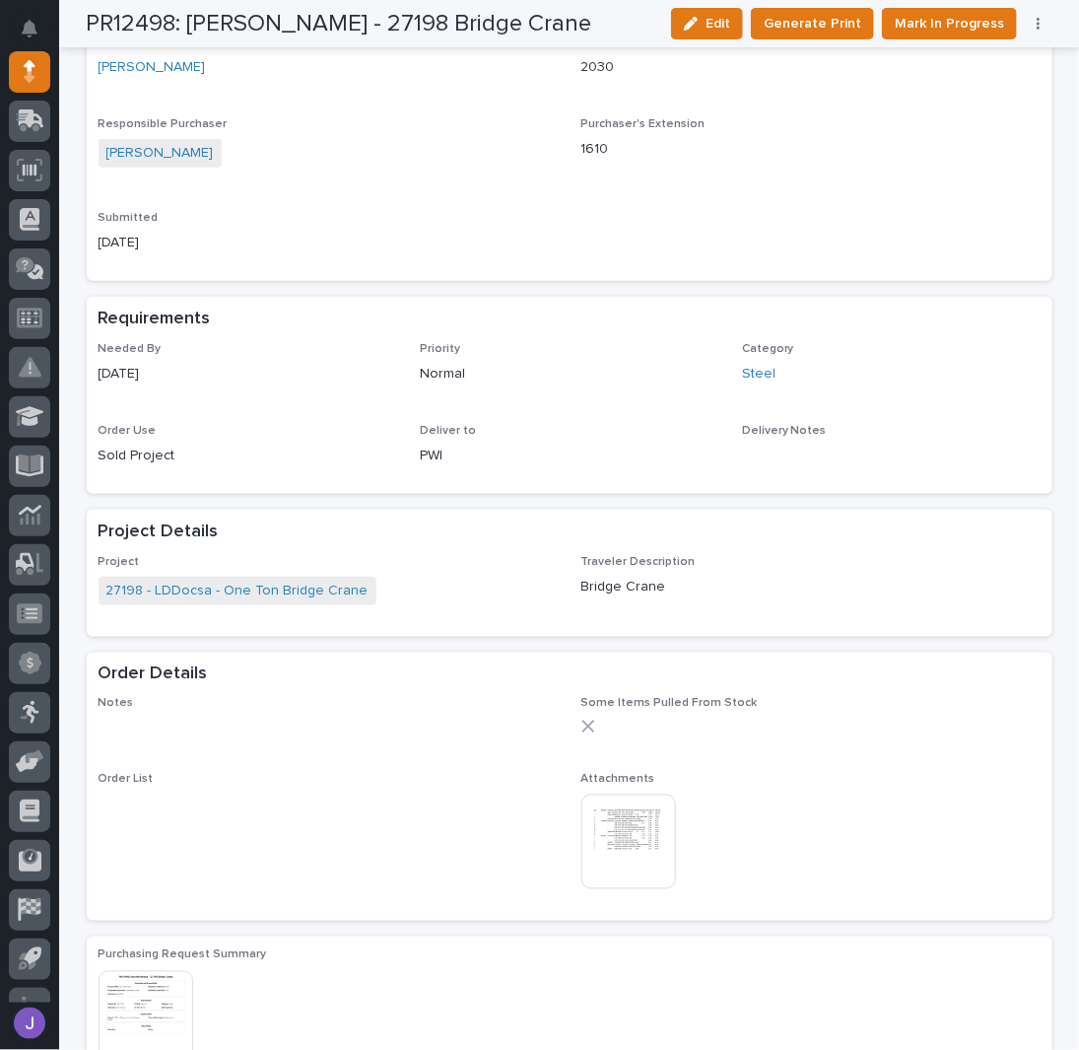
scroll to position [705, 0]
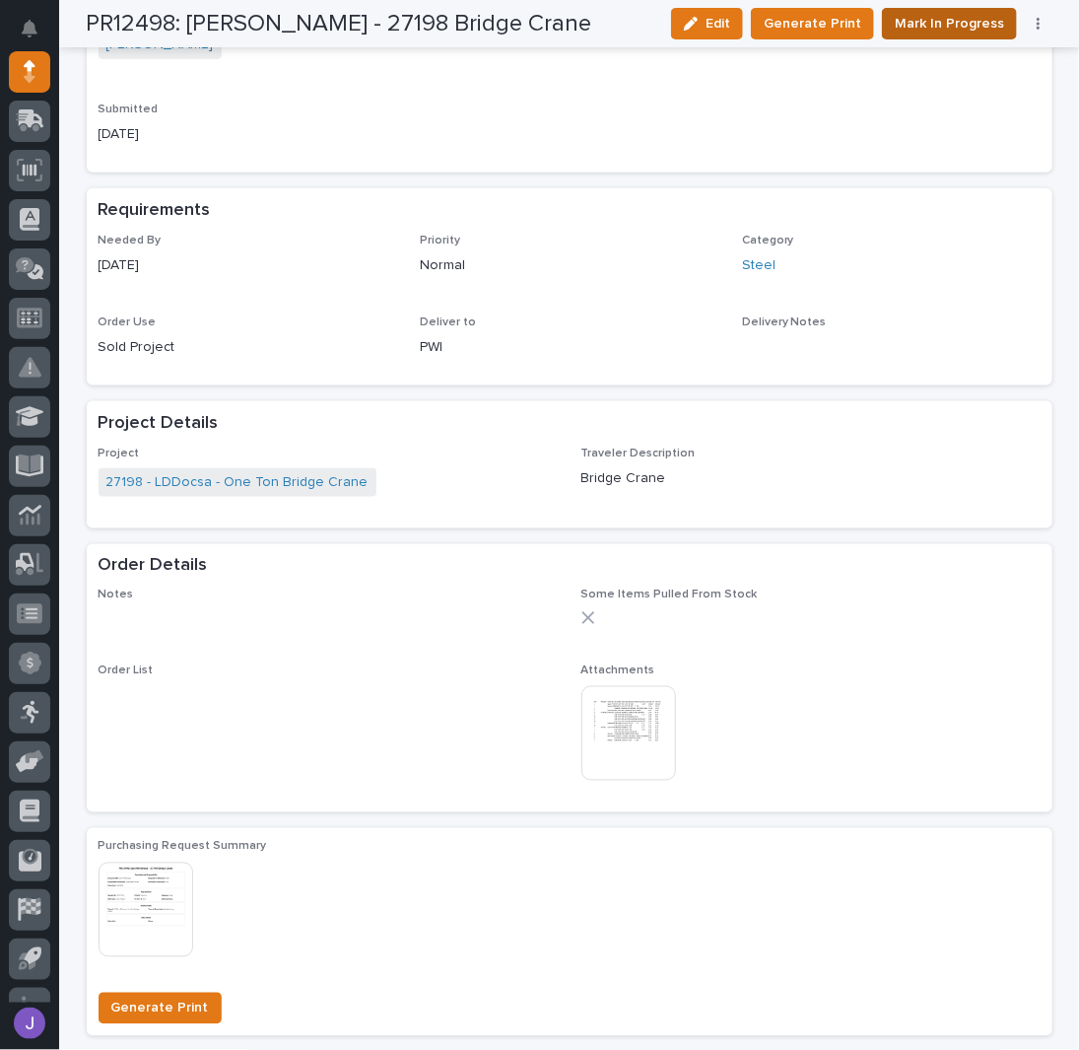
click at [926, 16] on span "Mark In Progress" at bounding box center [949, 24] width 109 height 24
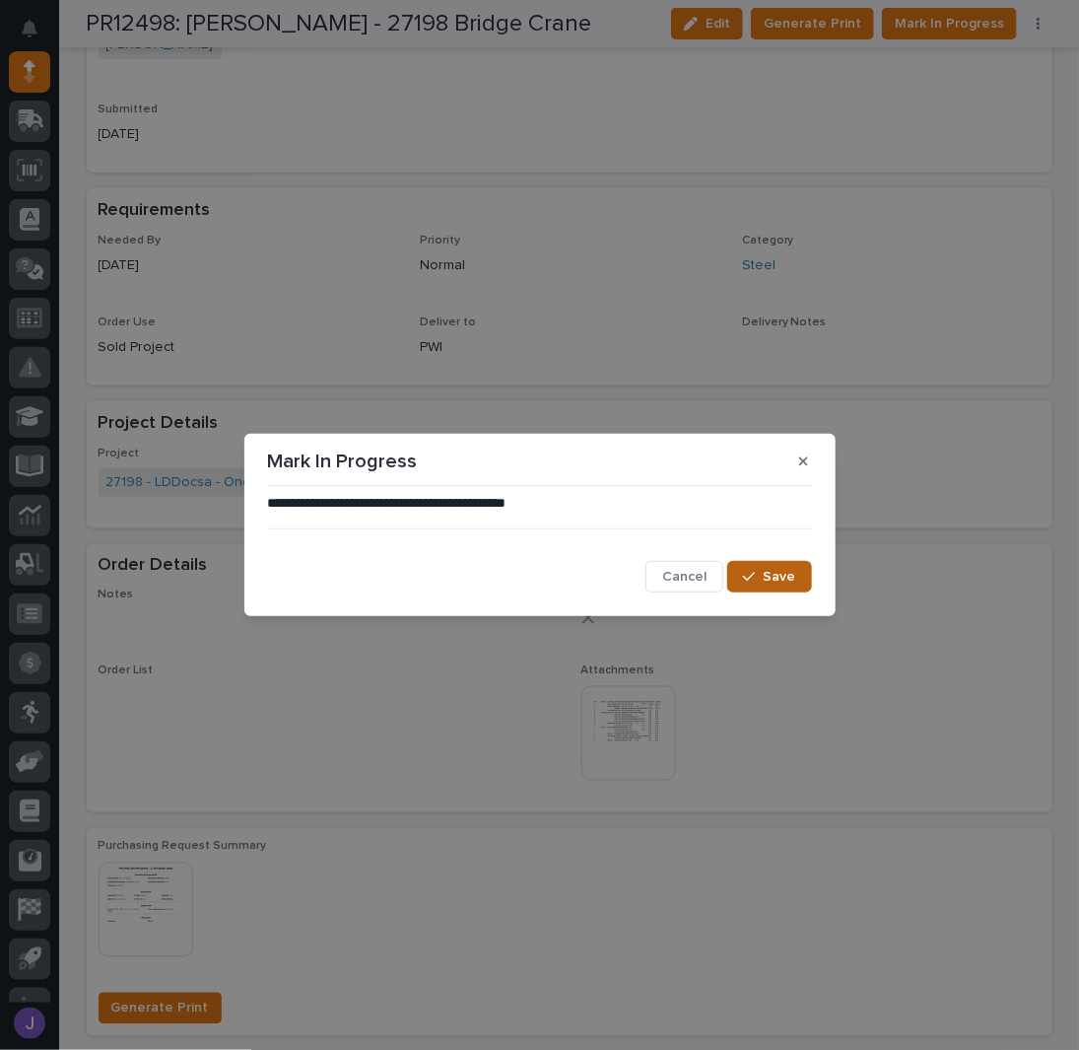
click at [753, 572] on icon "button" at bounding box center [749, 577] width 12 height 14
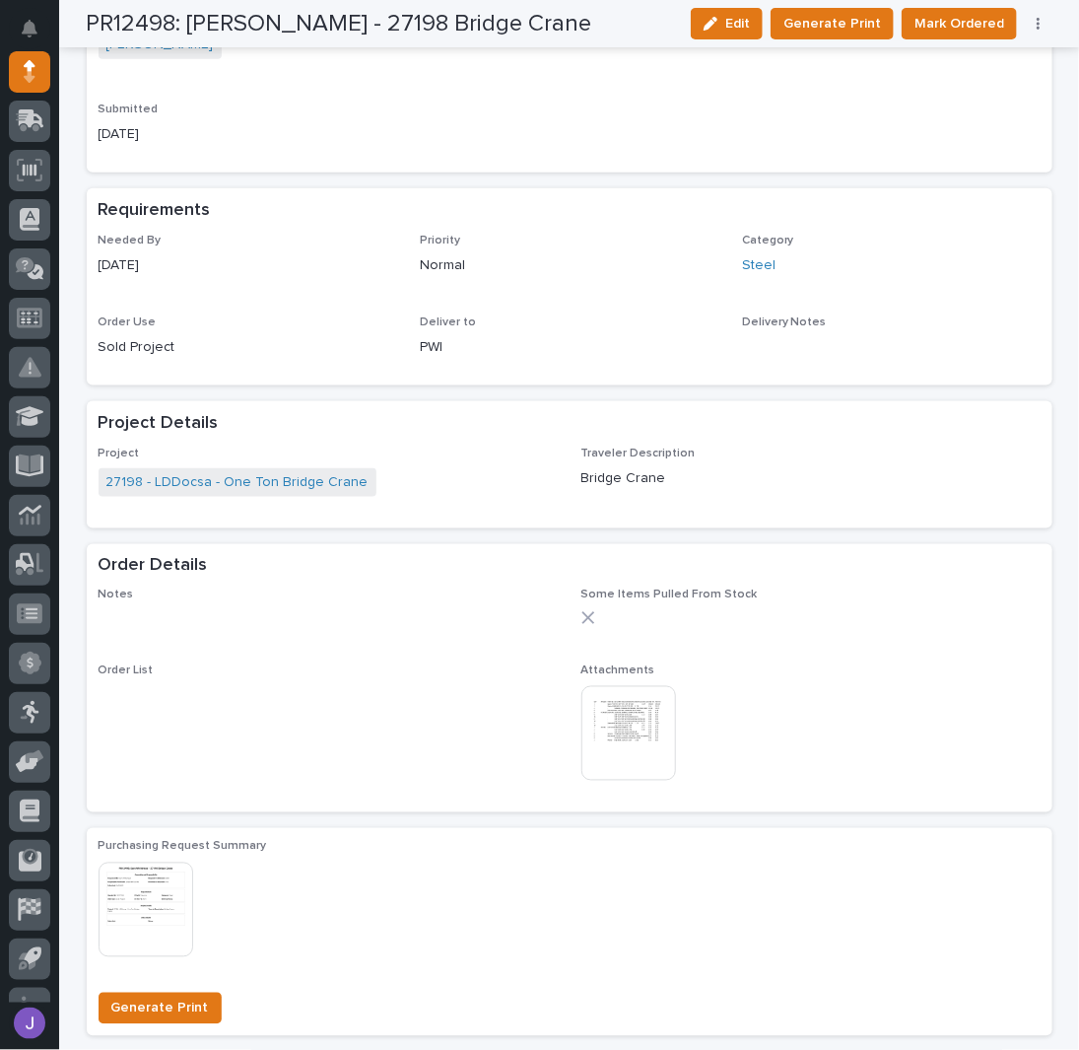
scroll to position [0, 0]
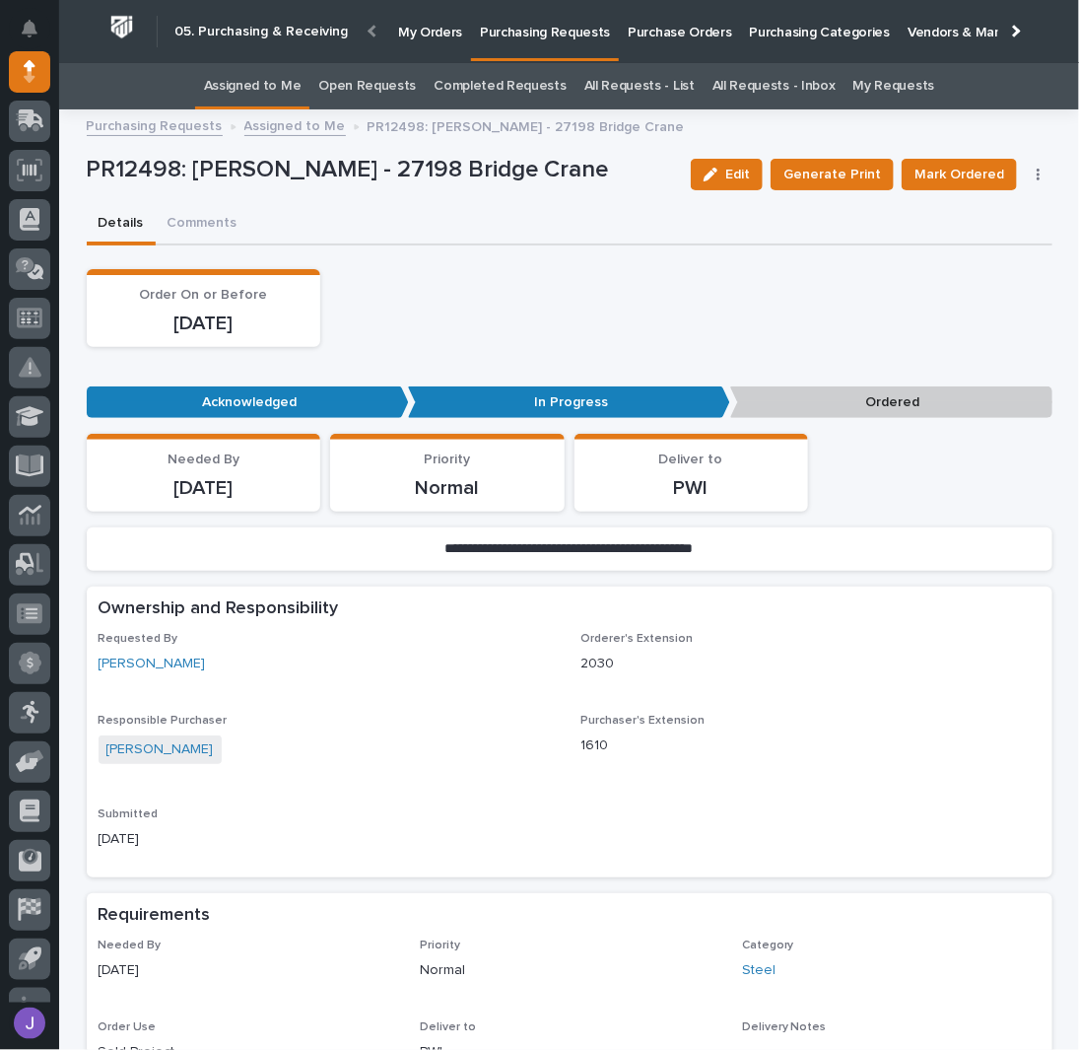
click at [635, 15] on p "Purchase Orders" at bounding box center [679, 20] width 103 height 41
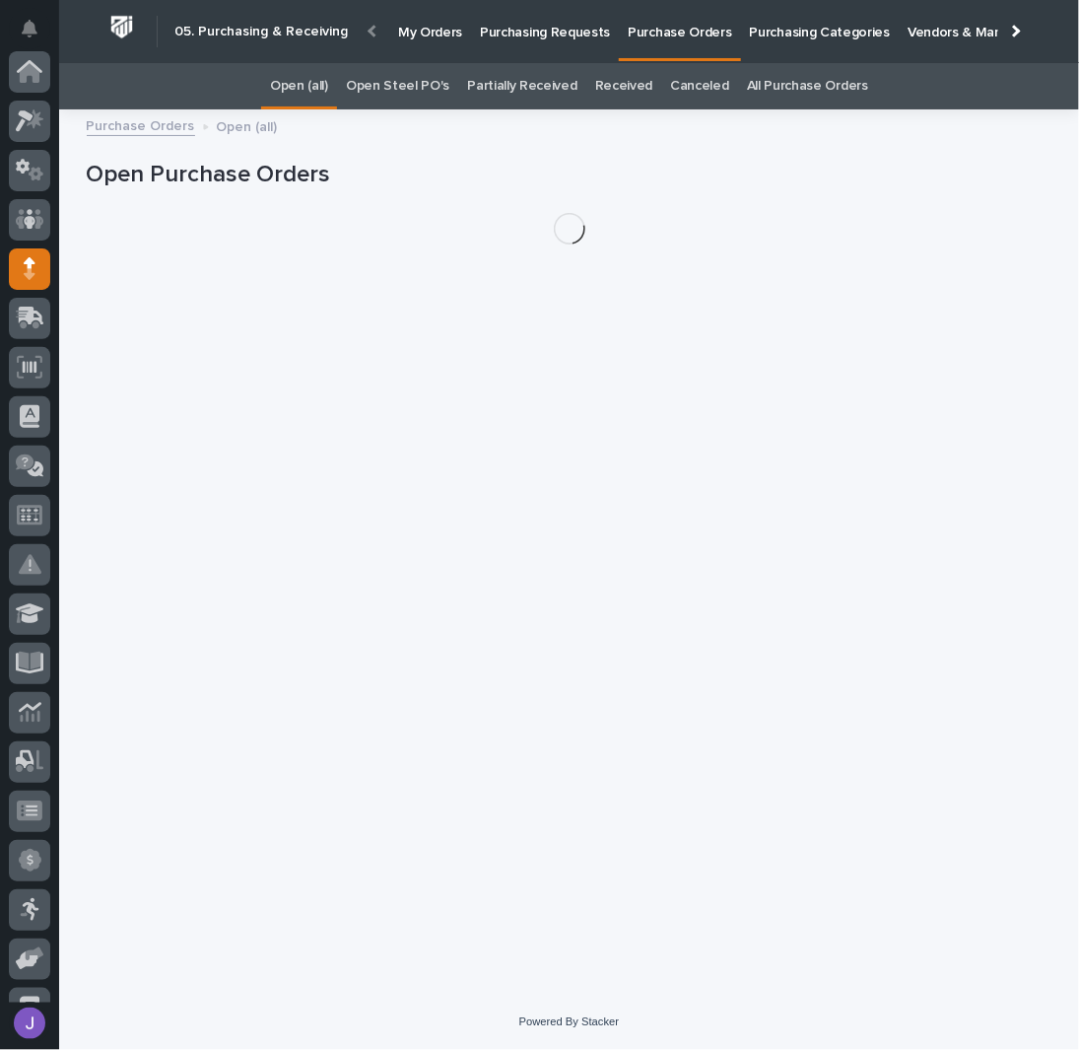
scroll to position [197, 0]
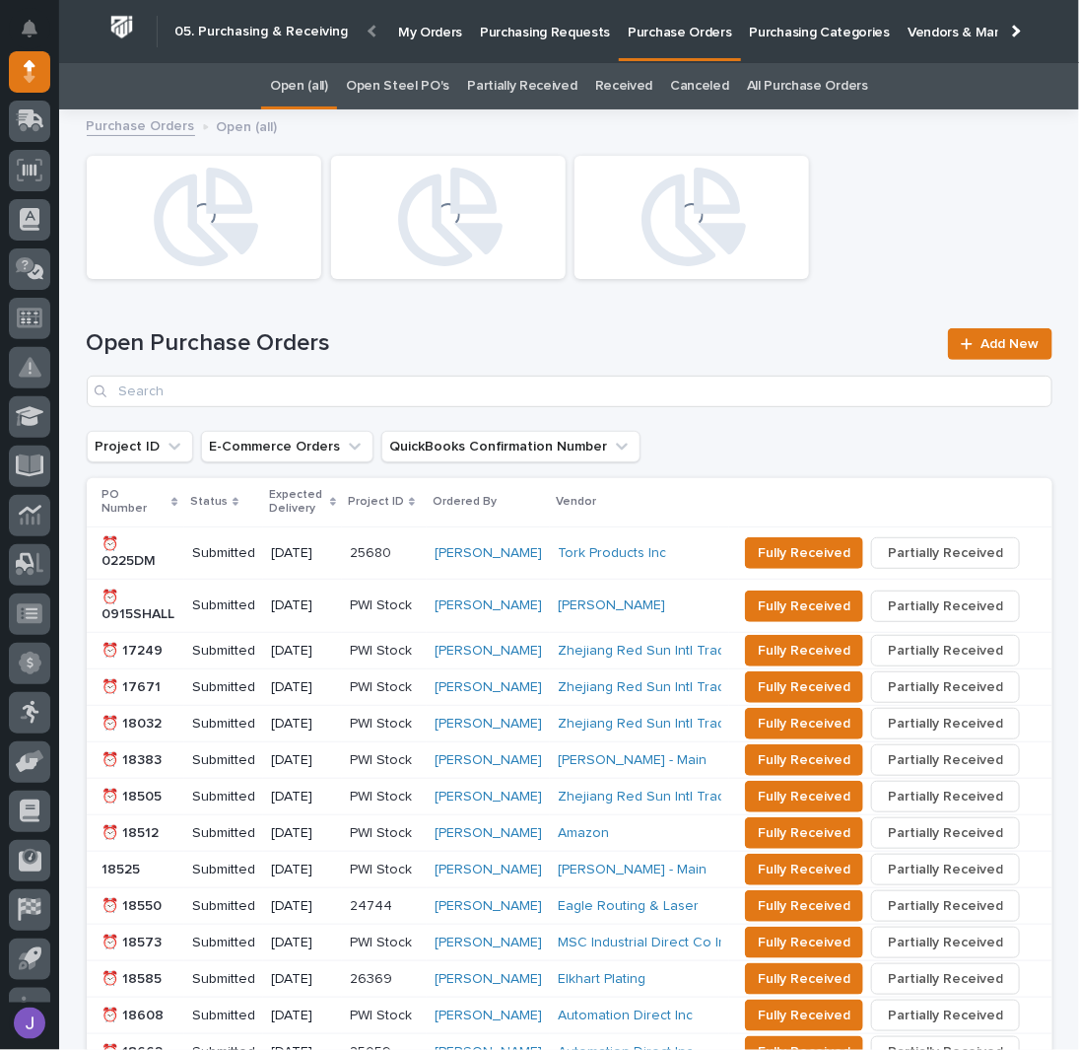
click at [399, 82] on link "Open Steel PO's" at bounding box center [397, 86] width 103 height 46
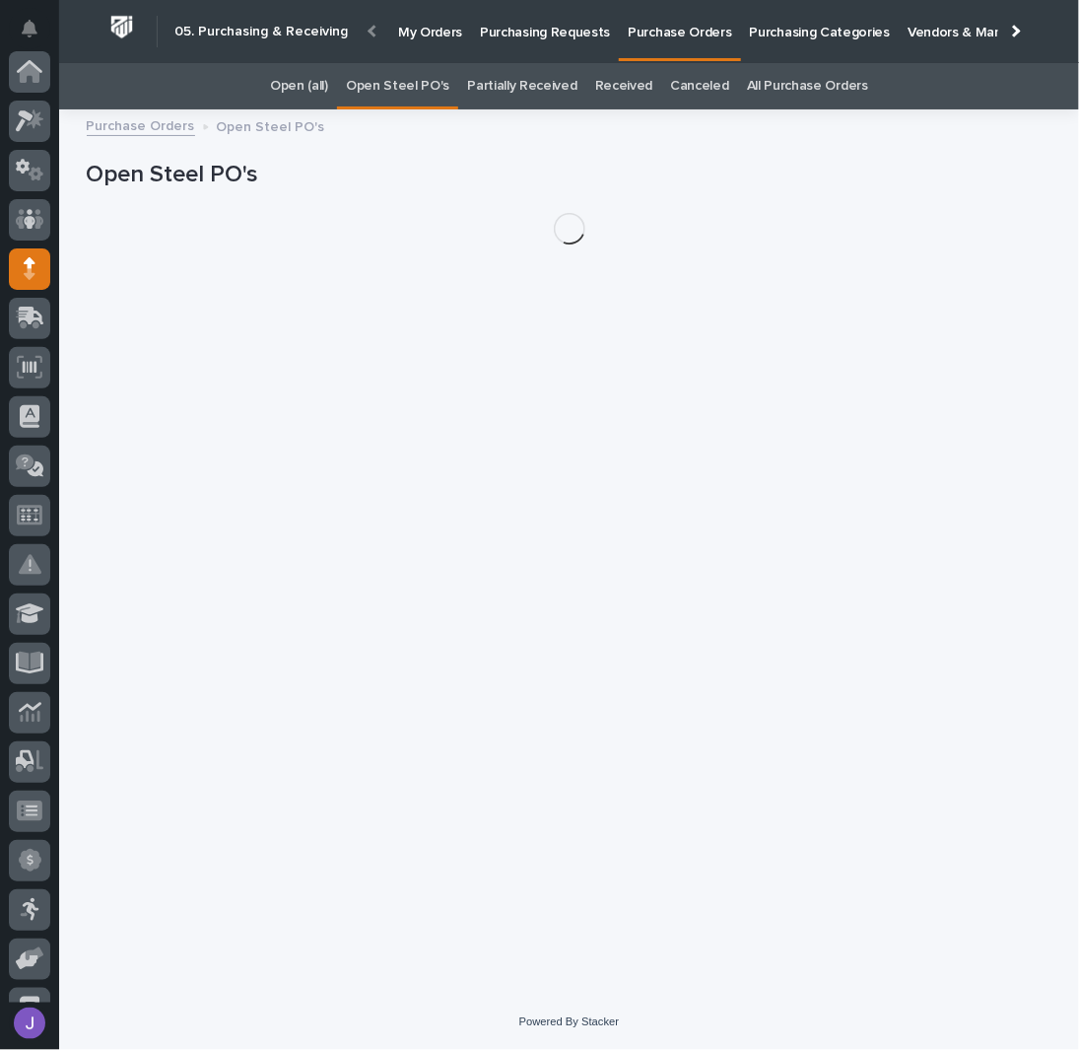
scroll to position [197, 0]
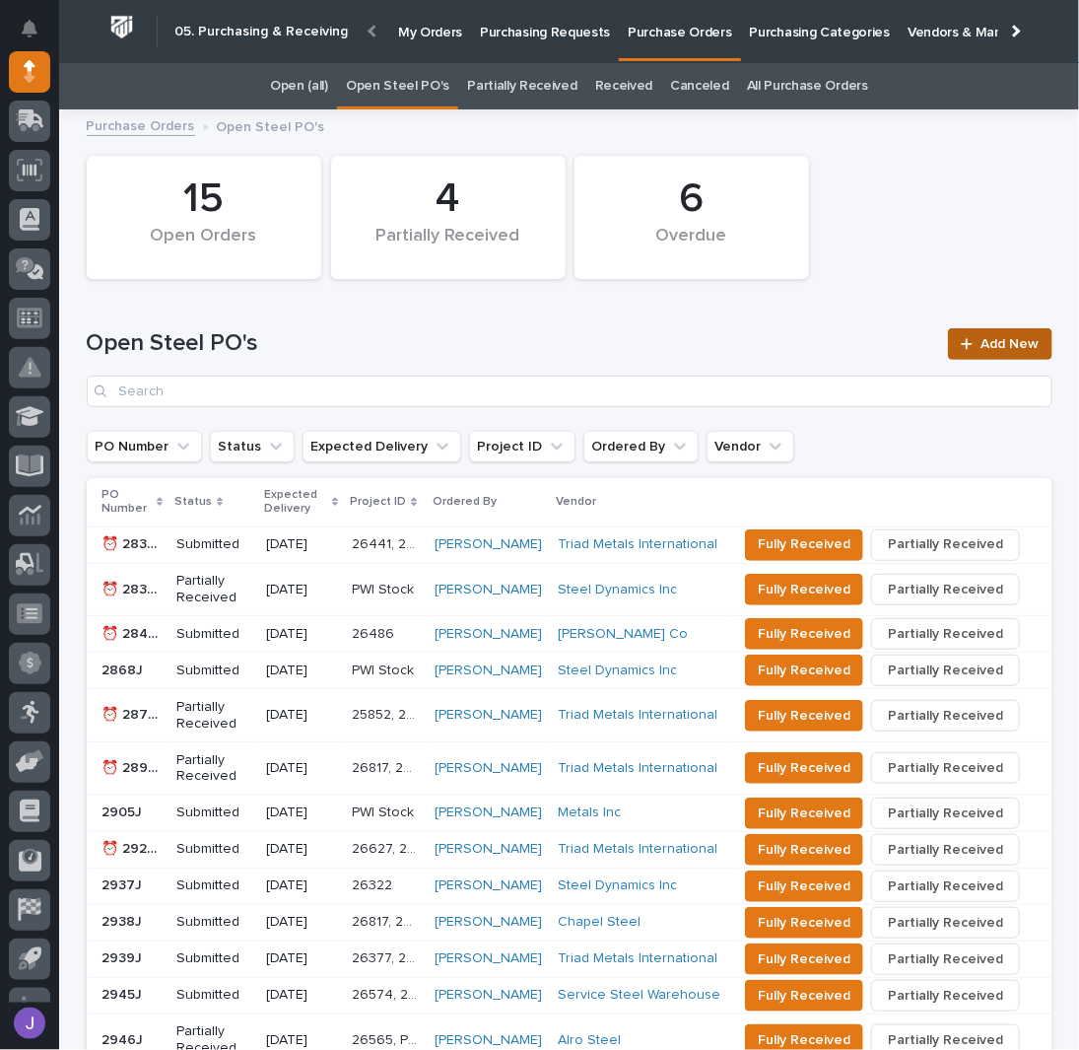
click at [992, 330] on link "Add New" at bounding box center [999, 344] width 103 height 32
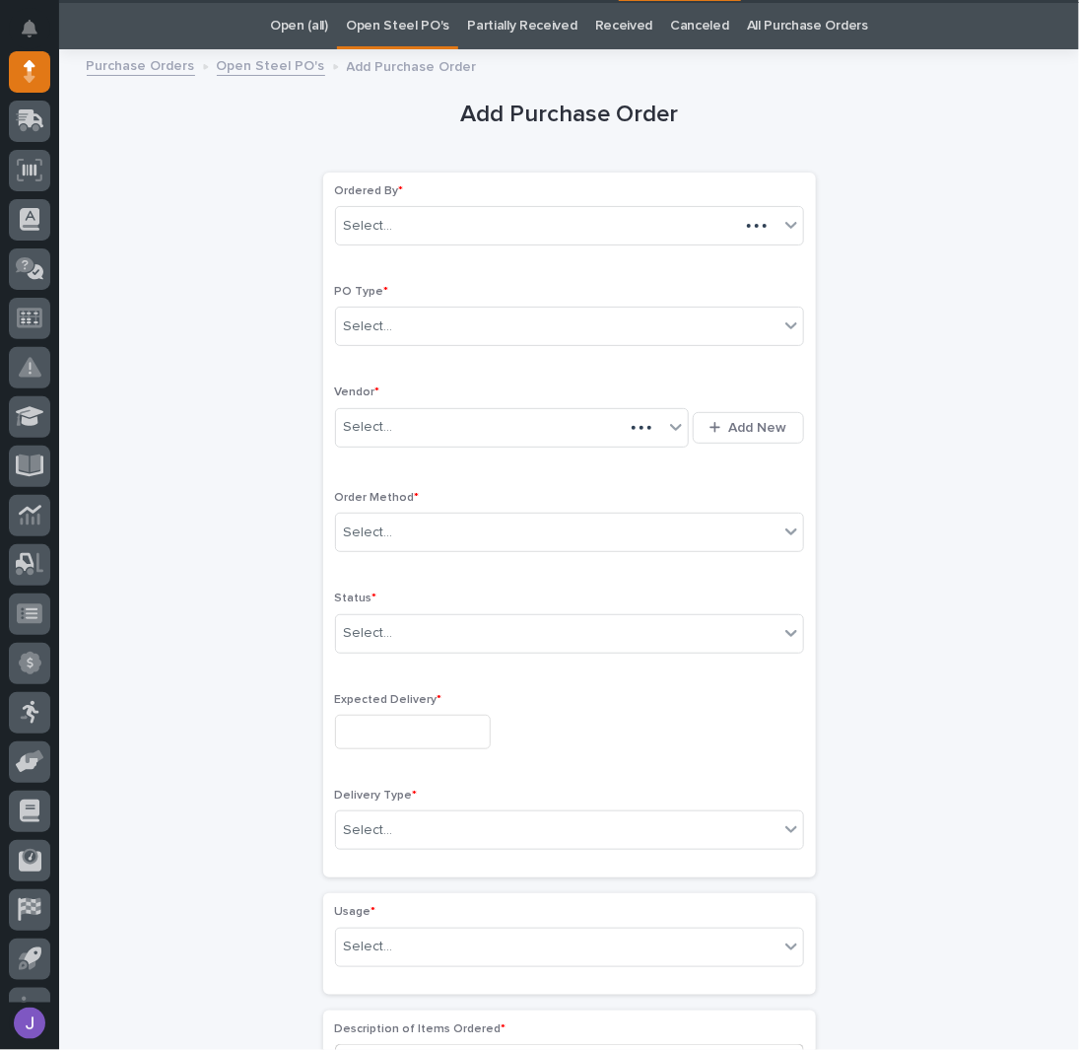
scroll to position [62, 0]
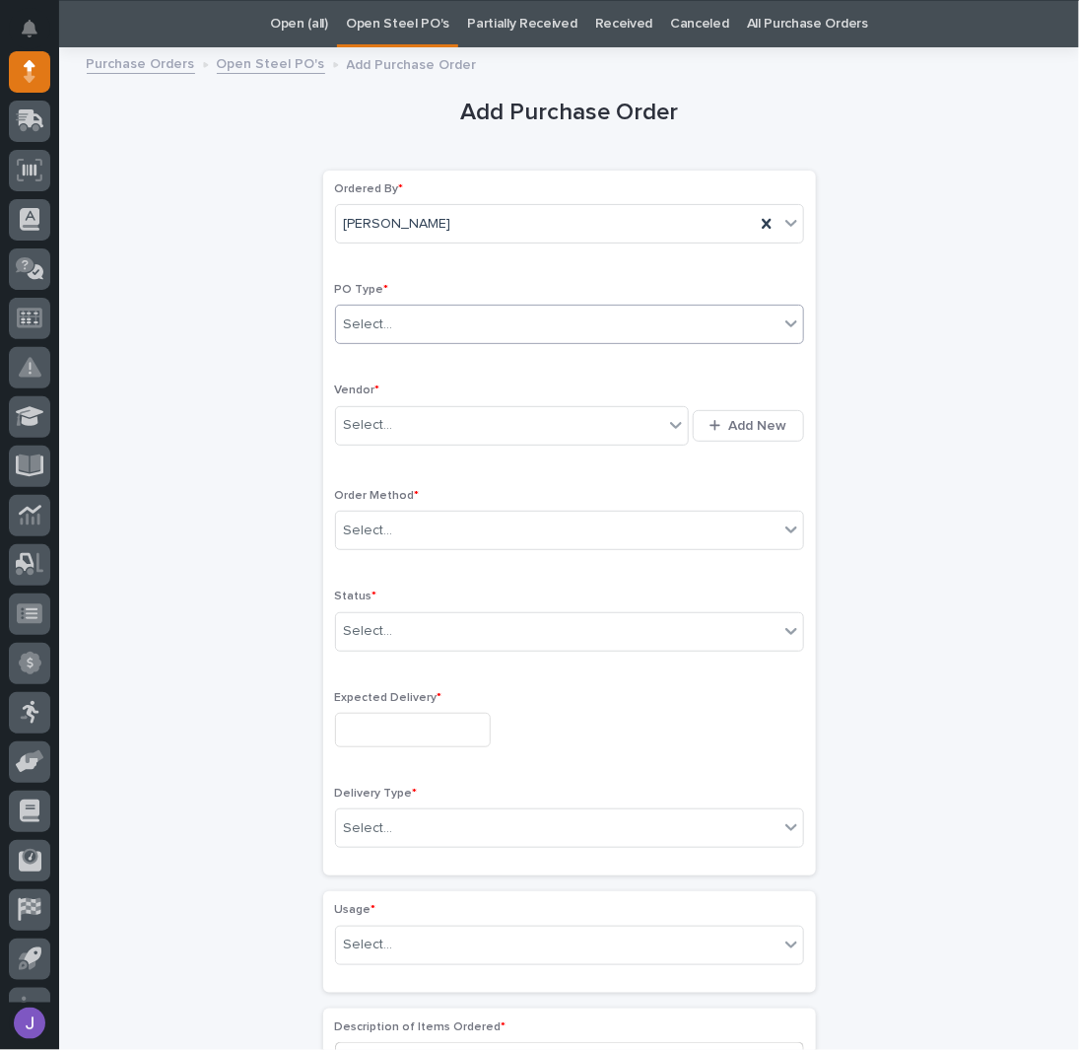
click at [420, 316] on div "Select..." at bounding box center [557, 325] width 443 height 33
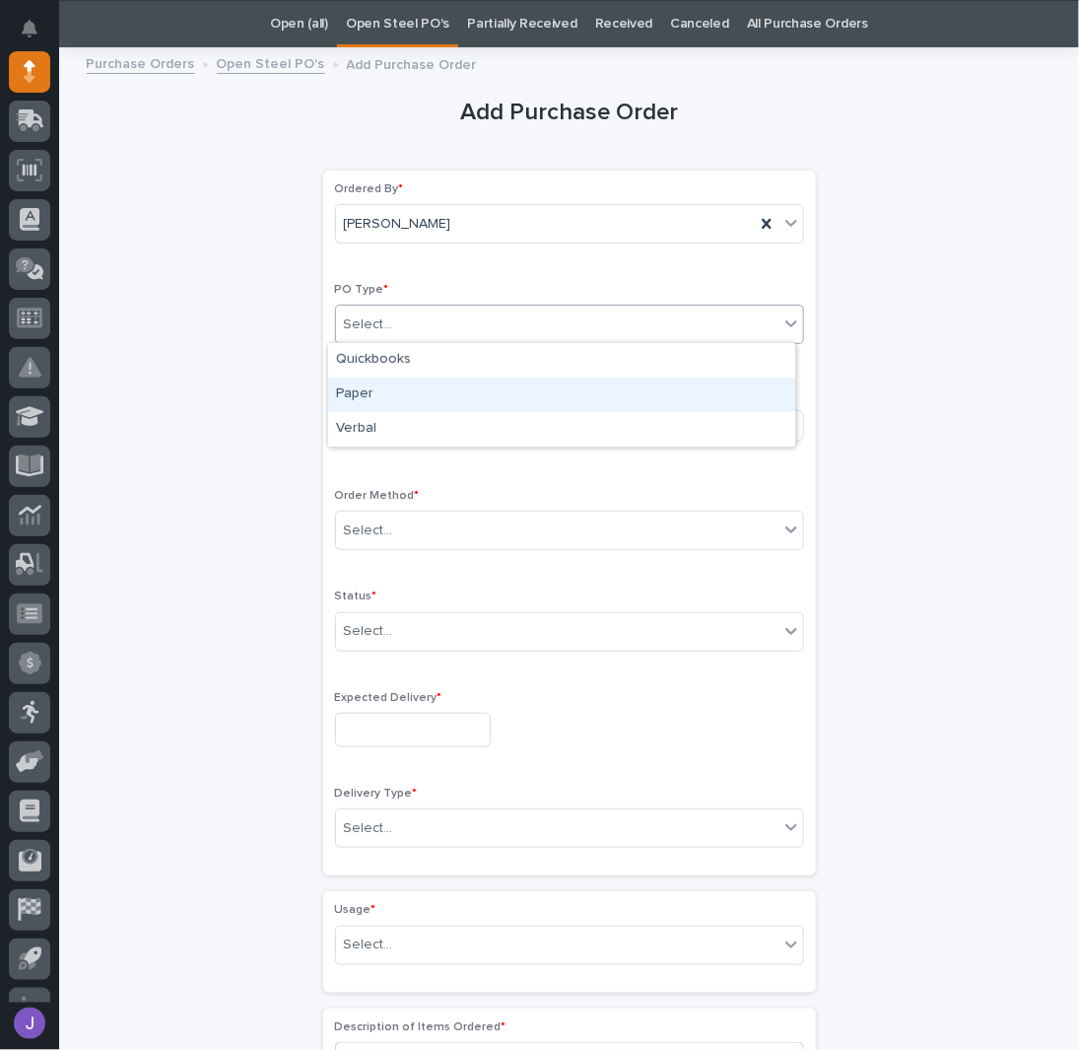
click at [396, 391] on div "Paper" at bounding box center [561, 395] width 467 height 34
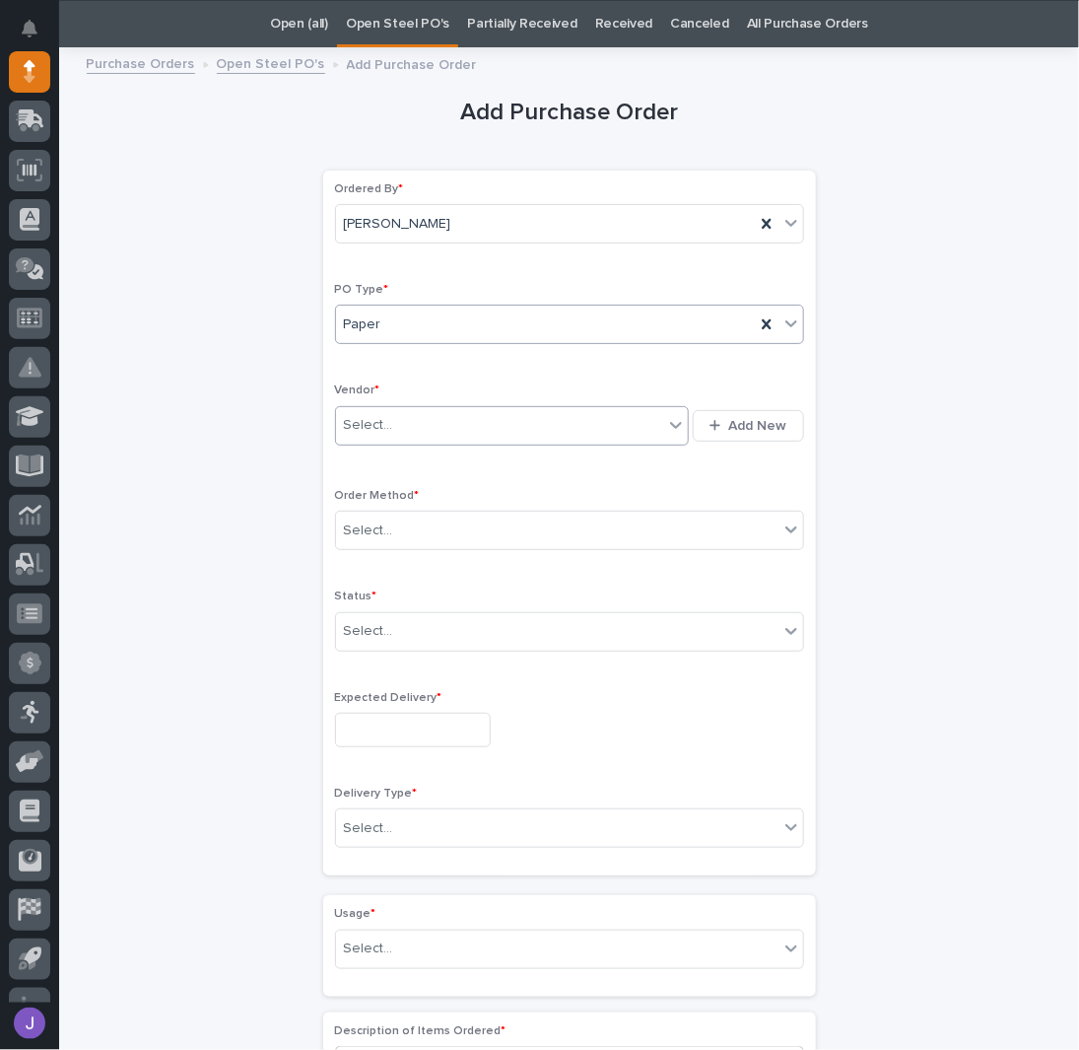
click at [395, 420] on input "text" at bounding box center [396, 425] width 2 height 17
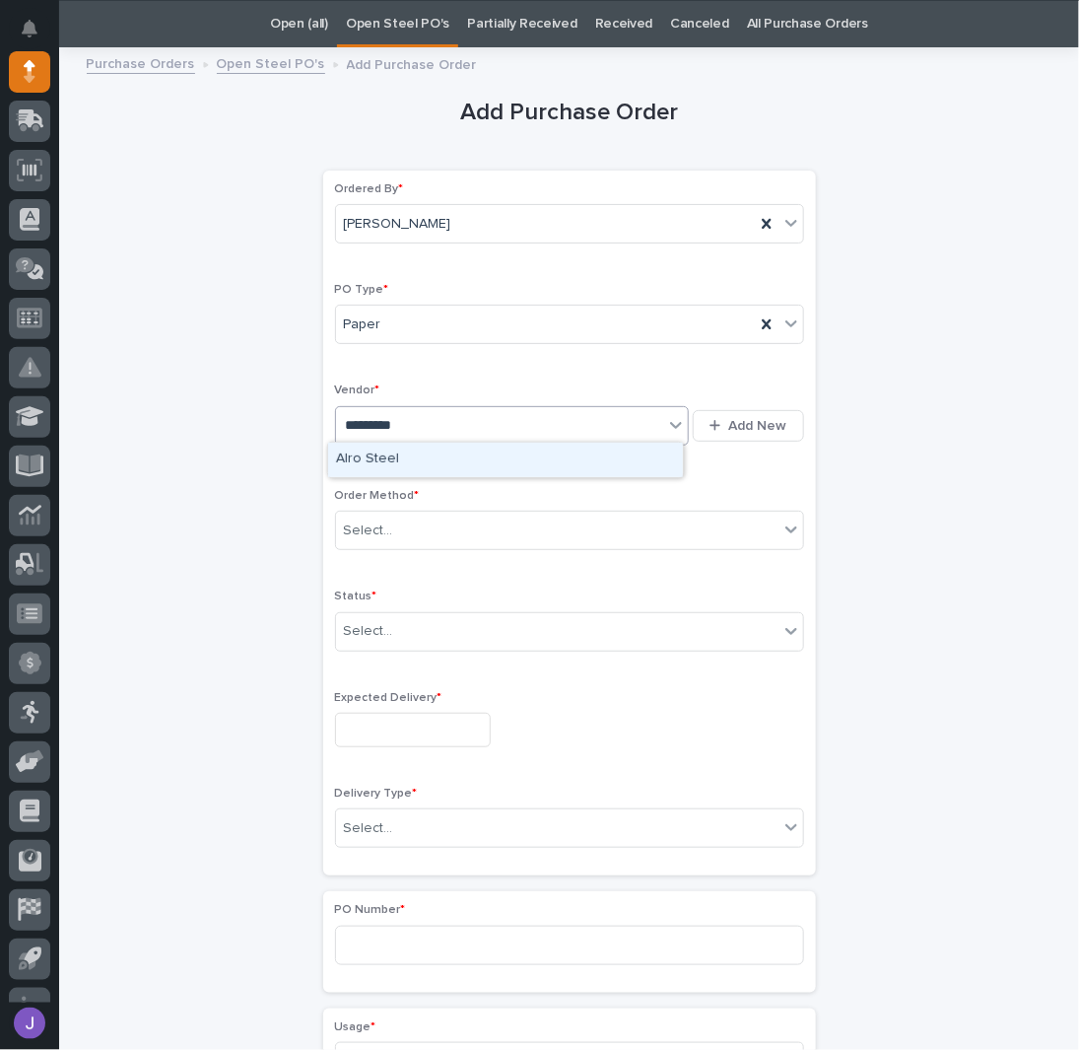
type input "**********"
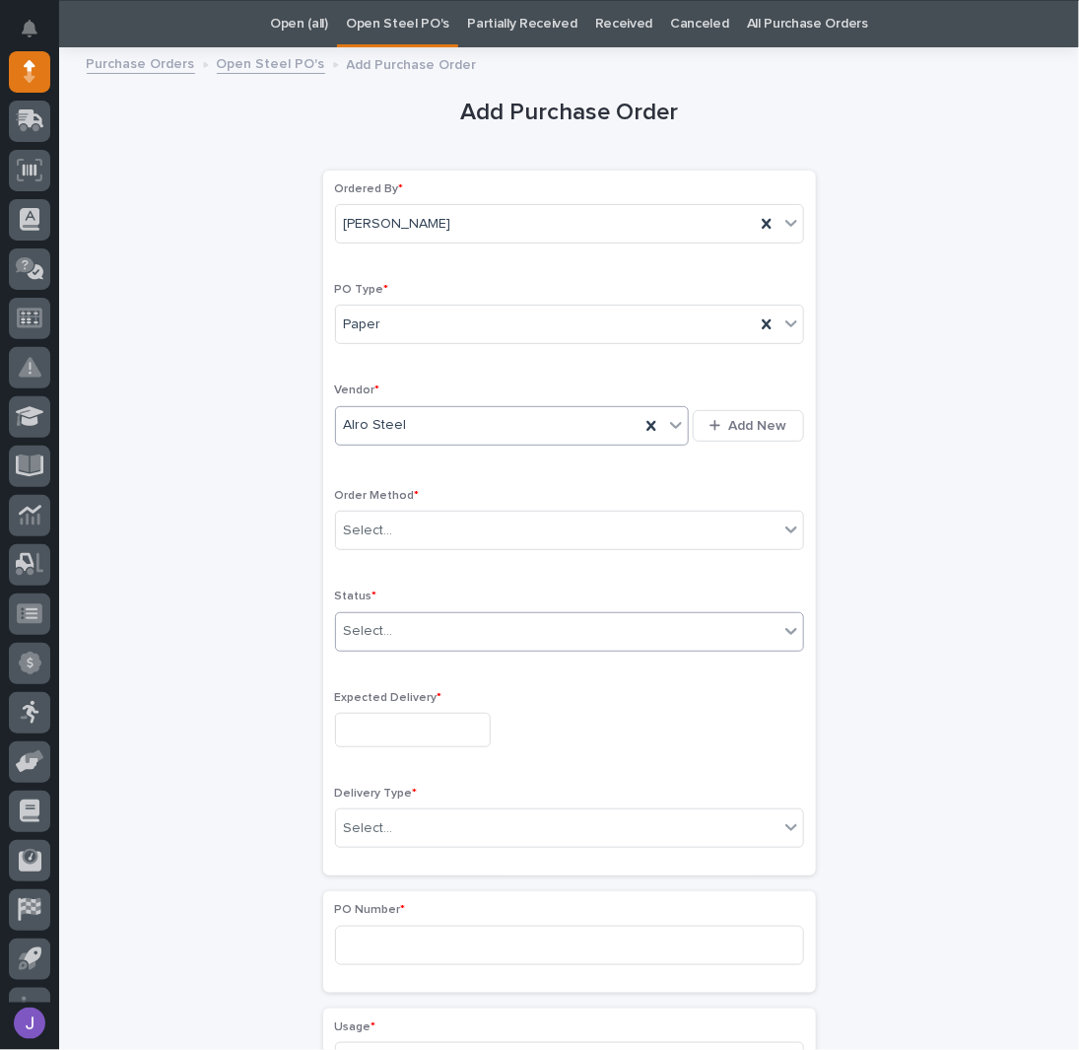
click at [375, 621] on div "Select..." at bounding box center [368, 631] width 49 height 21
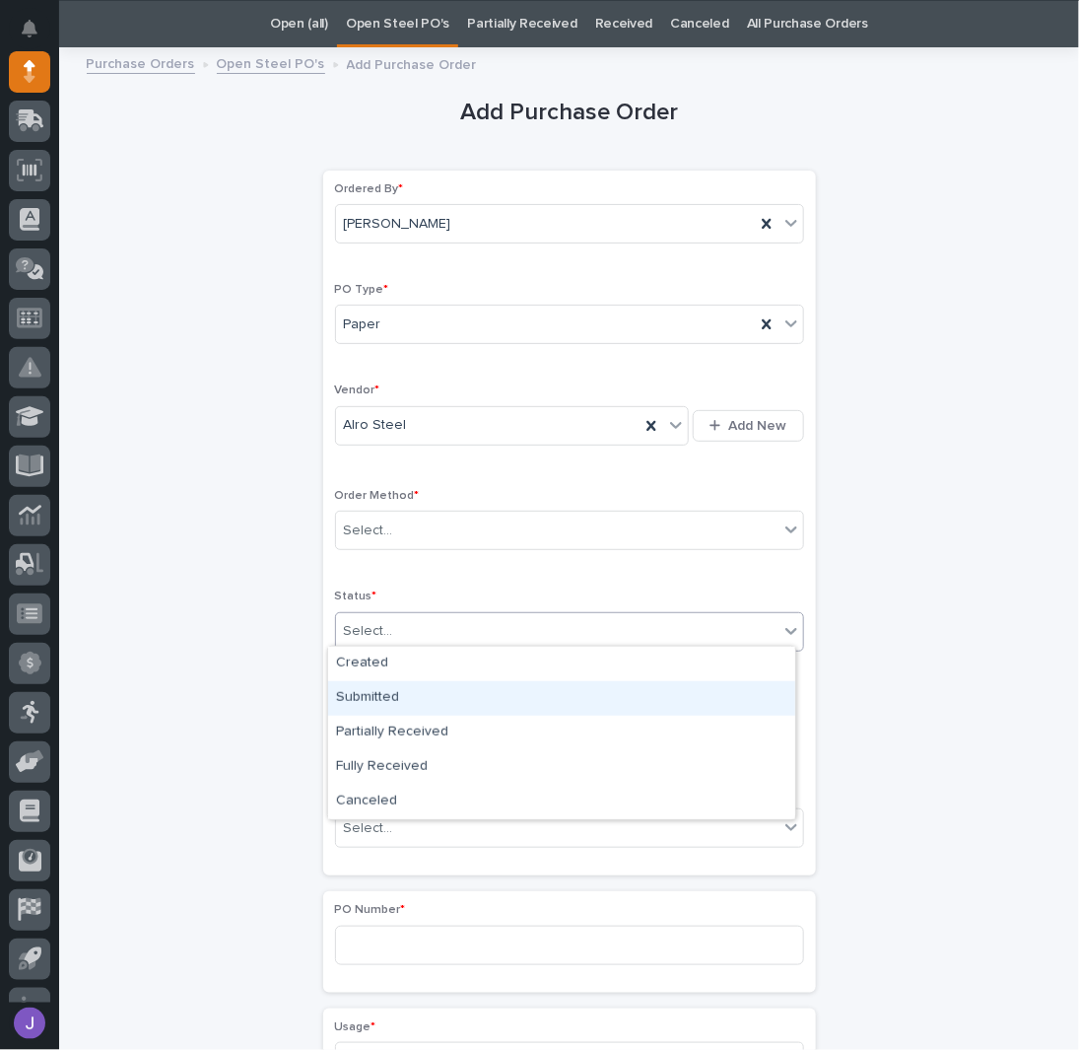
click at [387, 711] on div "Submitted" at bounding box center [561, 698] width 467 height 34
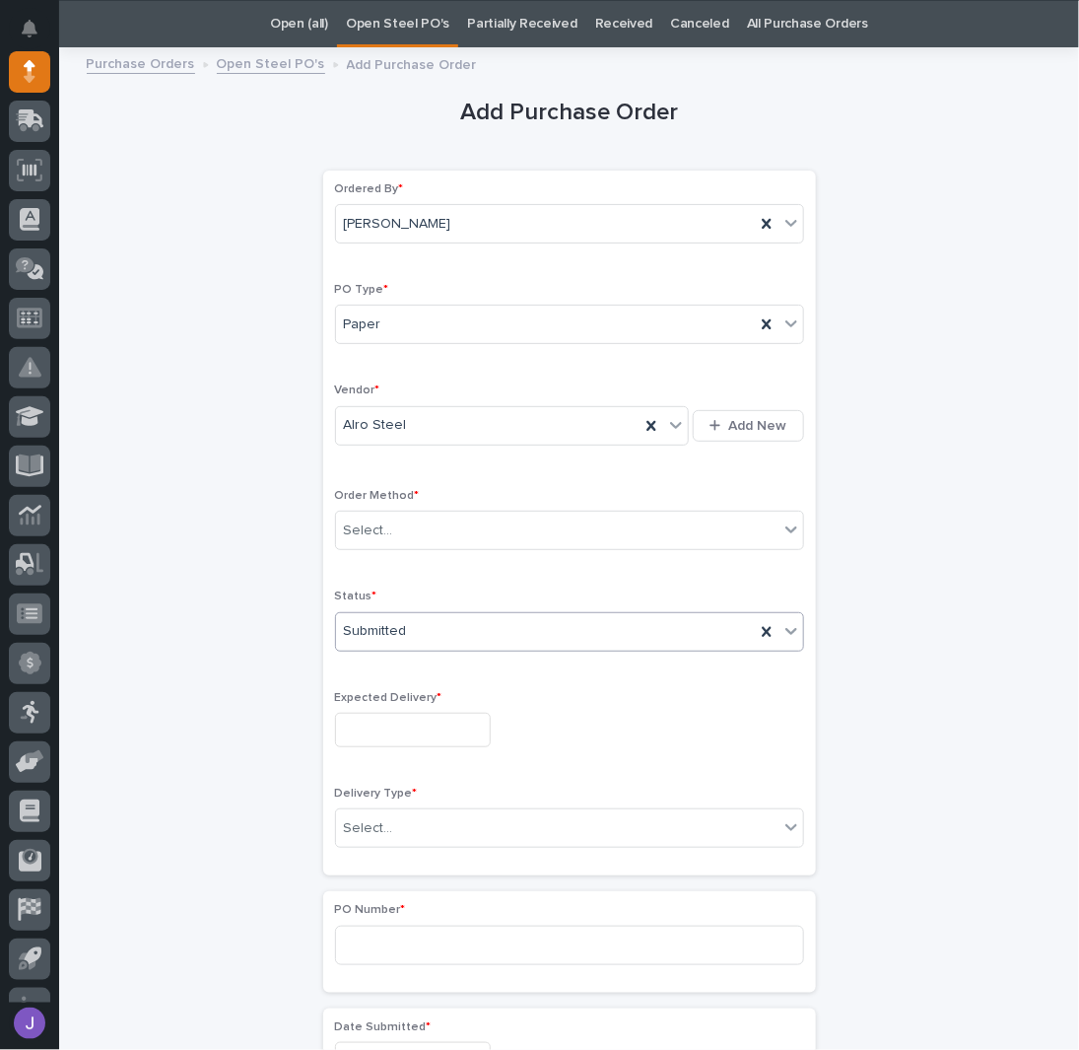
click at [379, 727] on input "text" at bounding box center [413, 730] width 156 height 34
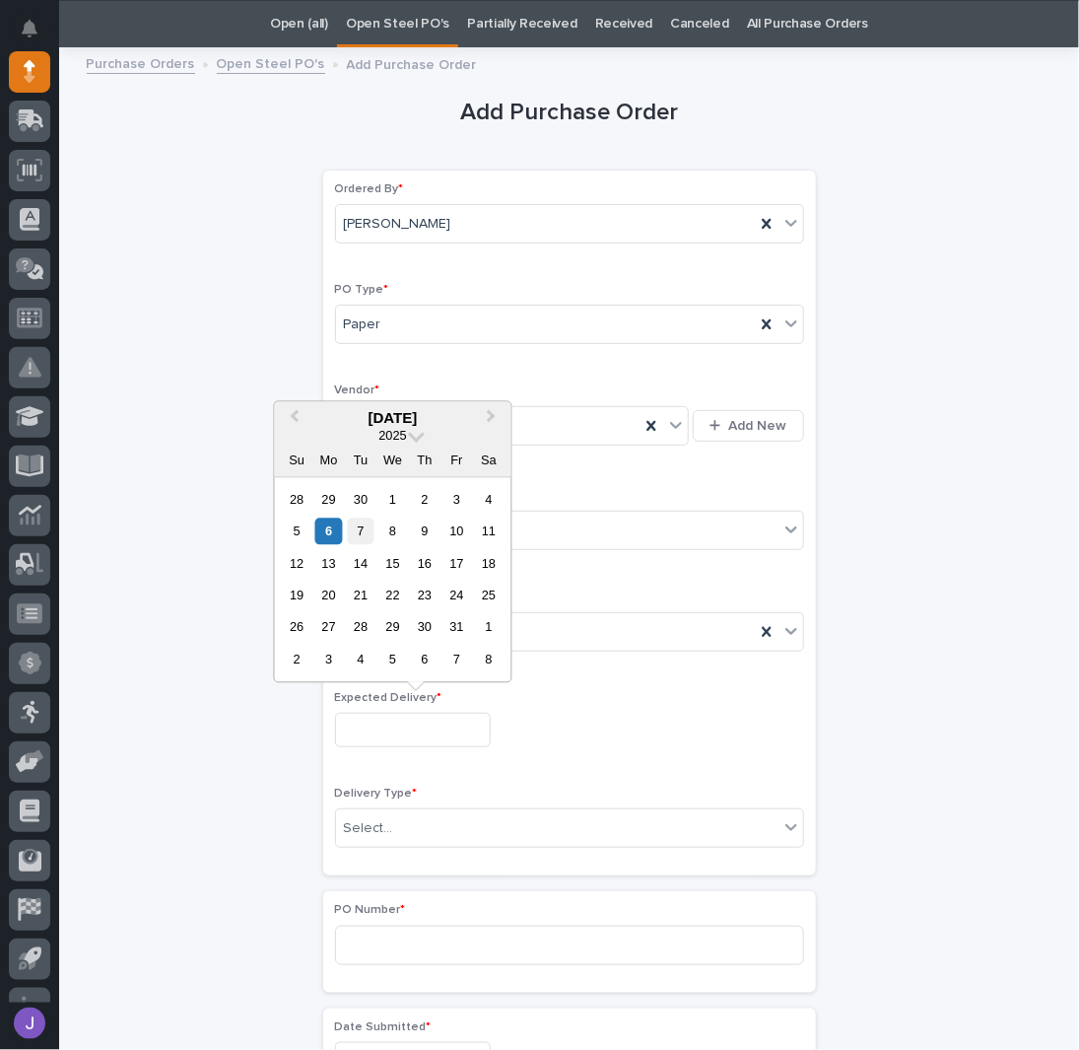
click at [361, 533] on div "7" at bounding box center [360, 531] width 27 height 27
type input "**********"
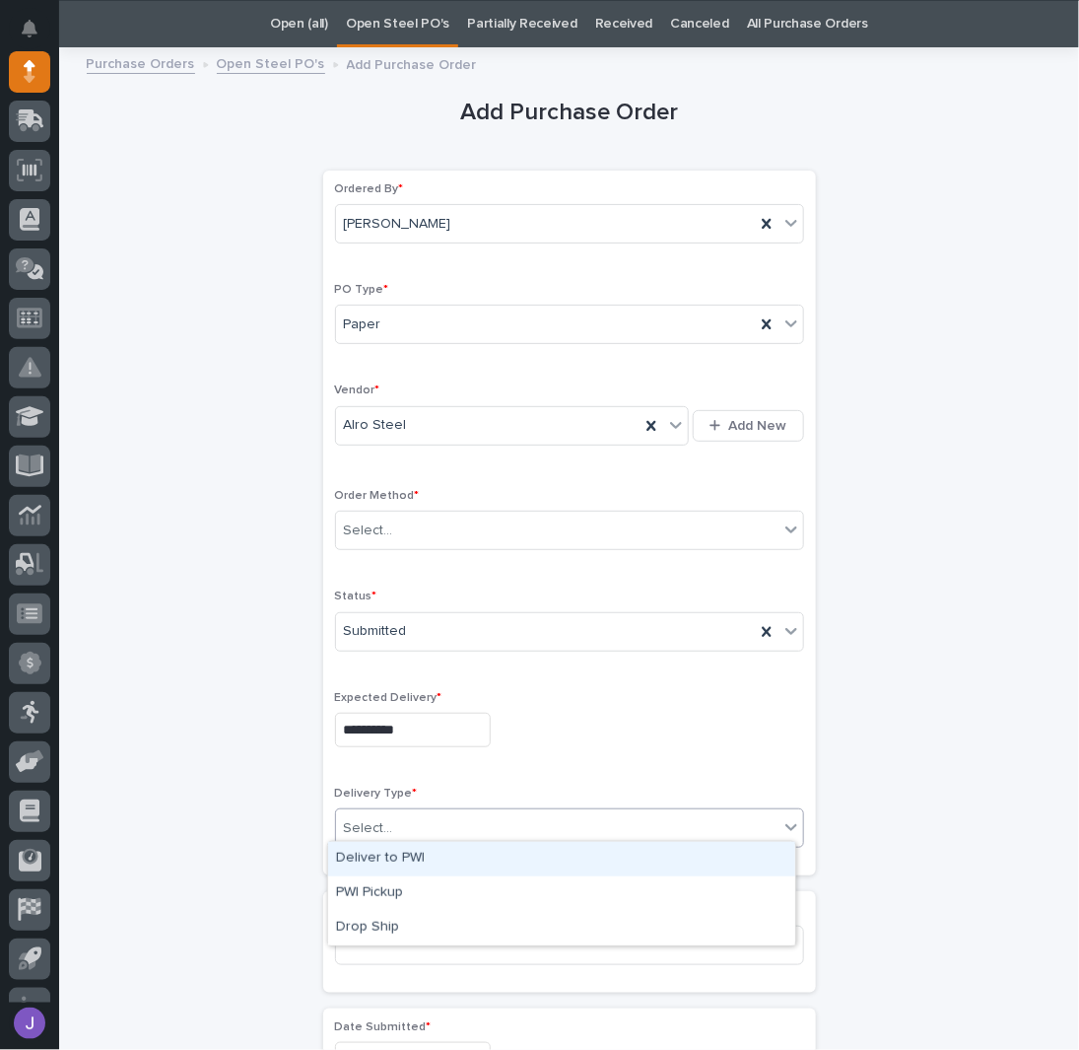
click at [376, 821] on div "Select..." at bounding box center [368, 828] width 49 height 21
click at [386, 869] on div "Deliver to PWI" at bounding box center [561, 859] width 467 height 34
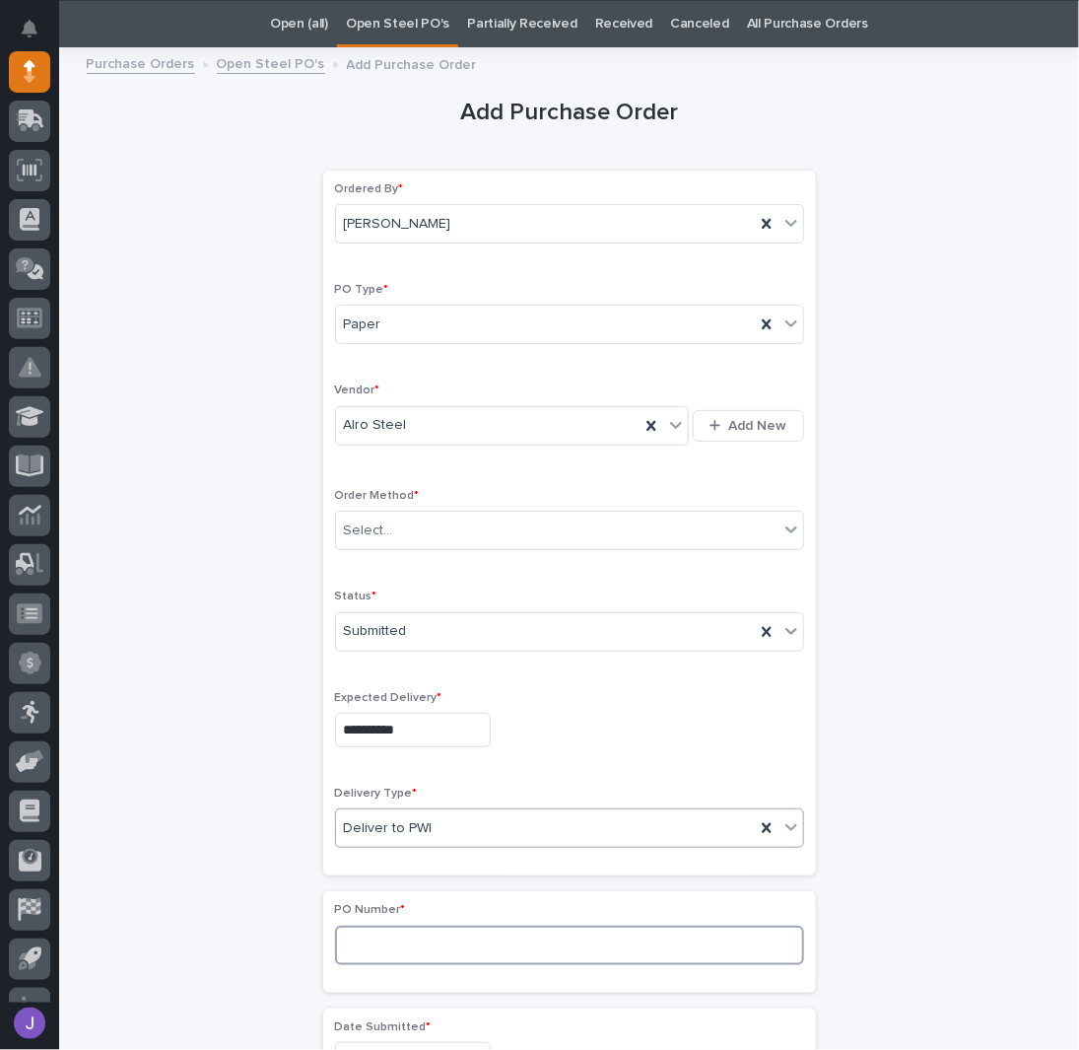
click at [386, 926] on input at bounding box center [569, 945] width 469 height 39
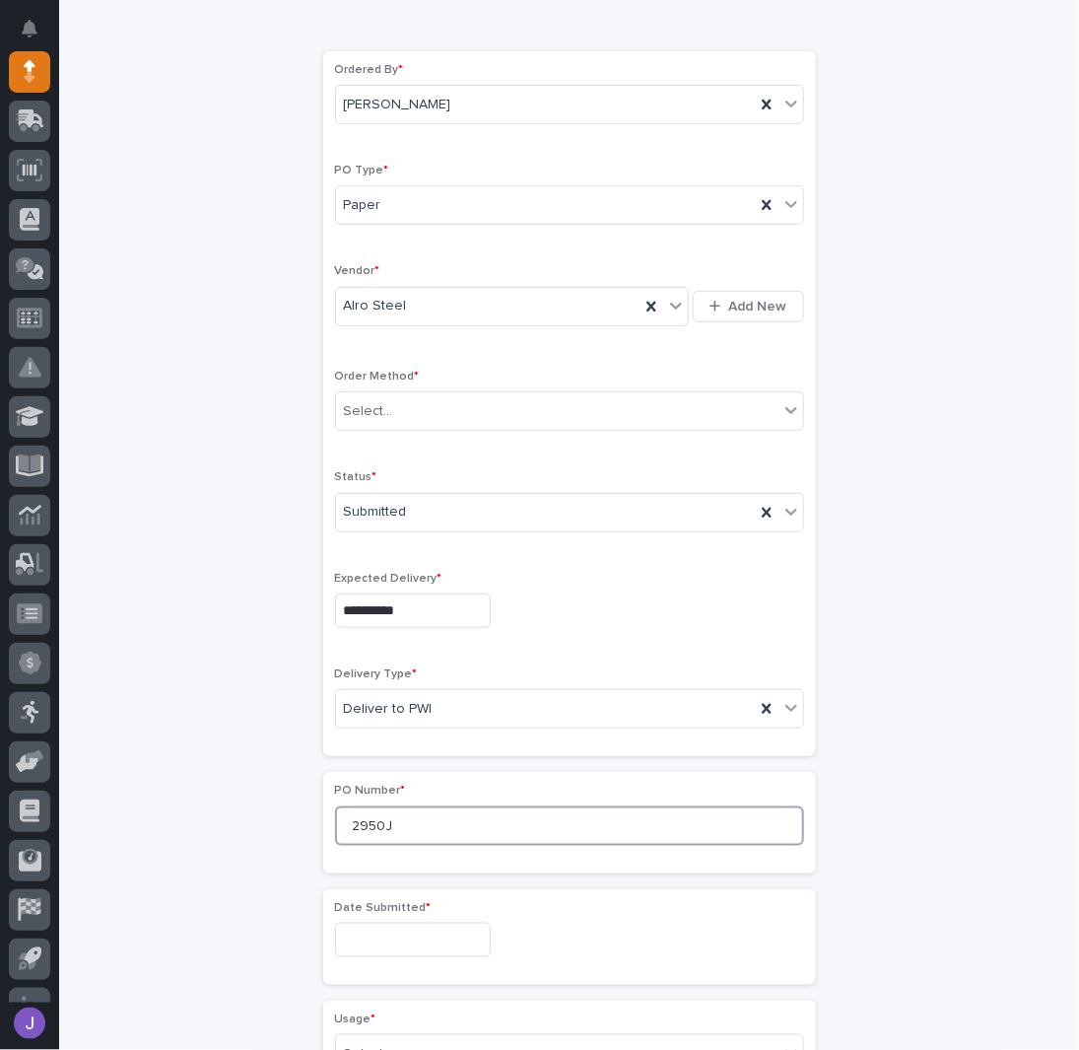
scroll to position [325, 0]
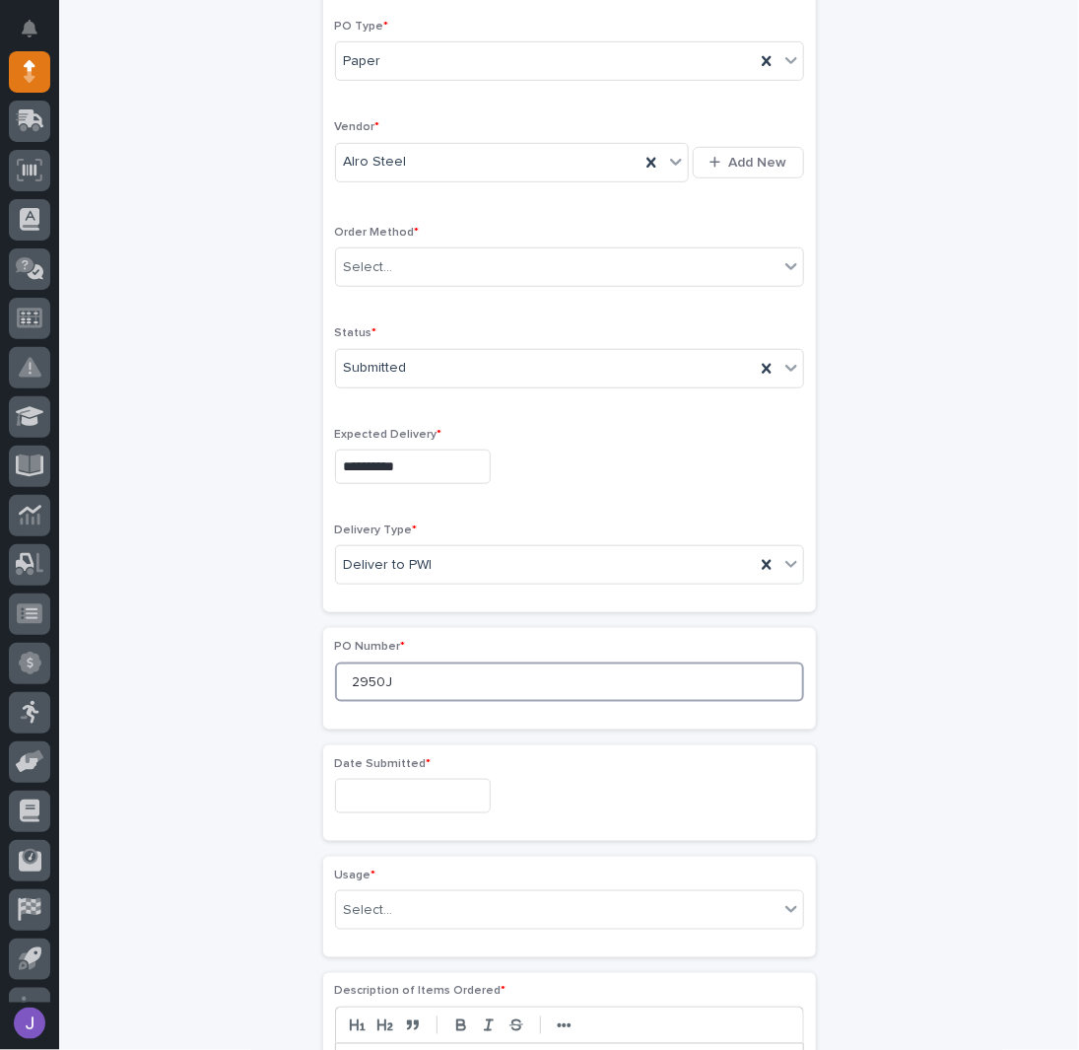
type input "2950J"
click at [373, 779] on input "text" at bounding box center [413, 796] width 156 height 34
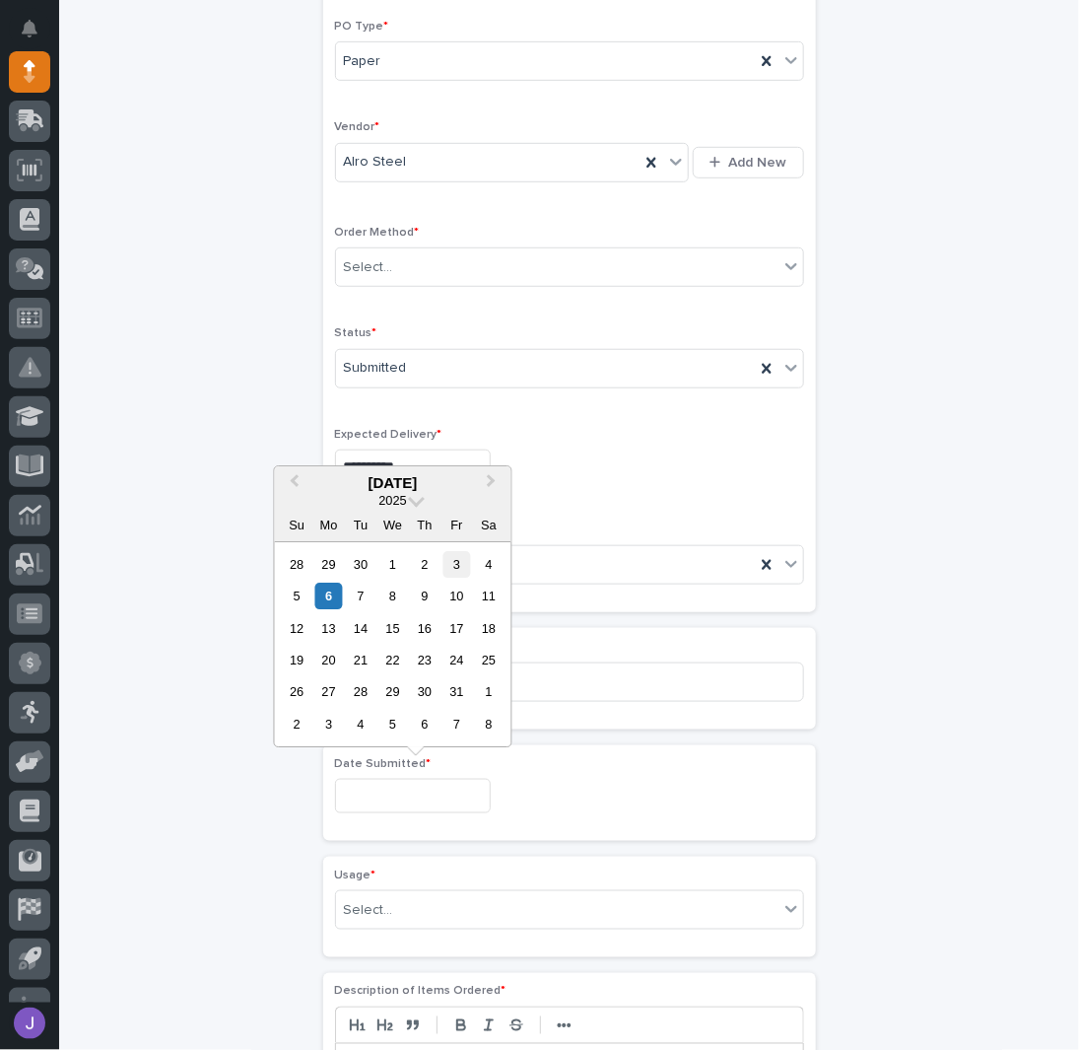
click at [455, 575] on div "3" at bounding box center [457, 564] width 27 height 27
type input "**********"
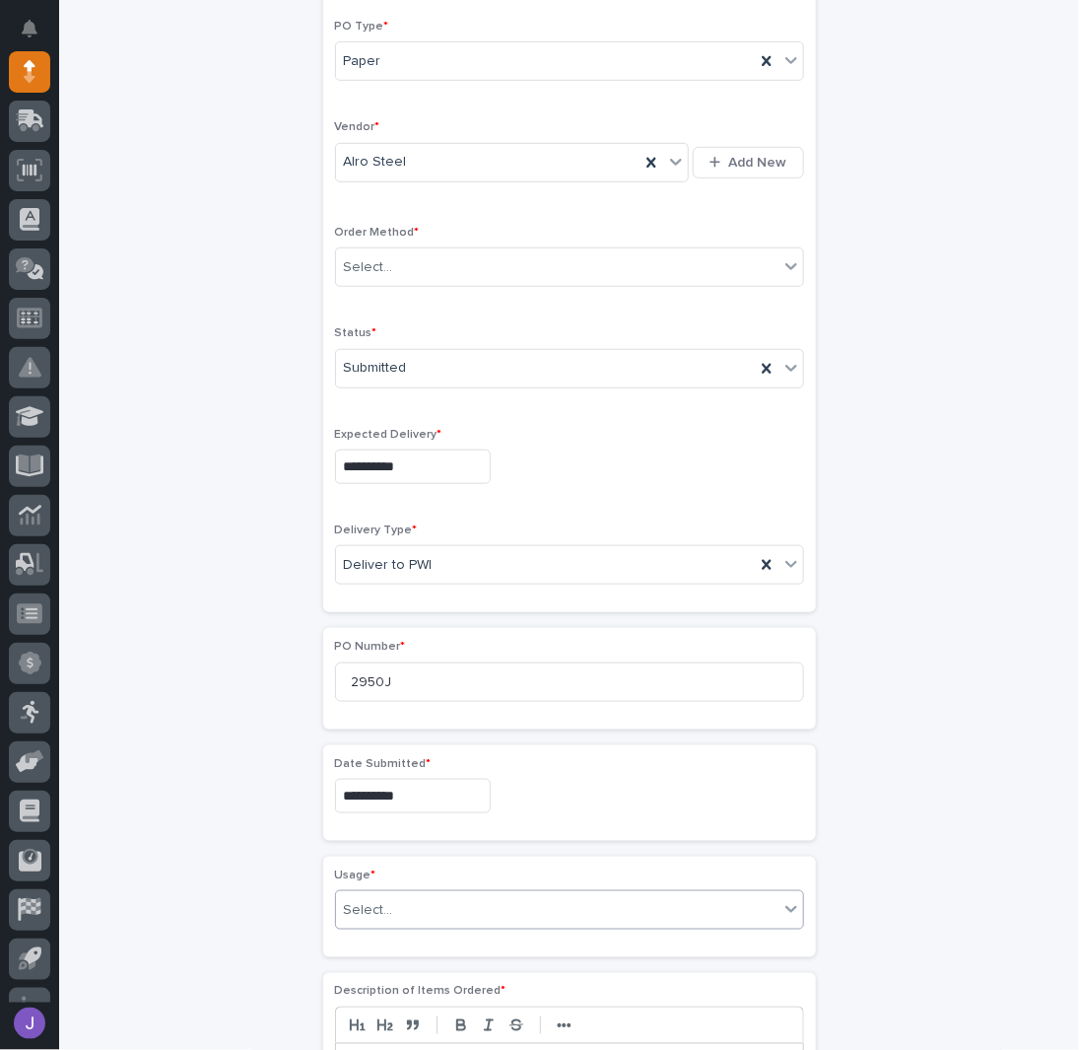
click at [383, 894] on div "Select..." at bounding box center [557, 910] width 443 height 33
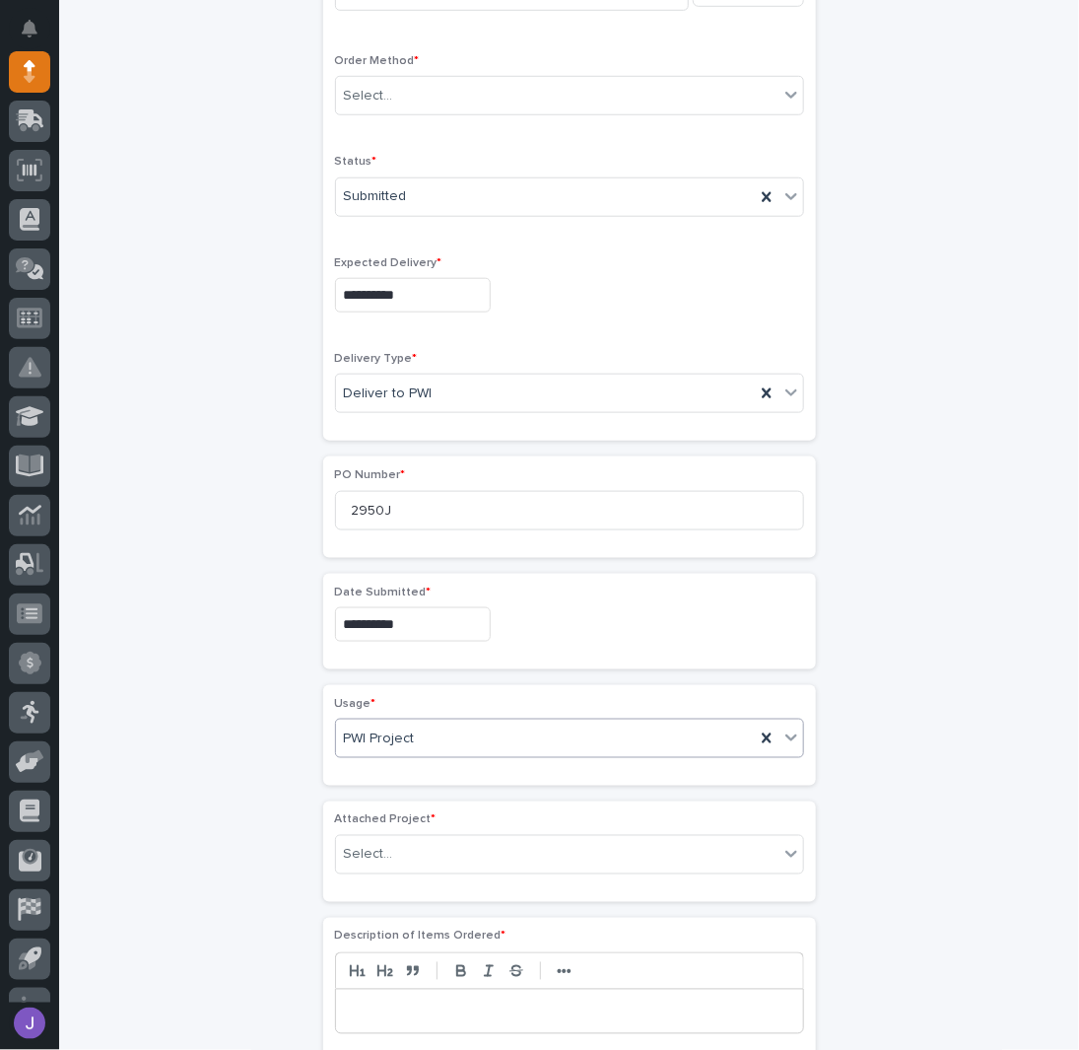
scroll to position [515, 0]
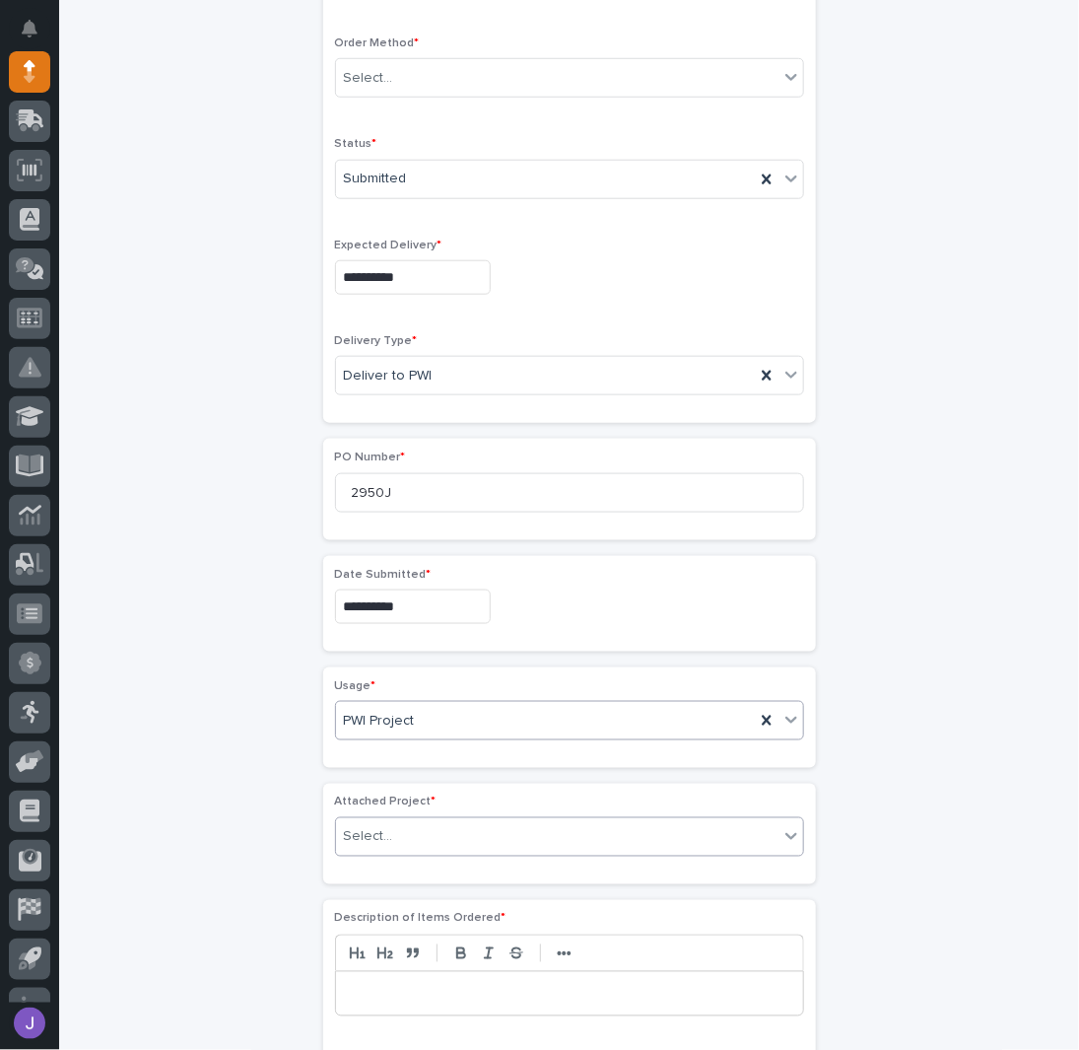
click at [395, 833] on input "text" at bounding box center [396, 837] width 2 height 17
click at [391, 821] on div "Select..." at bounding box center [557, 837] width 443 height 33
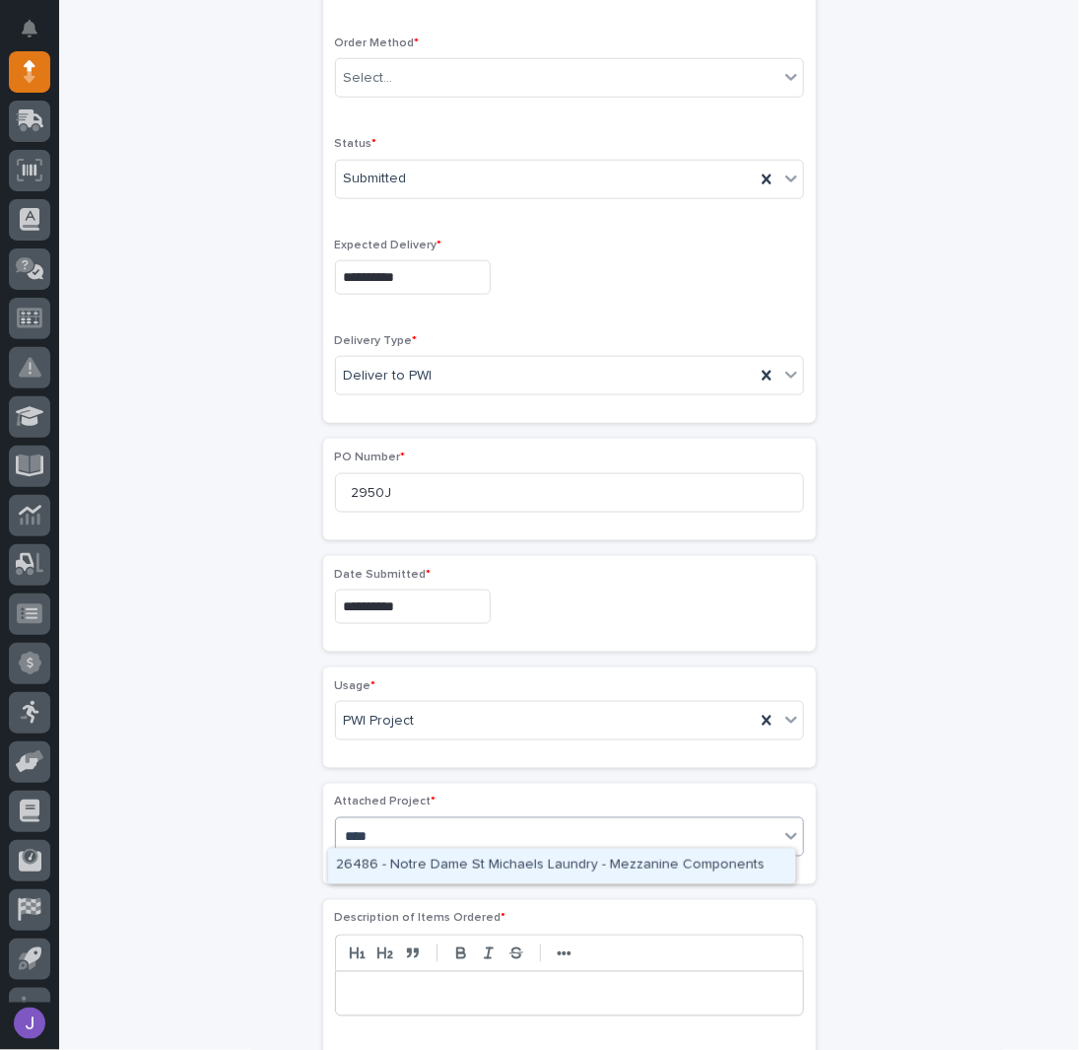
type input "*****"
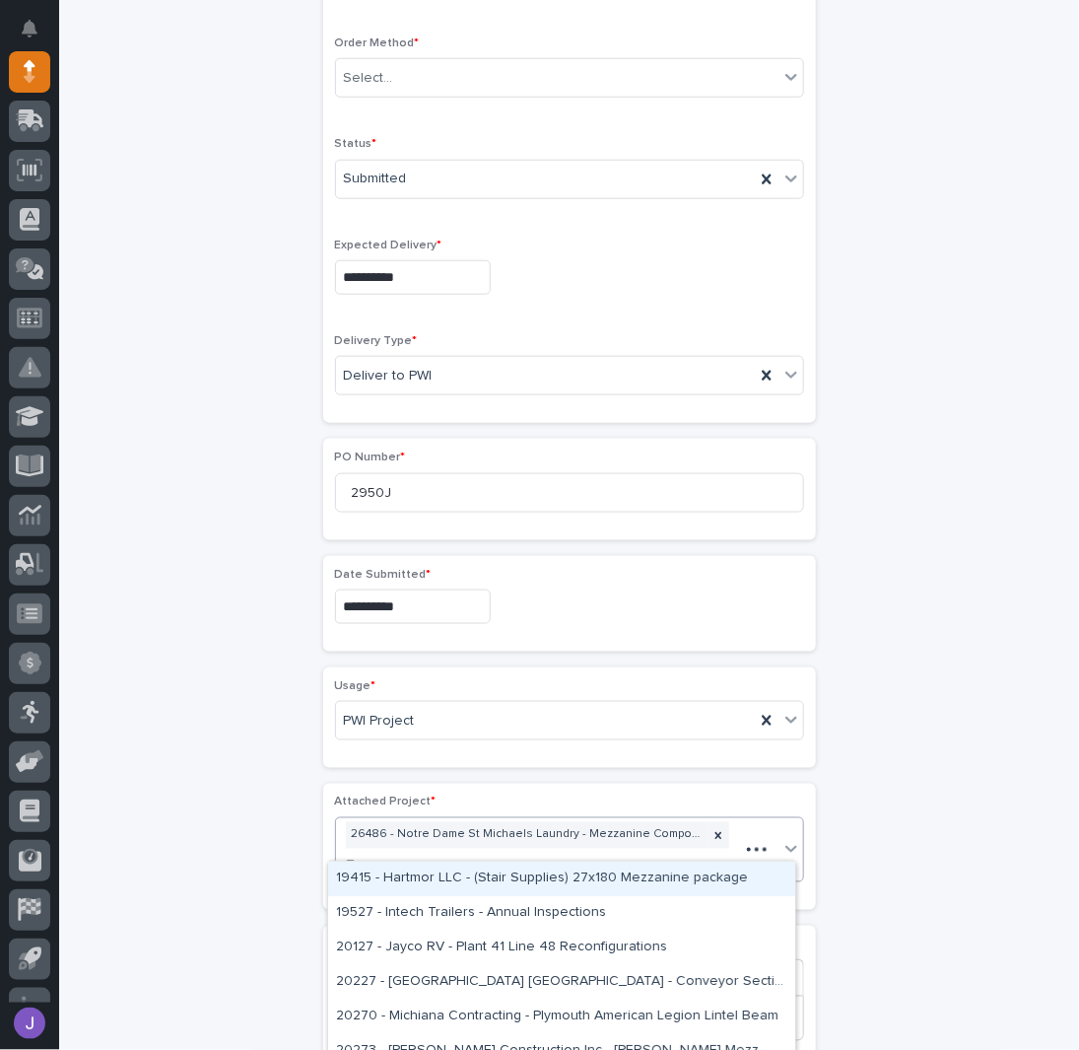
scroll to position [526, 0]
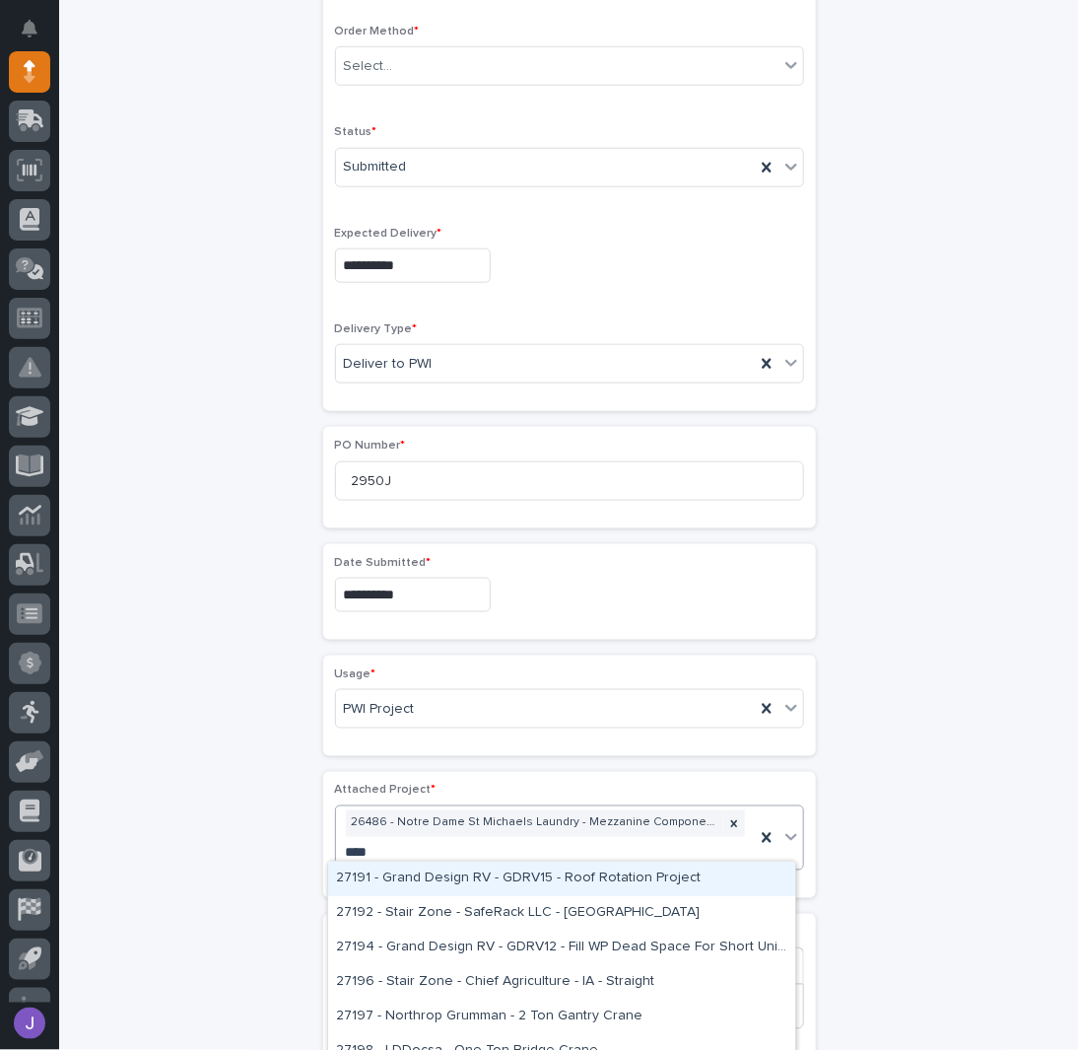
type input "*****"
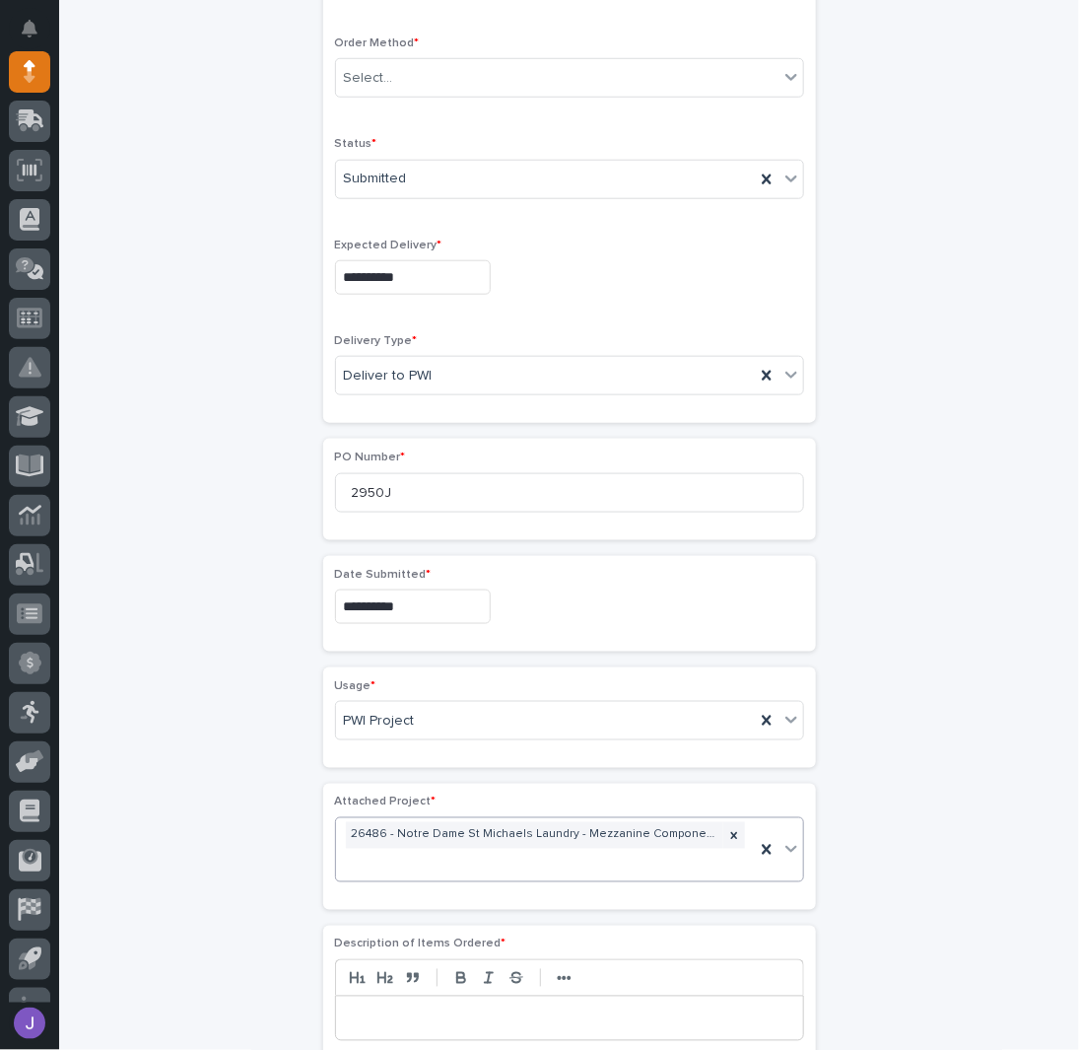
scroll to position [542, 0]
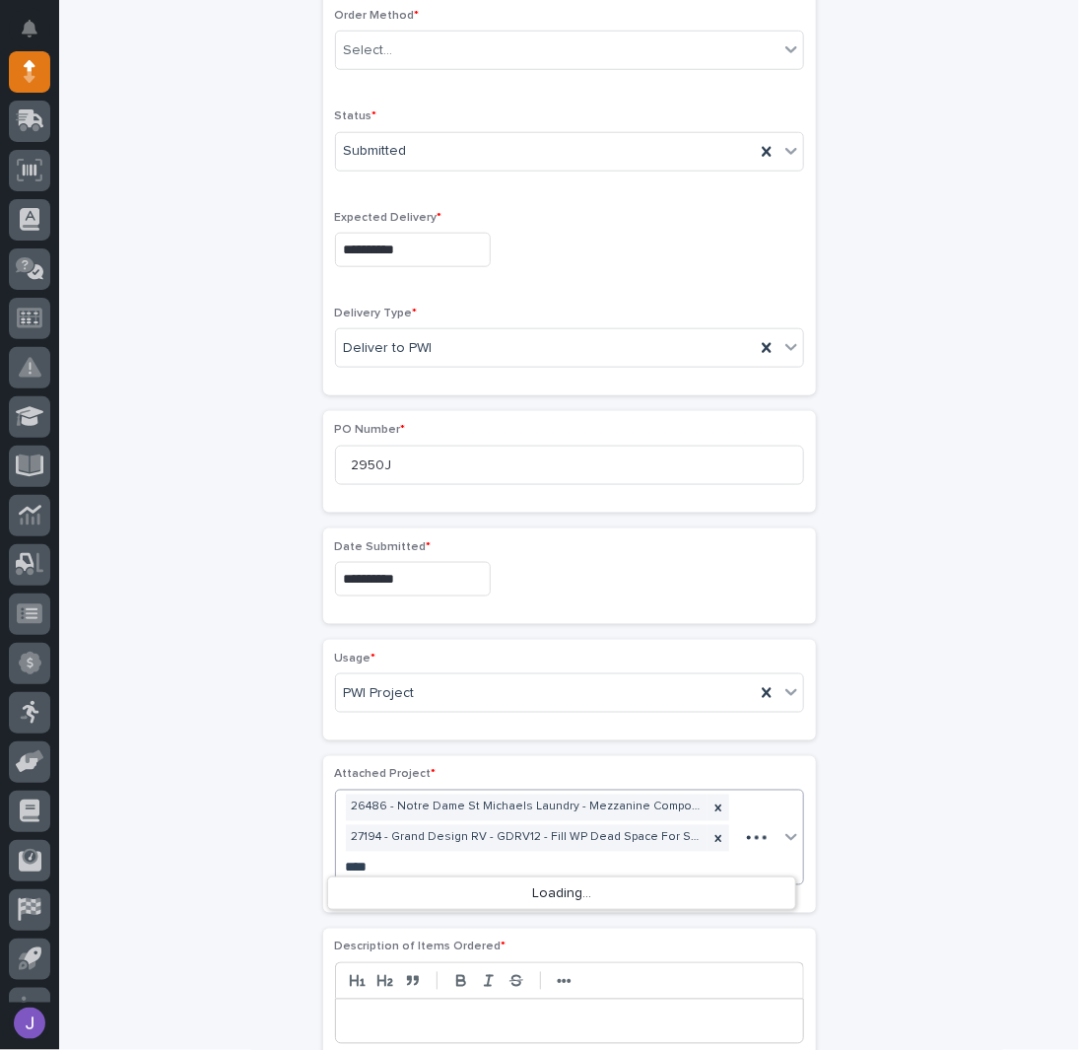
type input "*****"
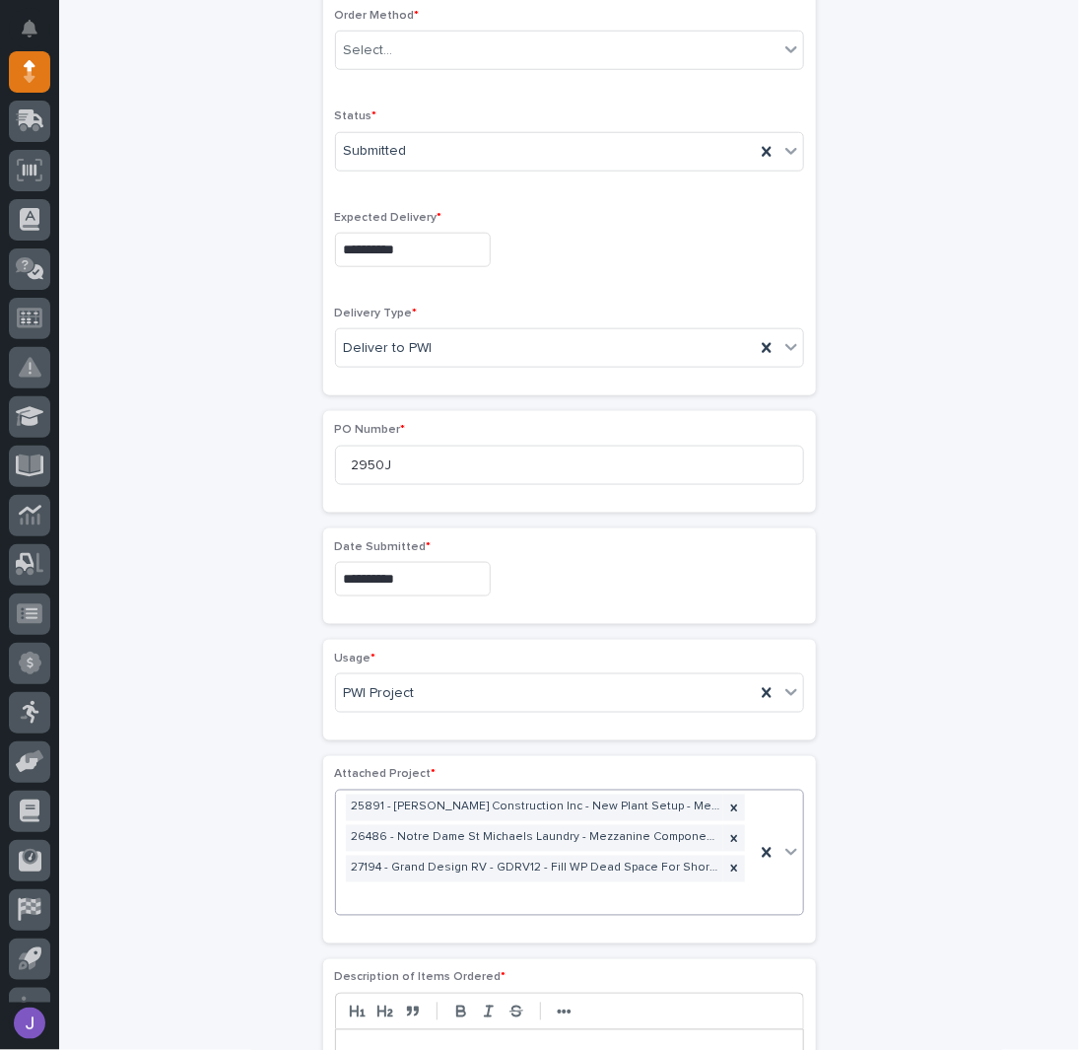
scroll to position [557, 0]
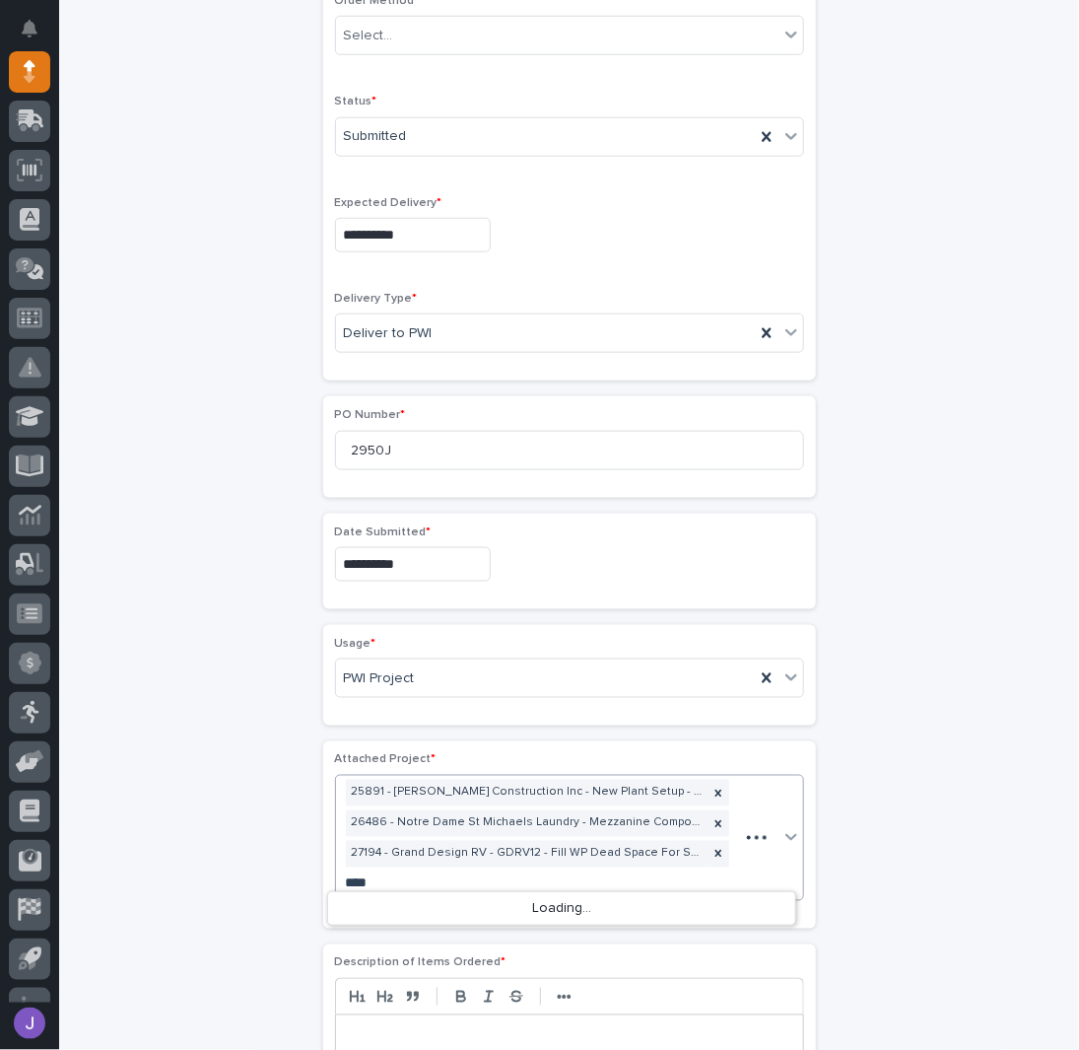
type input "*****"
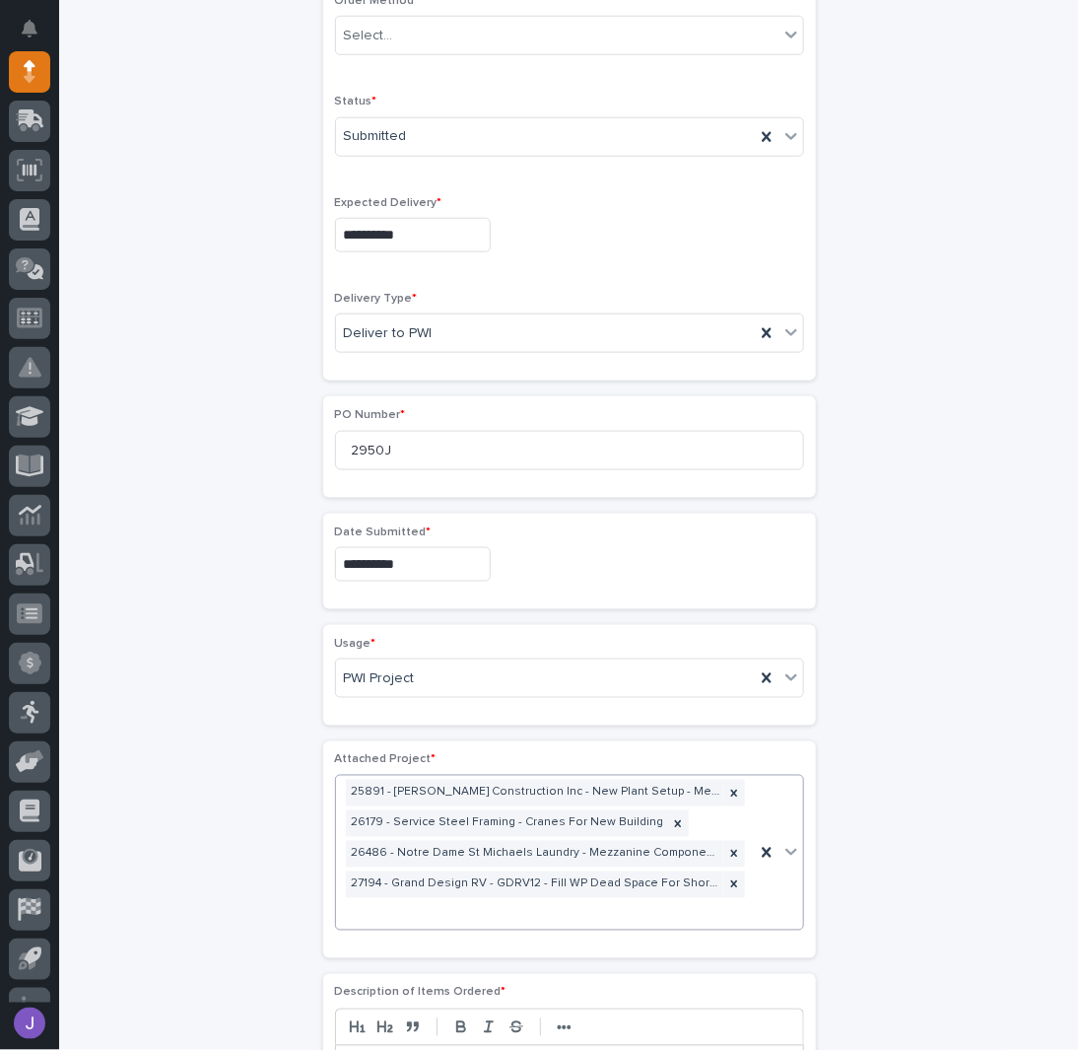
scroll to position [573, 0]
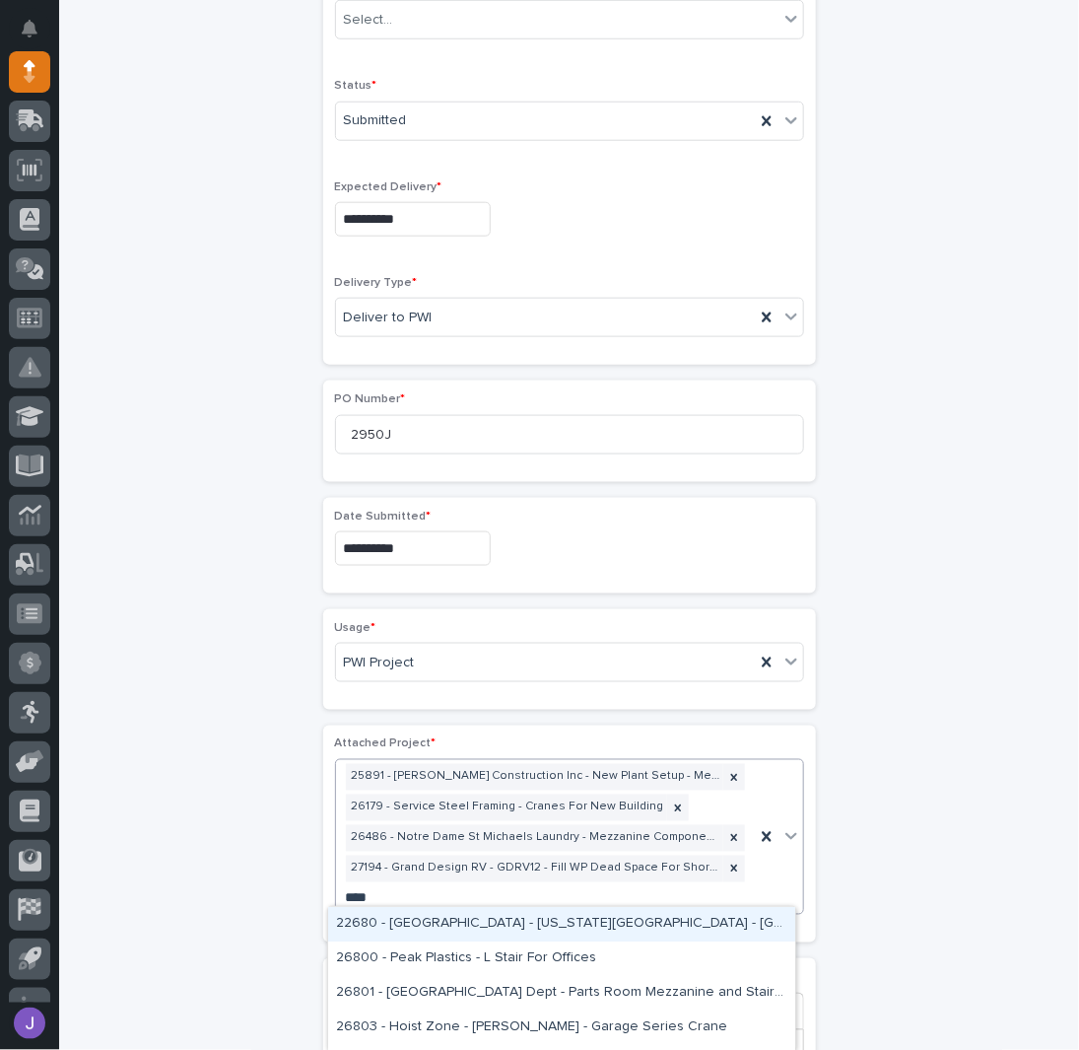
type input "*****"
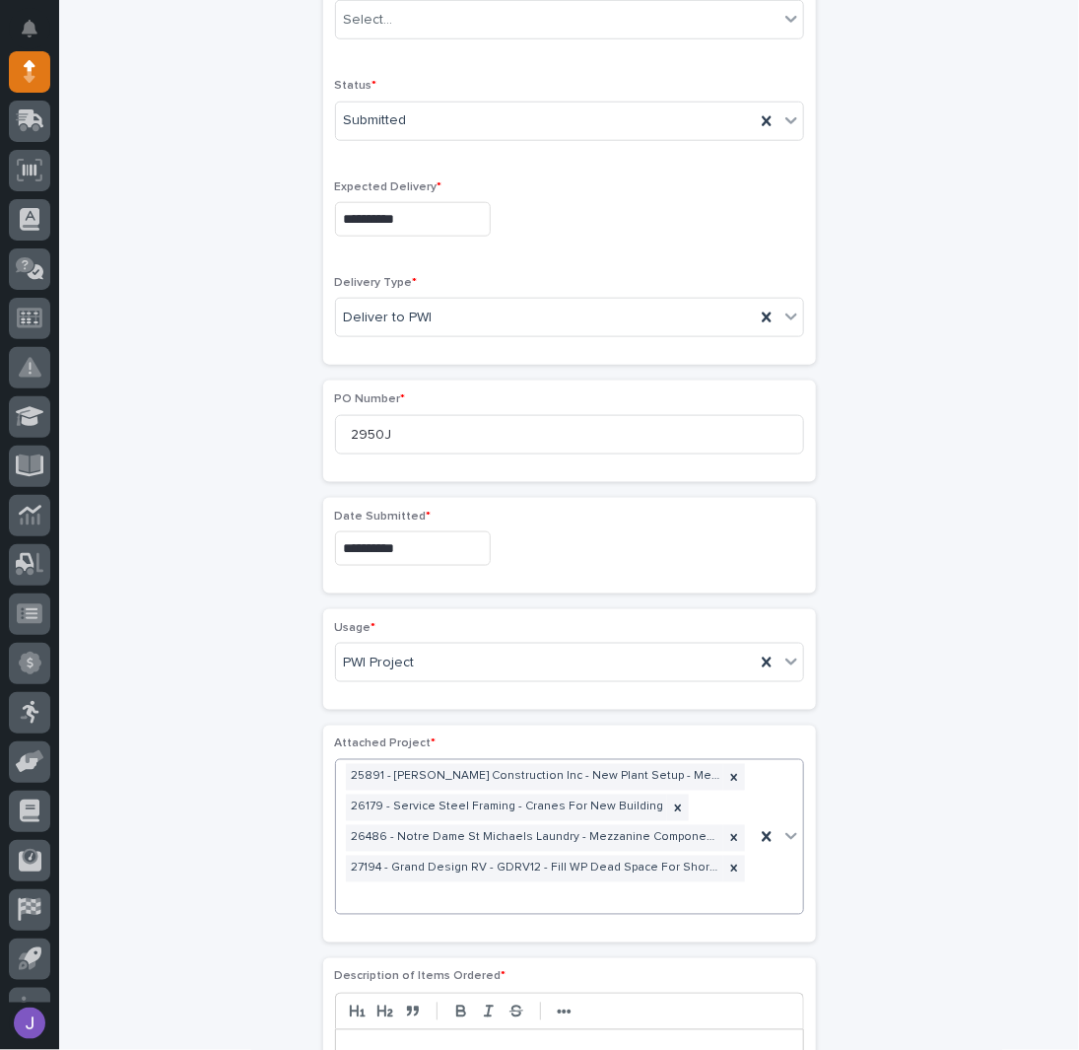
scroll to position [587, 0]
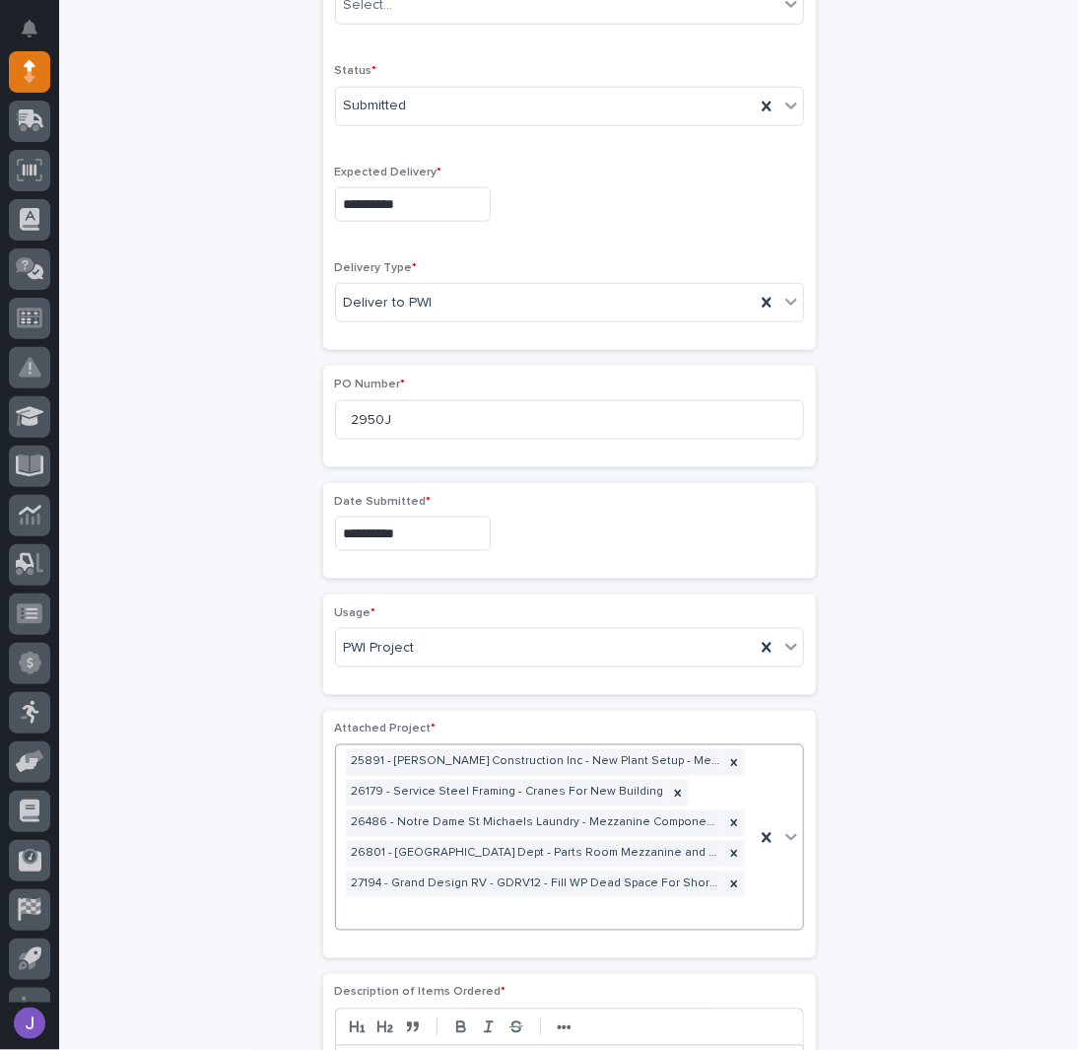
click at [229, 691] on div "**********" at bounding box center [570, 645] width 966 height 2222
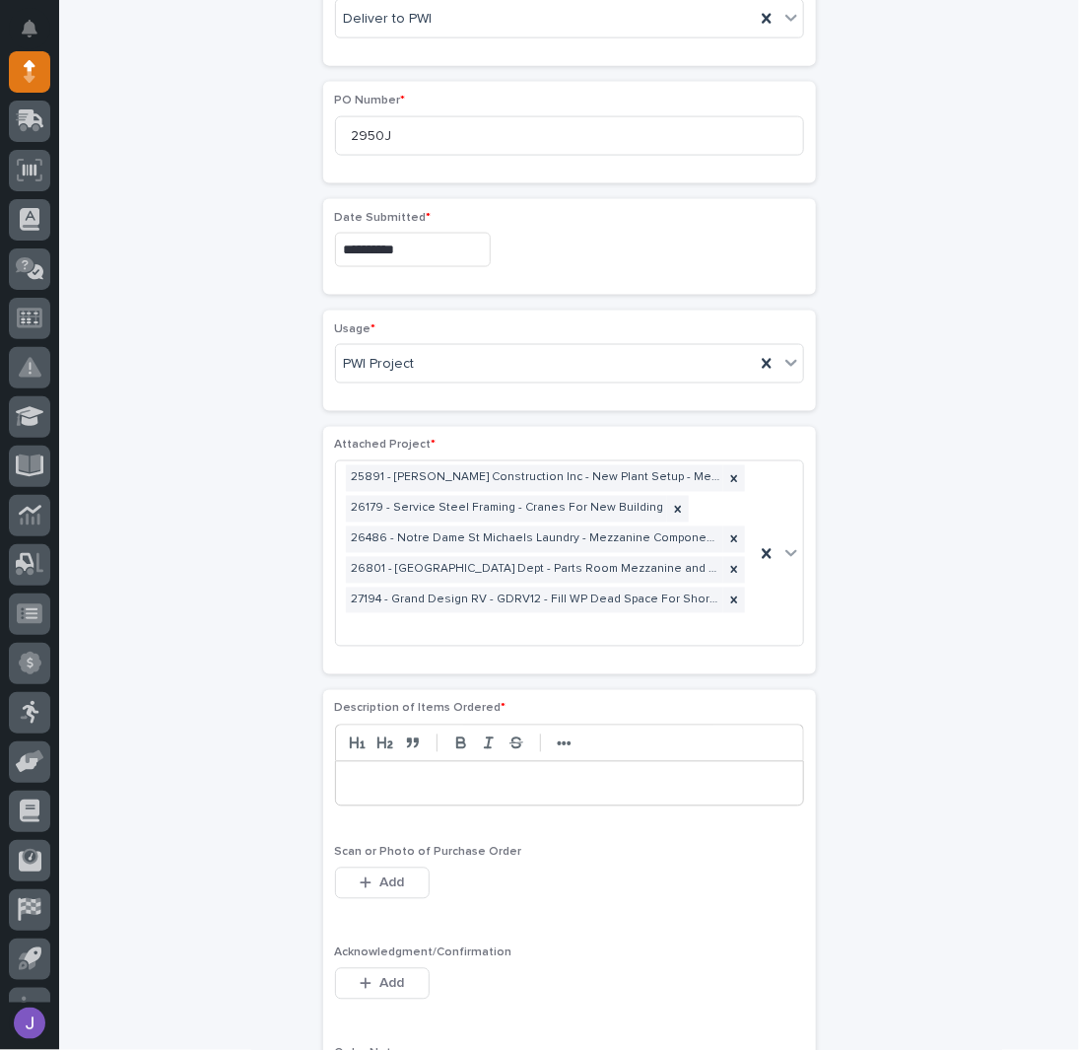
scroll to position [982, 0]
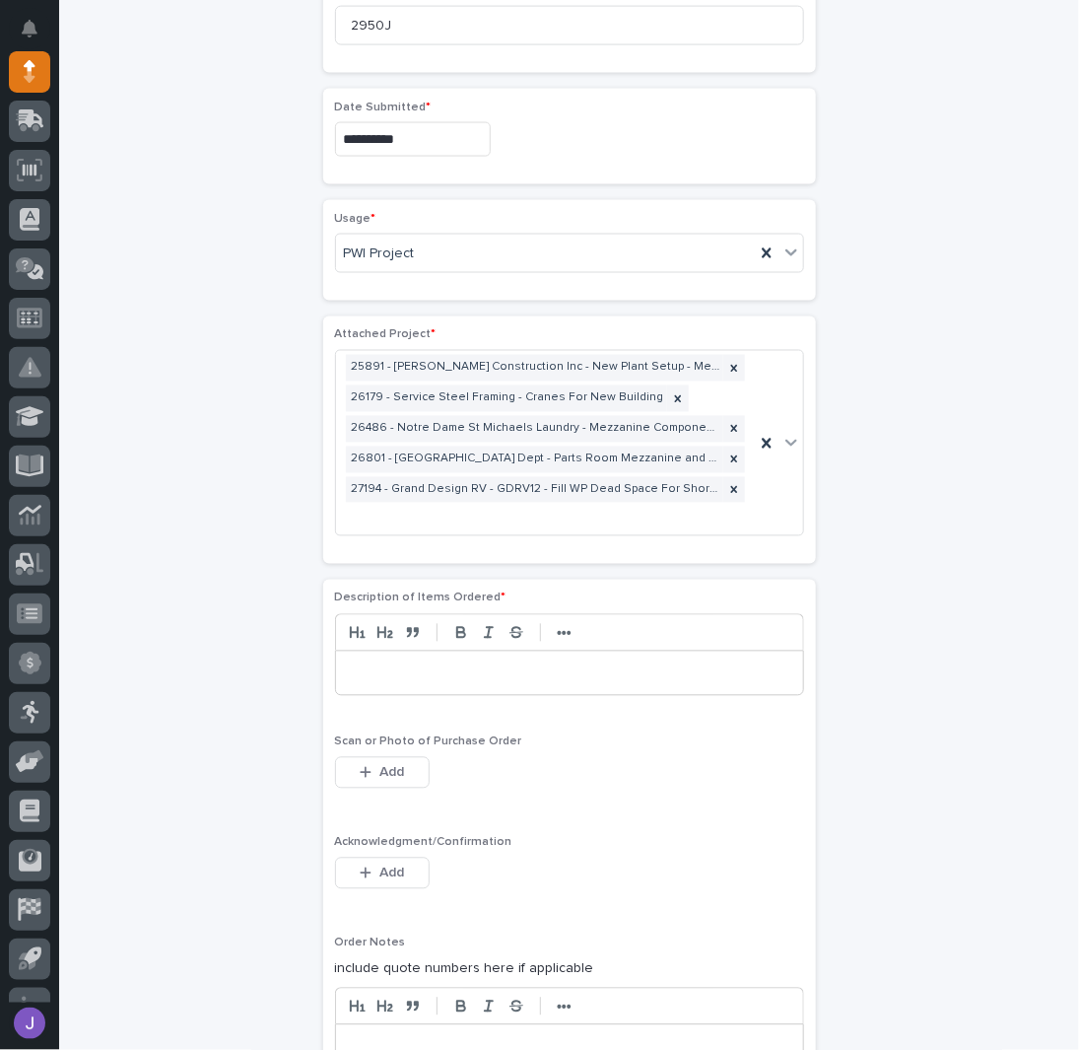
click at [379, 670] on p at bounding box center [570, 673] width 438 height 20
click at [355, 837] on span "Acknowledgment/Confirmation" at bounding box center [423, 843] width 177 height 12
click at [361, 866] on icon "button" at bounding box center [366, 873] width 12 height 14
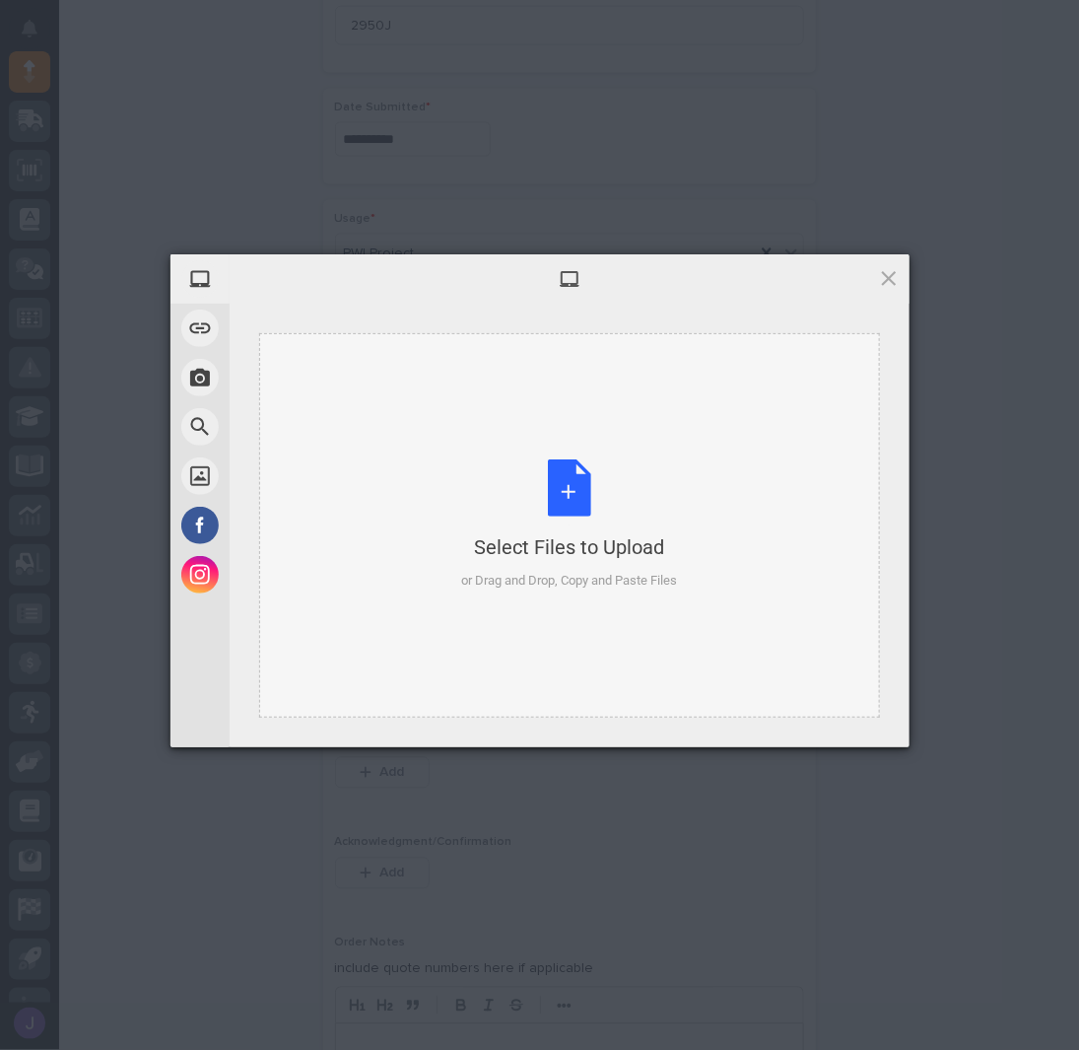
click at [585, 509] on div "Select Files to Upload or Drag and Drop, Copy and Paste Files" at bounding box center [569, 524] width 216 height 131
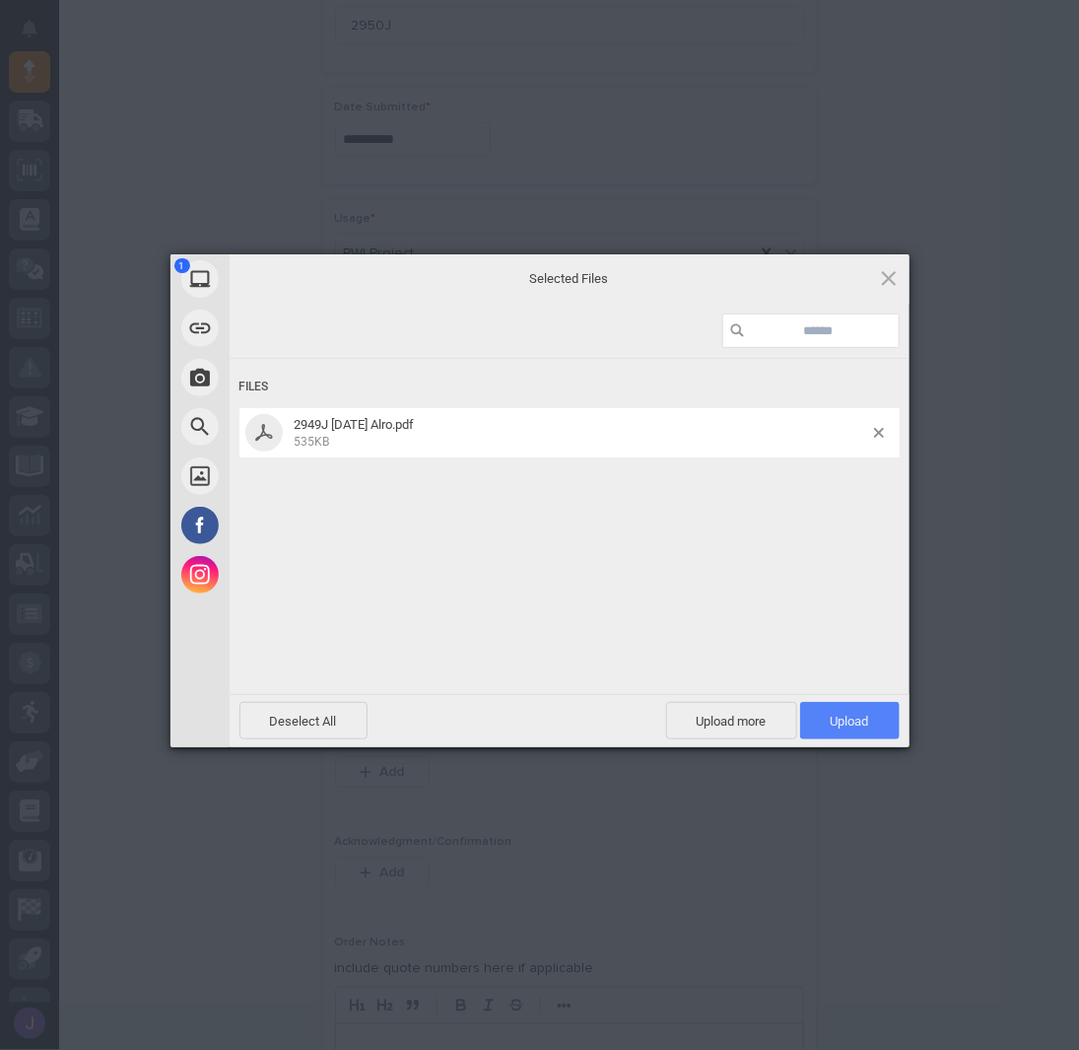
click at [834, 719] on span "Upload 1" at bounding box center [850, 721] width 38 height 15
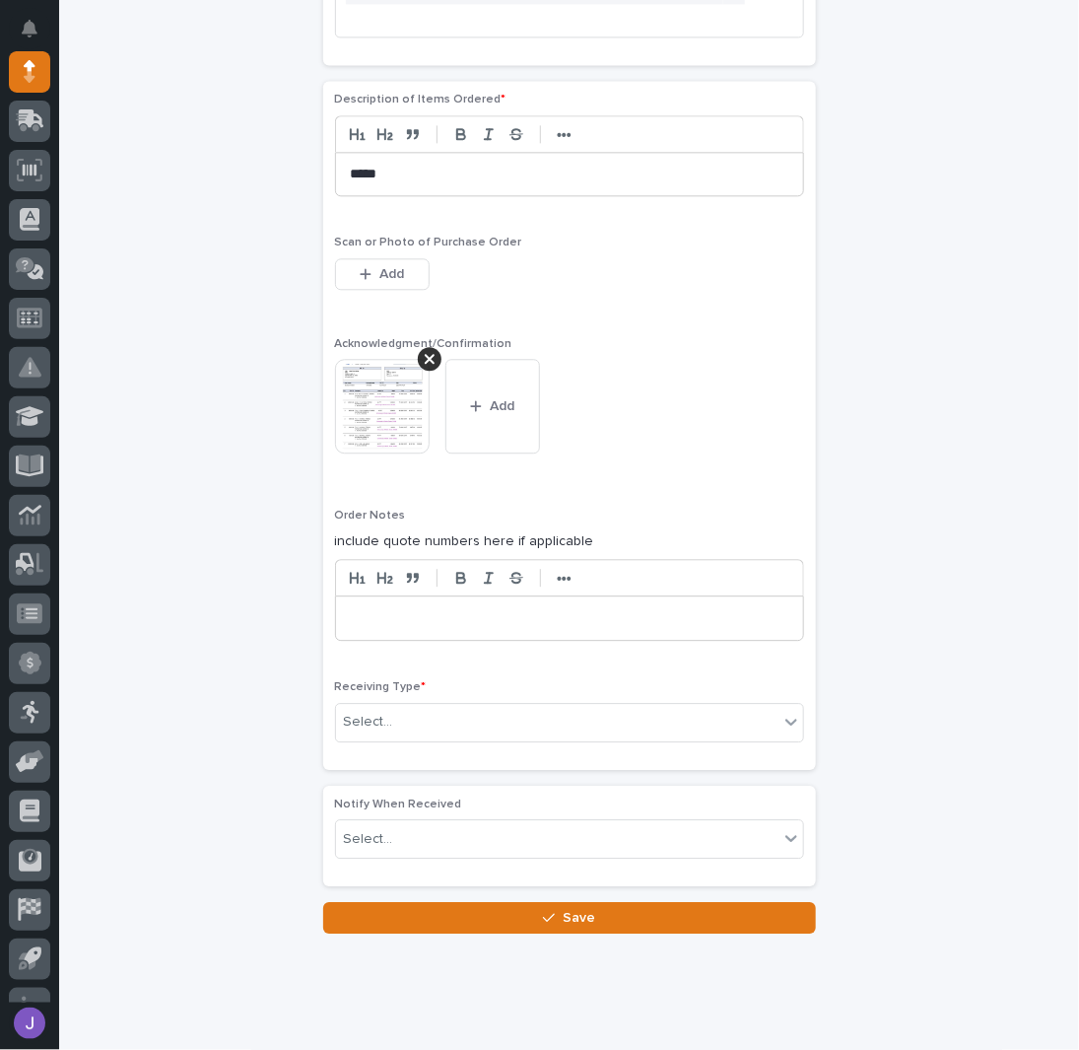
scroll to position [1374, 0]
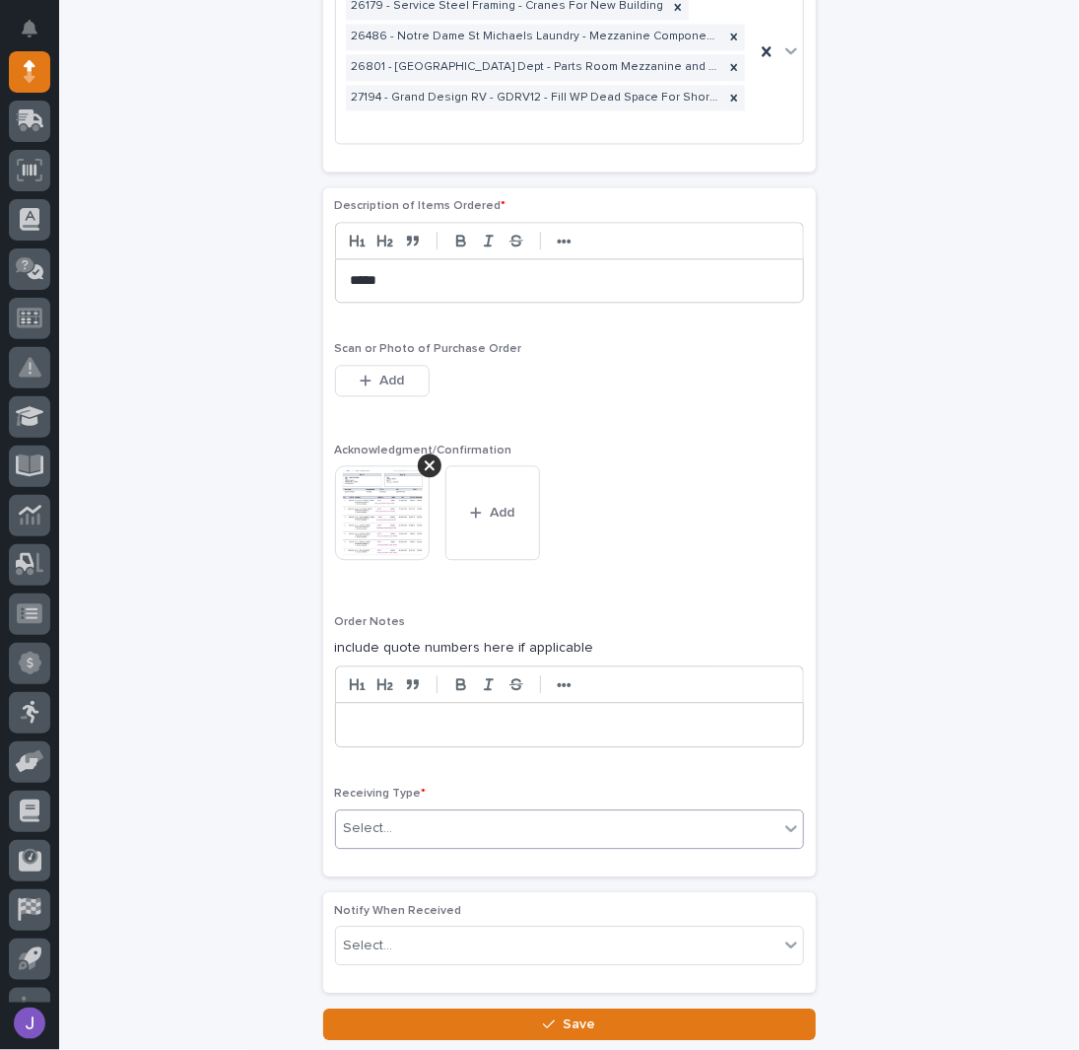
click at [406, 812] on div "Select..." at bounding box center [557, 828] width 443 height 33
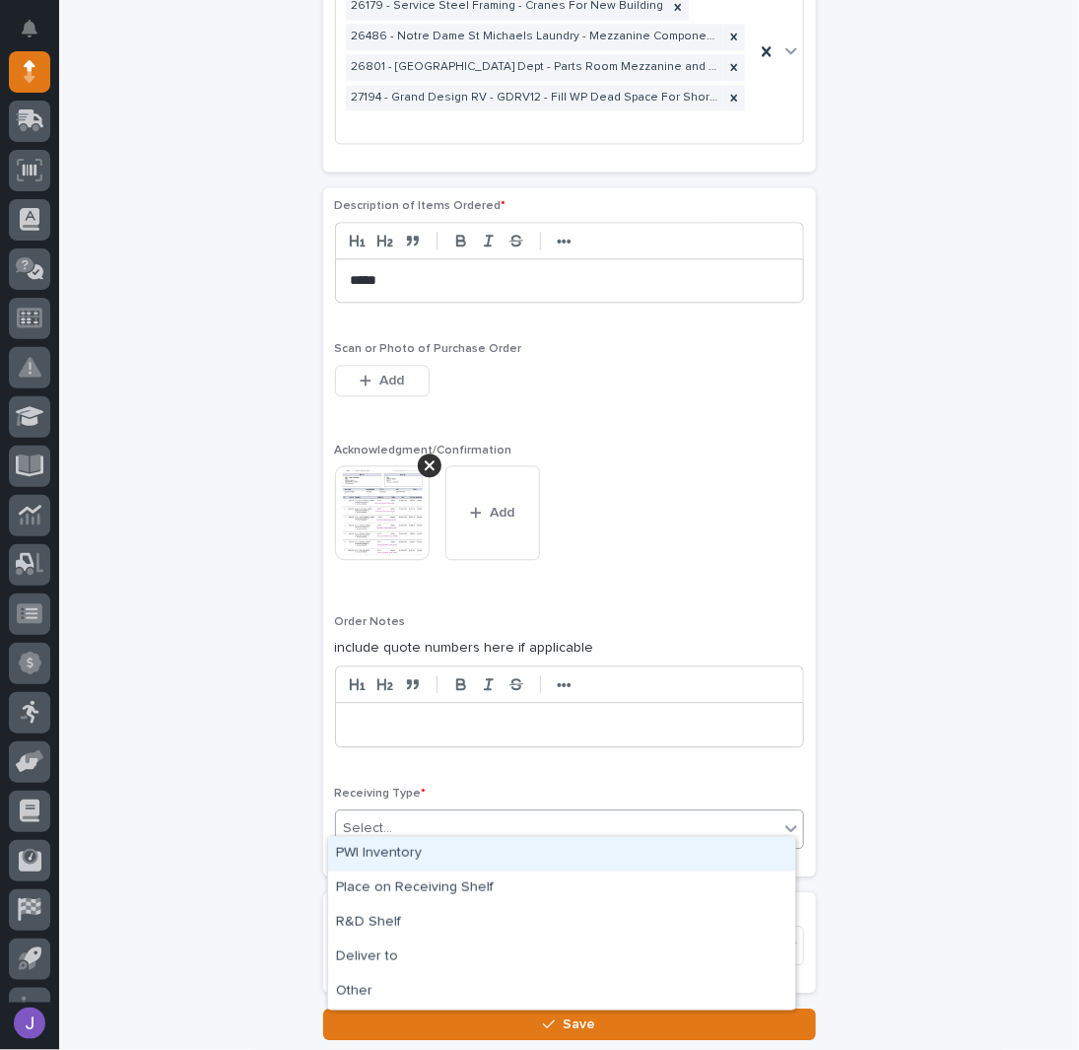
click at [391, 853] on div "PWI Inventory" at bounding box center [561, 854] width 467 height 34
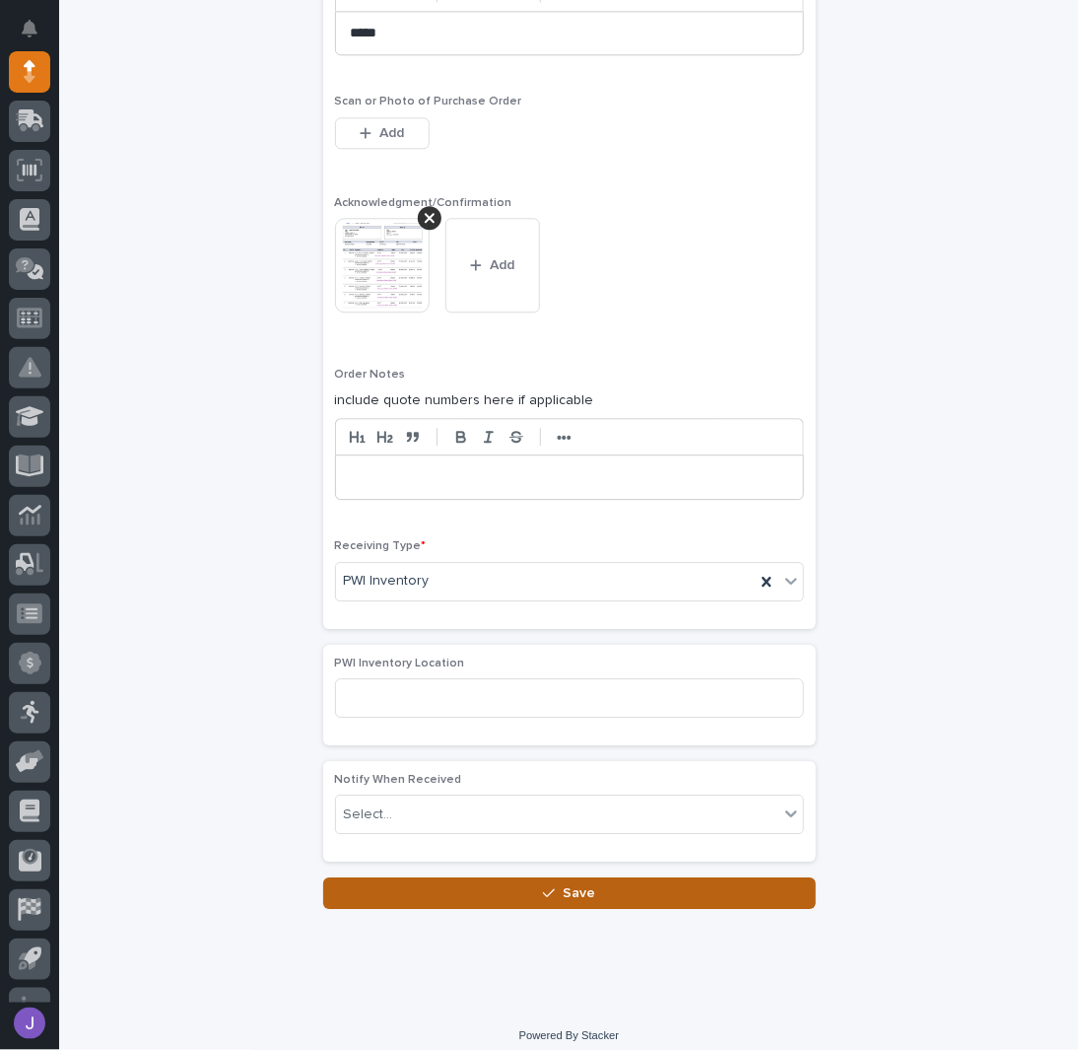
click at [407, 883] on button "Save" at bounding box center [569, 893] width 493 height 32
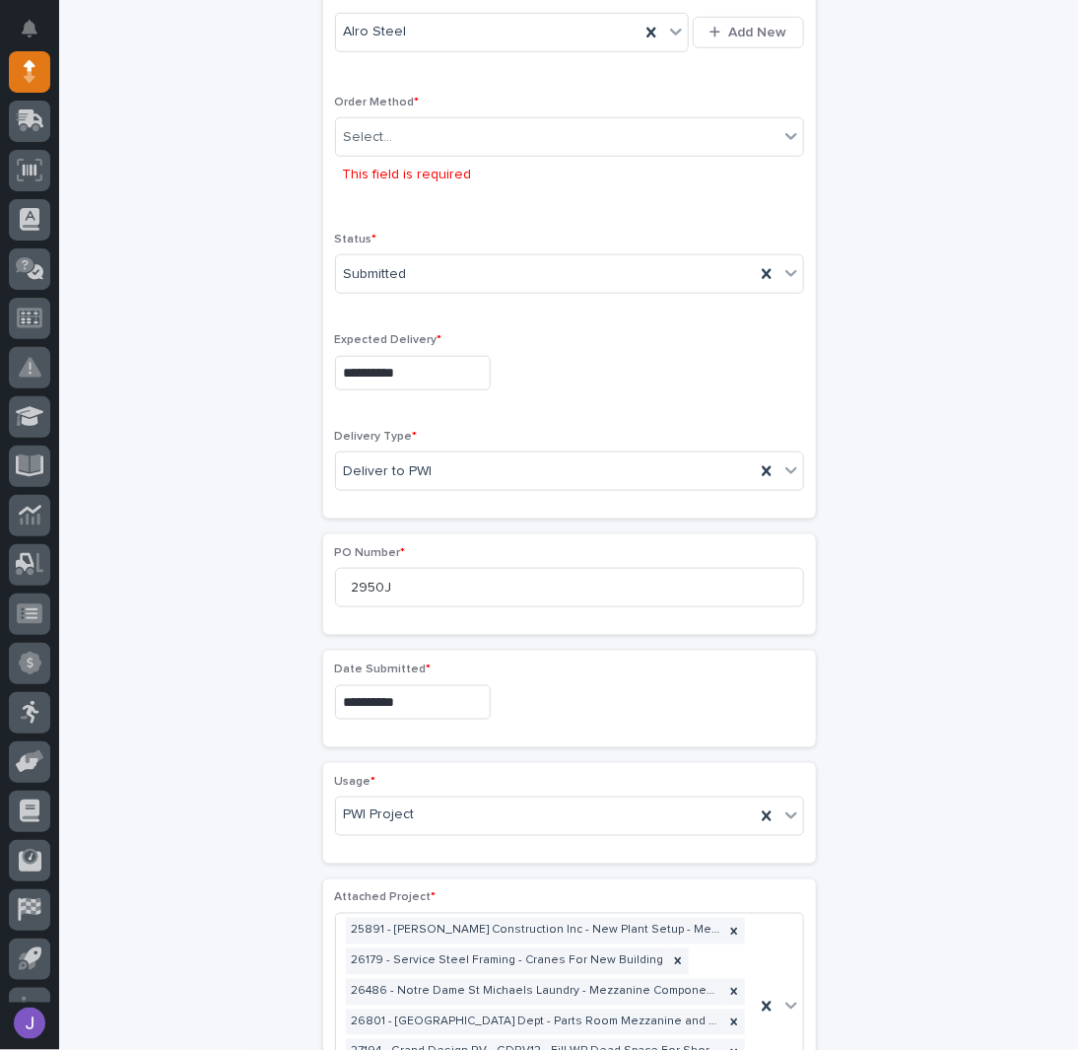
scroll to position [431, 0]
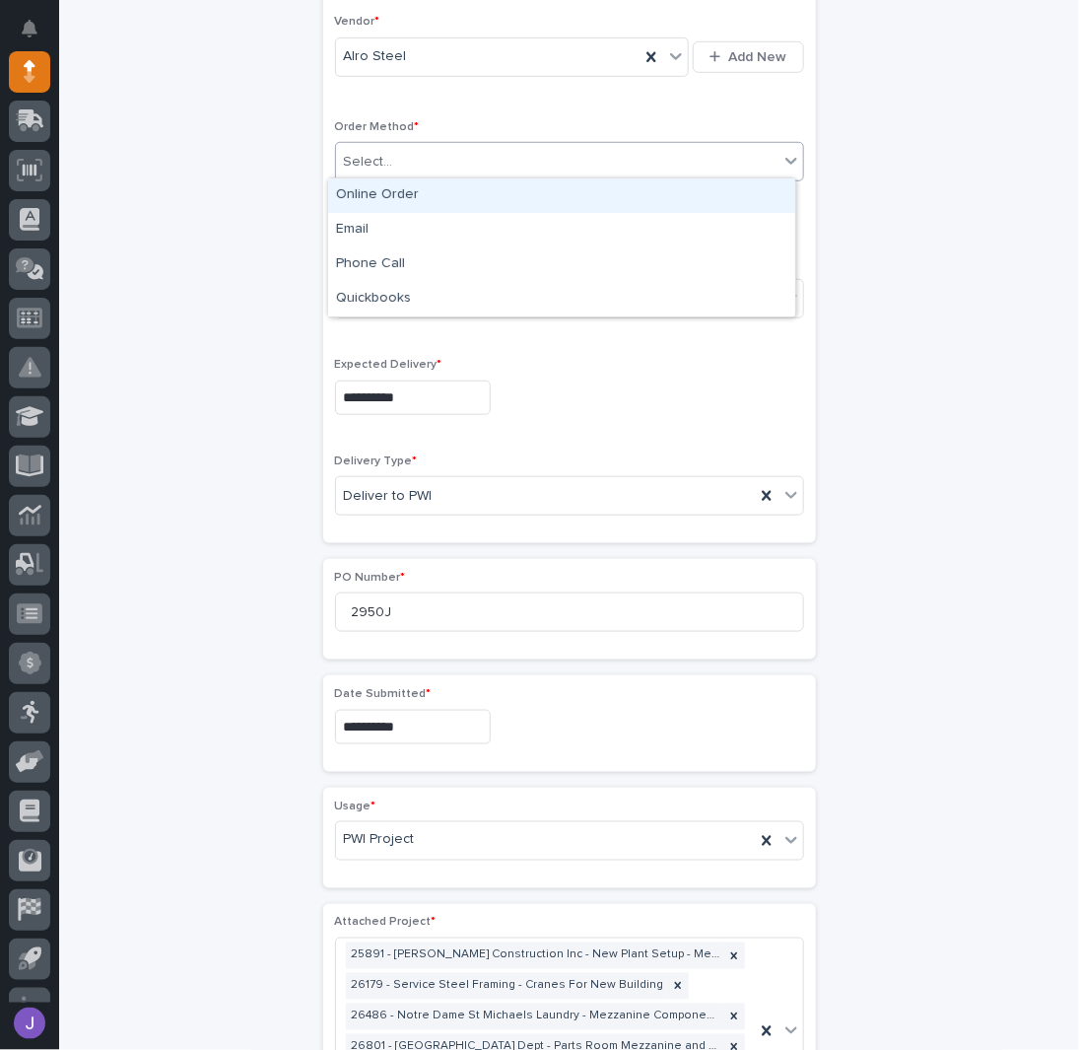
click at [392, 161] on div "Select..." at bounding box center [557, 162] width 443 height 33
click at [396, 195] on div "Online Order" at bounding box center [561, 195] width 467 height 34
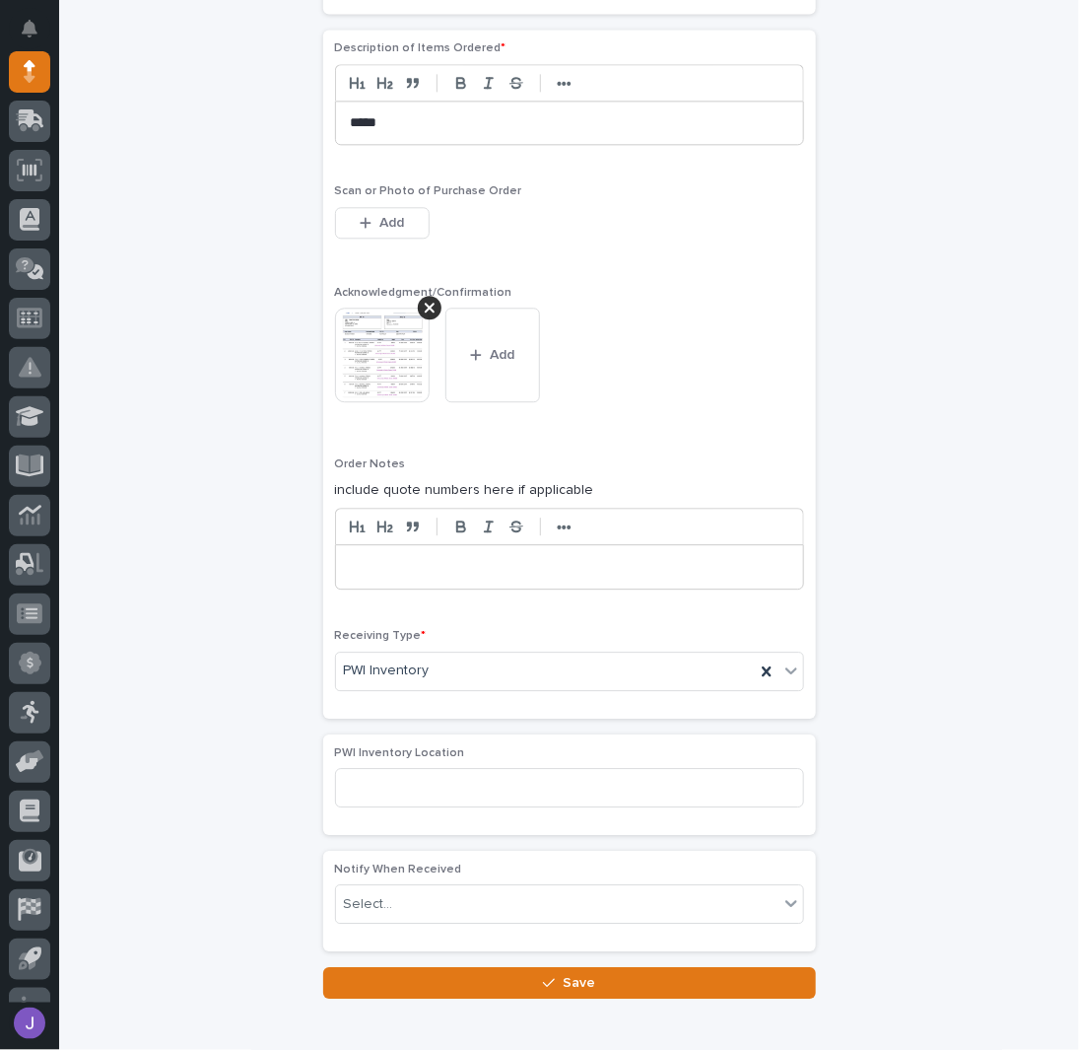
scroll to position [1621, 0]
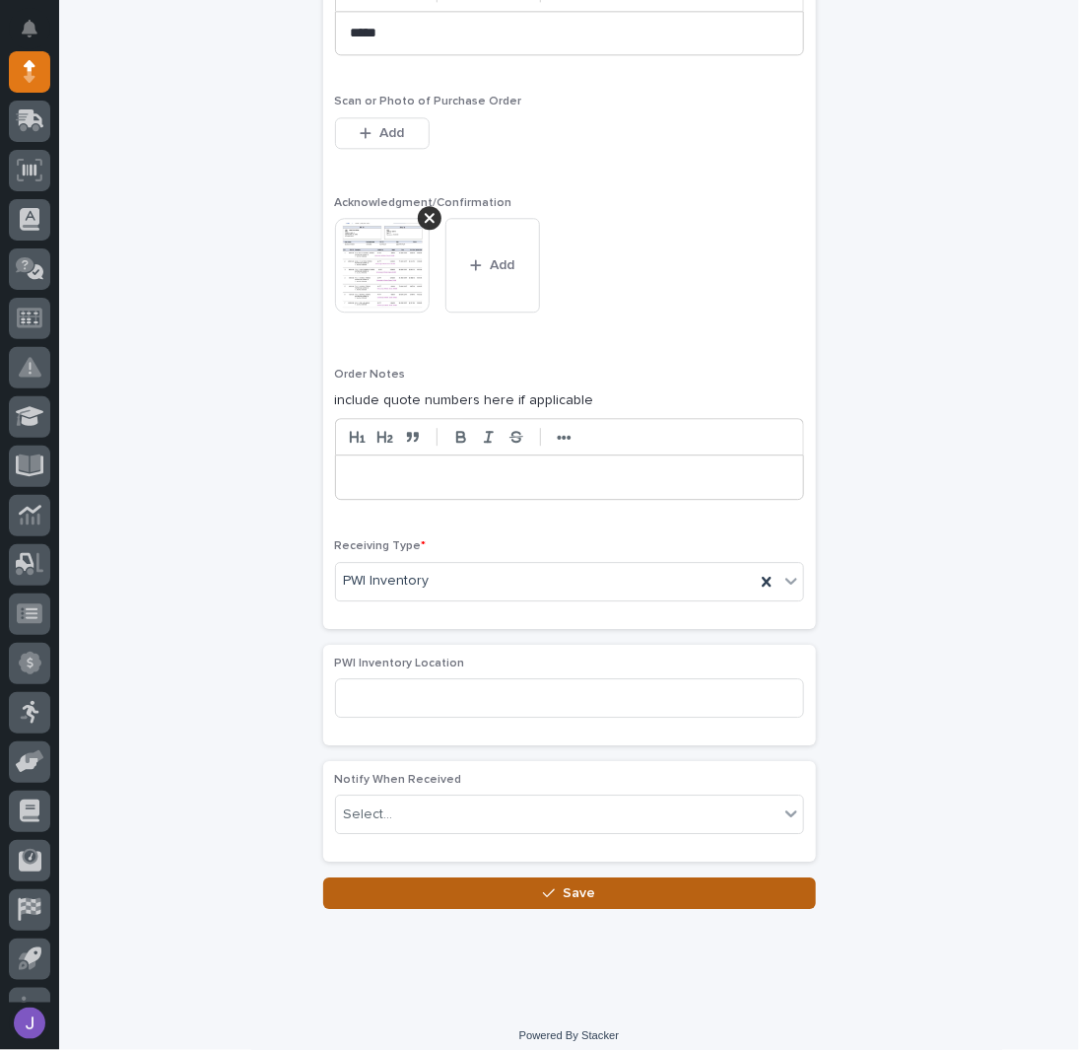
click at [450, 877] on button "Save" at bounding box center [569, 893] width 493 height 32
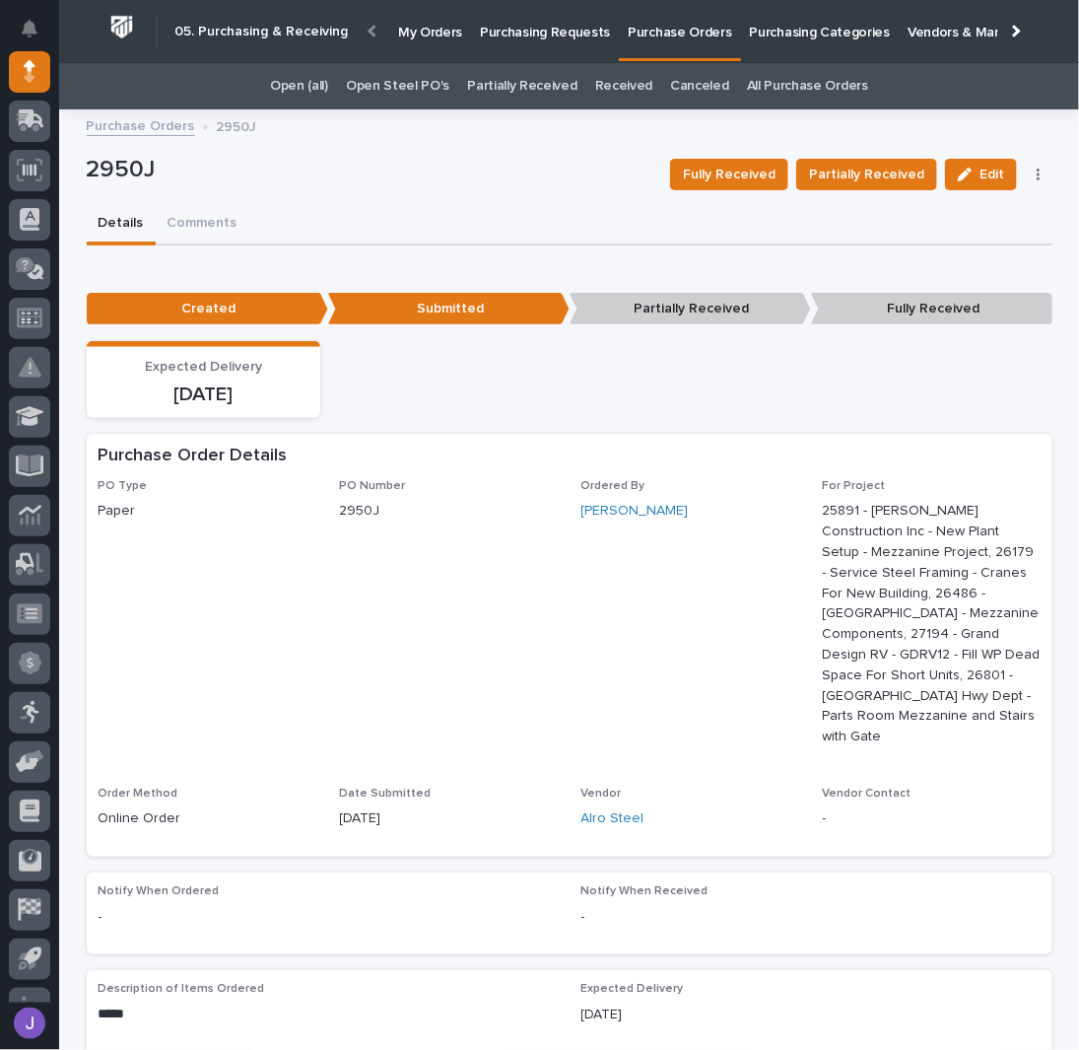
click at [417, 191] on div "2950J" at bounding box center [371, 174] width 569 height 36
click at [519, 41] on link "Purchasing Requests" at bounding box center [545, 30] width 148 height 61
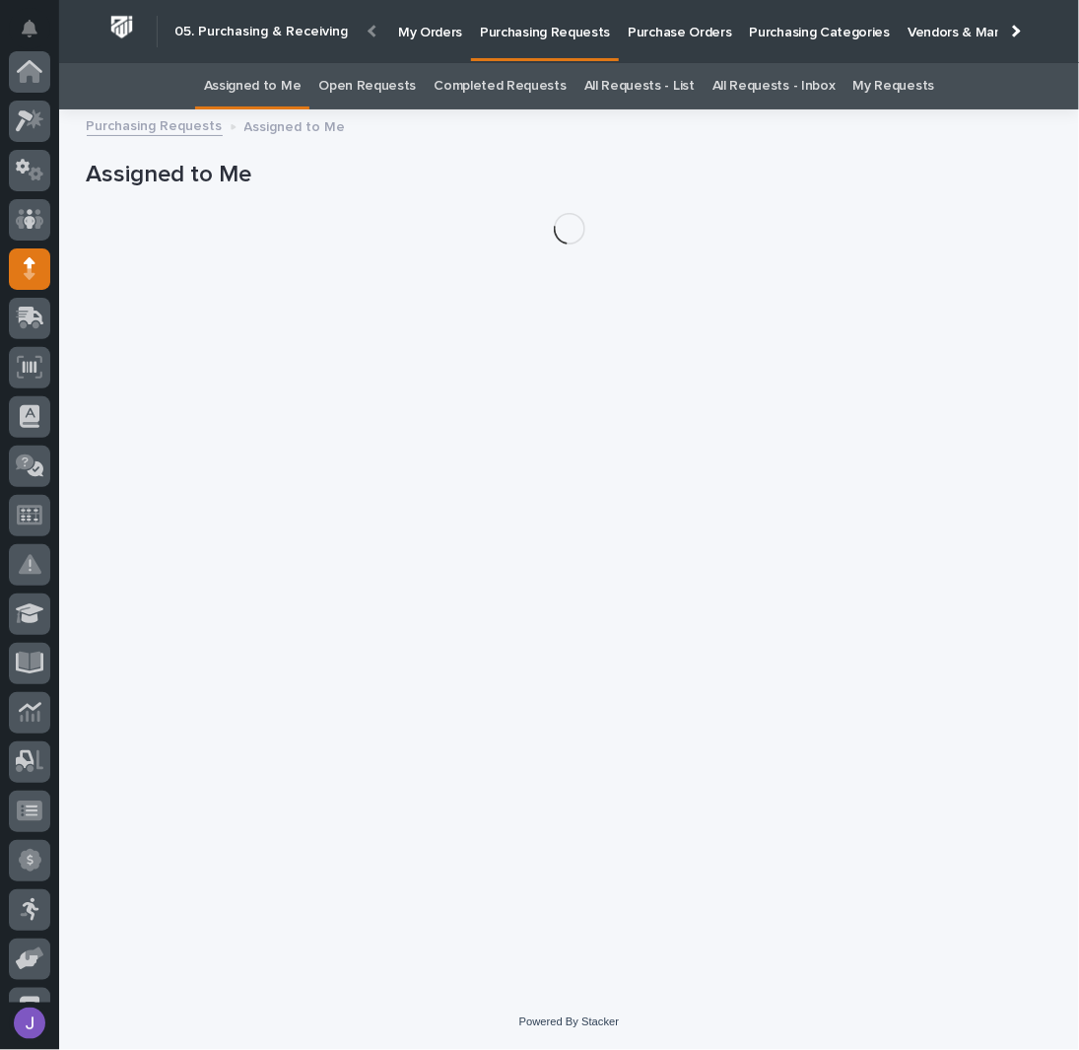
scroll to position [197, 0]
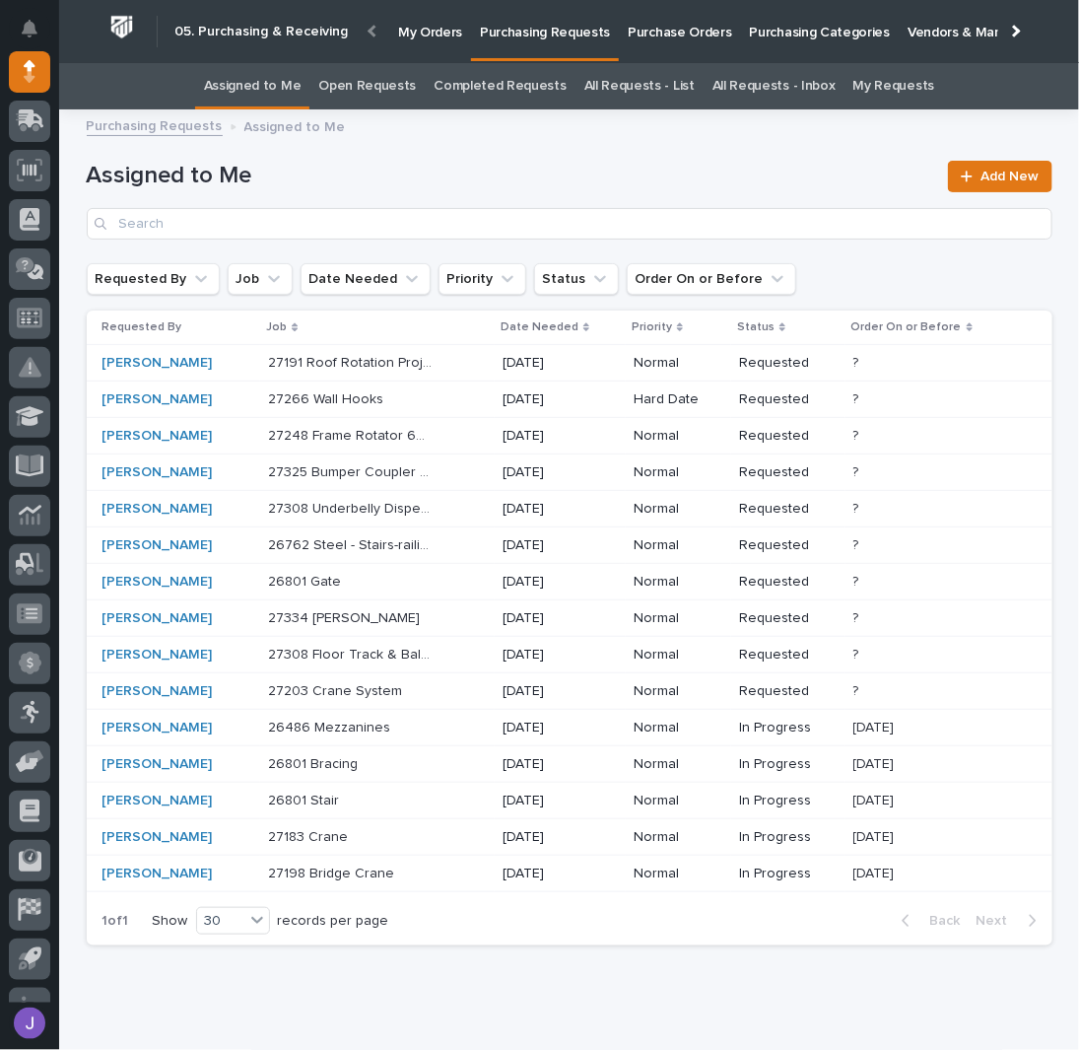
click at [440, 723] on div "26486 Mezzanines 26486 Mezzanines" at bounding box center [377, 728] width 219 height 33
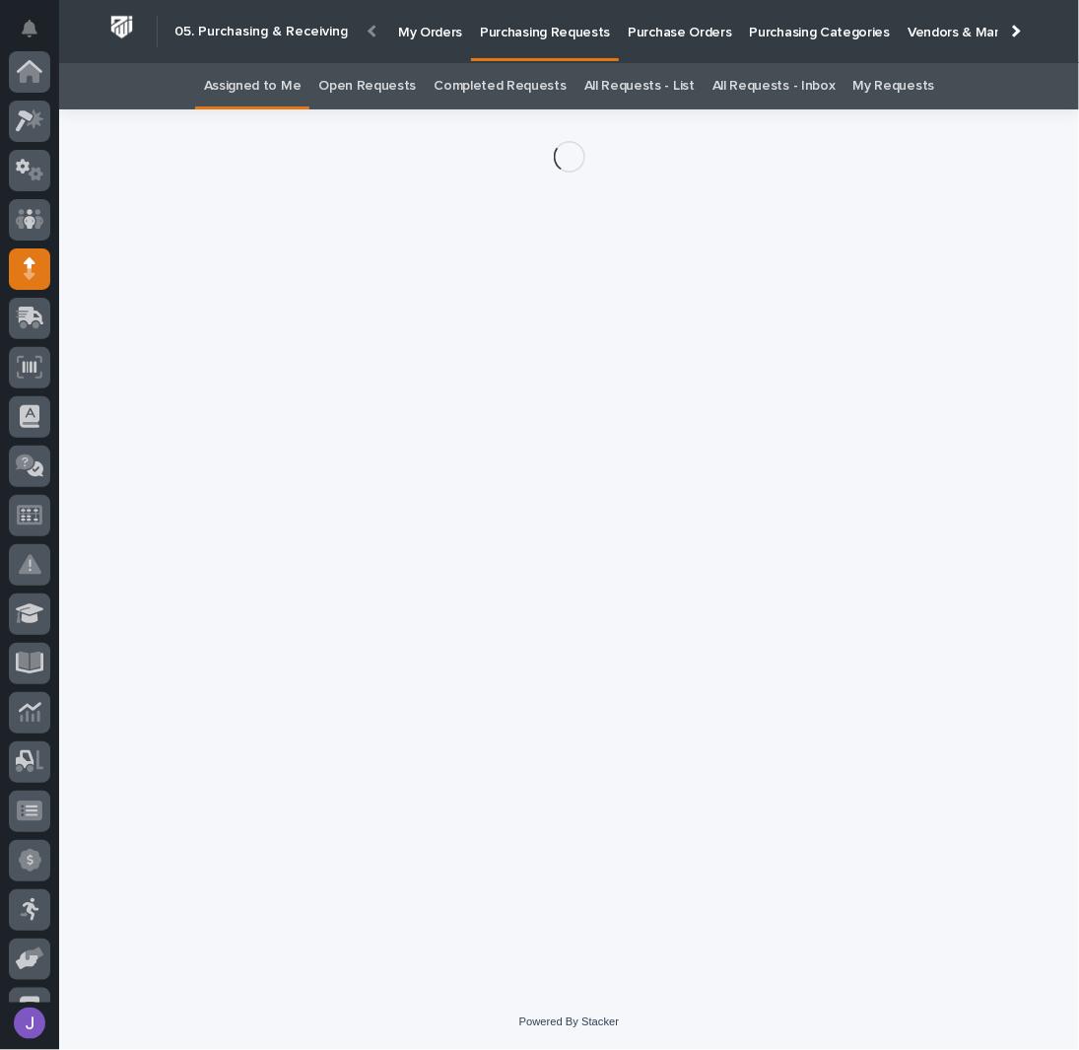
scroll to position [197, 0]
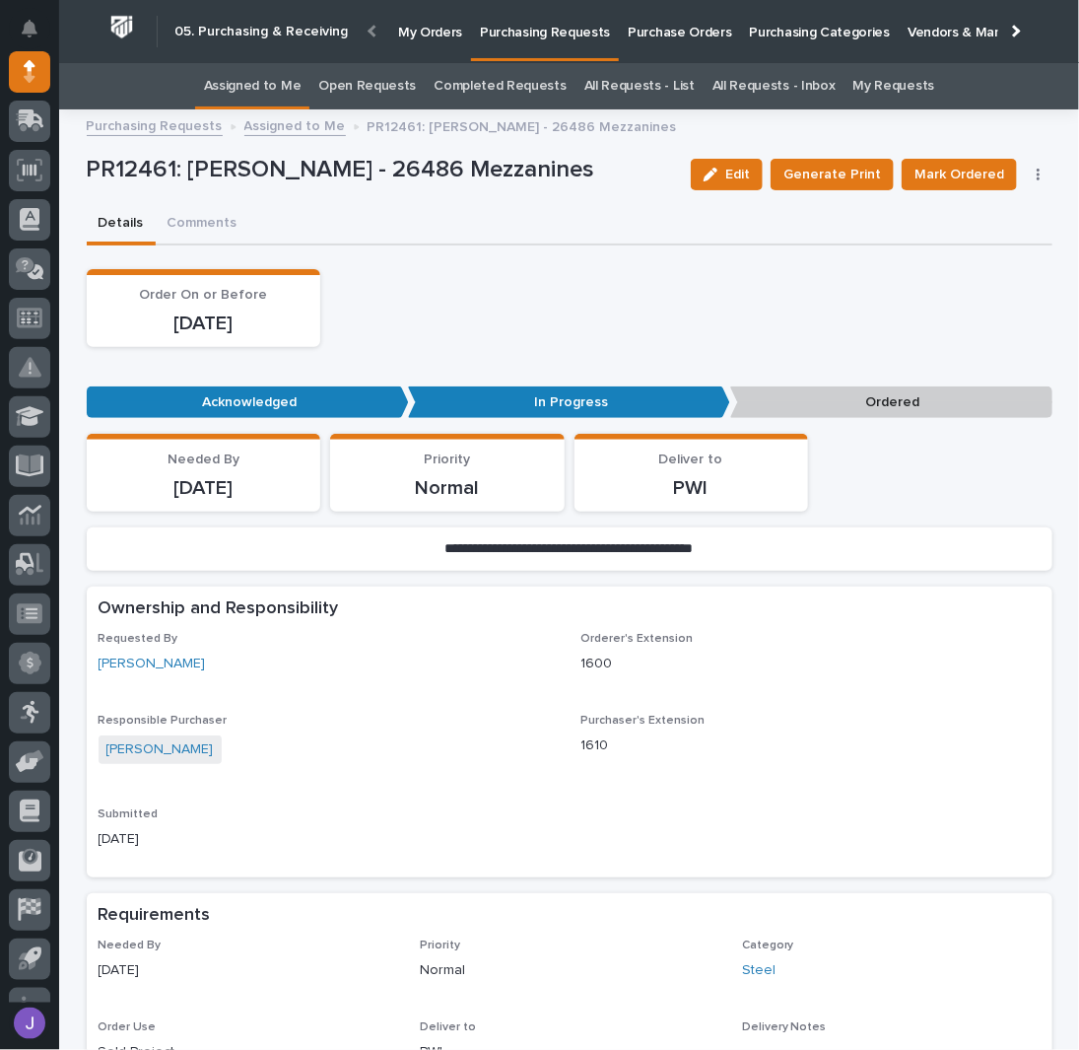
click at [1040, 175] on button "button" at bounding box center [1039, 175] width 28 height 14
click at [975, 251] on span "Edit Linked PO's" at bounding box center [976, 246] width 101 height 24
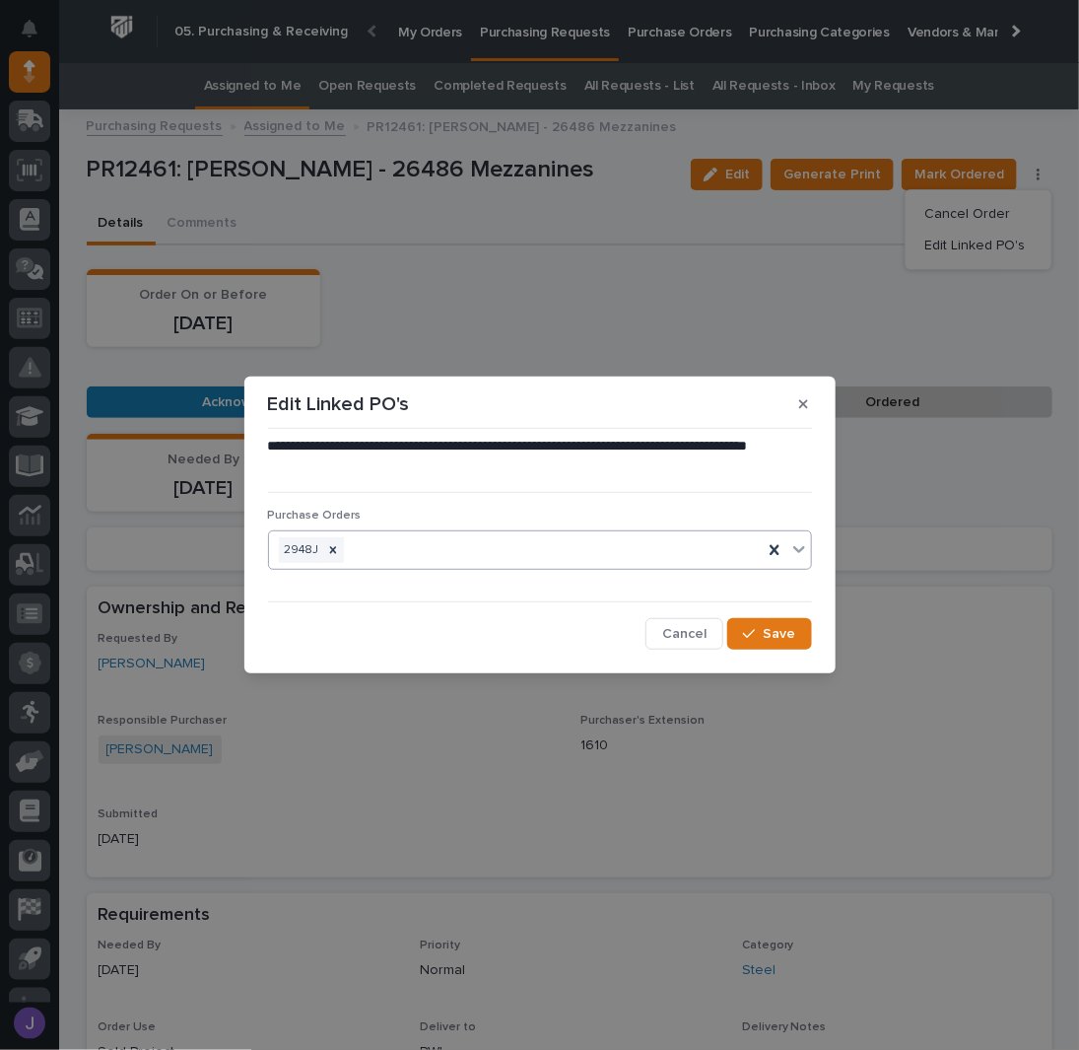
click at [436, 552] on div "2948J" at bounding box center [516, 550] width 494 height 34
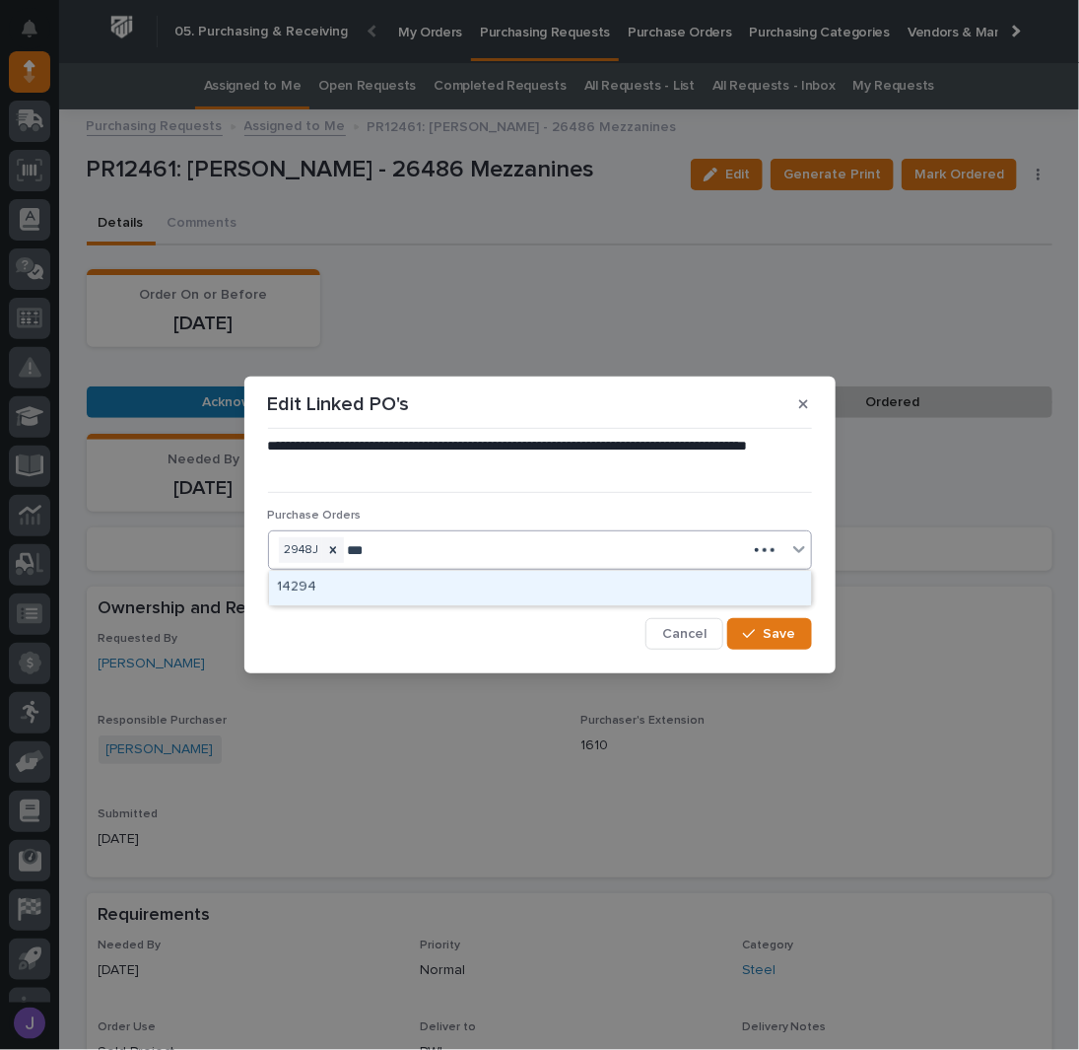
type input "****"
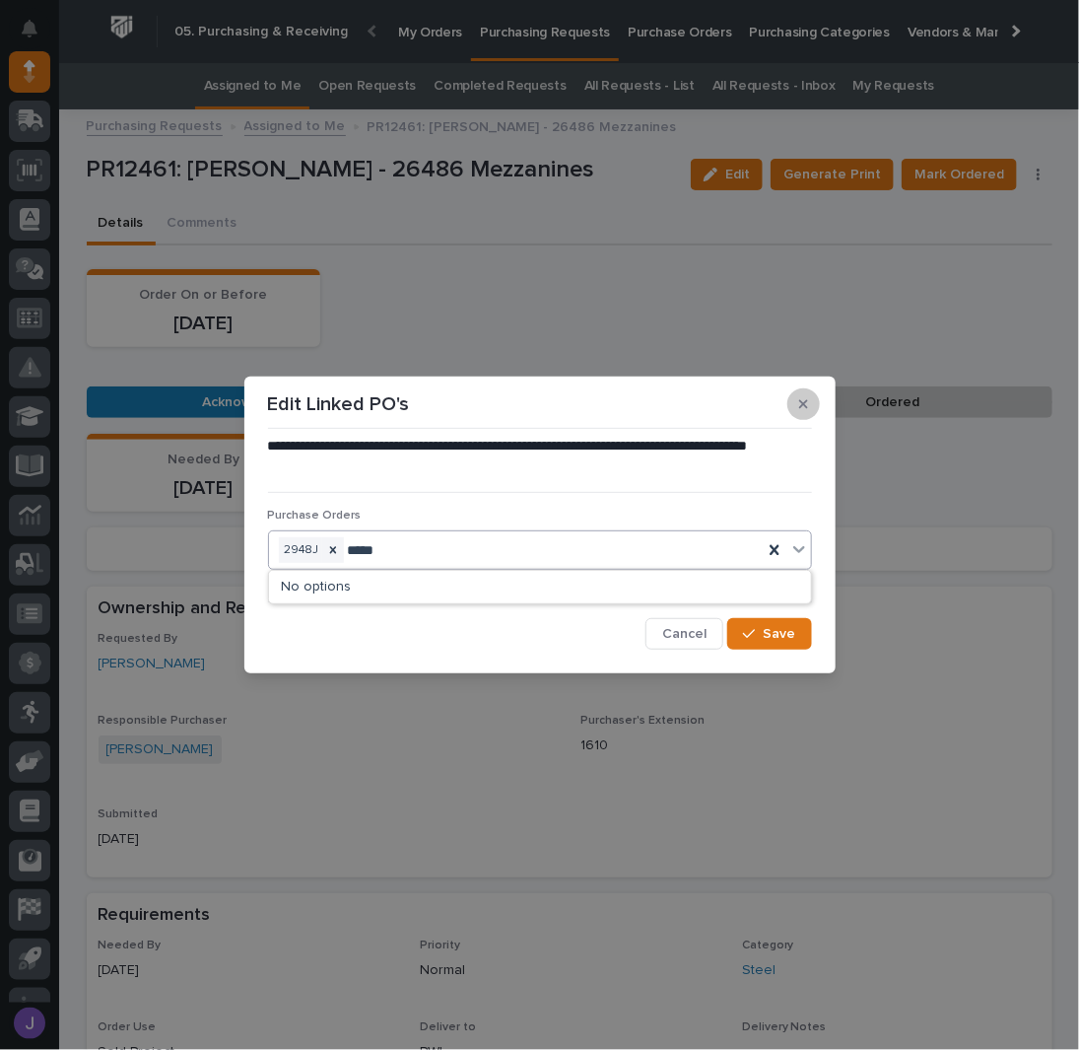
type input "*****"
click at [809, 407] on button "button" at bounding box center [804, 404] width 33 height 32
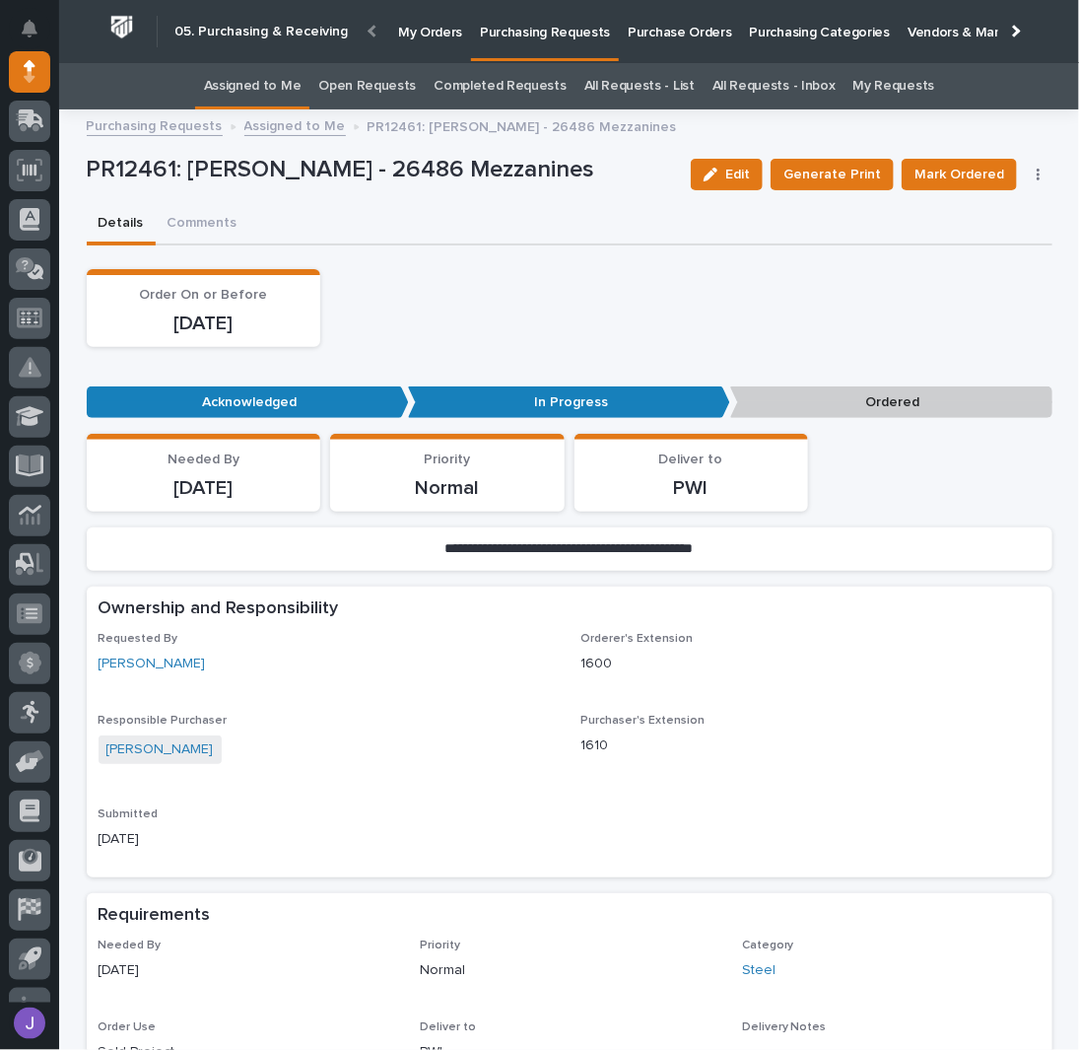
click at [750, 303] on div "Order On or Before [DATE]" at bounding box center [570, 308] width 966 height 78
click at [638, 28] on p "Purchase Orders" at bounding box center [679, 20] width 103 height 41
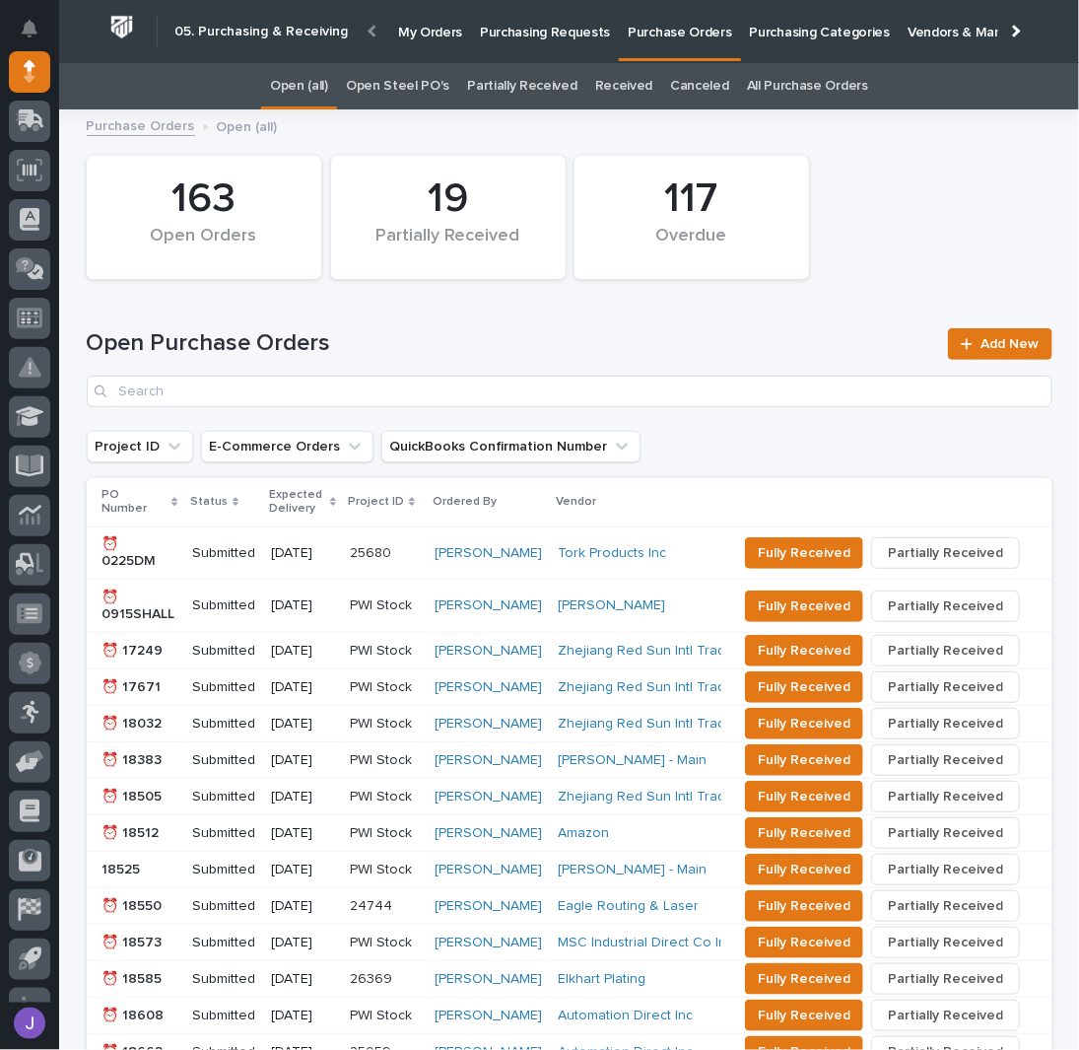
click at [405, 86] on link "Open Steel PO's" at bounding box center [397, 86] width 103 height 46
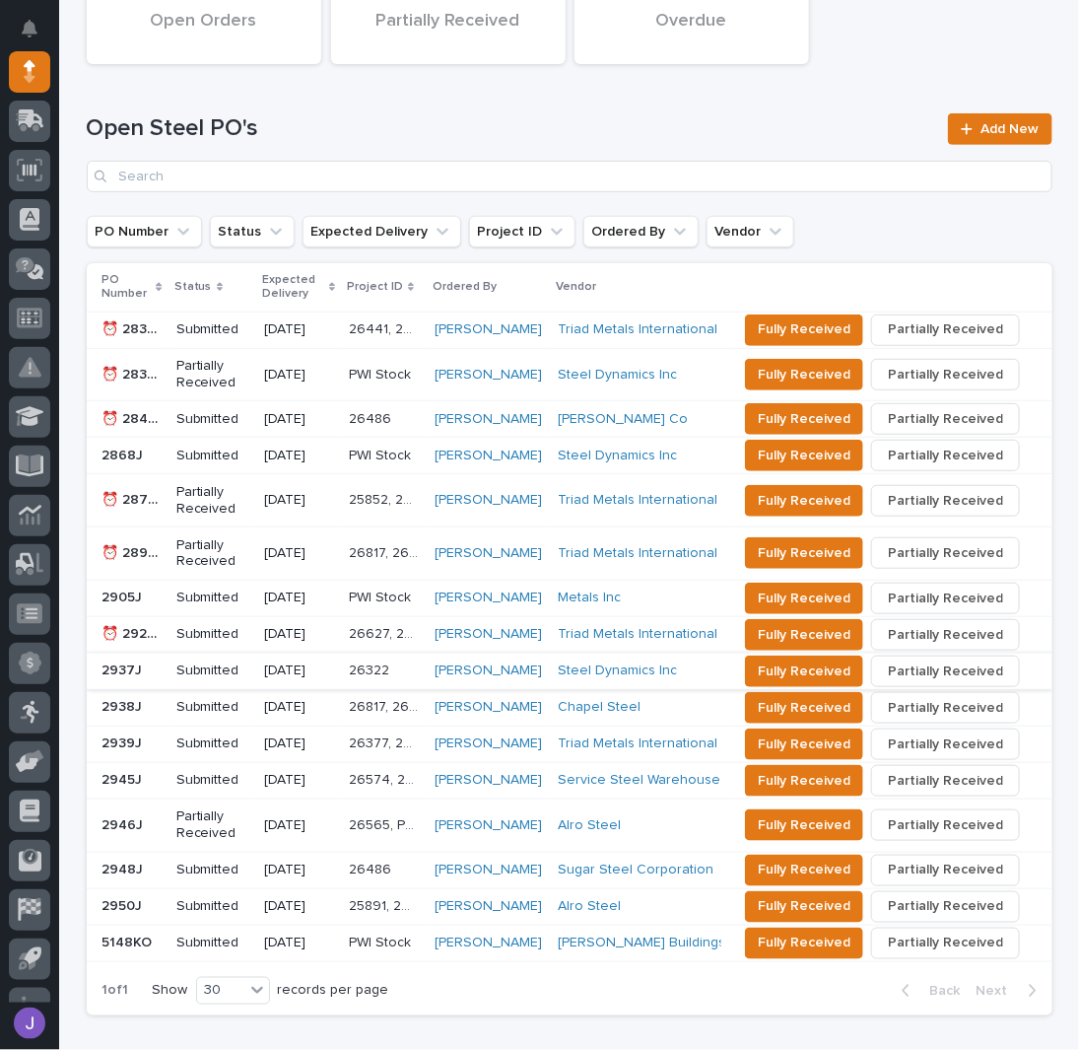
scroll to position [343, 0]
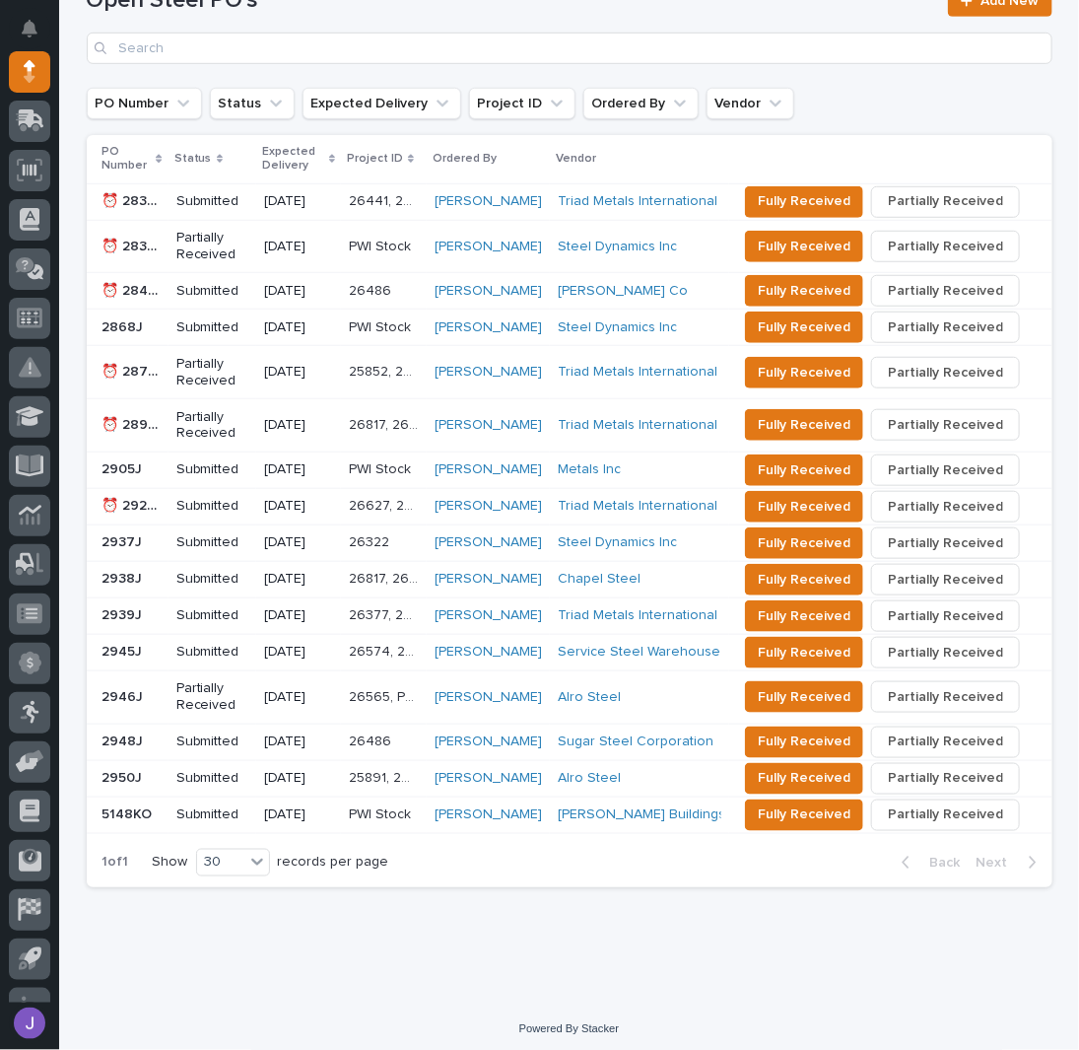
click at [131, 770] on p "2950J" at bounding box center [125, 776] width 44 height 21
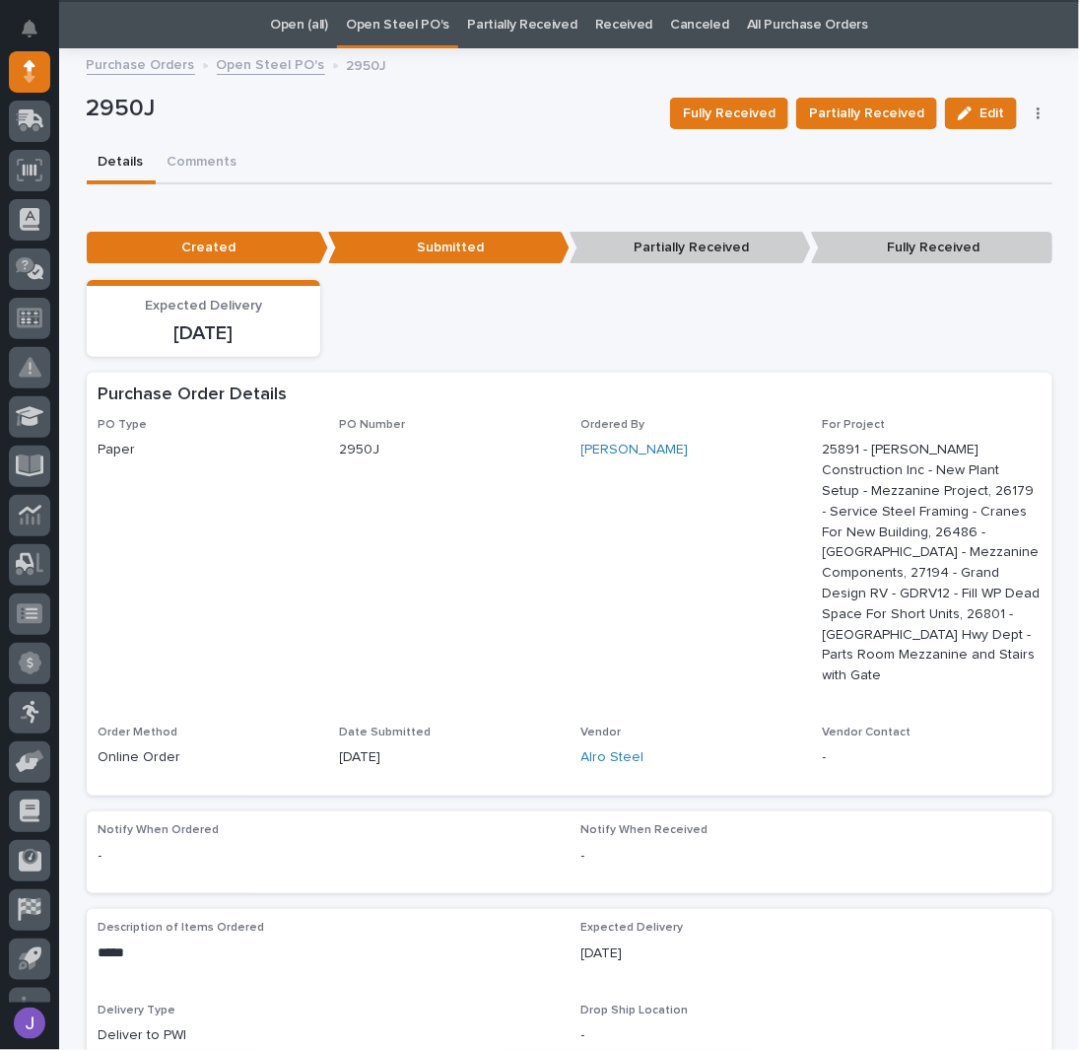
scroll to position [62, 0]
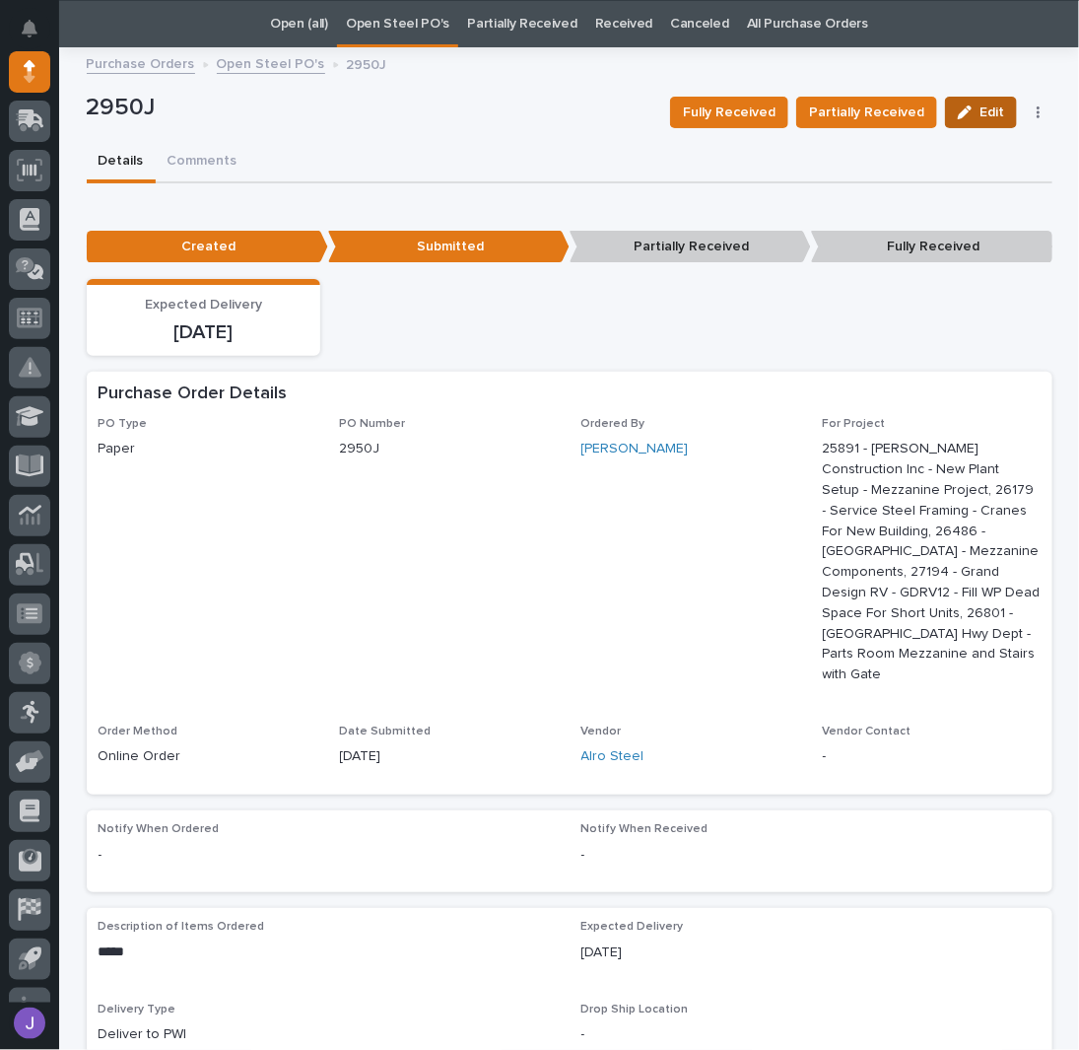
click at [957, 100] on button "Edit" at bounding box center [981, 113] width 72 height 32
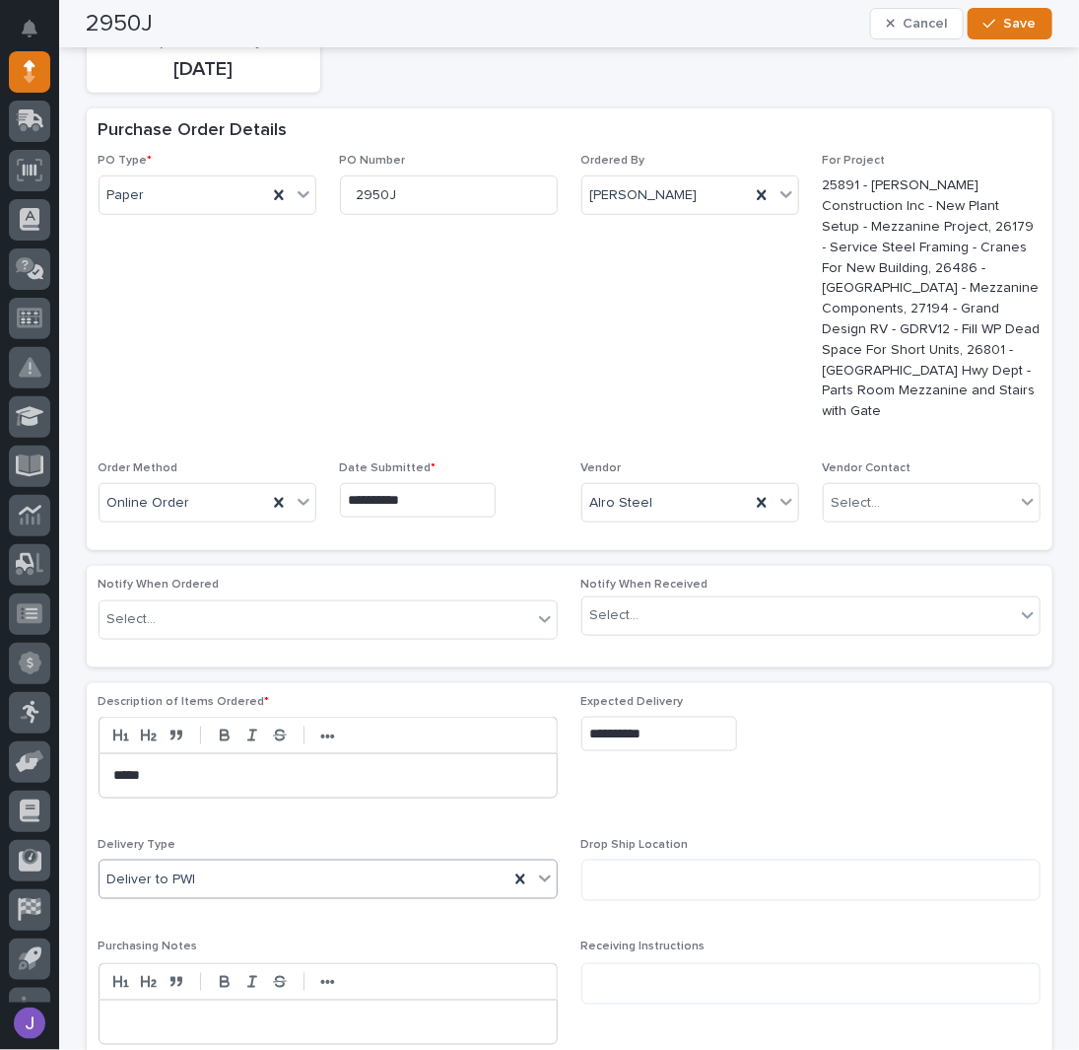
scroll to position [193, 0]
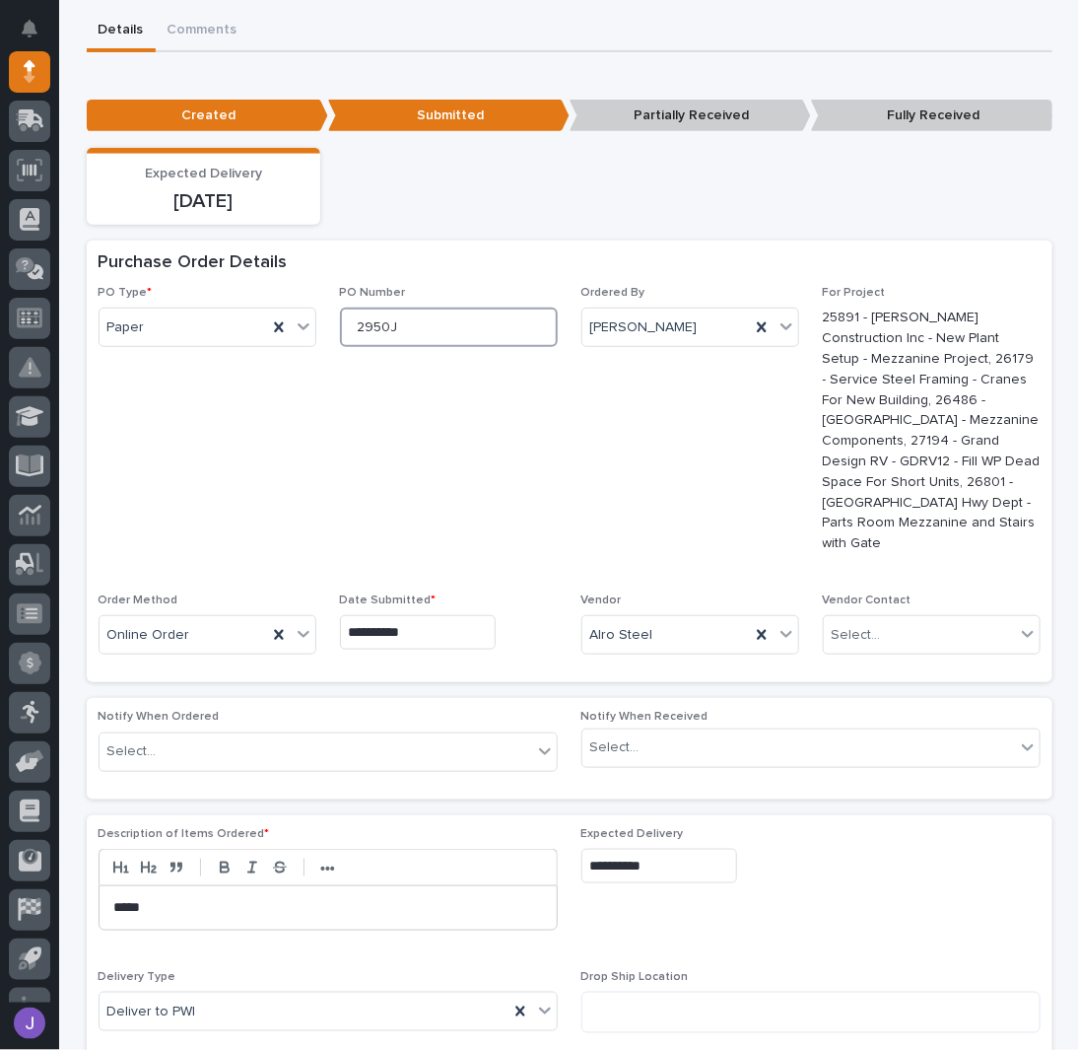
drag, startPoint x: 425, startPoint y: 322, endPoint x: 311, endPoint y: 334, distance: 114.0
click at [311, 334] on div "**********" at bounding box center [570, 478] width 942 height 384
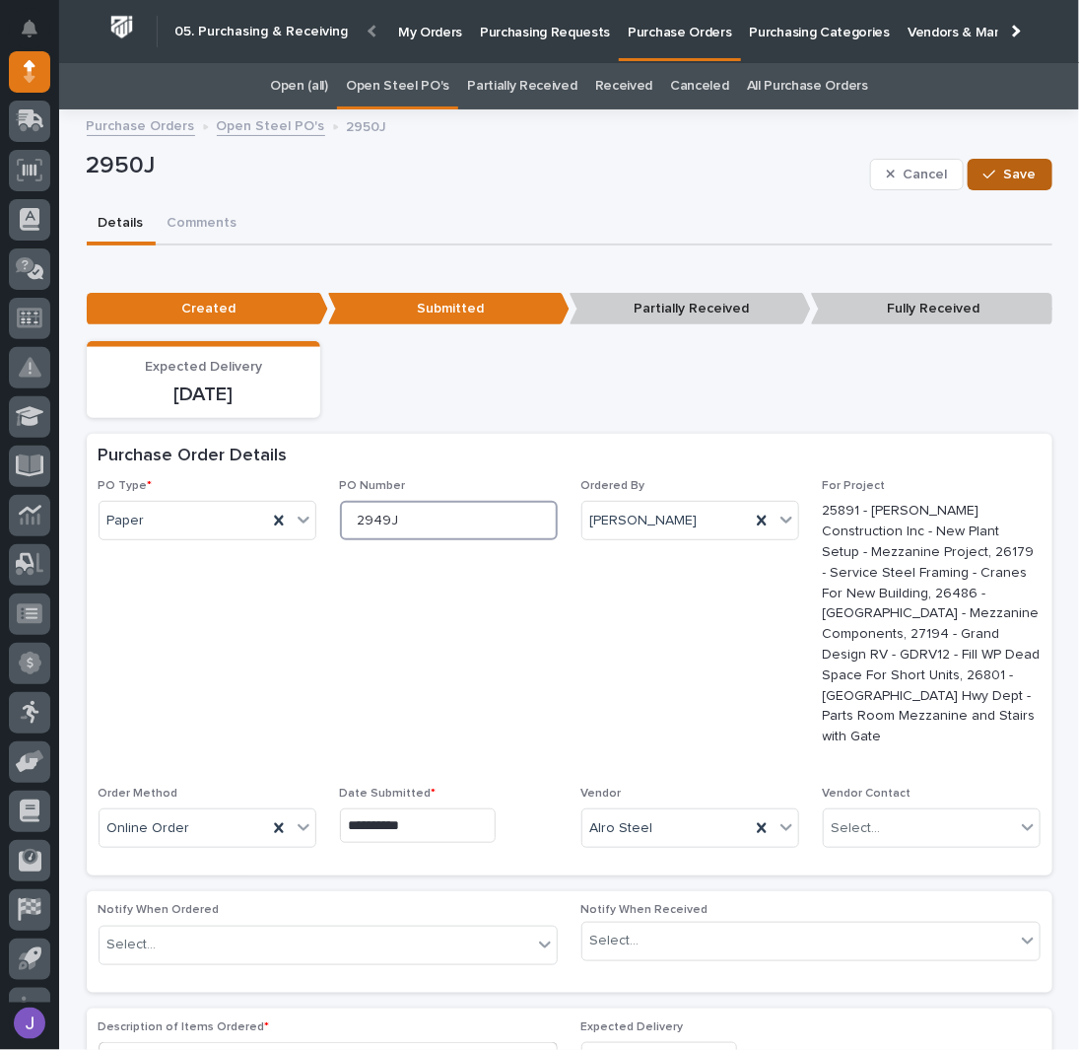
type input "2949J"
click at [984, 168] on icon "button" at bounding box center [990, 175] width 12 height 14
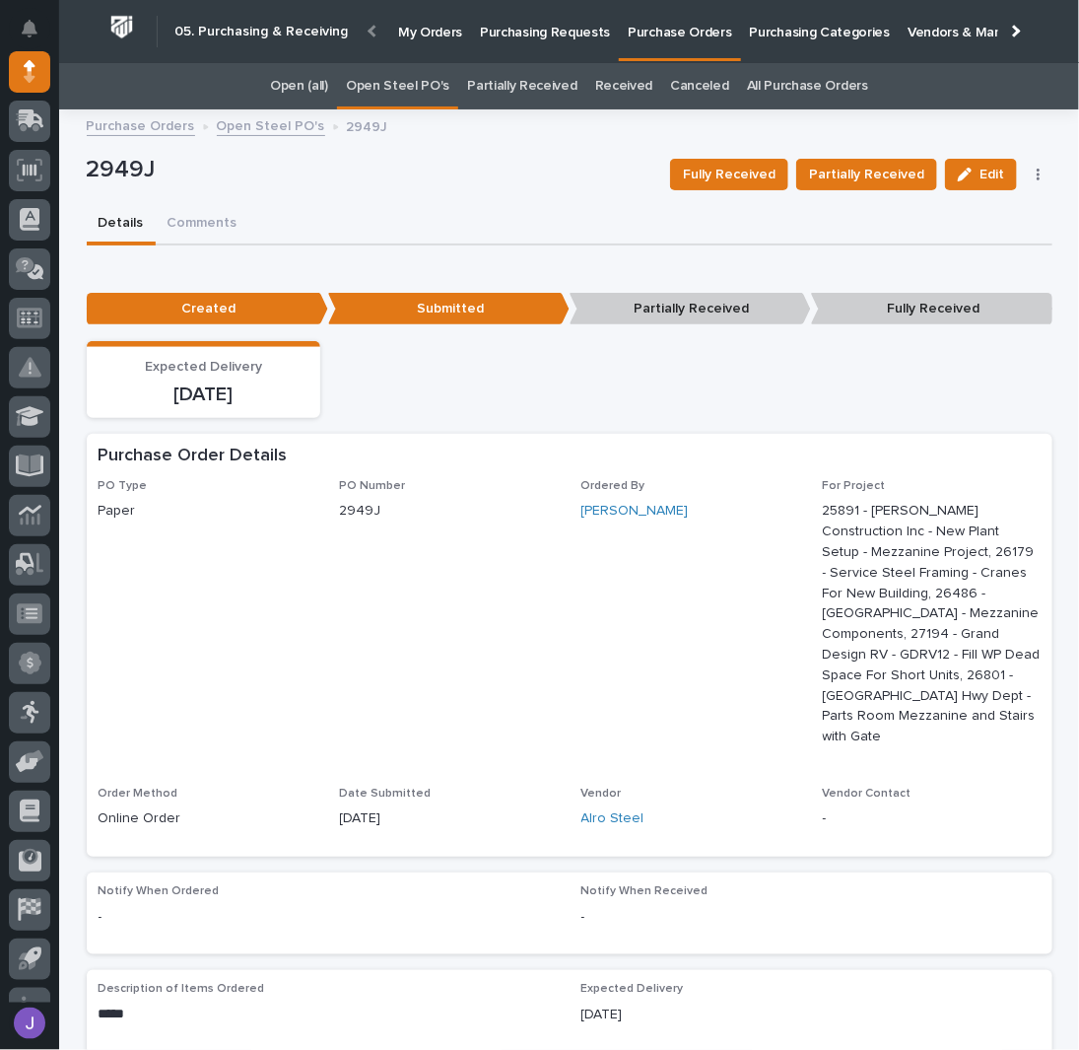
click at [518, 26] on p "Purchasing Requests" at bounding box center [545, 20] width 130 height 41
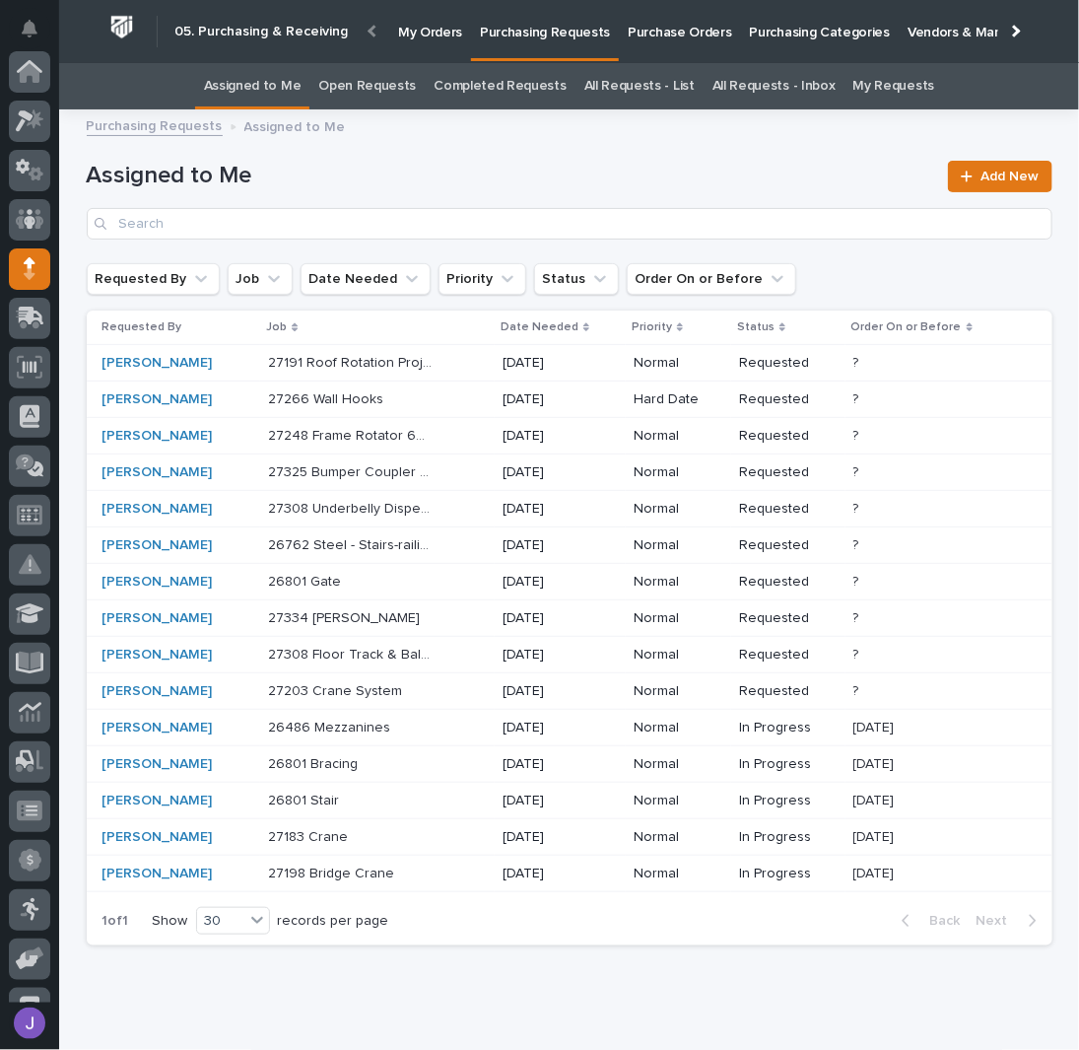
scroll to position [197, 0]
click at [434, 718] on div "26486 Mezzanines 26486 Mezzanines" at bounding box center [377, 728] width 219 height 33
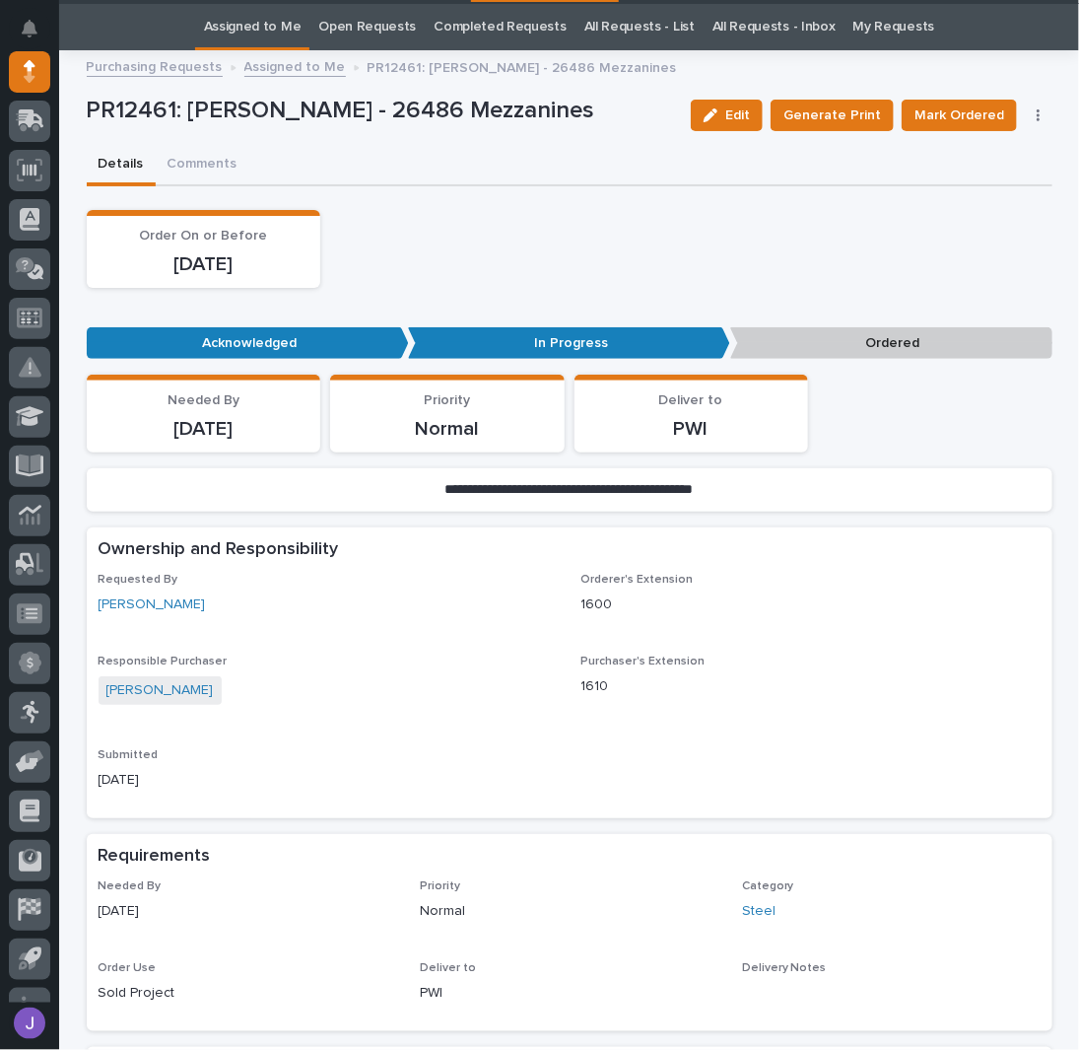
scroll to position [62, 0]
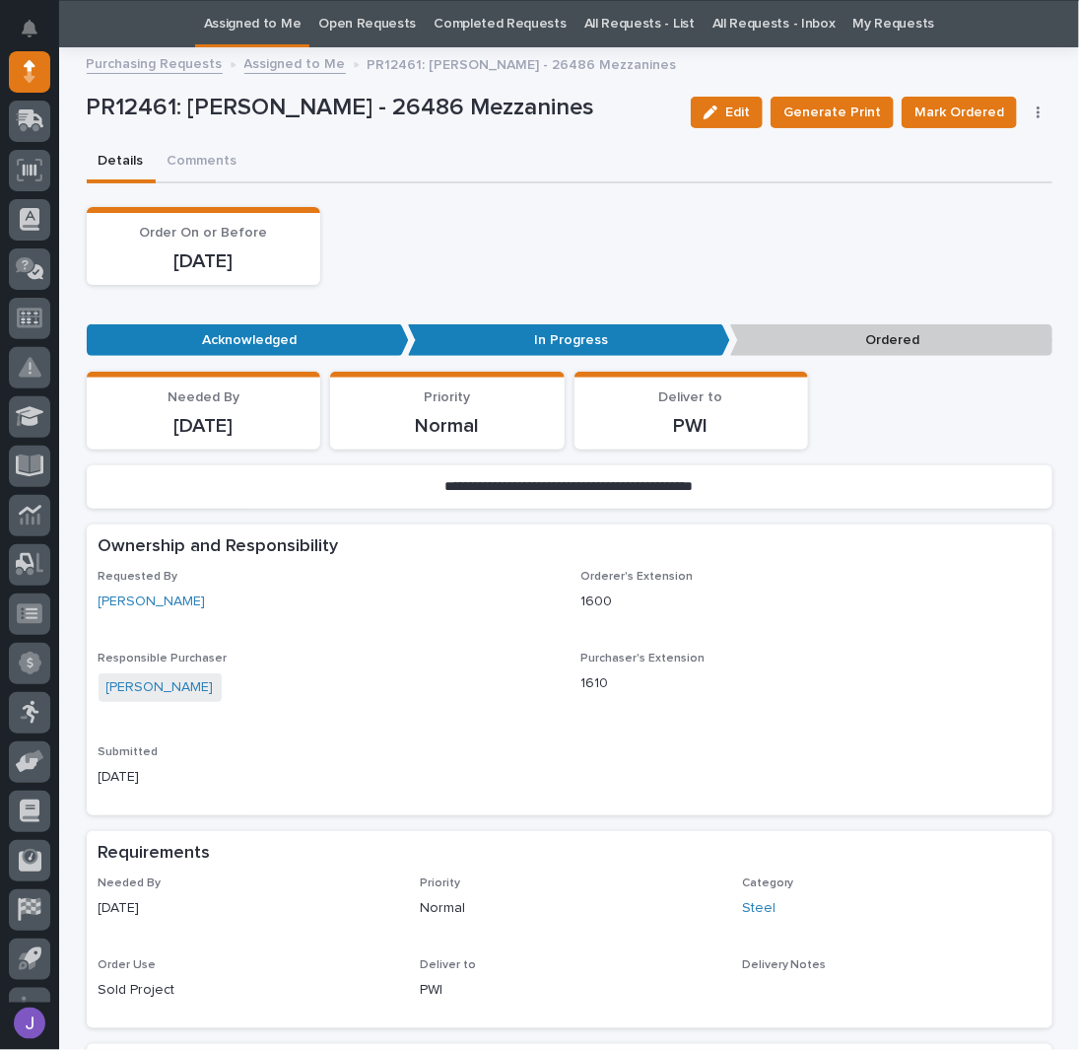
click at [1037, 115] on button "button" at bounding box center [1039, 112] width 28 height 14
click at [996, 174] on span "Edit Linked PO's" at bounding box center [976, 184] width 101 height 24
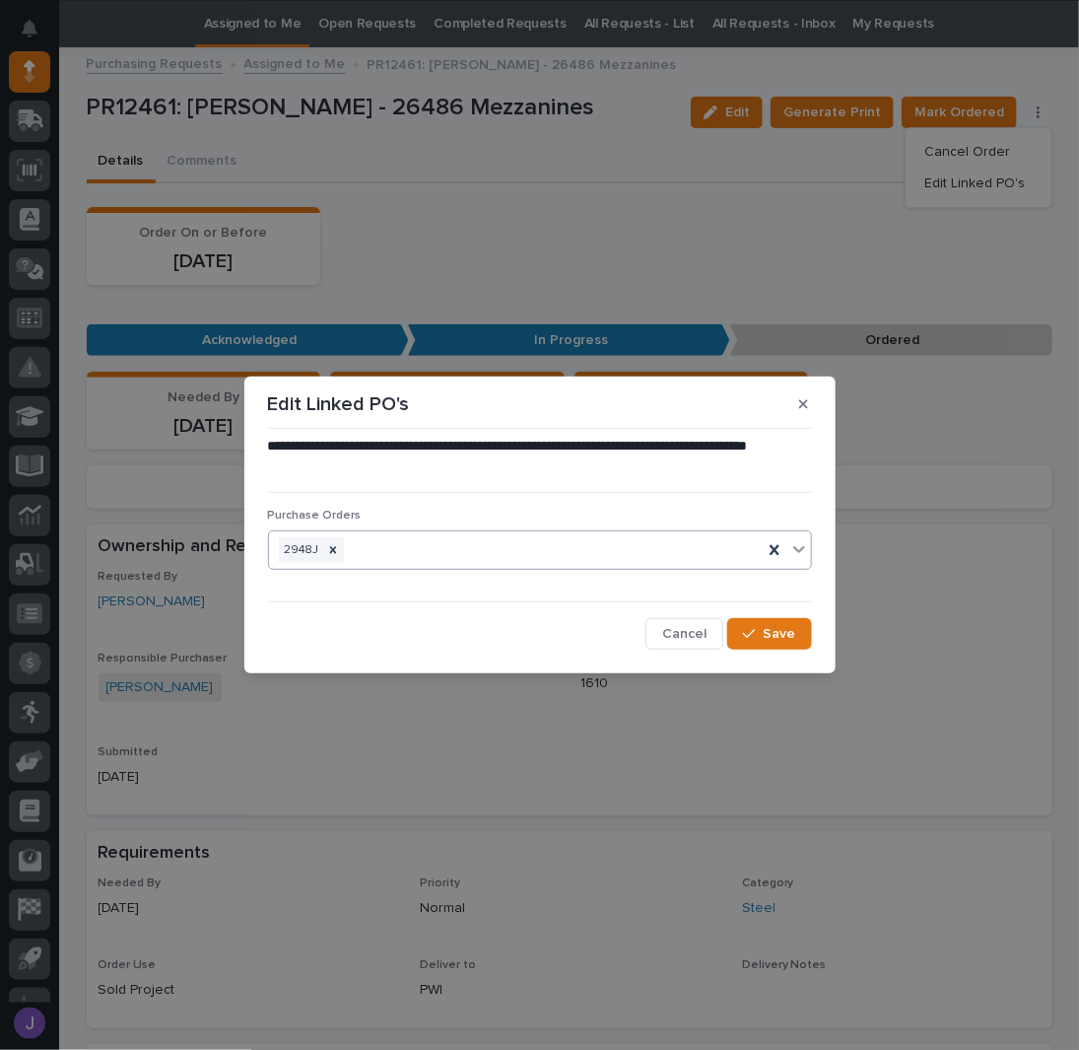
click at [391, 536] on div "2948J" at bounding box center [516, 550] width 494 height 34
type input "*****"
click at [810, 398] on button "button" at bounding box center [804, 404] width 33 height 32
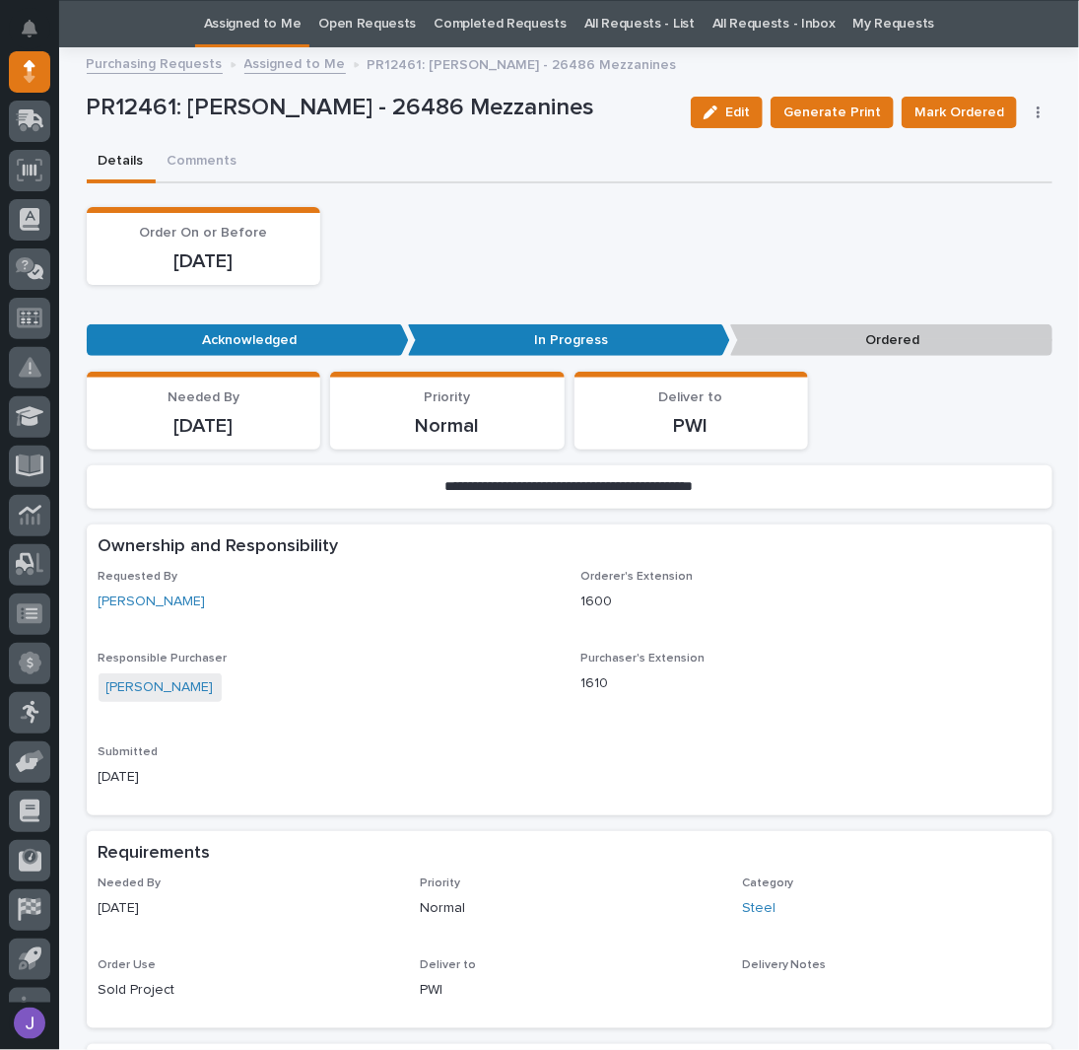
drag, startPoint x: 624, startPoint y: 240, endPoint x: 612, endPoint y: 236, distance: 12.5
click at [622, 240] on div "Order On or Before [DATE]" at bounding box center [570, 246] width 966 height 78
click at [277, 21] on link "Assigned to Me" at bounding box center [253, 24] width 98 height 46
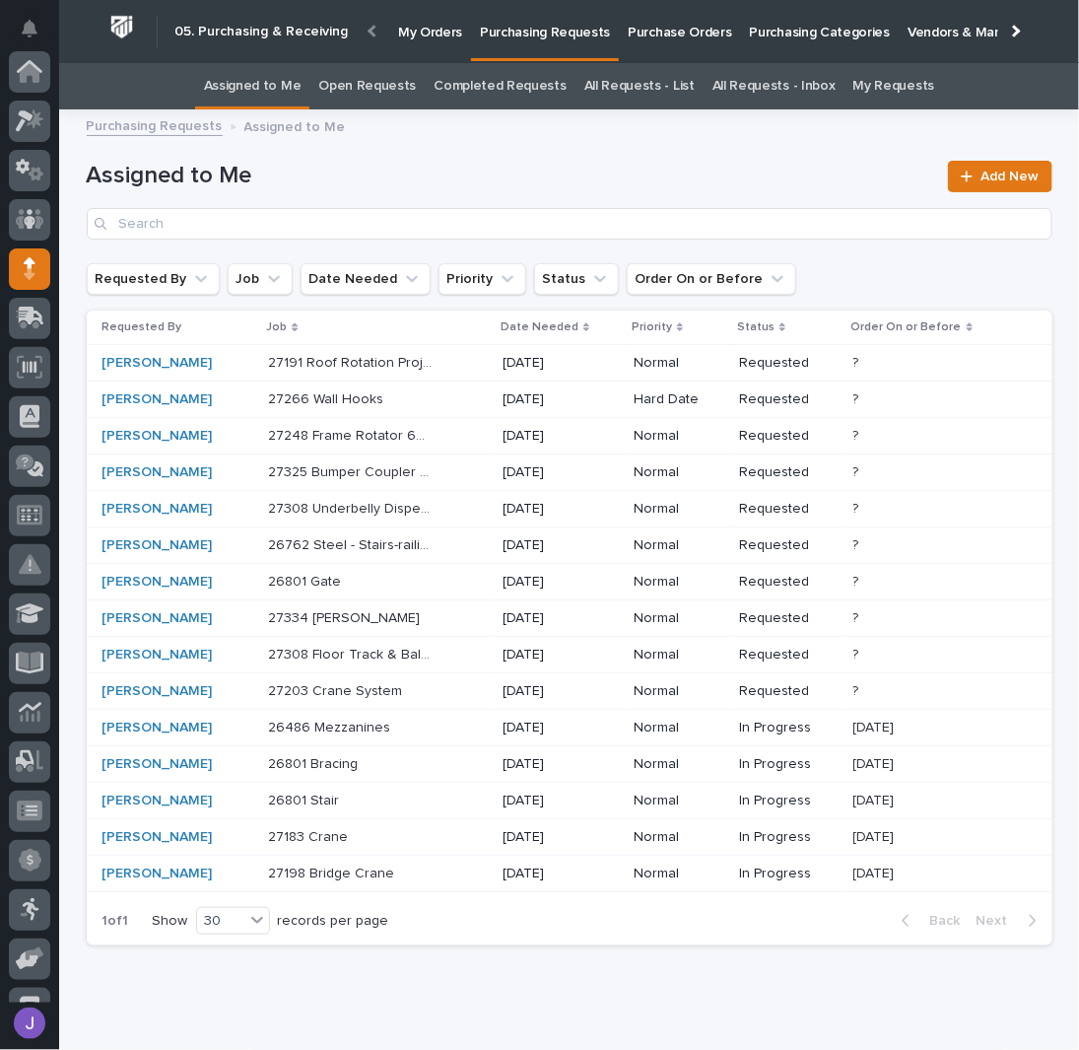
scroll to position [197, 0]
click at [655, 29] on p "Purchase Orders" at bounding box center [679, 20] width 103 height 41
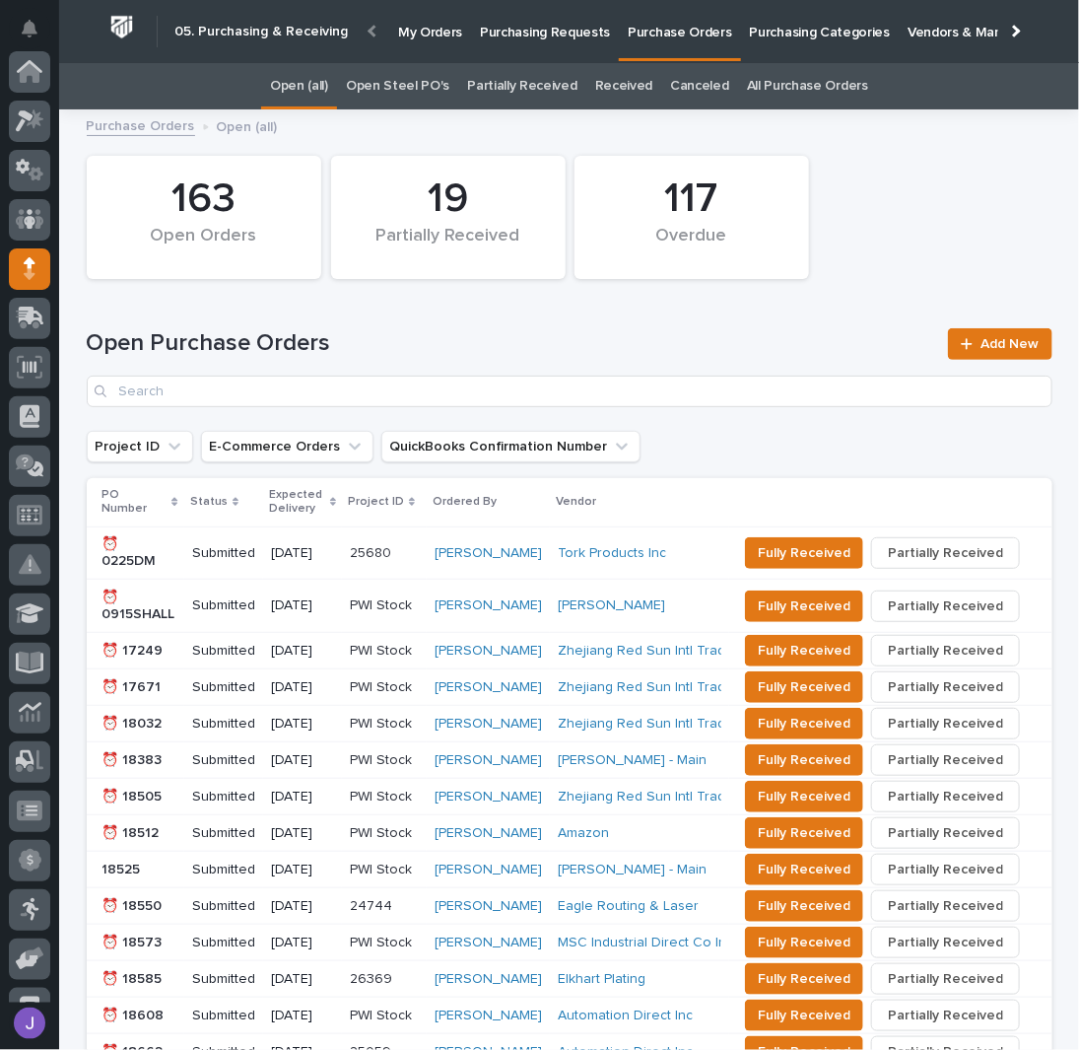
scroll to position [197, 0]
click at [404, 86] on link "Open Steel PO's" at bounding box center [397, 86] width 103 height 46
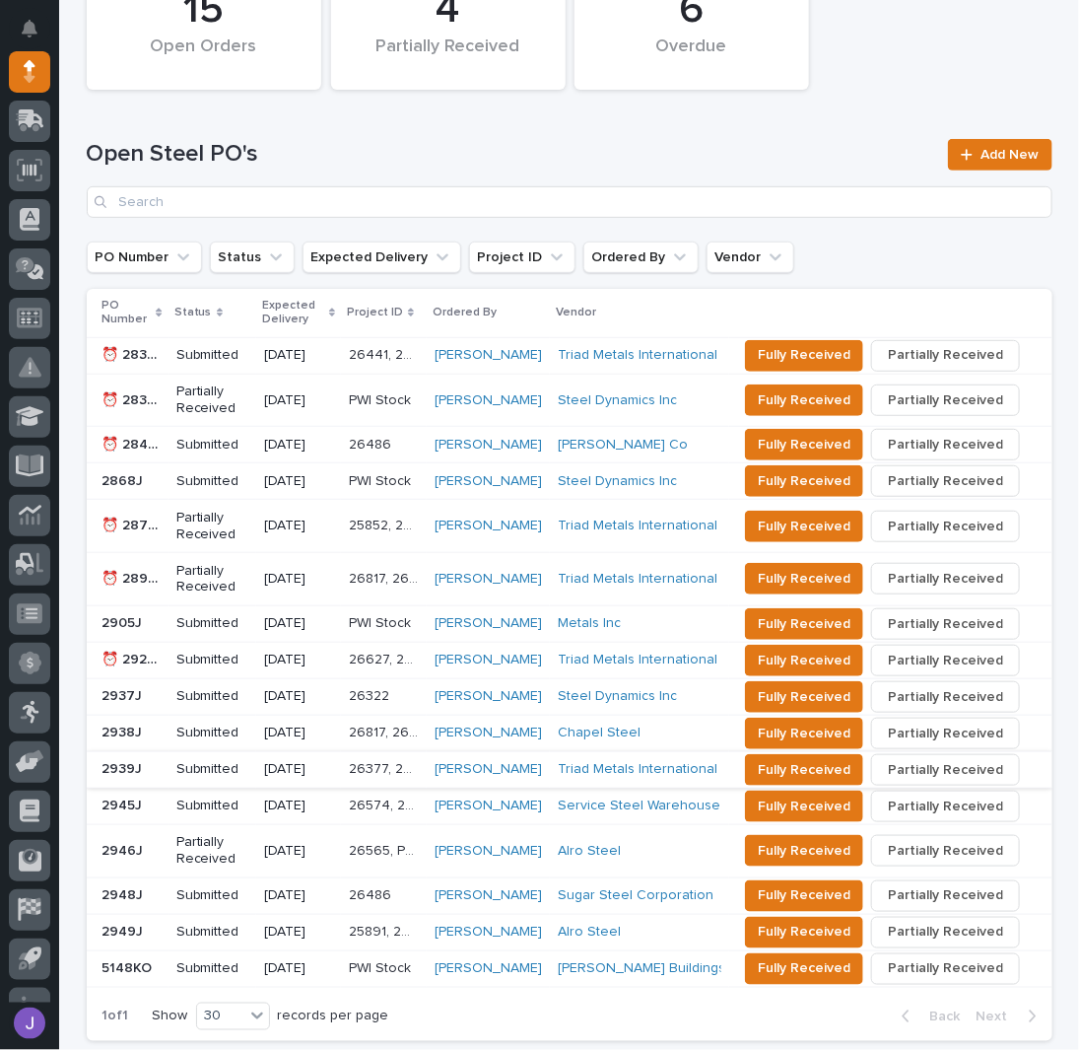
scroll to position [262, 0]
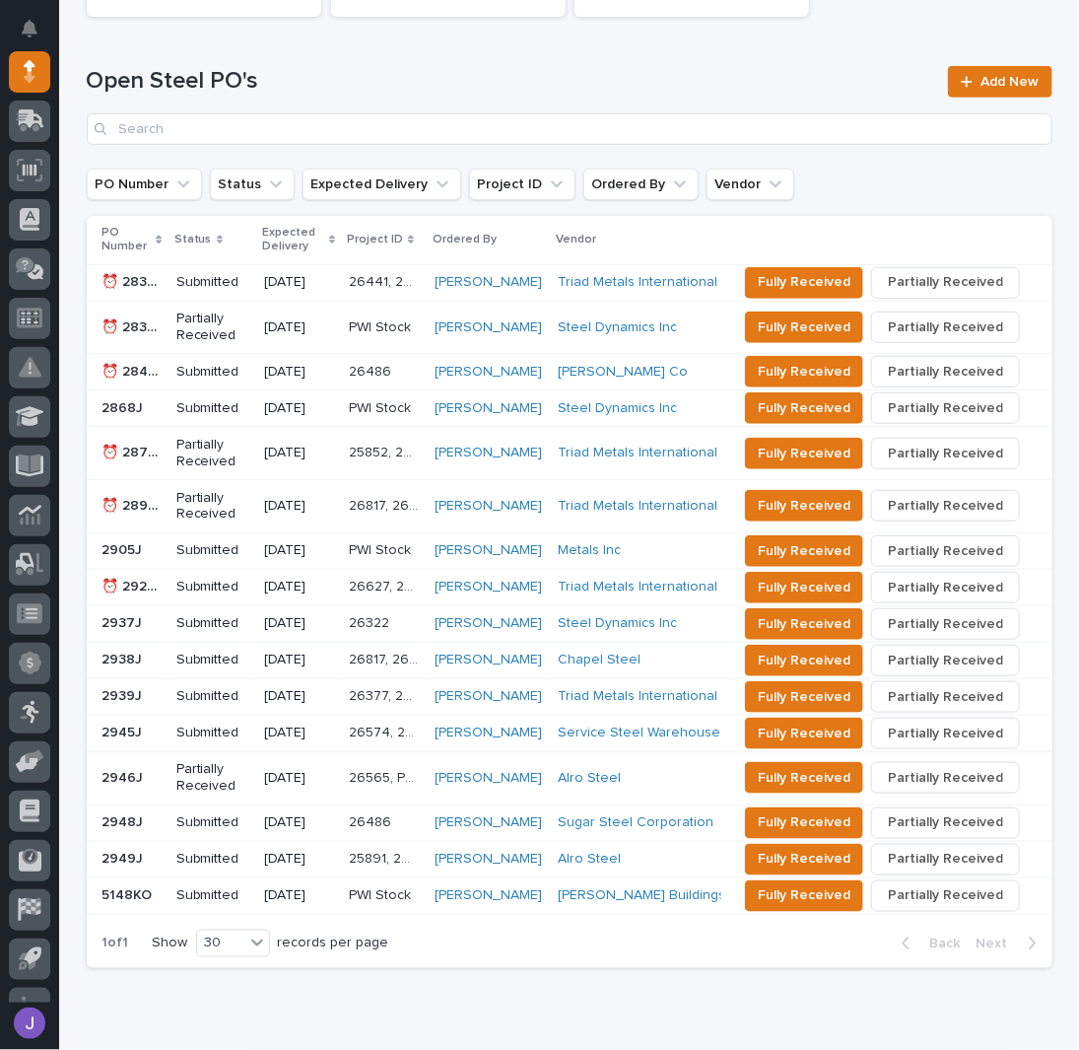
click at [138, 856] on p "2949J" at bounding box center [125, 857] width 45 height 21
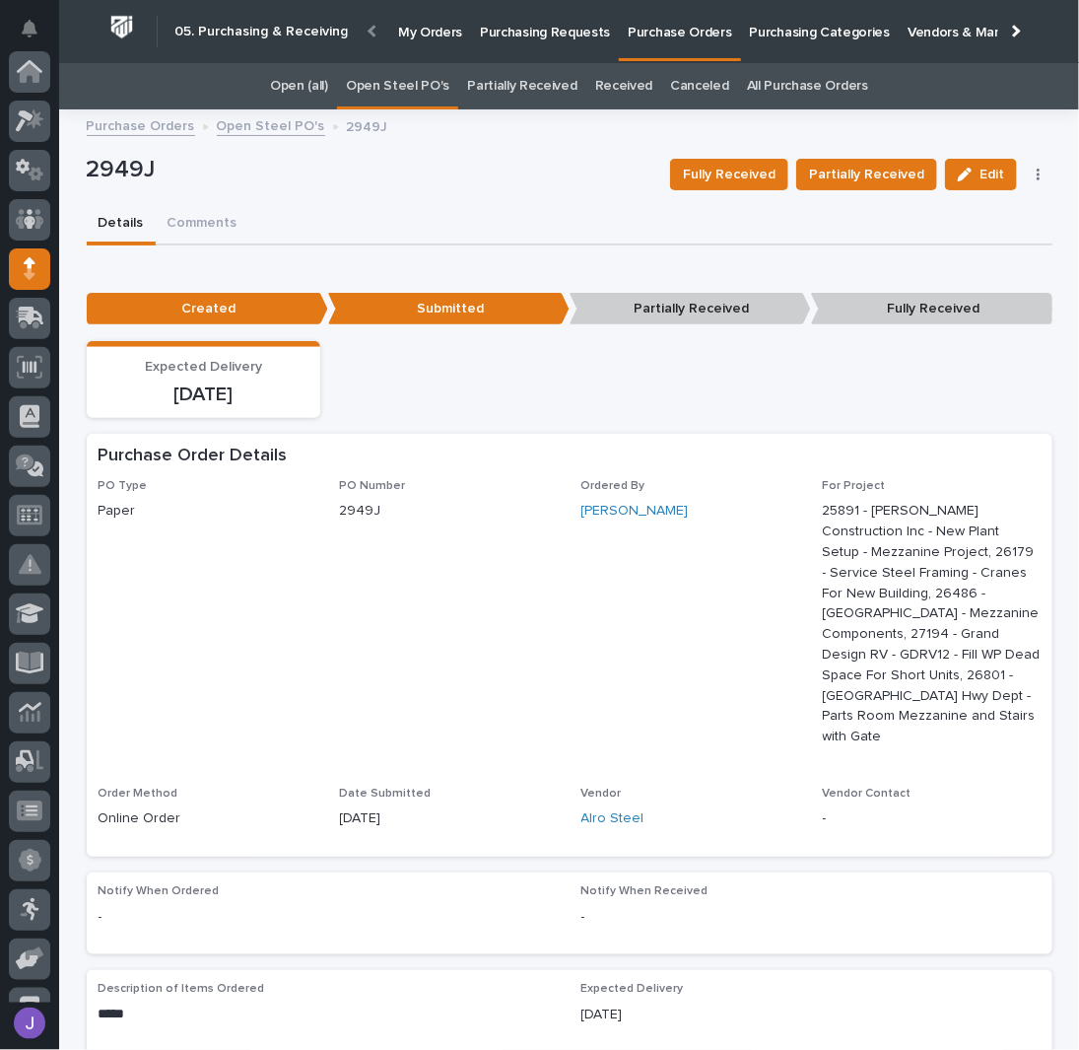
scroll to position [197, 0]
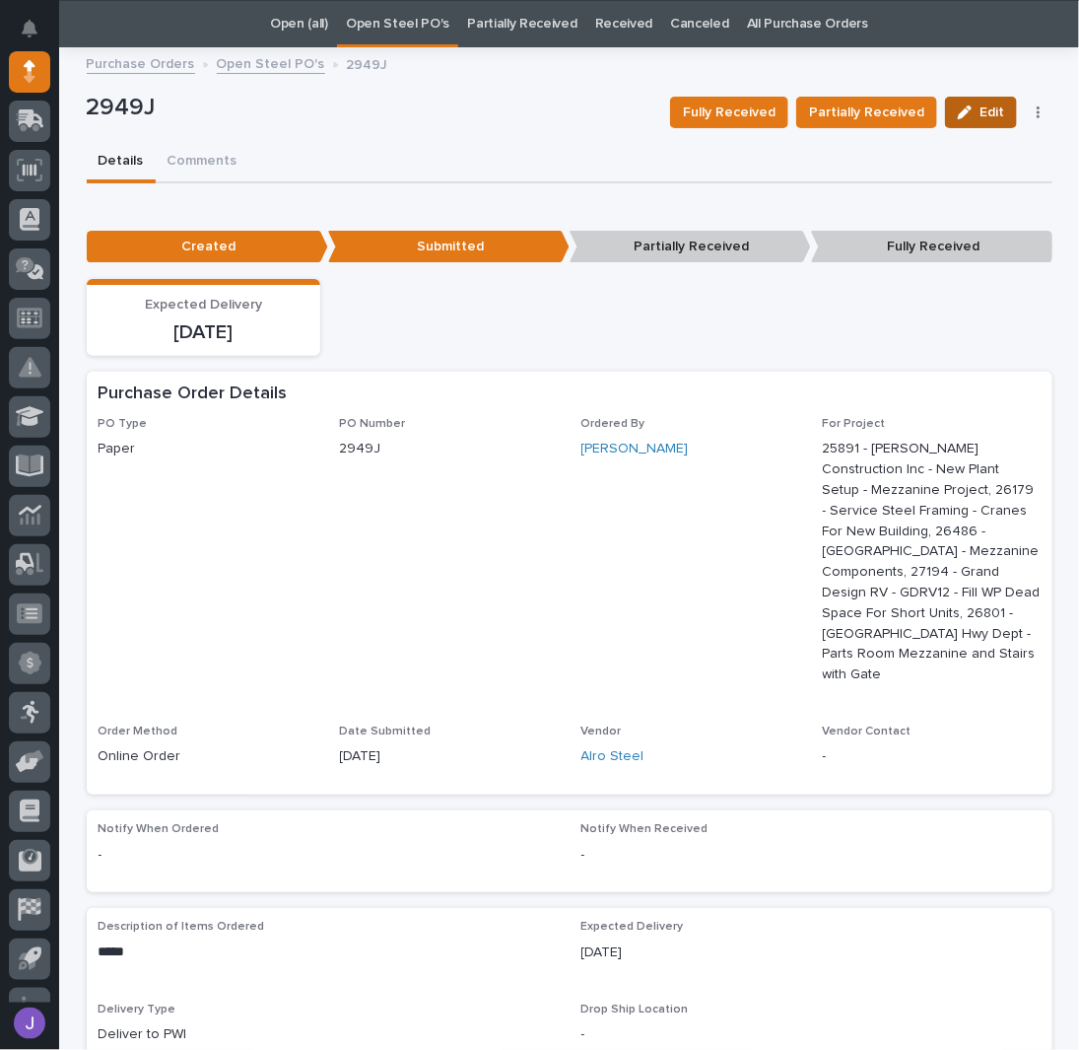
click at [973, 111] on div "button" at bounding box center [969, 112] width 22 height 14
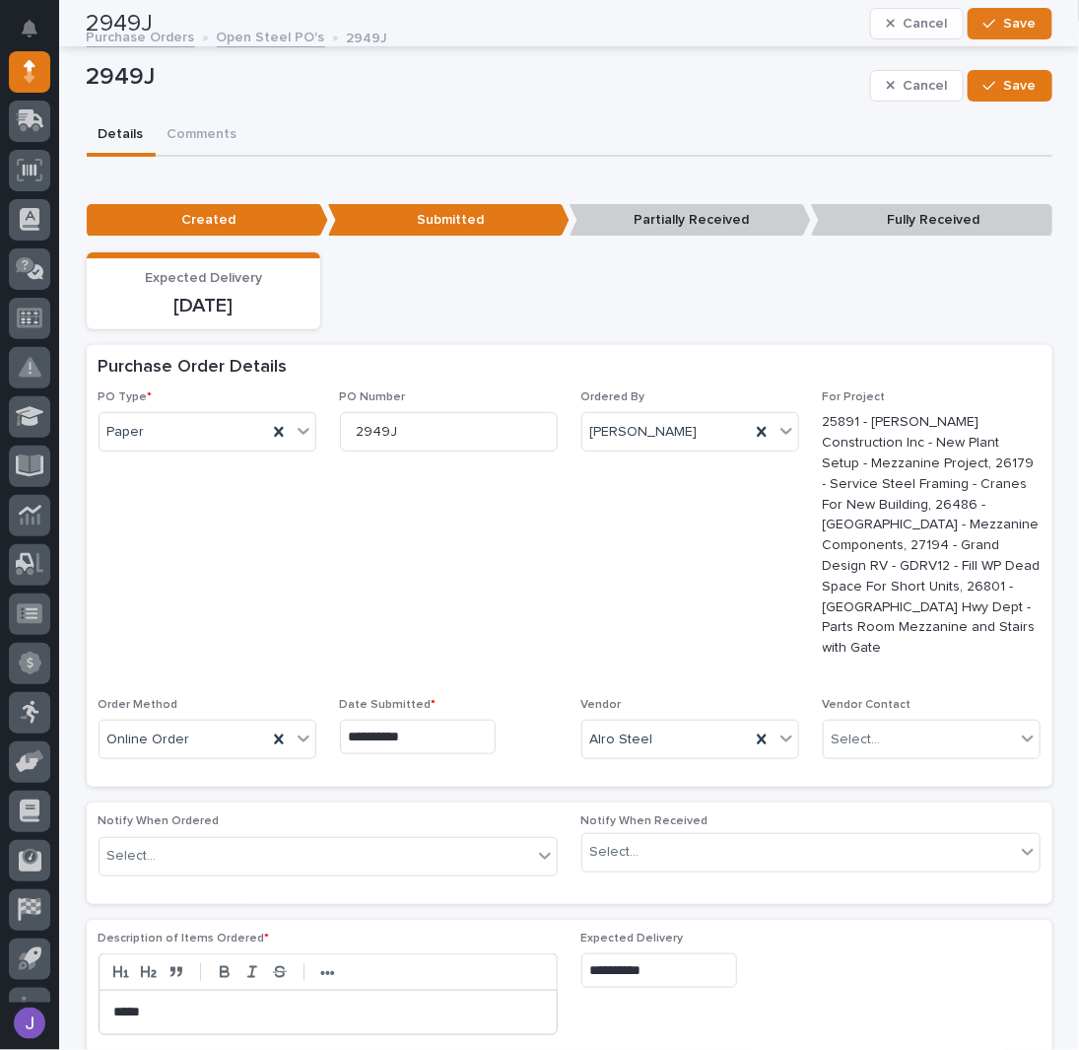
scroll to position [0, 0]
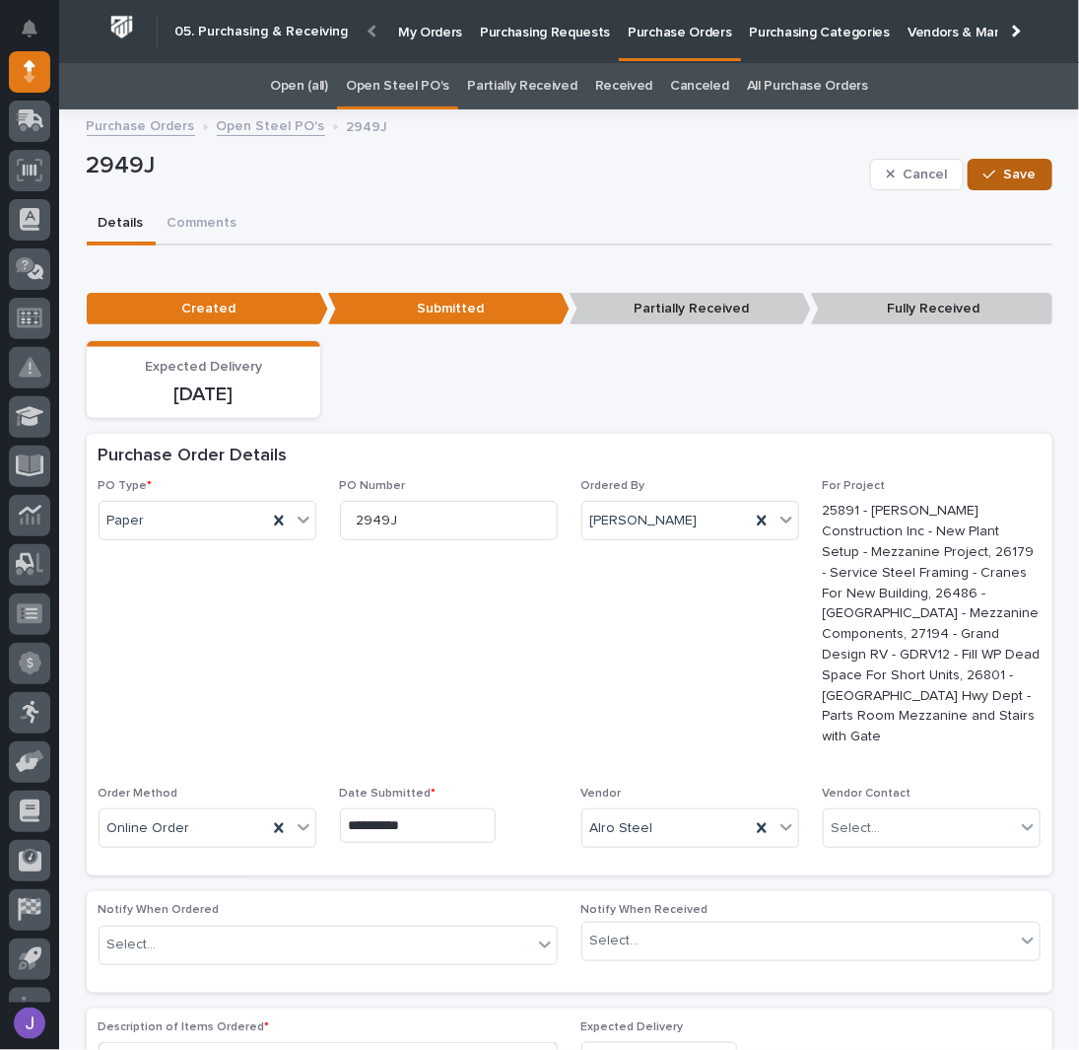
click at [1006, 169] on span "Save" at bounding box center [1020, 175] width 33 height 18
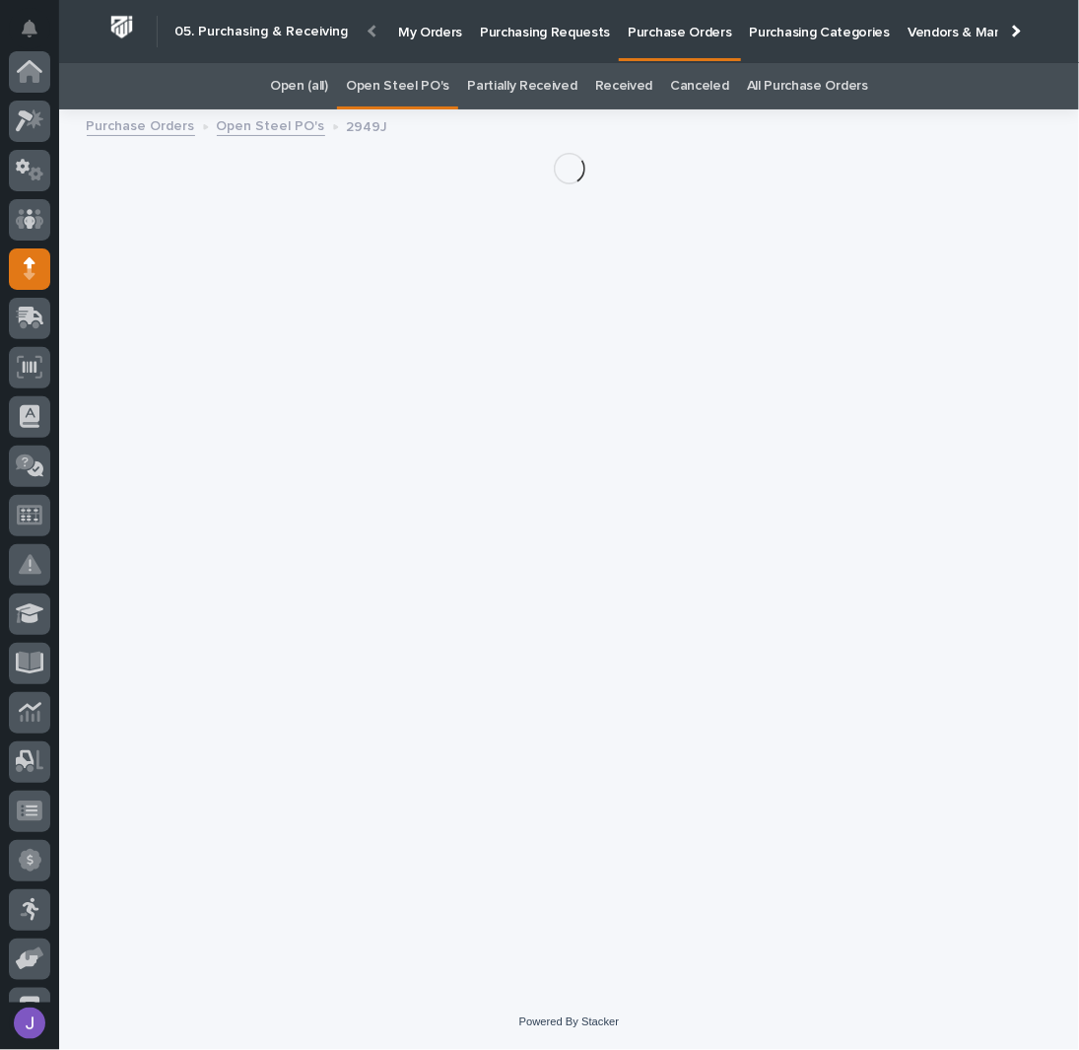
scroll to position [197, 0]
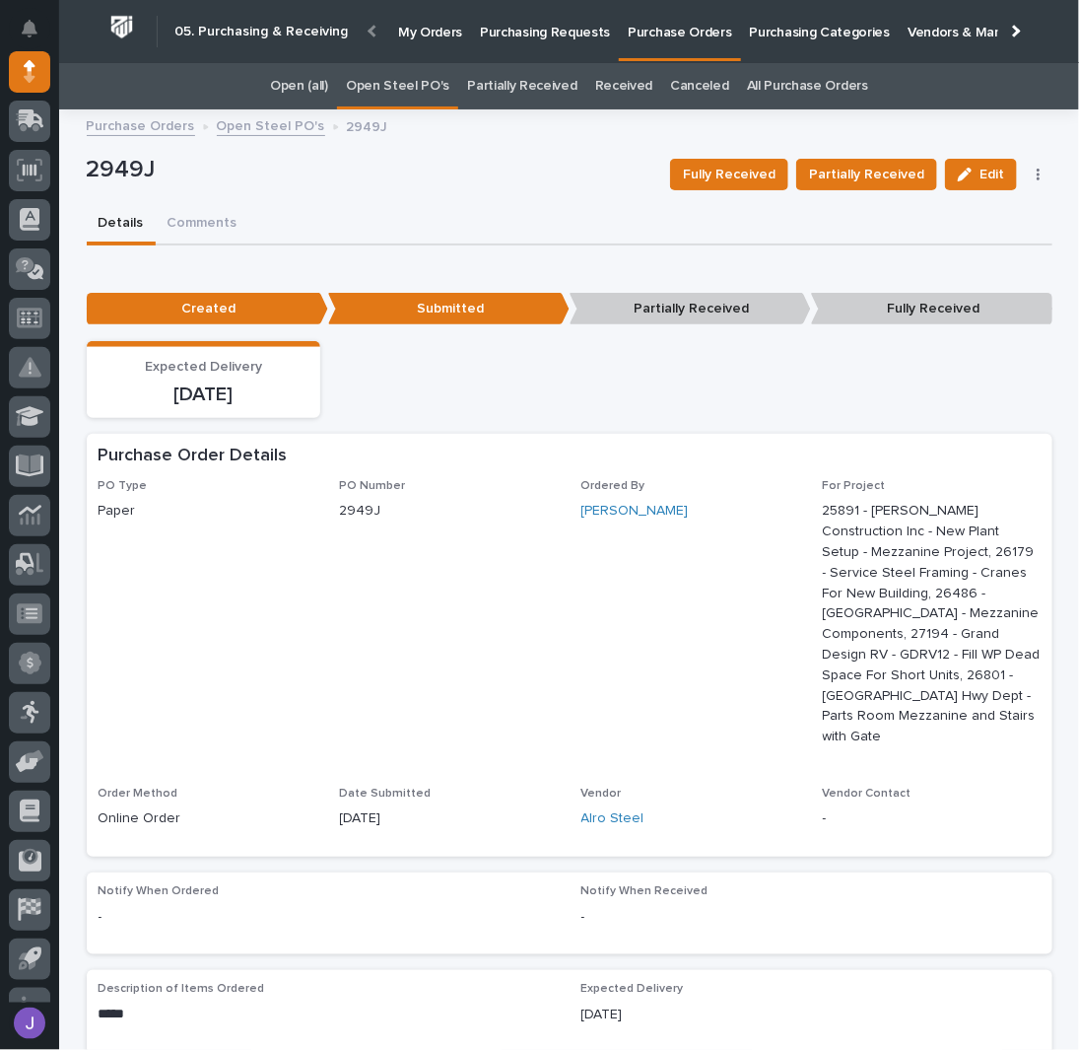
click at [534, 33] on p "Purchasing Requests" at bounding box center [545, 20] width 130 height 41
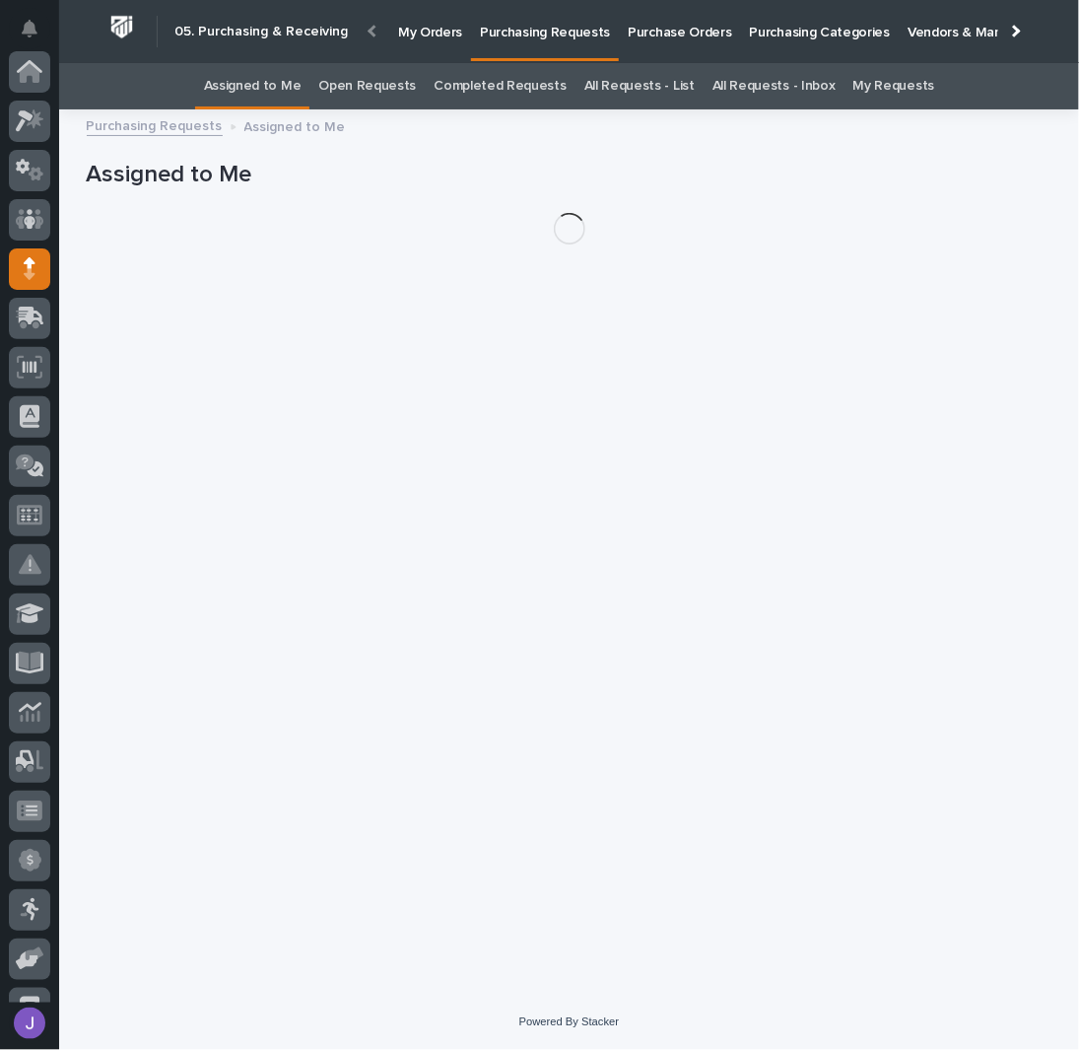
scroll to position [197, 0]
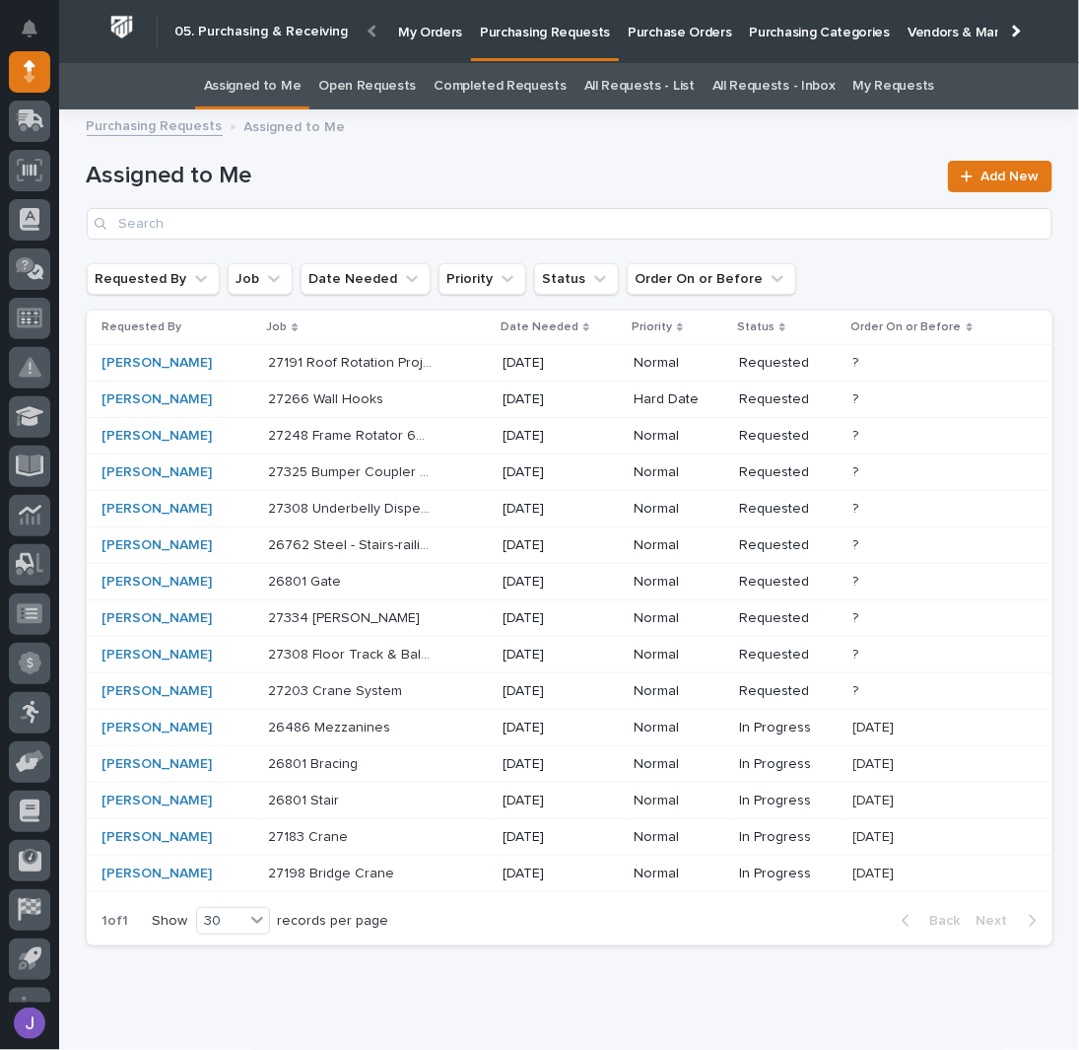
click at [424, 729] on p at bounding box center [350, 728] width 165 height 17
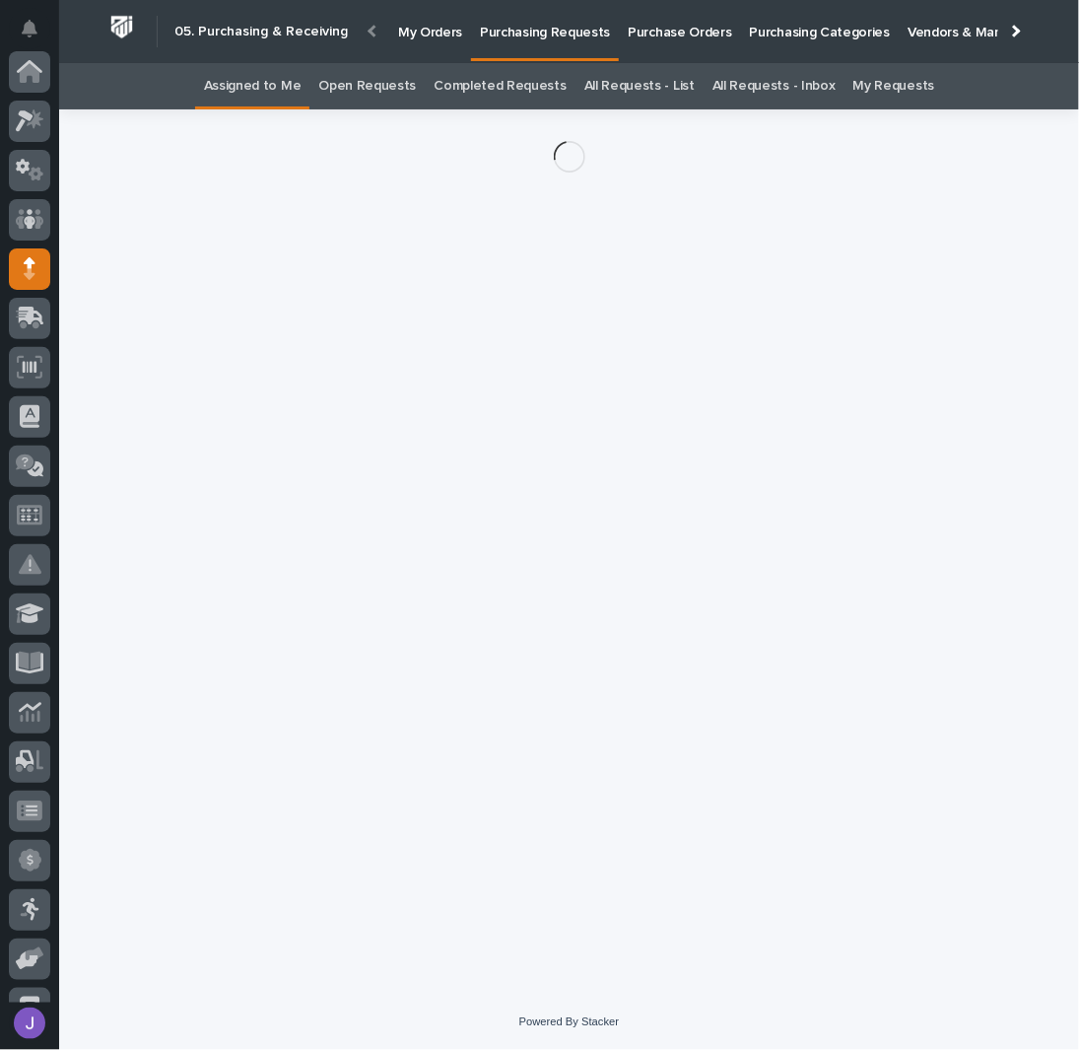
scroll to position [197, 0]
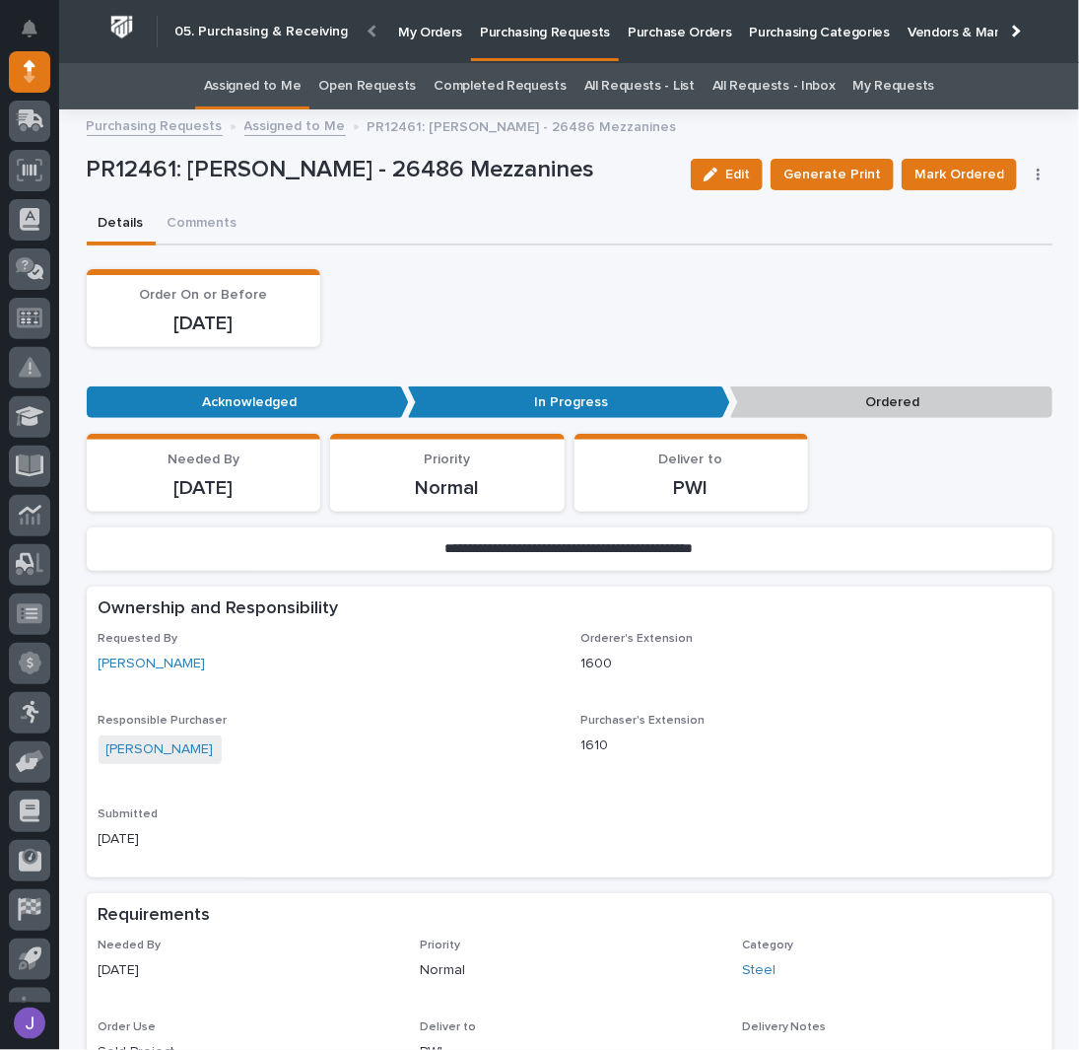
click at [1037, 172] on icon "button" at bounding box center [1038, 175] width 3 height 12
click at [971, 250] on span "Edit Linked PO's" at bounding box center [976, 246] width 101 height 24
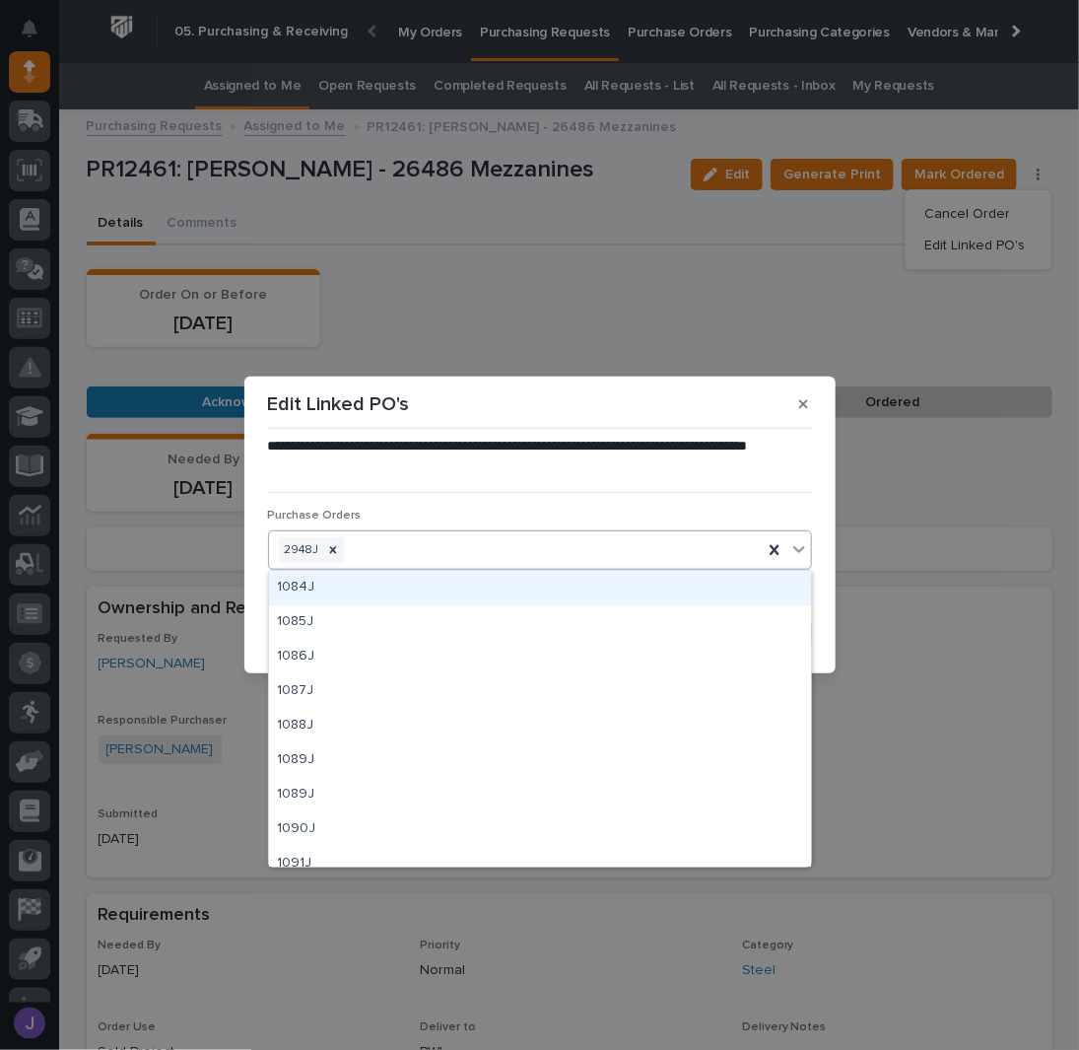
click at [485, 548] on div "2948J" at bounding box center [516, 550] width 494 height 34
type input "****"
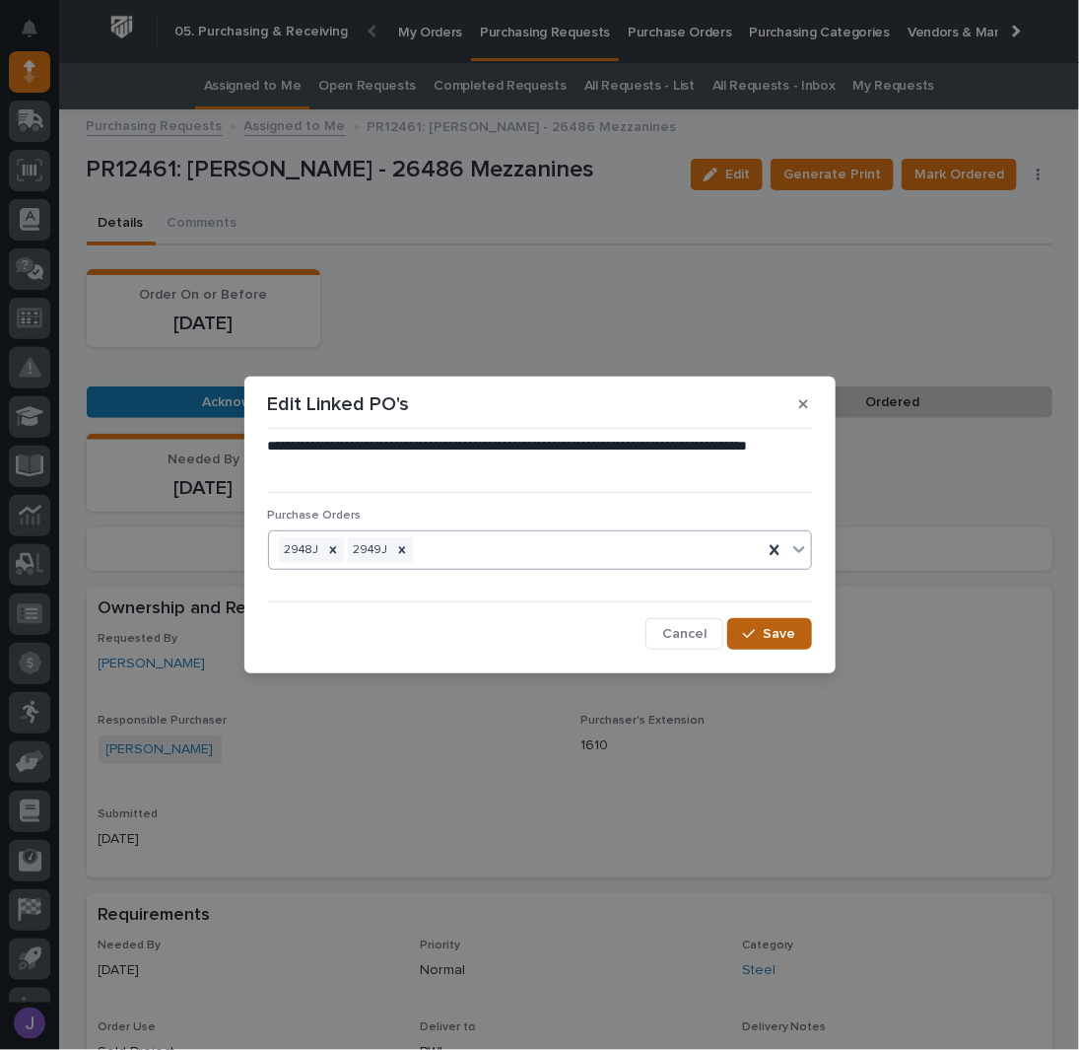
click at [786, 636] on span "Save" at bounding box center [780, 634] width 33 height 18
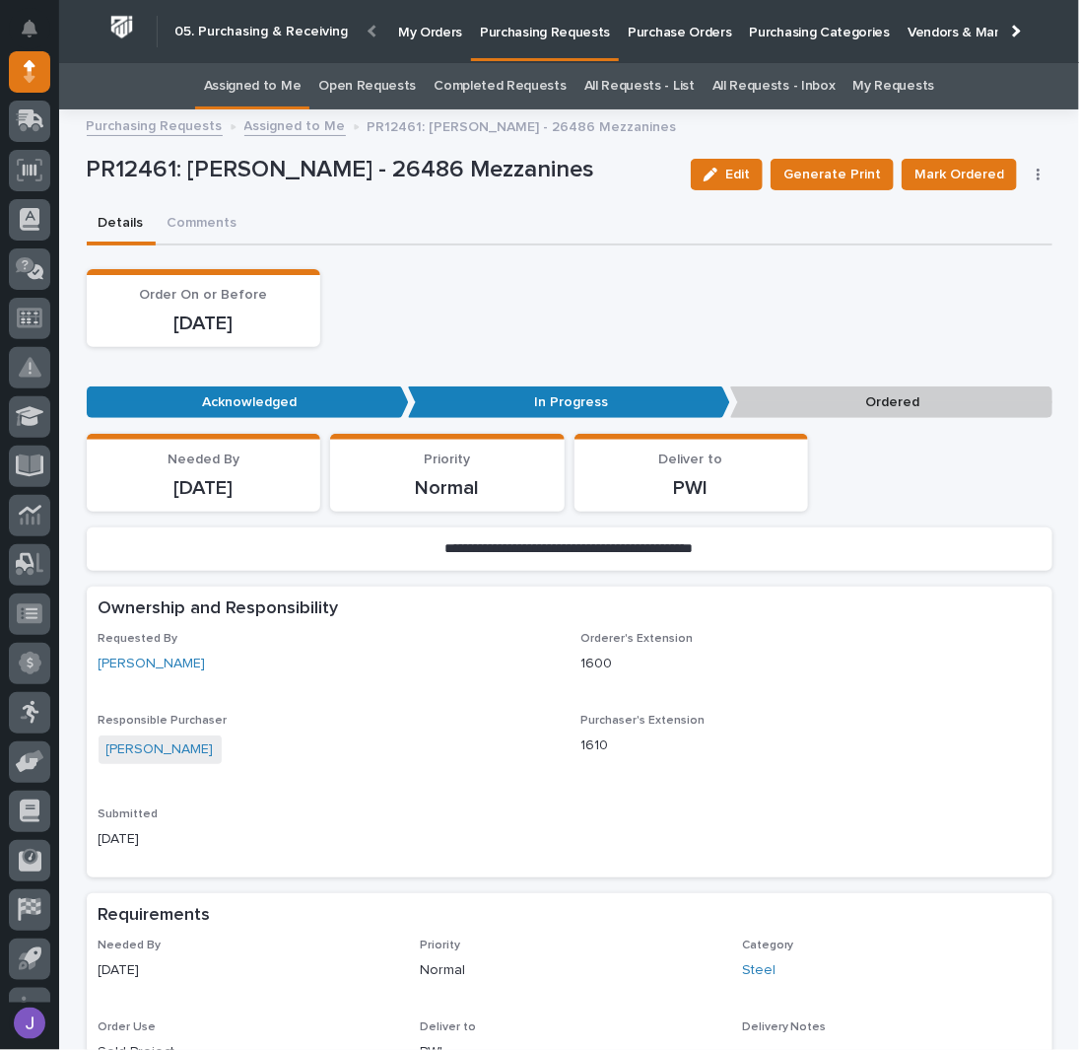
click at [448, 306] on div "Order On or Before [DATE]" at bounding box center [570, 308] width 966 height 78
